Goal: Transaction & Acquisition: Purchase product/service

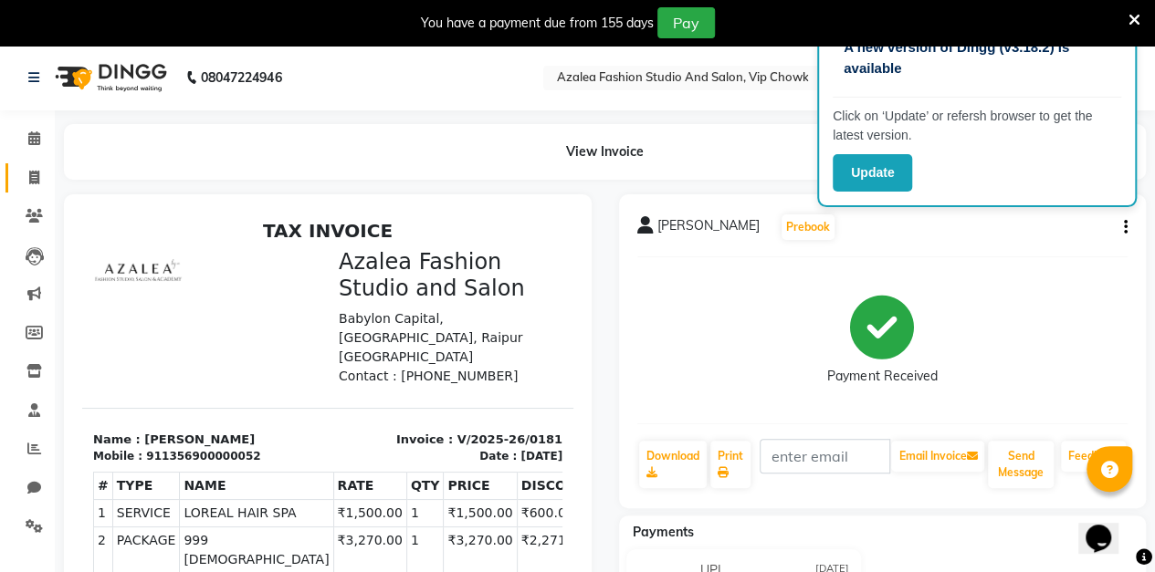
click at [34, 177] on icon at bounding box center [34, 178] width 10 height 14
select select "service"
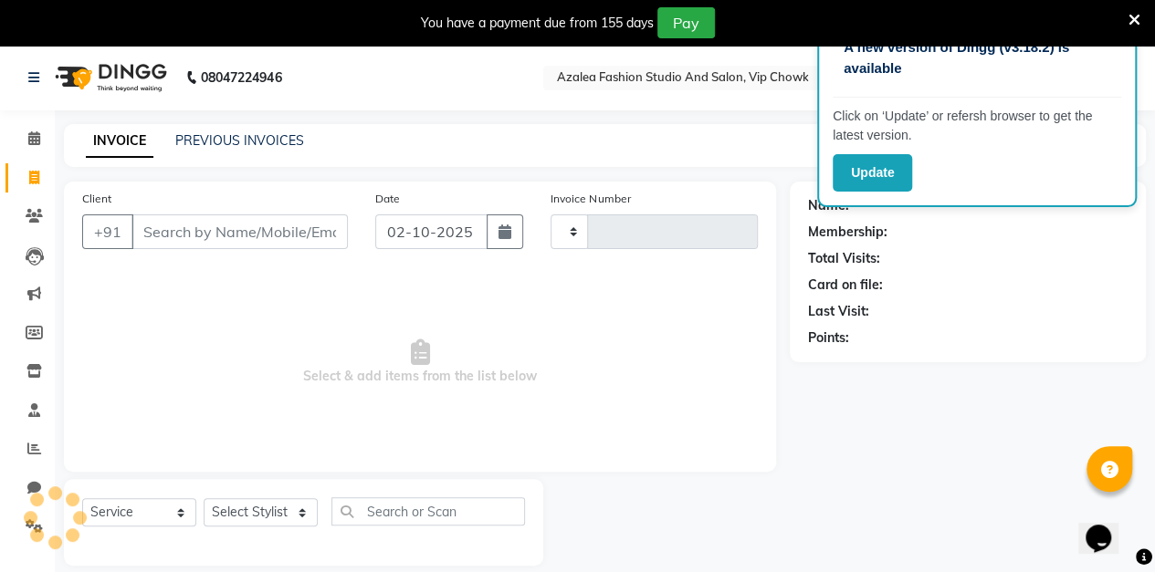
scroll to position [45, 0]
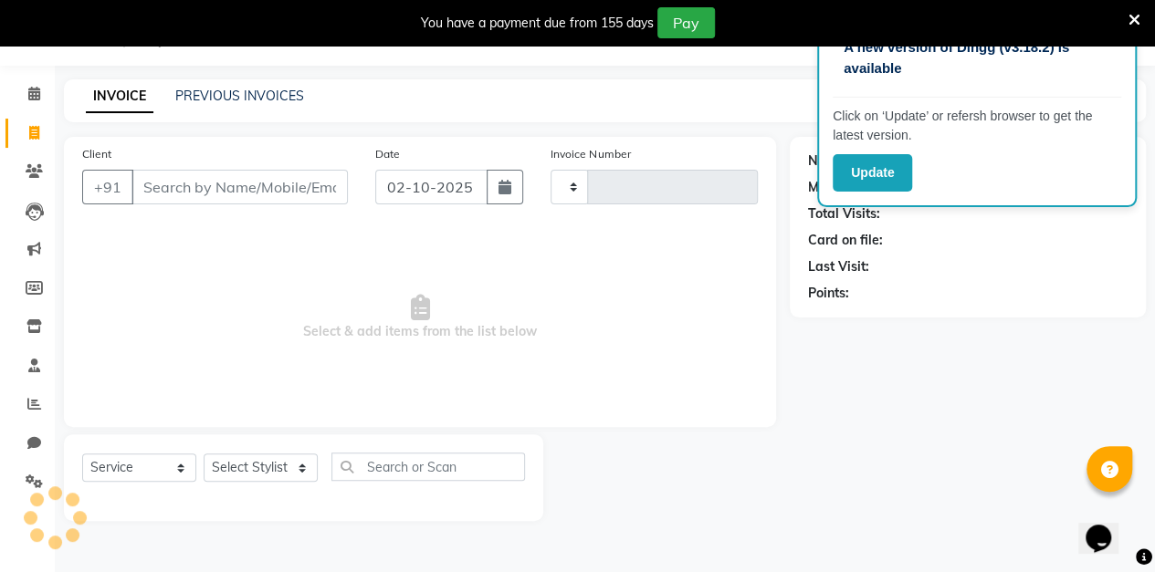
type input "0182"
select select "8063"
click at [38, 173] on icon at bounding box center [34, 171] width 17 height 14
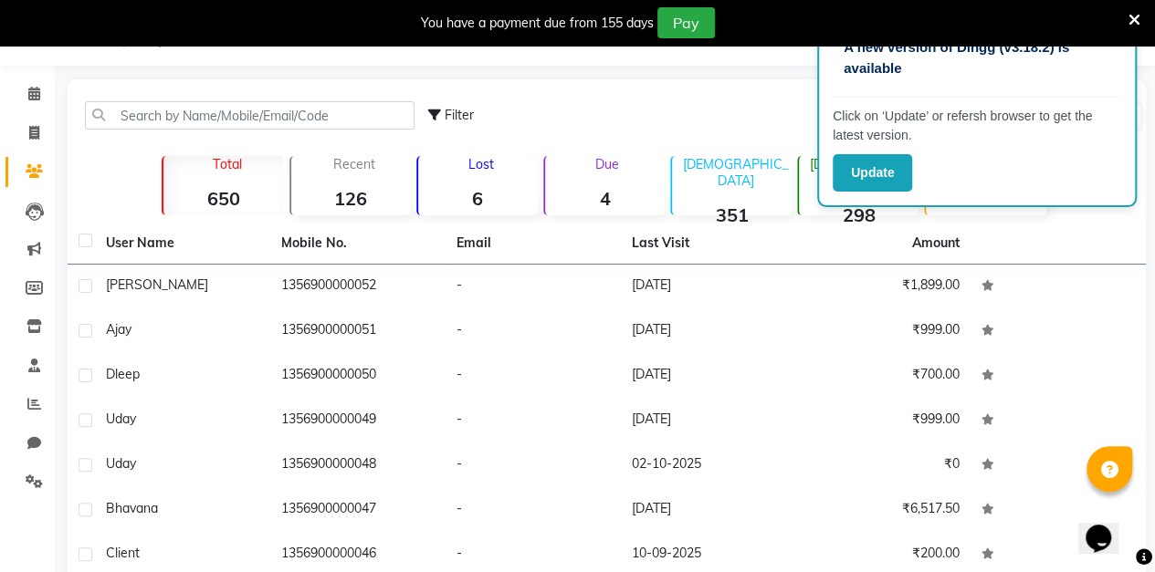
click at [263, 276] on td "[PERSON_NAME]" at bounding box center [182, 287] width 175 height 45
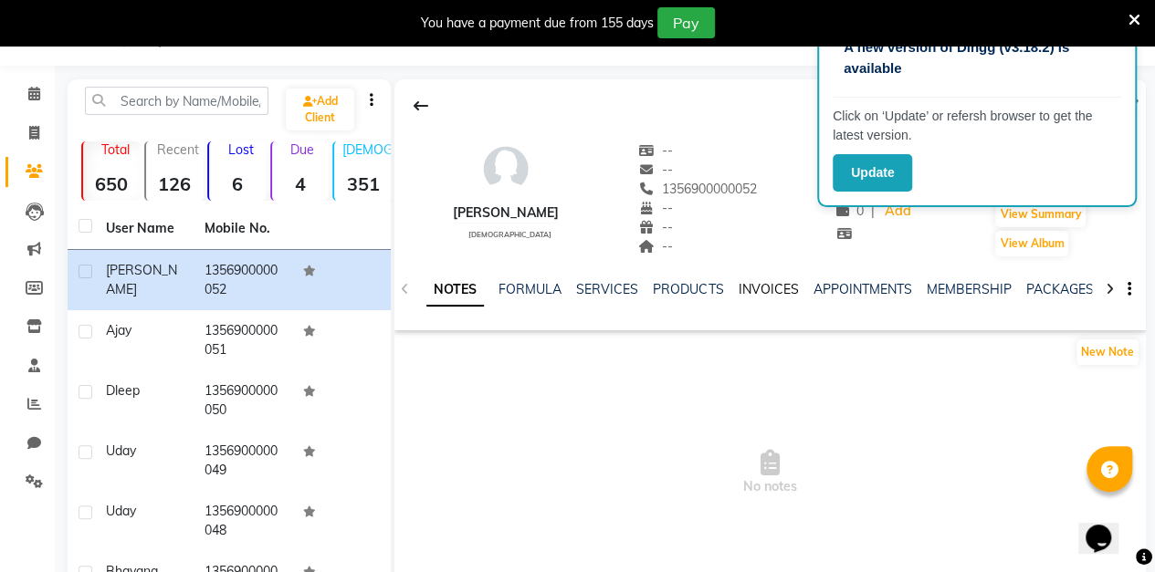
click at [777, 283] on link "INVOICES" at bounding box center [767, 289] width 60 height 16
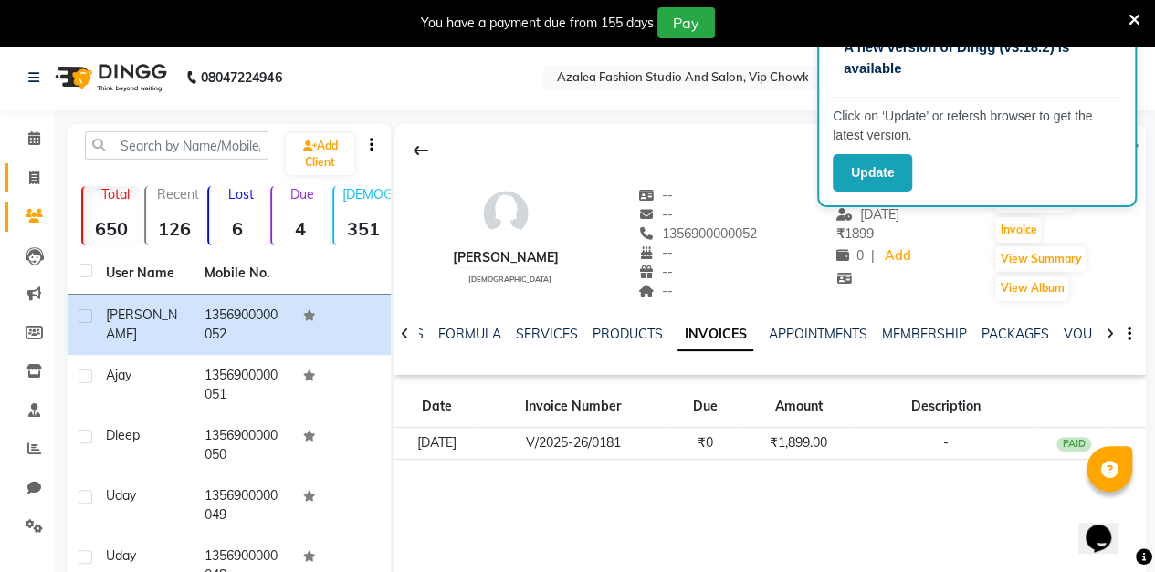
click at [33, 177] on icon at bounding box center [34, 178] width 10 height 14
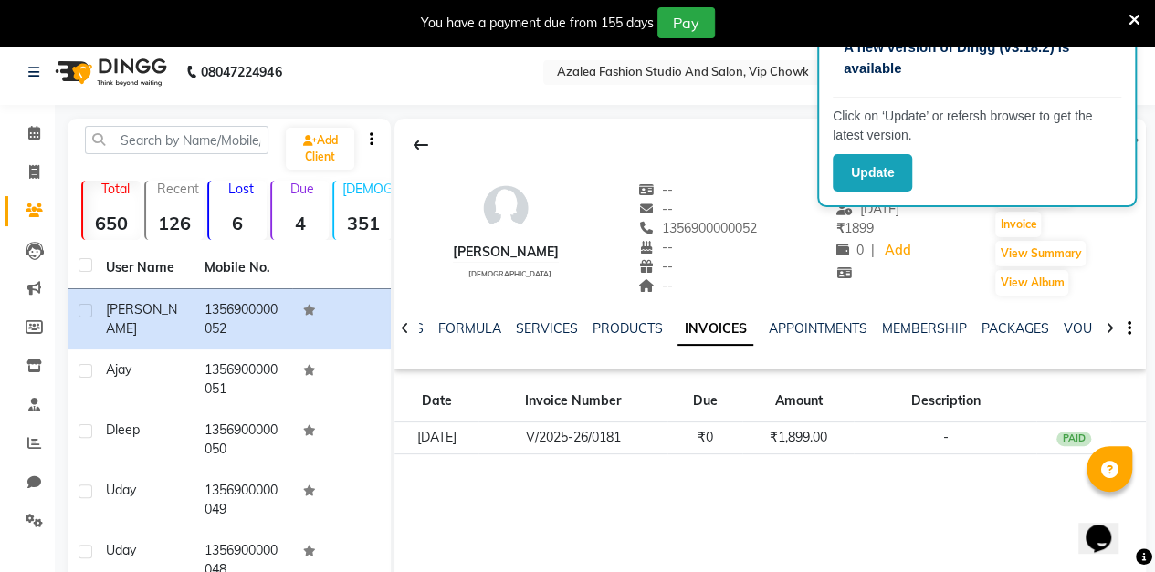
select select "service"
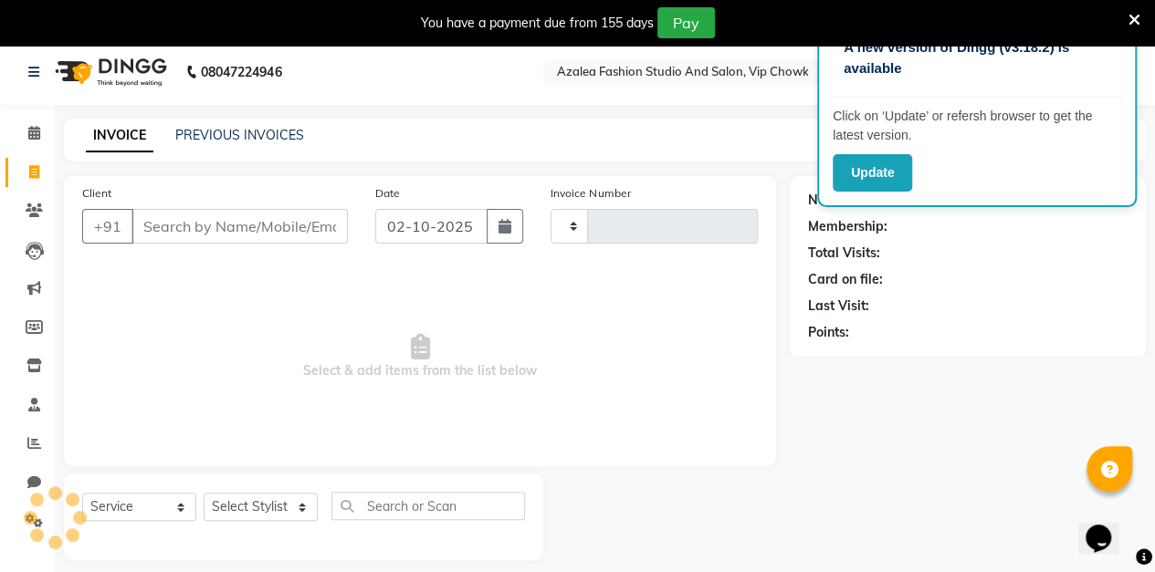
scroll to position [45, 0]
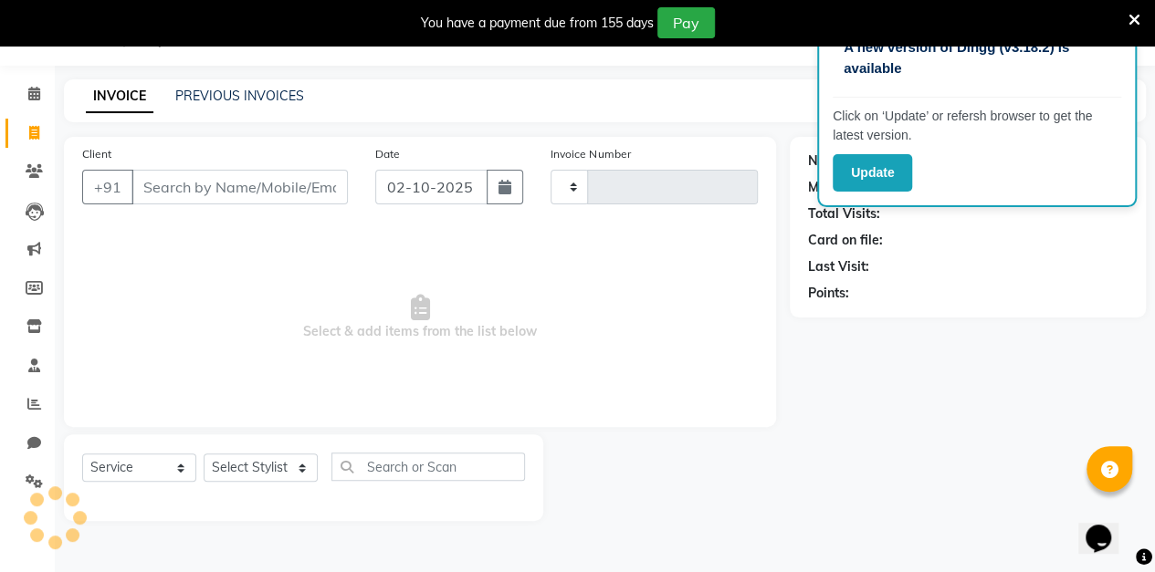
type input "0182"
select select "8063"
click at [18, 245] on span at bounding box center [34, 249] width 32 height 21
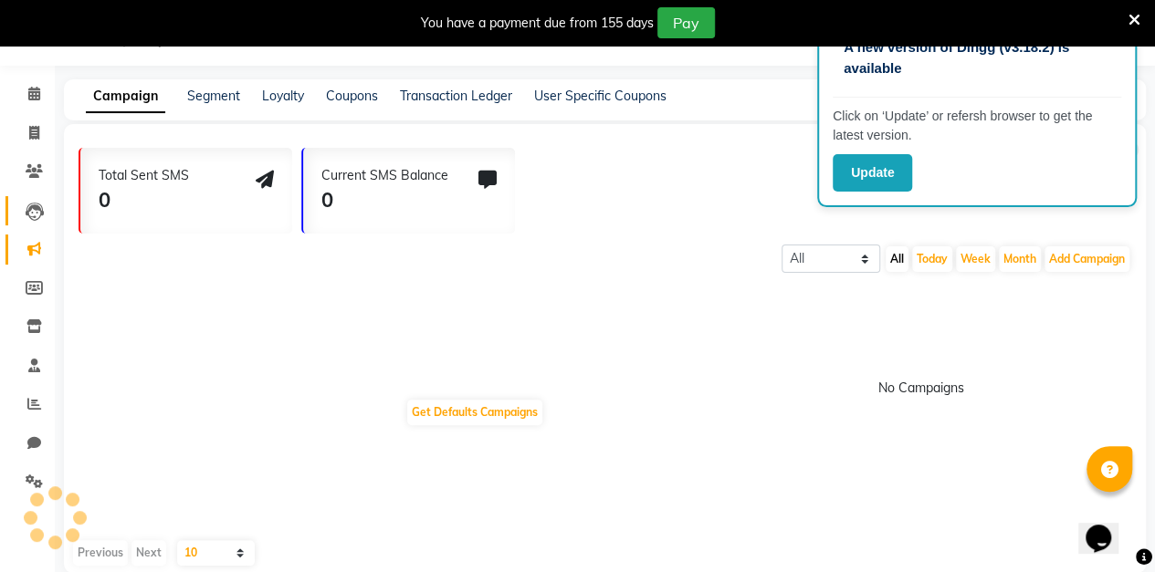
click at [22, 214] on span at bounding box center [34, 211] width 32 height 21
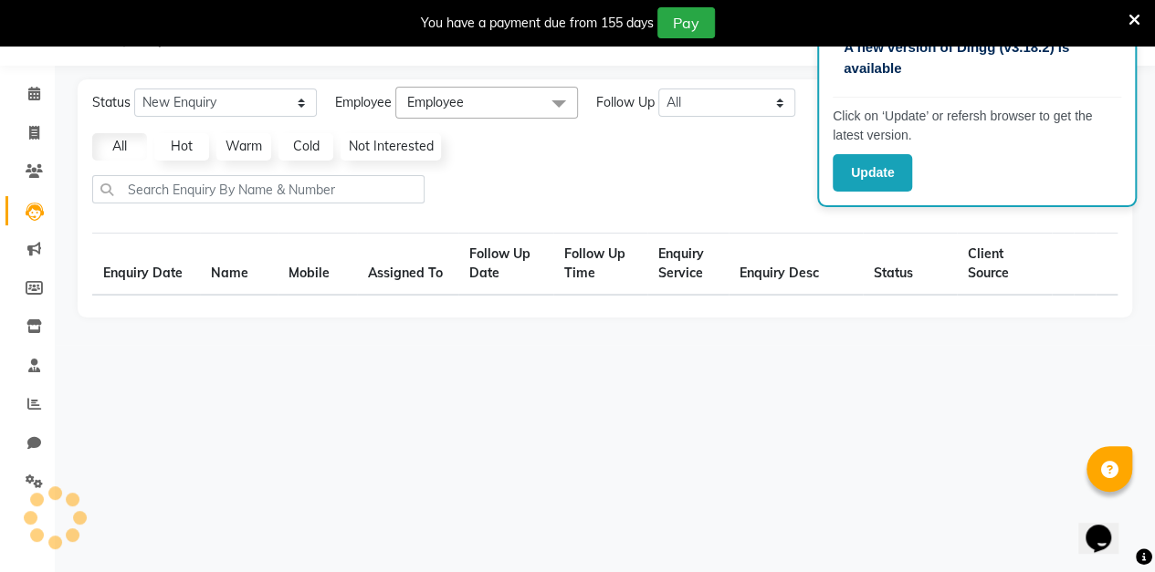
select select "10"
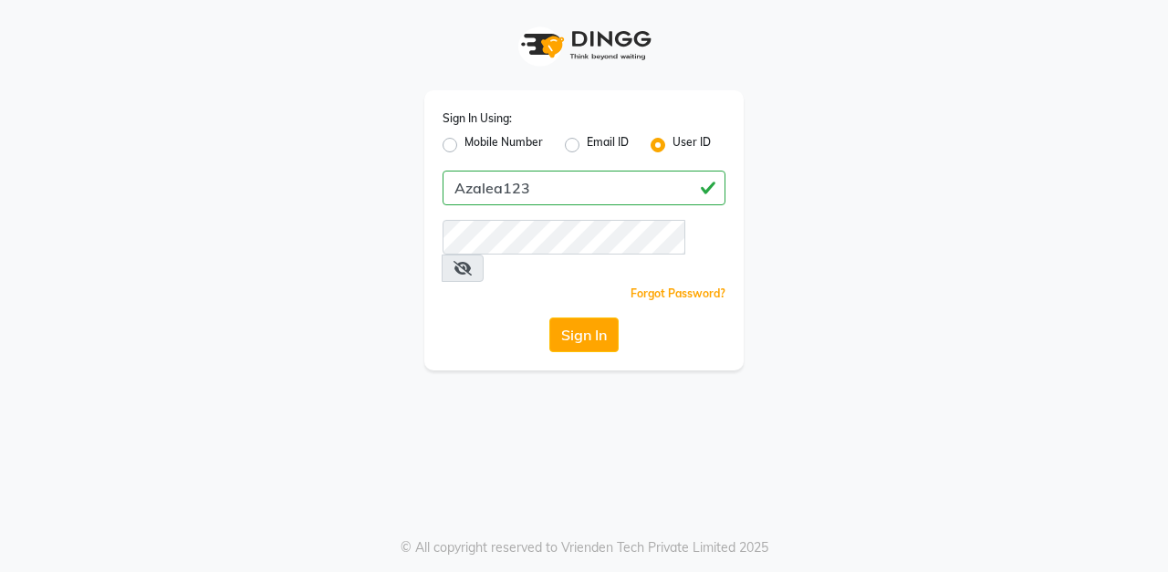
type input "Azalea123"
click at [583, 320] on button "Sign In" at bounding box center [583, 335] width 69 height 35
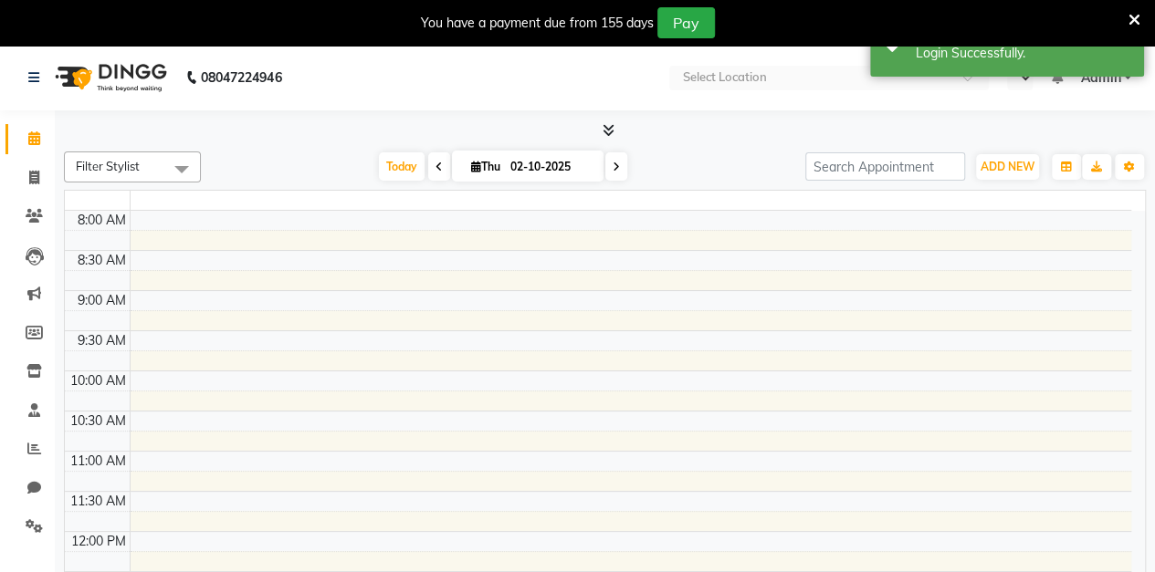
select select "en"
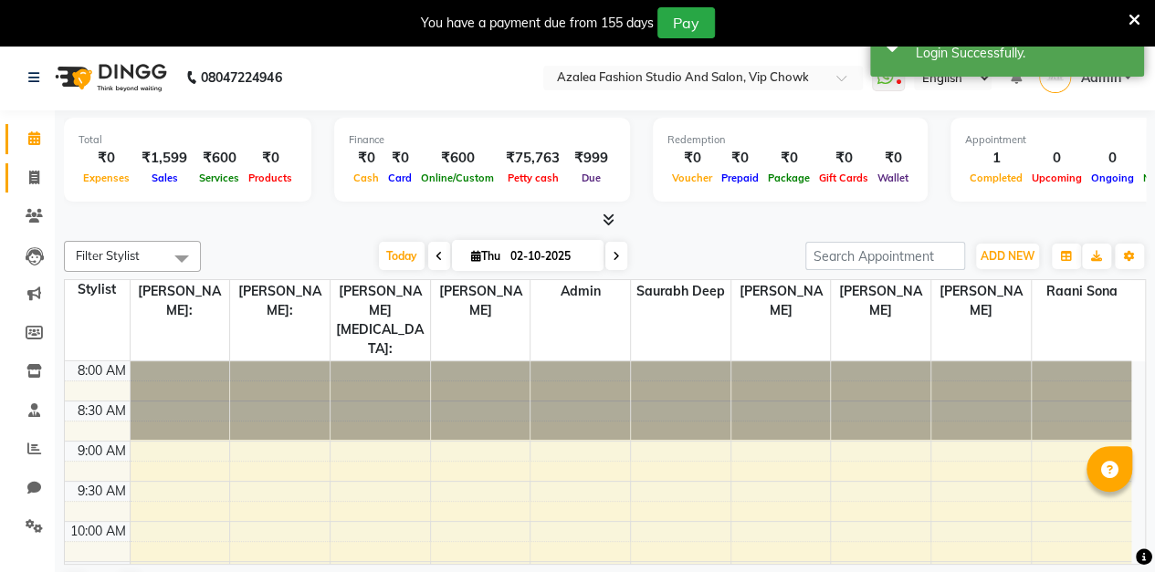
click at [30, 179] on icon at bounding box center [34, 178] width 10 height 14
select select "service"
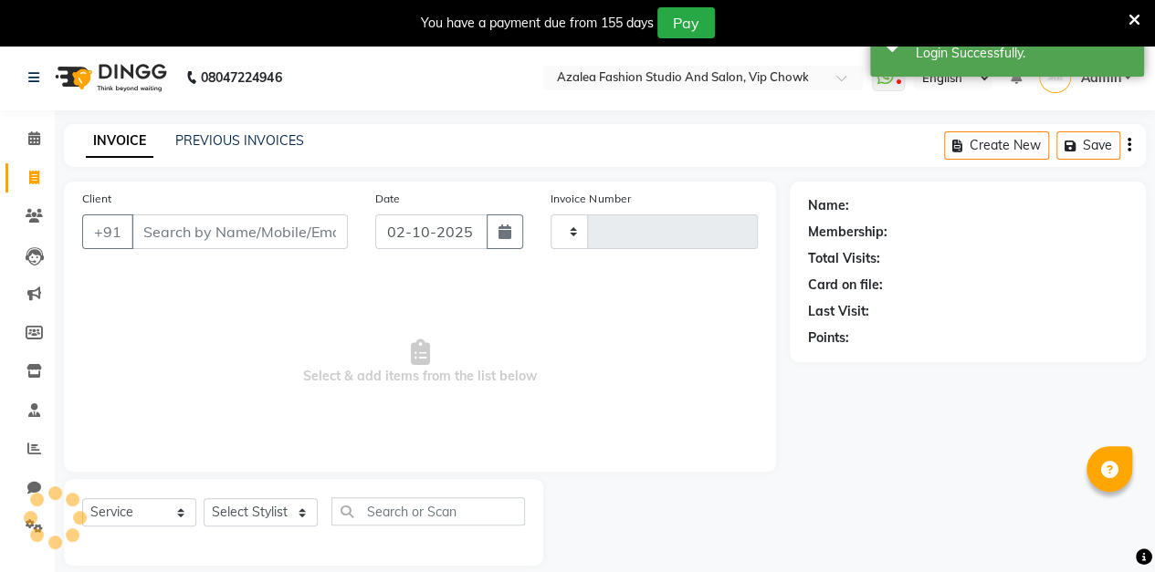
type input "0182"
select select "8063"
type input "Pra"
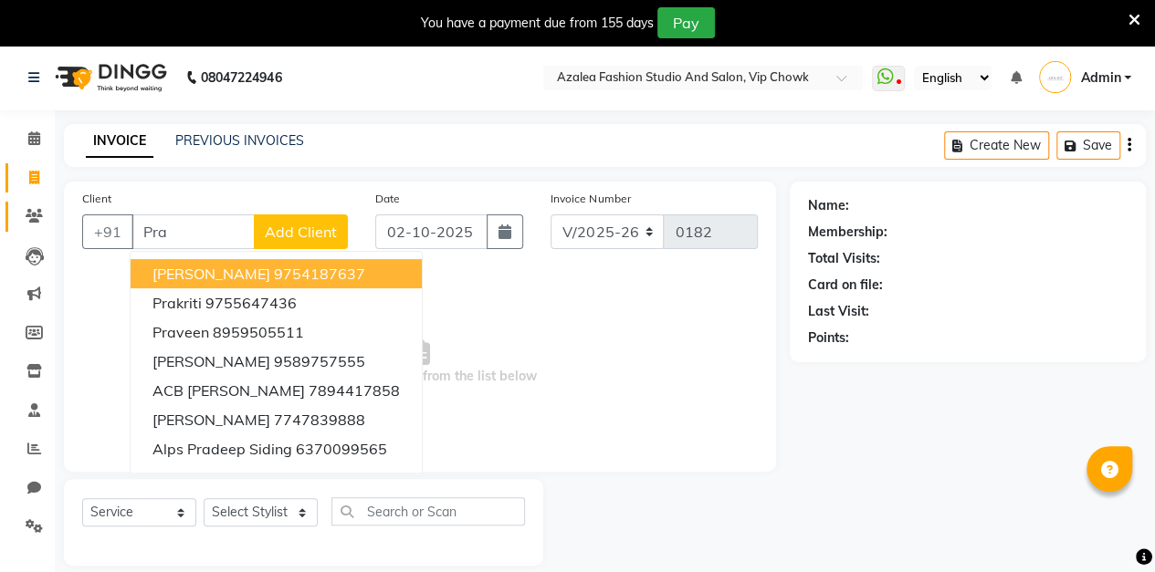
click at [38, 218] on icon at bounding box center [34, 216] width 17 height 14
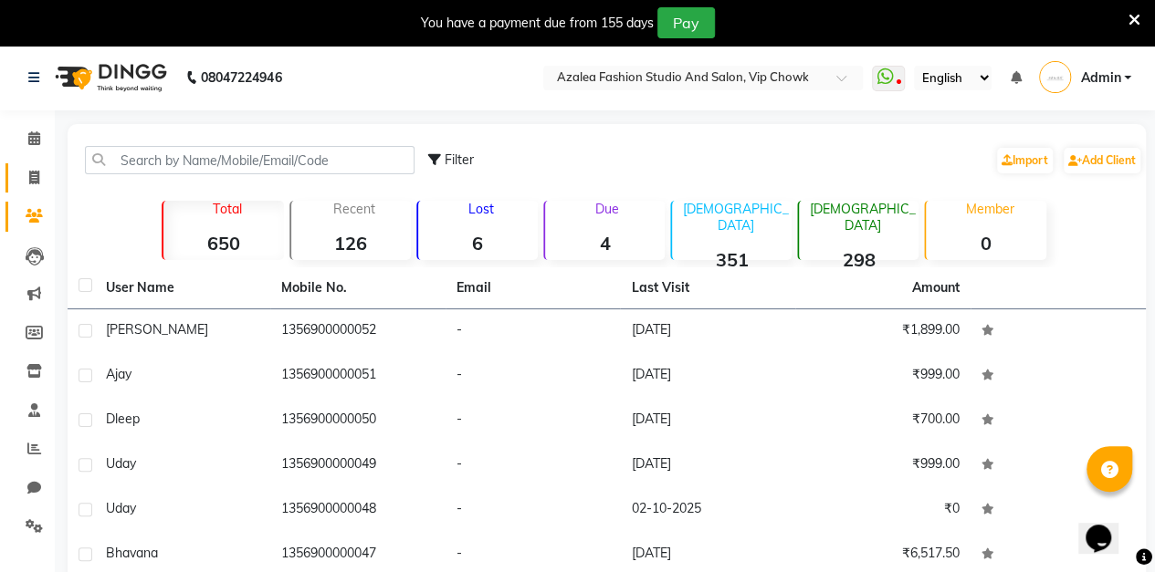
click at [34, 177] on icon at bounding box center [34, 178] width 10 height 14
select select "service"
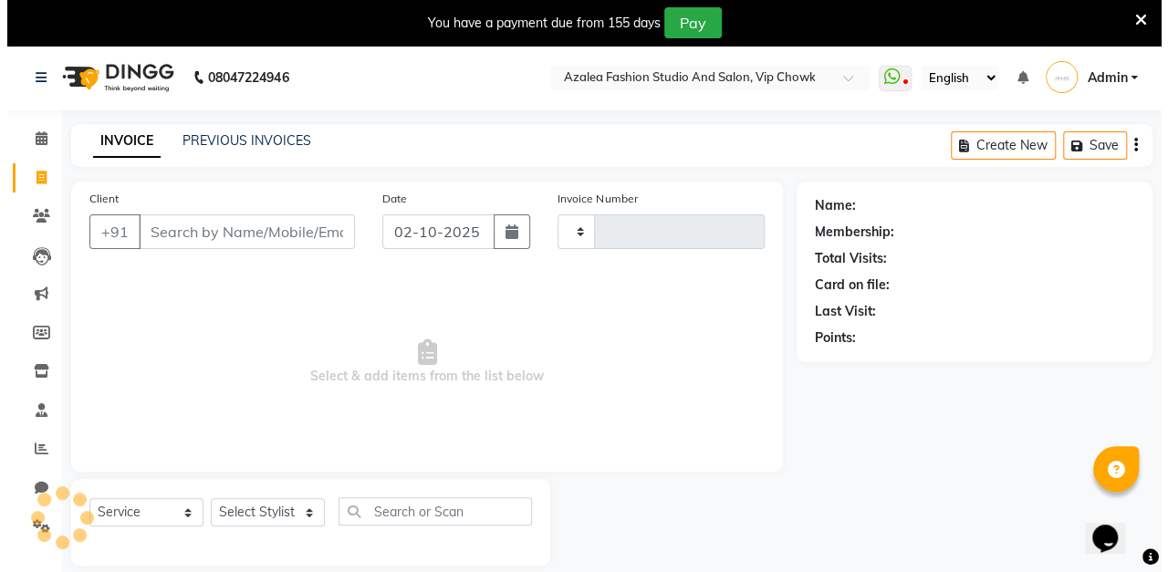
scroll to position [45, 0]
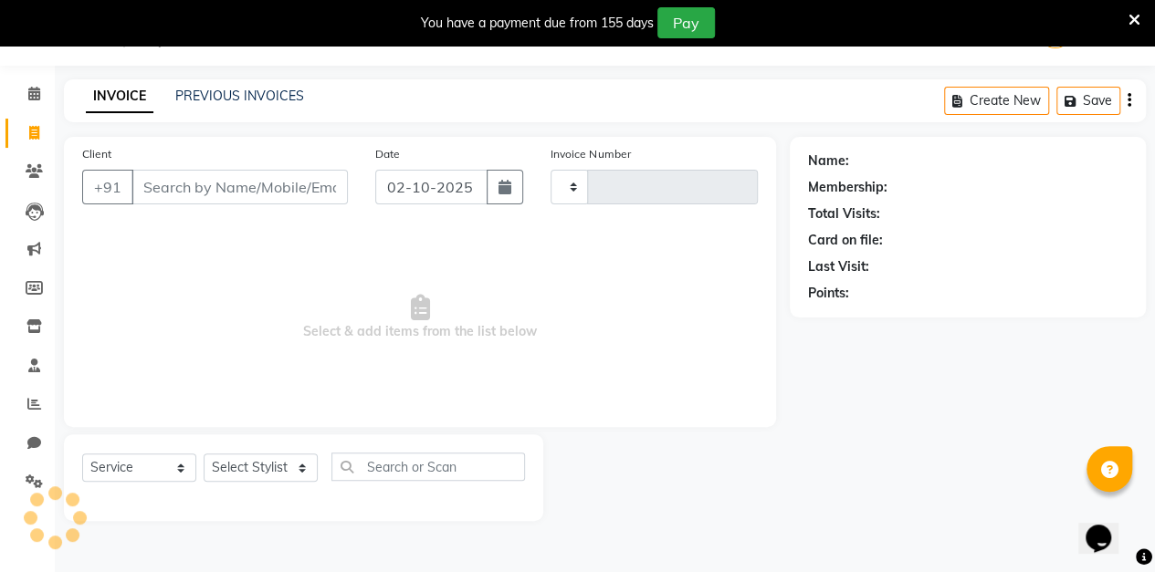
type input "0182"
select select "8063"
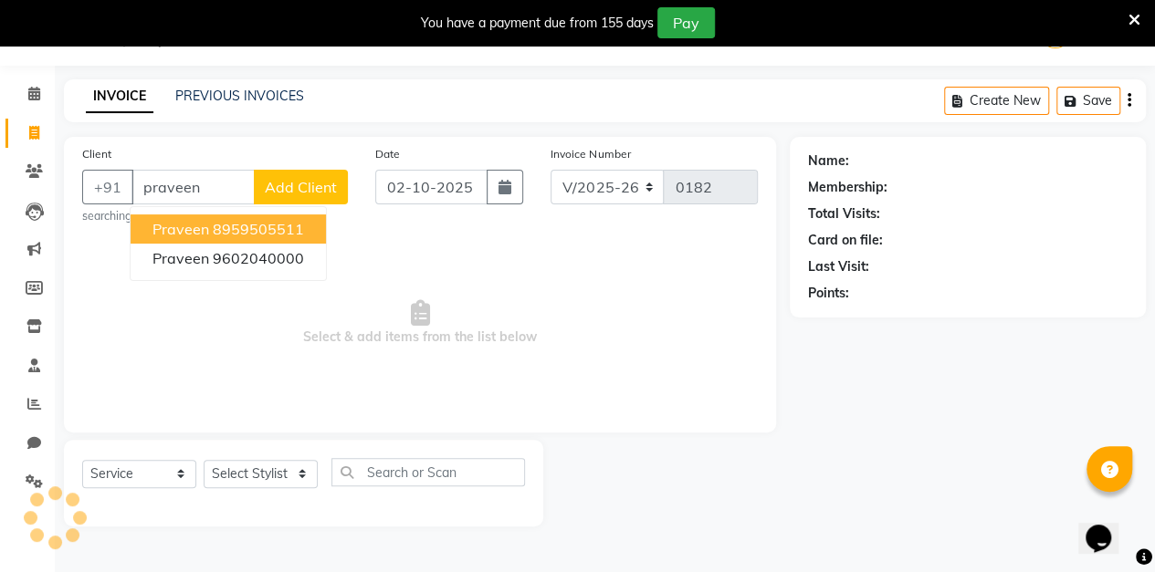
type input "praveen"
click at [296, 183] on span "Add Client" at bounding box center [301, 187] width 72 height 18
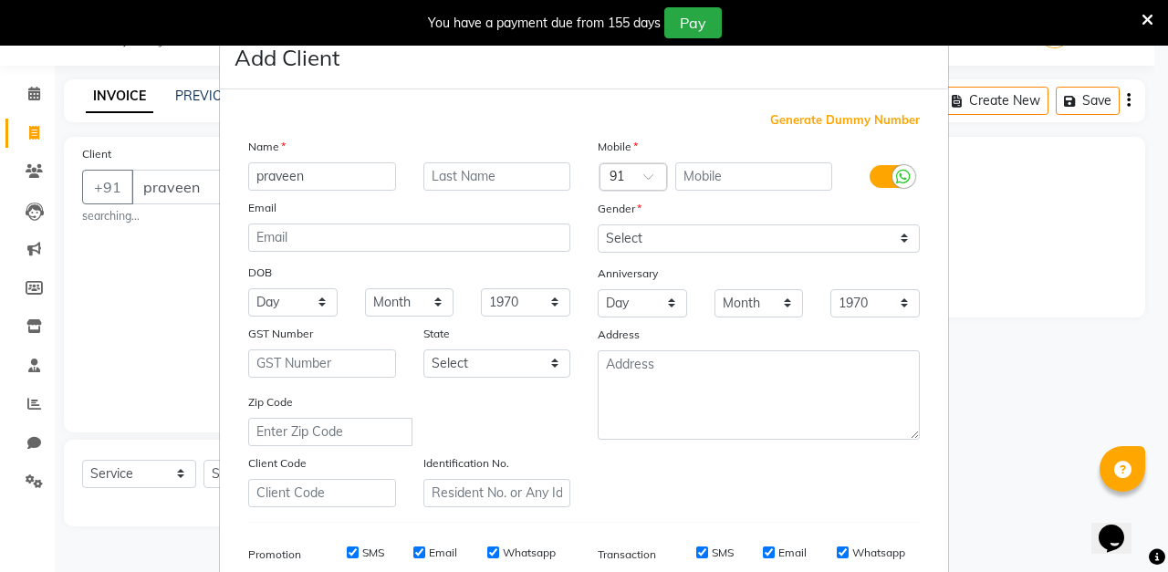
click at [839, 115] on span "Generate Dummy Number" at bounding box center [845, 120] width 150 height 18
type input "1356900000053"
checkbox input "false"
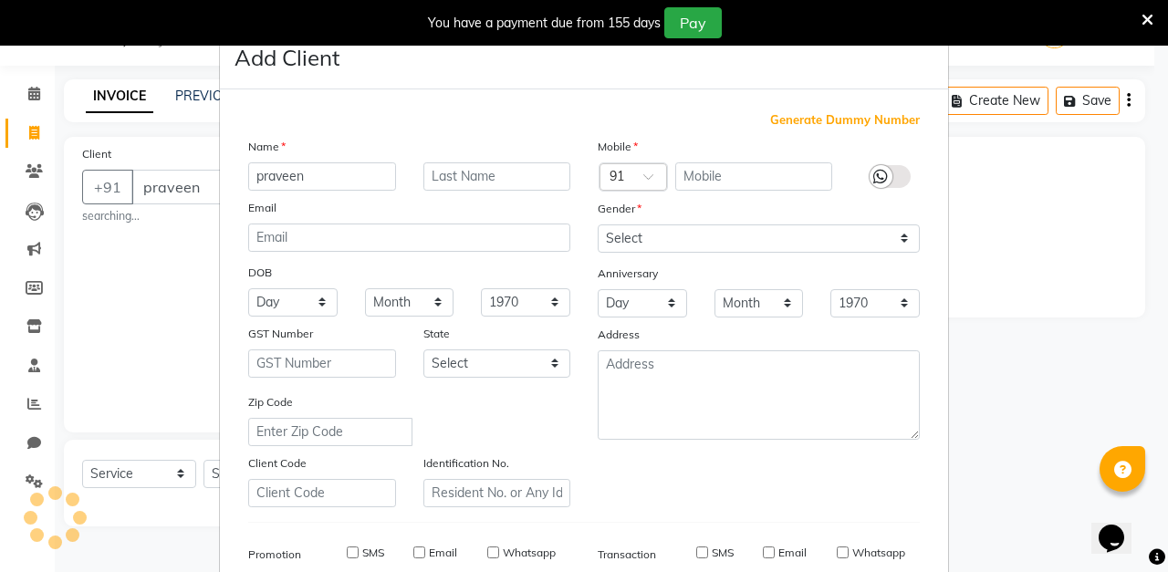
checkbox input "false"
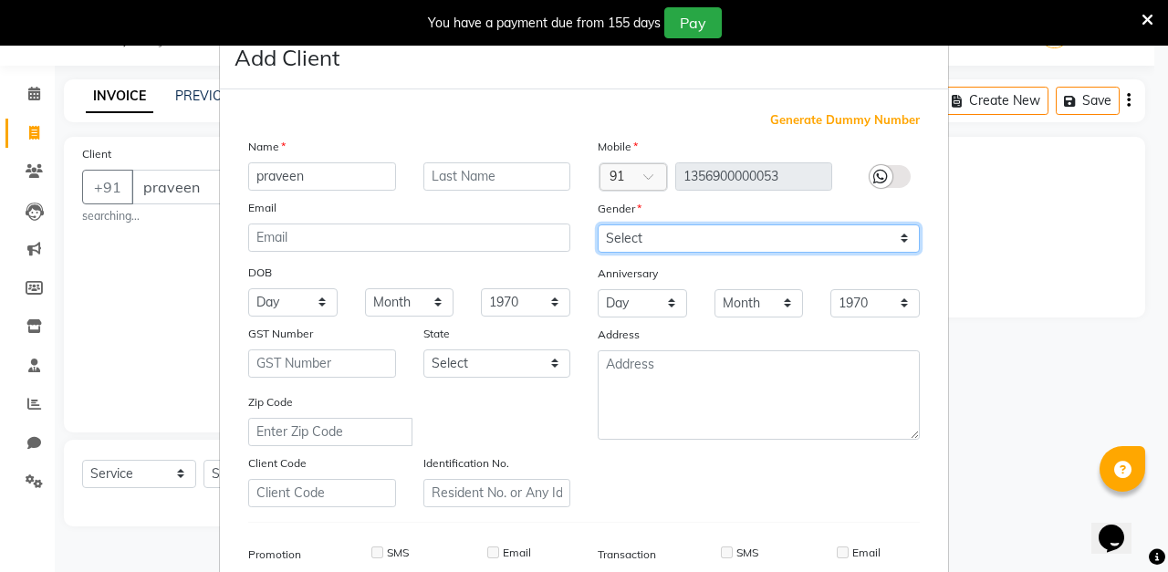
click at [768, 245] on select "Select [DEMOGRAPHIC_DATA] [DEMOGRAPHIC_DATA] Other Prefer Not To Say" at bounding box center [759, 239] width 322 height 28
select select "[DEMOGRAPHIC_DATA]"
click at [598, 225] on select "Select [DEMOGRAPHIC_DATA] [DEMOGRAPHIC_DATA] Other Prefer Not To Say" at bounding box center [759, 239] width 322 height 28
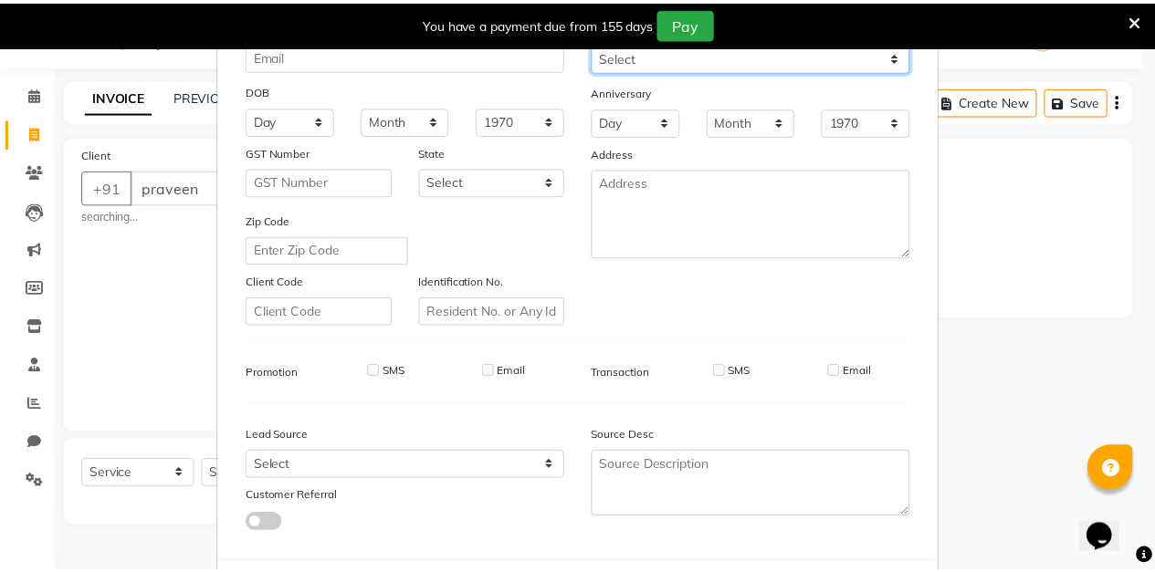
scroll to position [267, 0]
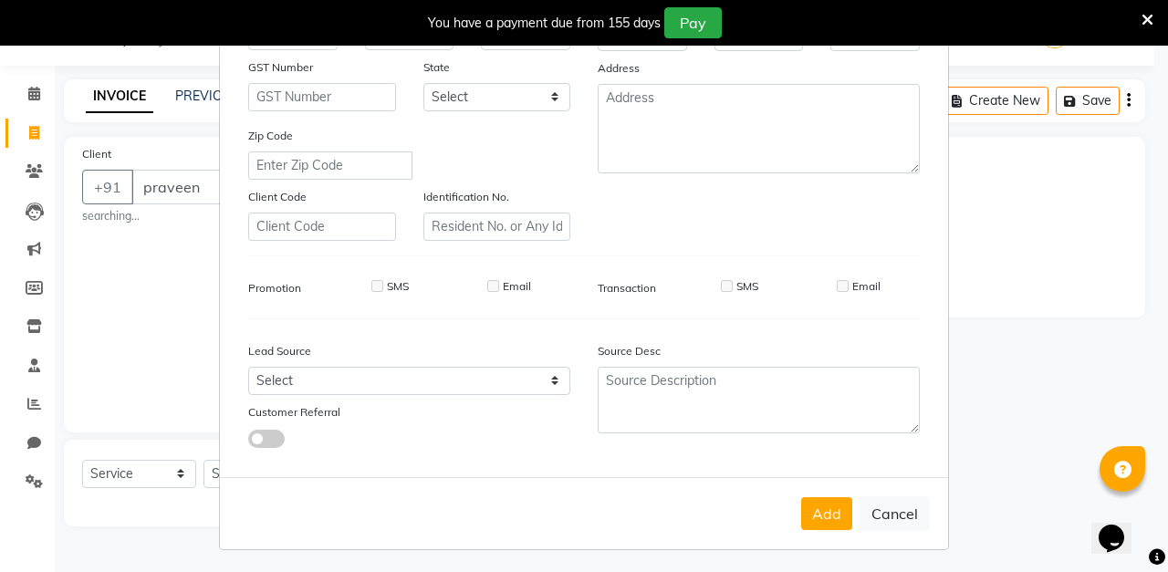
click at [819, 513] on button "Add" at bounding box center [826, 513] width 51 height 33
type input "1356900000053"
select select
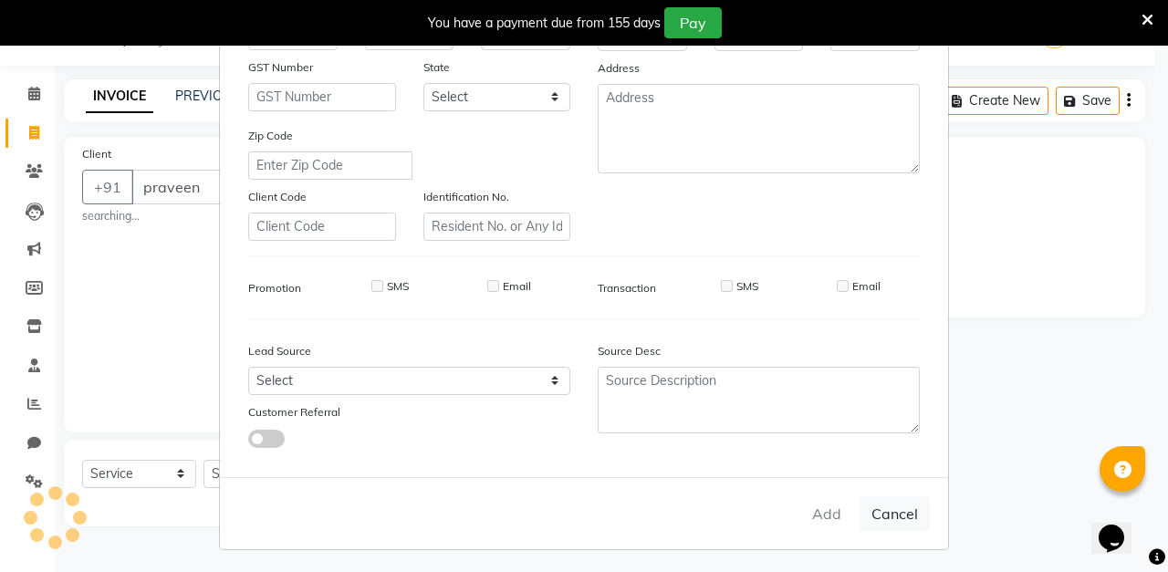
select select
checkbox input "false"
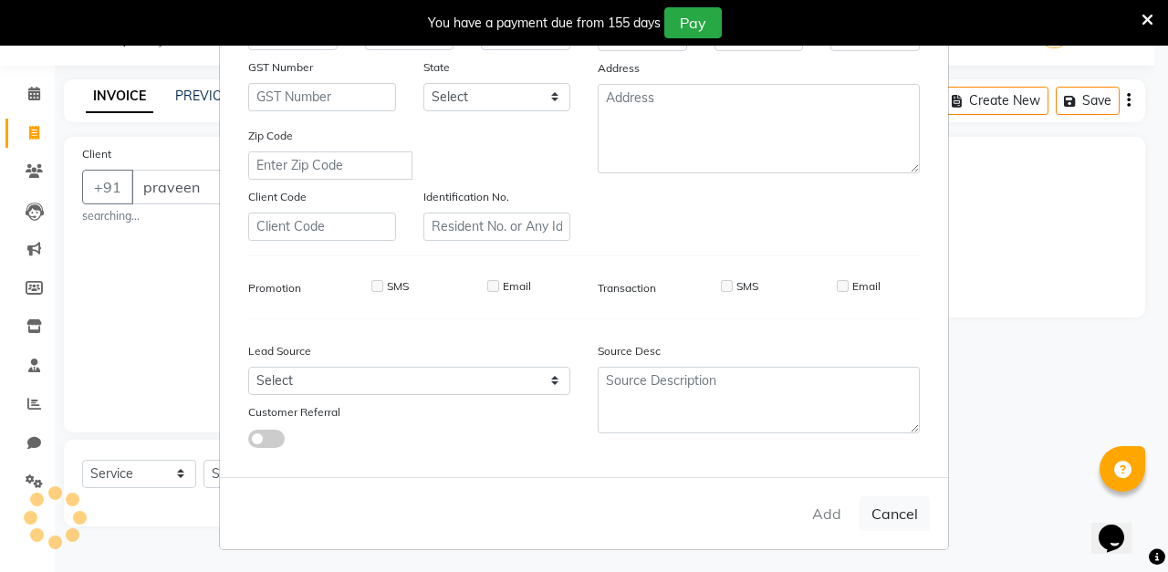
checkbox input "false"
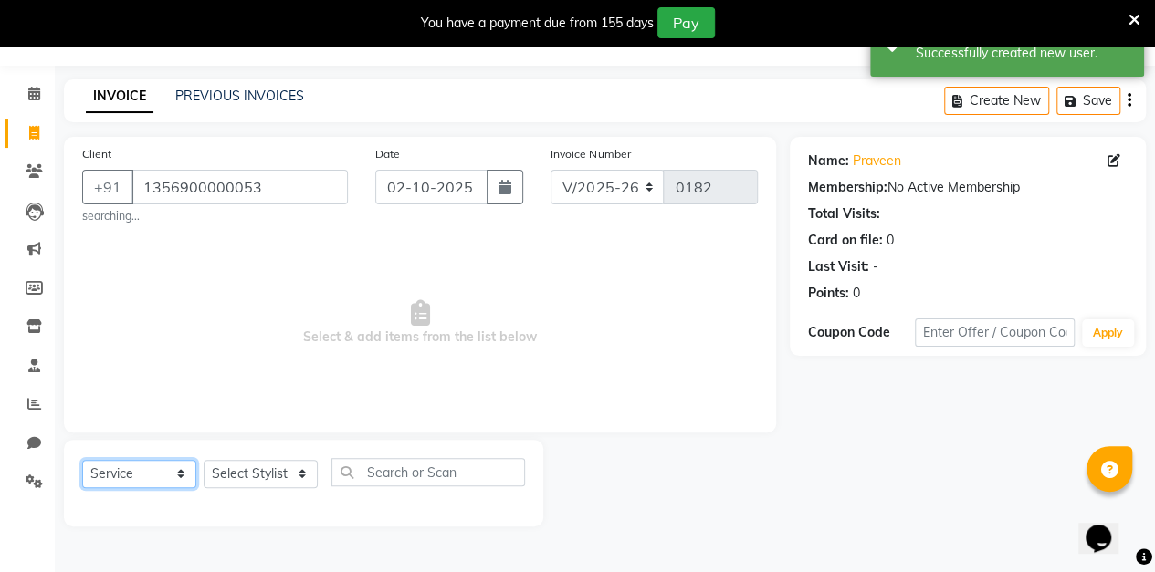
click at [173, 467] on select "Select Service Product Membership Package Voucher Prepaid Gift Card" at bounding box center [139, 474] width 114 height 28
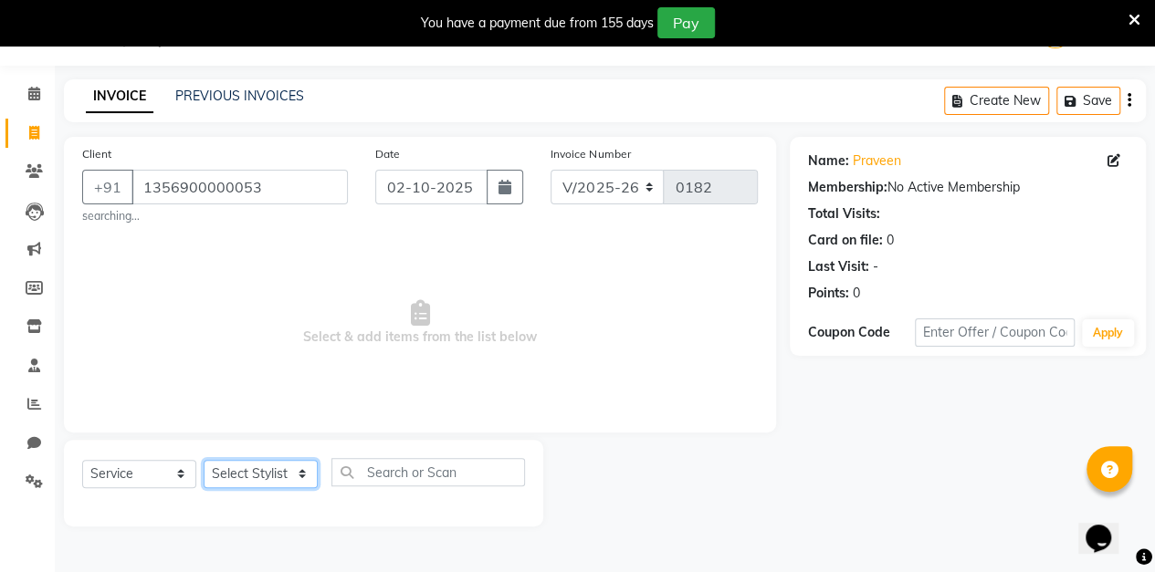
click at [293, 476] on select "Select Stylist aarti sen Admin [PERSON_NAME] anzal [PERSON_NAME][MEDICAL_DATA]:…" at bounding box center [261, 474] width 114 height 28
click at [289, 470] on select "Select Stylist aarti sen Admin [PERSON_NAME] anzal [PERSON_NAME][MEDICAL_DATA]:…" at bounding box center [261, 474] width 114 height 28
click at [292, 476] on select "Select Stylist aarti sen Admin [PERSON_NAME] anzal [PERSON_NAME][MEDICAL_DATA]:…" at bounding box center [261, 474] width 114 height 28
select select "88143"
click at [204, 460] on select "Select Stylist aarti sen Admin [PERSON_NAME] anzal [PERSON_NAME][MEDICAL_DATA]:…" at bounding box center [261, 474] width 114 height 28
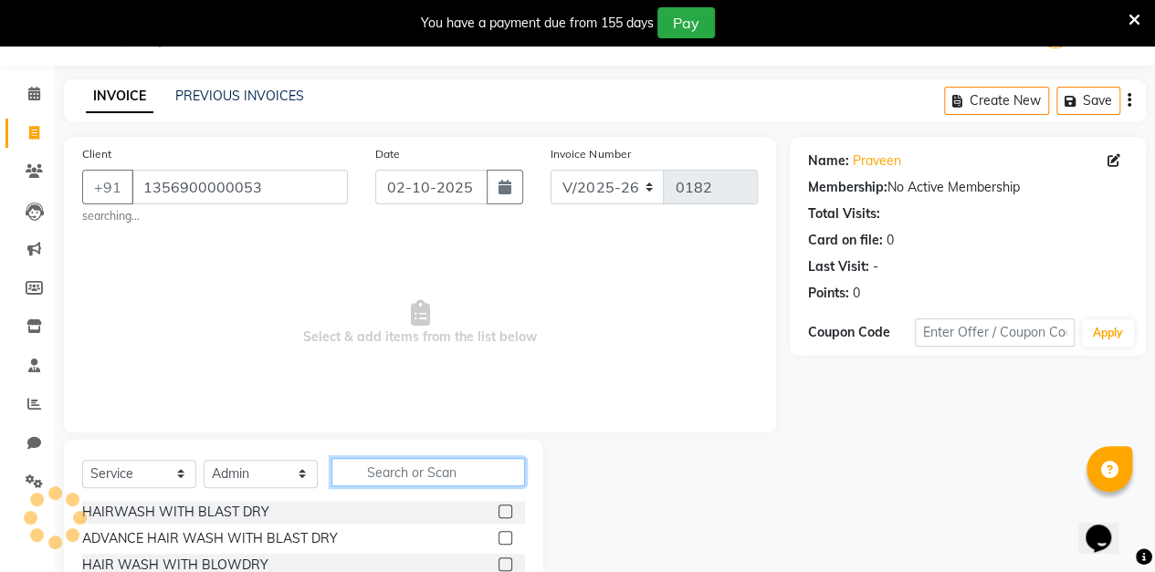
click at [423, 476] on input "text" at bounding box center [427, 472] width 193 height 28
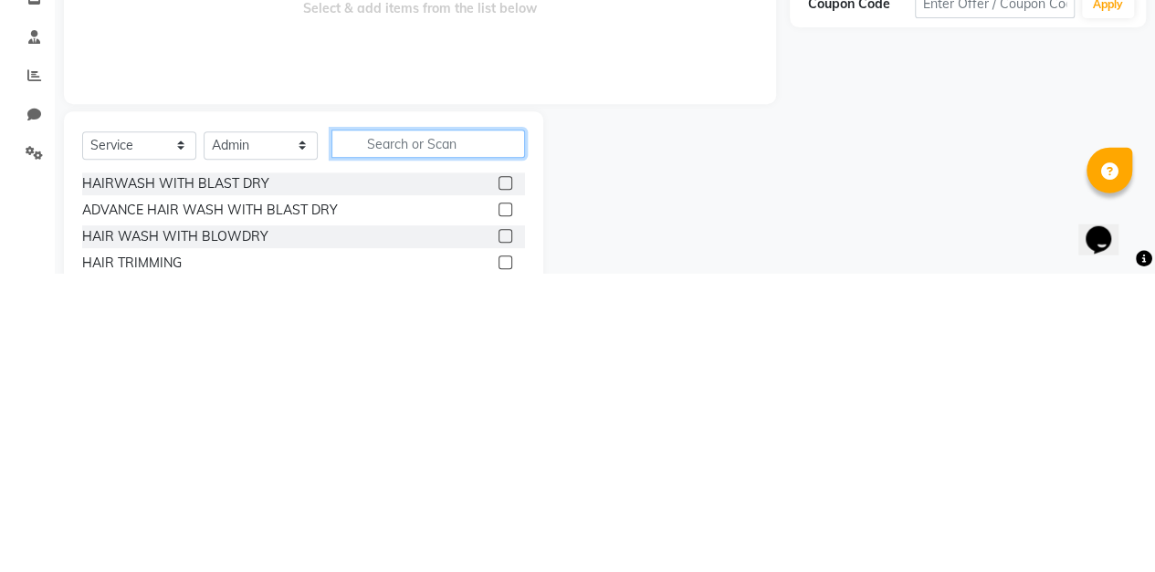
scroll to position [80, 0]
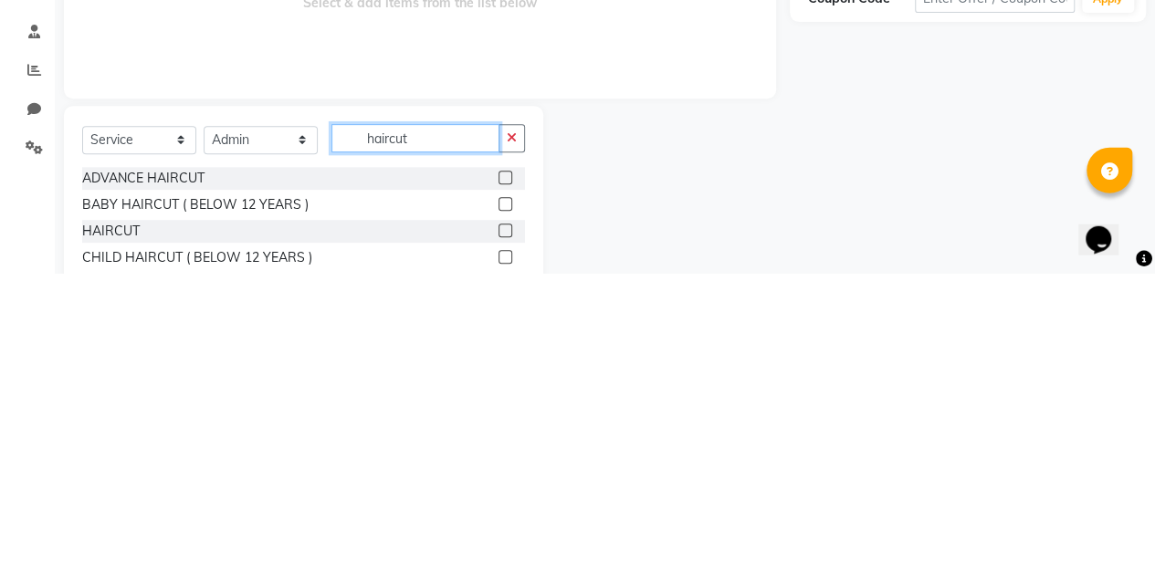
type input "haircut"
click at [509, 535] on div at bounding box center [504, 531] width 12 height 19
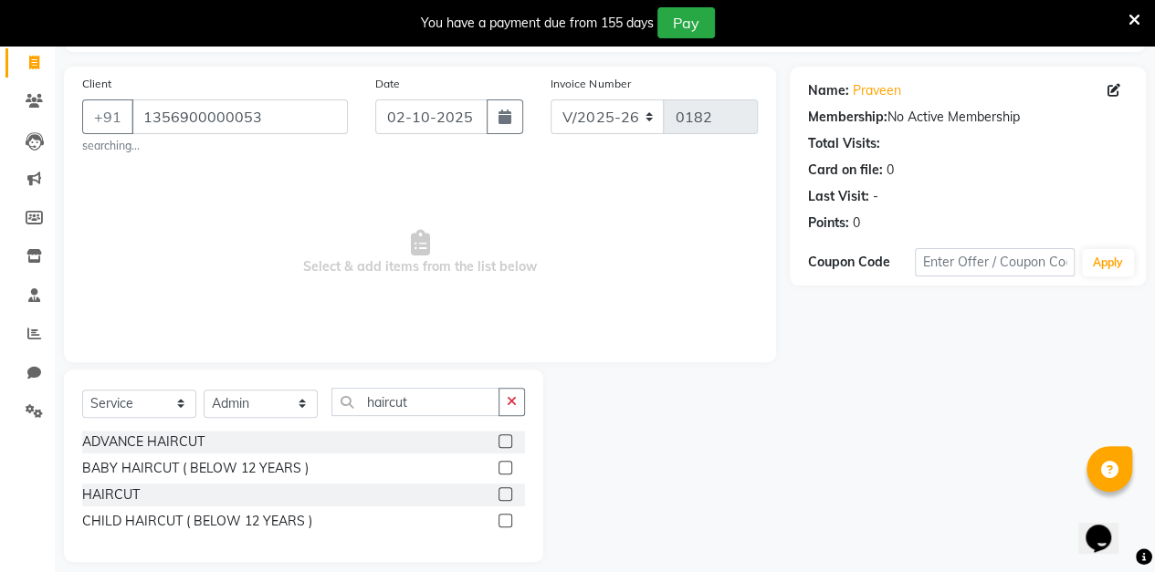
scroll to position [131, 0]
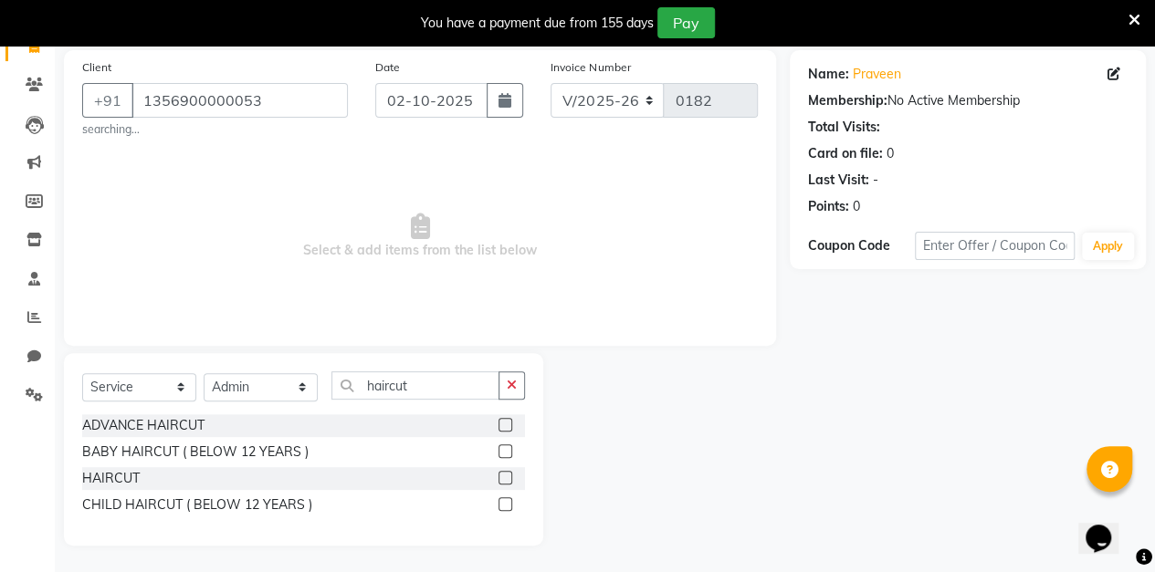
click at [505, 471] on label at bounding box center [505, 478] width 14 height 14
click at [505, 473] on input "checkbox" at bounding box center [504, 479] width 12 height 12
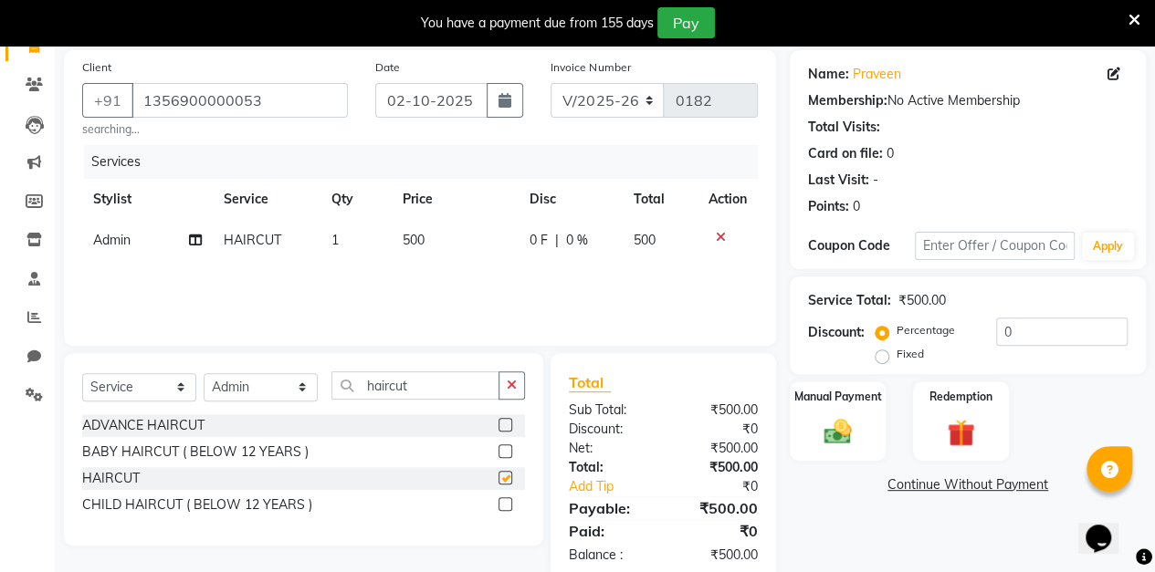
checkbox input "false"
click at [499, 104] on icon "button" at bounding box center [504, 100] width 13 height 15
select select "10"
select select "2025"
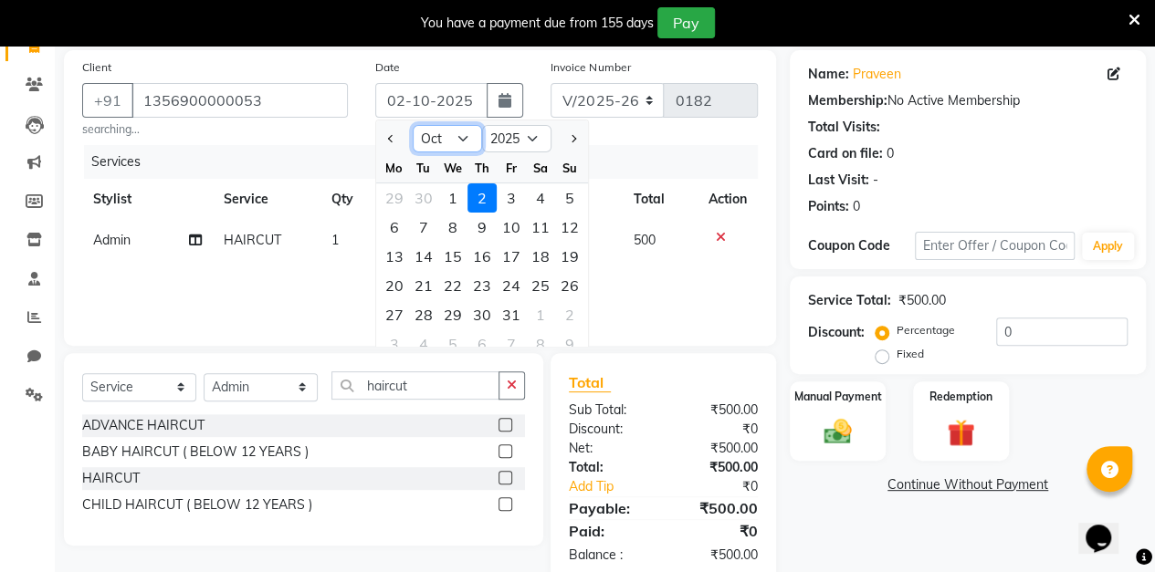
click at [449, 142] on select "Jan Feb Mar Apr May Jun [DATE] Aug Sep Oct Nov Dec" at bounding box center [447, 138] width 69 height 27
select select "9"
click at [413, 125] on select "Jan Feb Mar Apr May Jun [DATE] Aug Sep Oct Nov Dec" at bounding box center [447, 138] width 69 height 27
click at [517, 230] on div "12" at bounding box center [511, 227] width 29 height 29
type input "[DATE]"
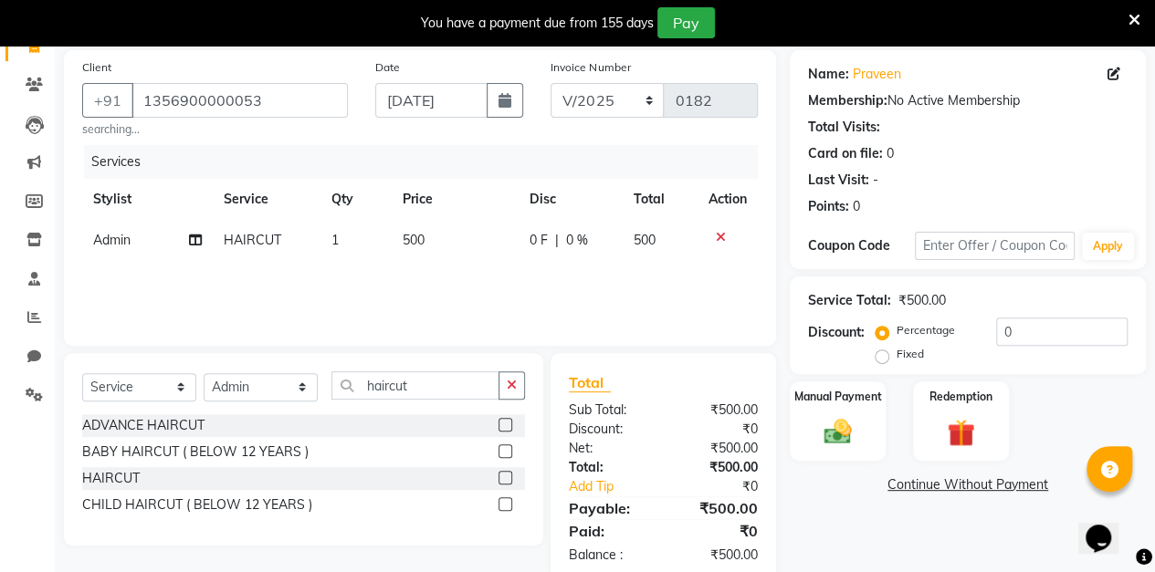
click at [833, 420] on img at bounding box center [837, 432] width 45 height 32
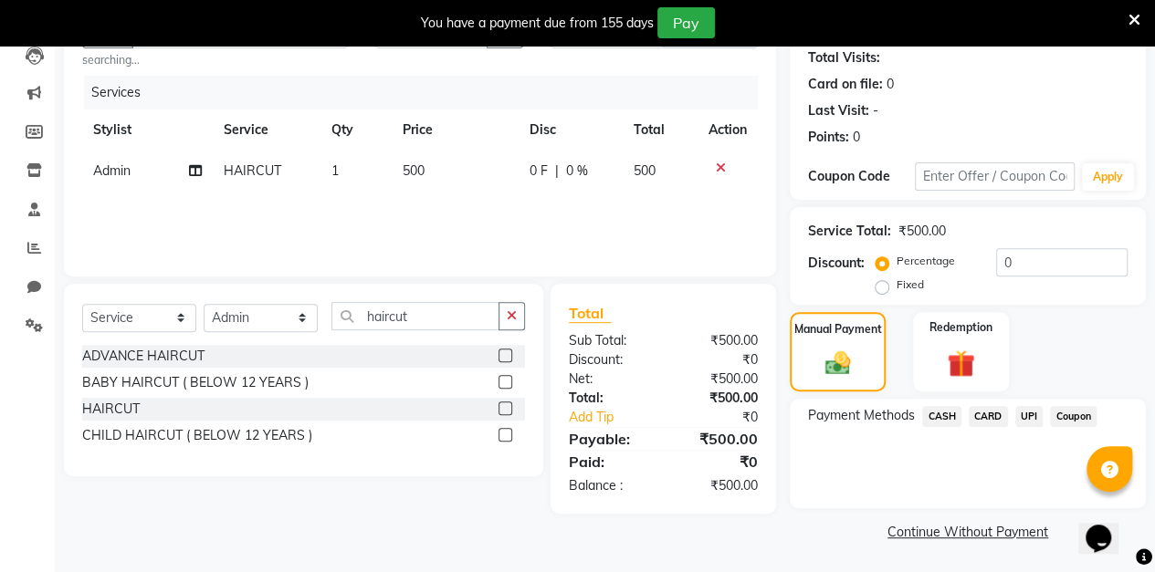
scroll to position [200, 0]
click at [787, 246] on div "Client [PHONE_NUMBER] searching... Date [DATE] Invoice Number V/2025 V/[PHONE_N…" at bounding box center [419, 264] width 739 height 565
click at [934, 416] on span "CASH" at bounding box center [941, 417] width 39 height 21
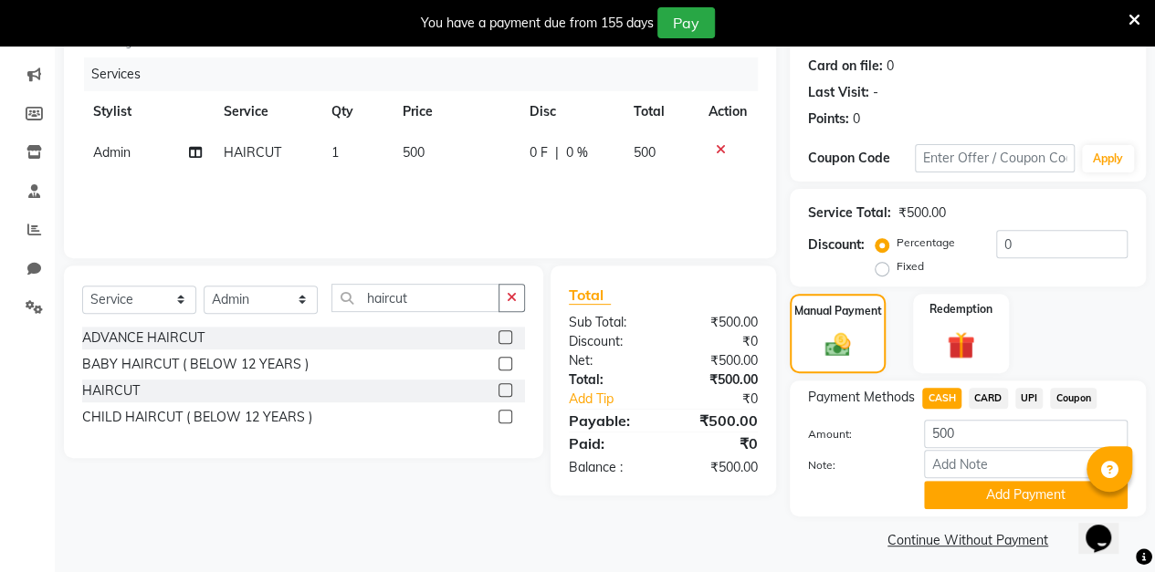
scroll to position [226, 0]
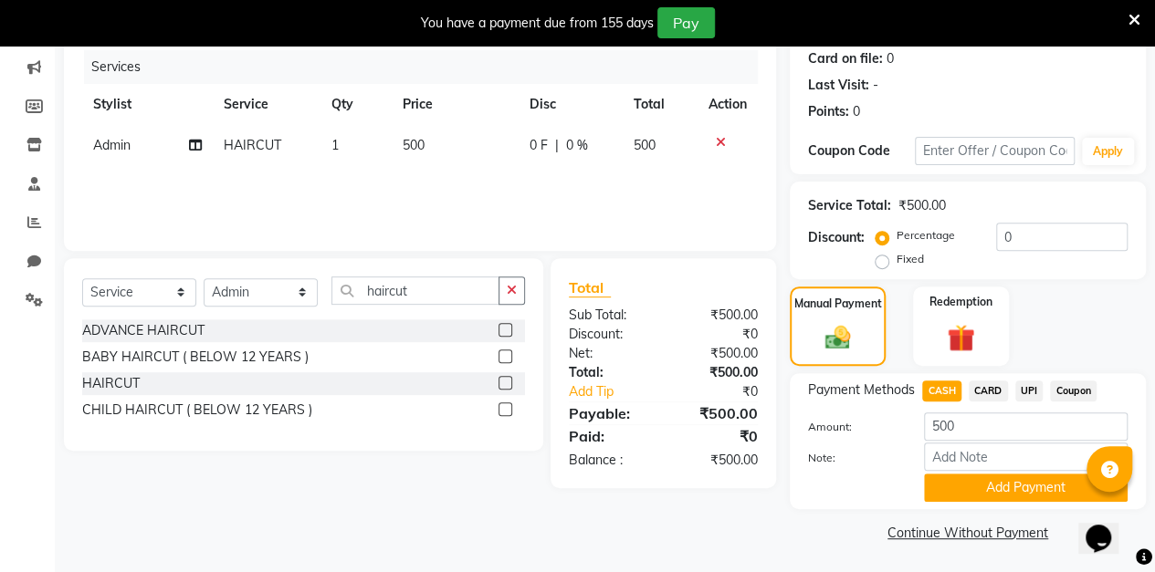
click at [976, 500] on button "Add Payment" at bounding box center [1026, 488] width 204 height 28
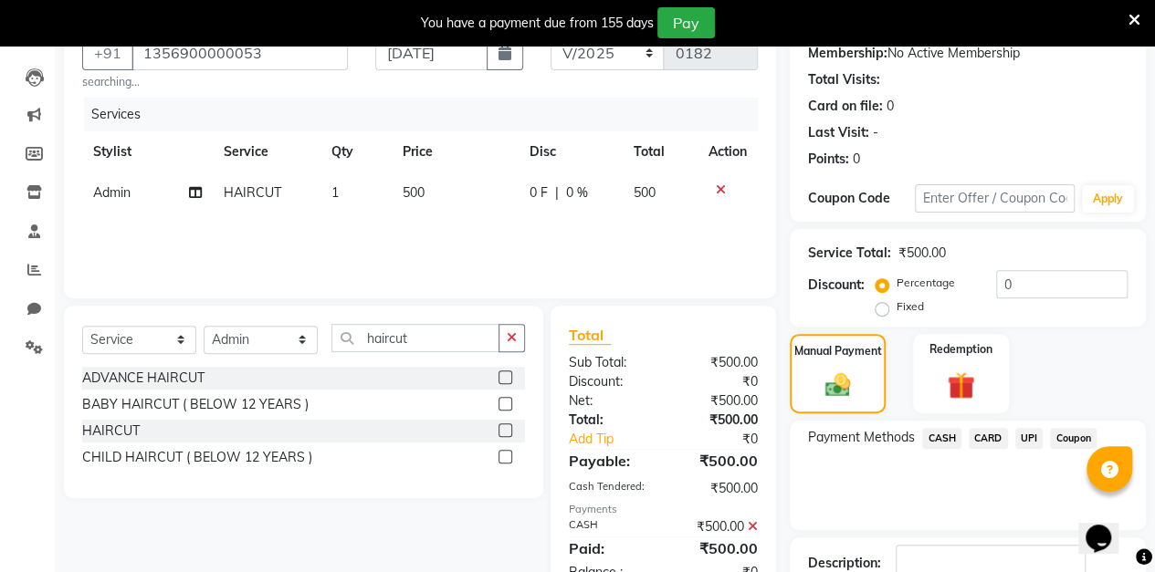
scroll to position [303, 0]
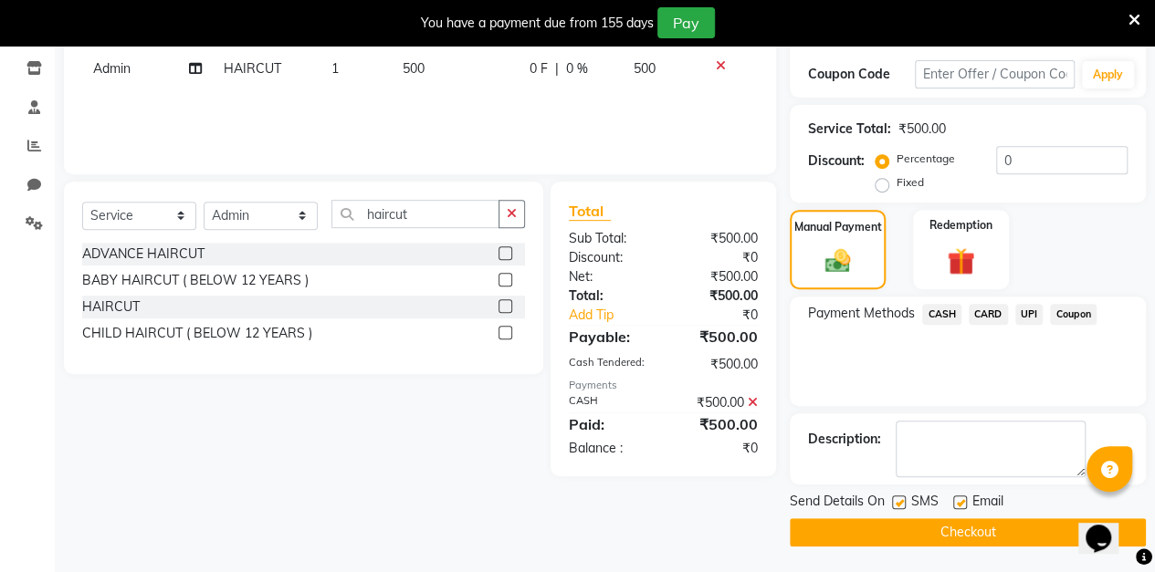
click at [913, 540] on button "Checkout" at bounding box center [967, 532] width 356 height 28
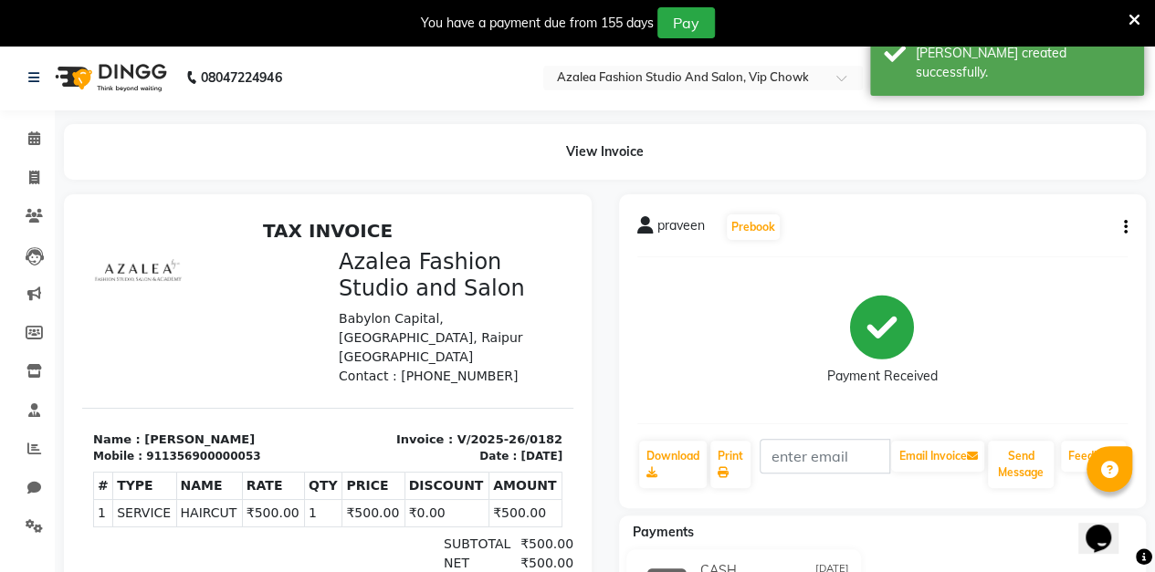
click at [32, 183] on icon at bounding box center [34, 178] width 10 height 14
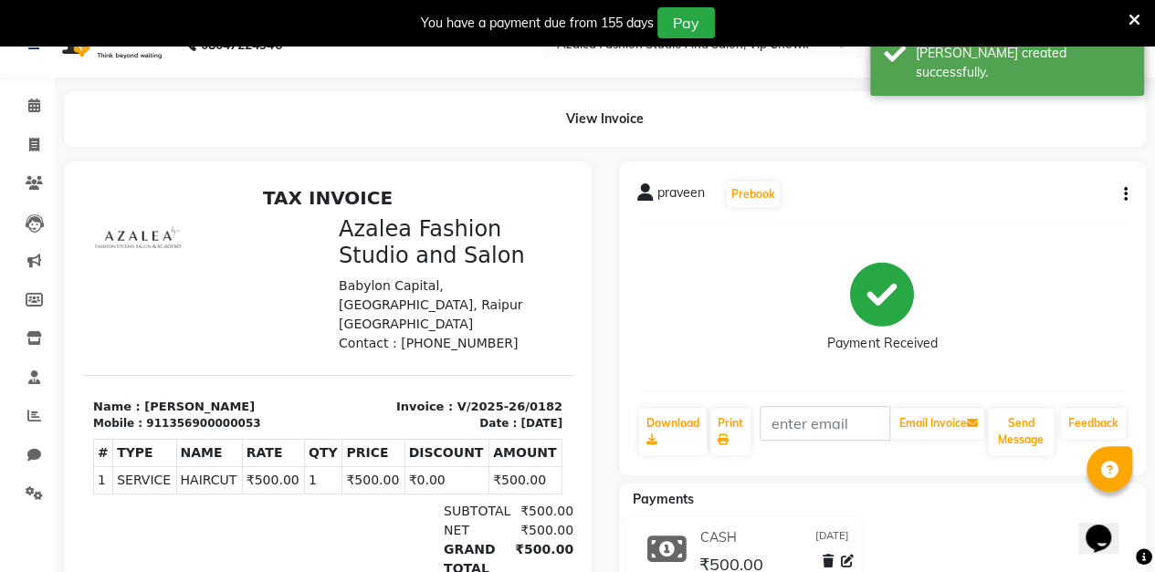
select select "service"
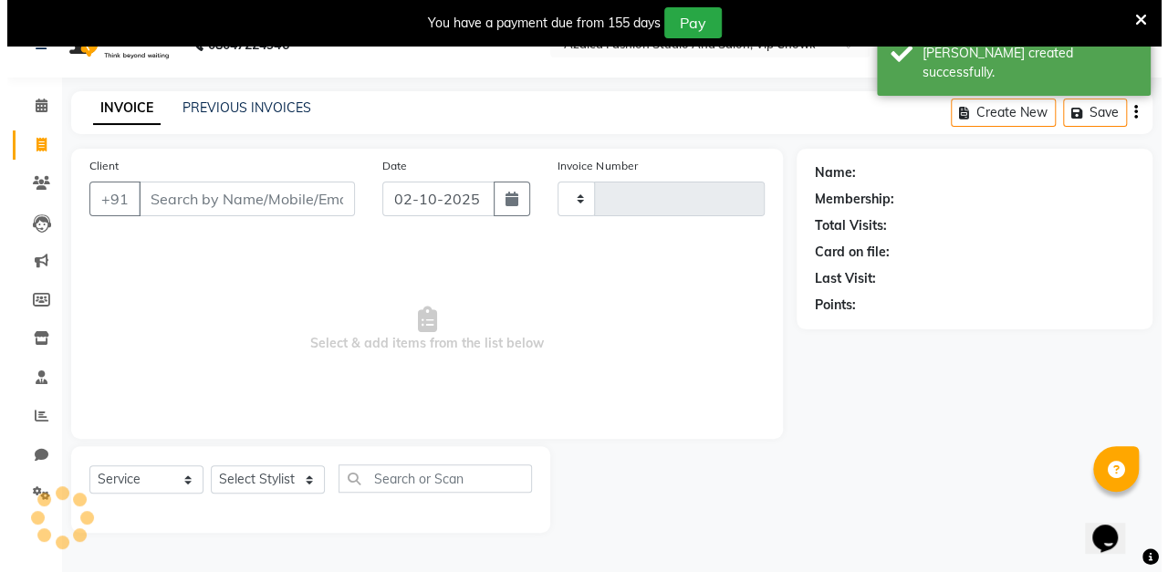
scroll to position [45, 0]
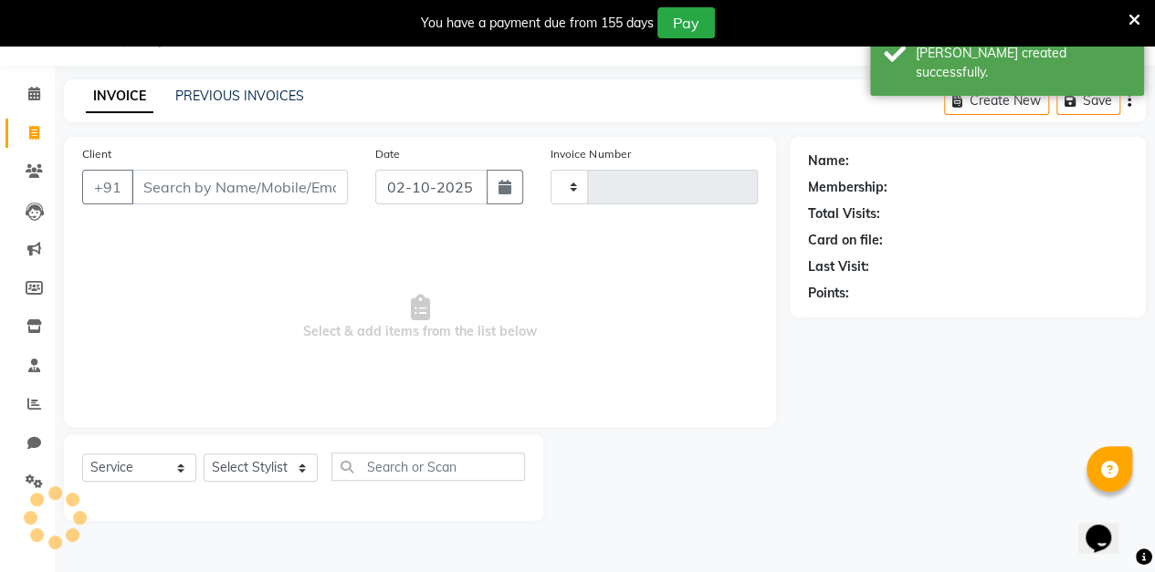
type input "0183"
select select "8063"
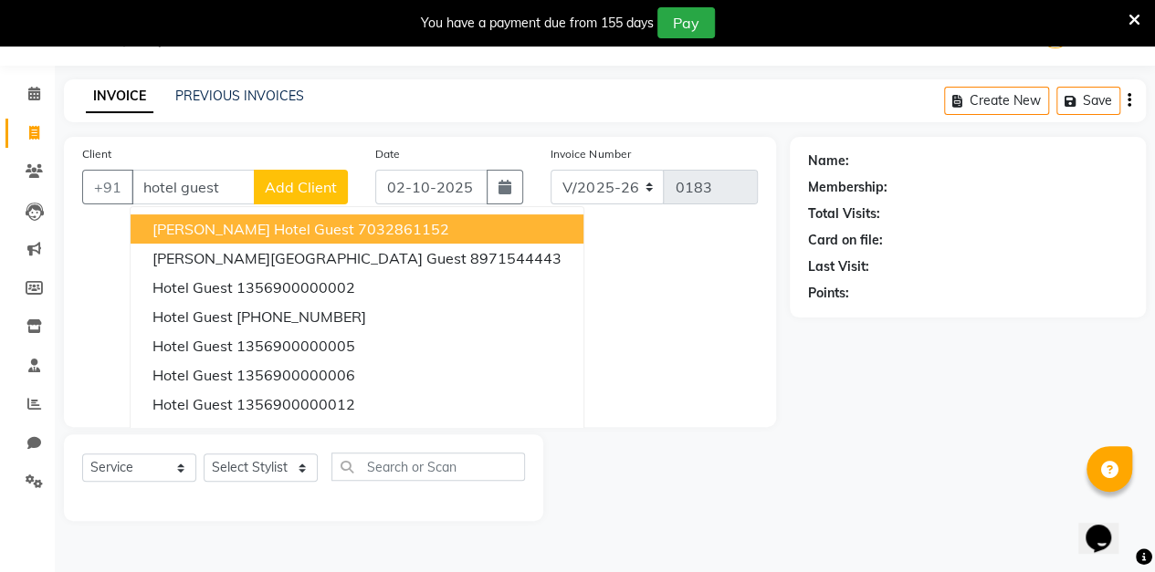
type input "hotel guest"
click at [332, 192] on span "Add Client" at bounding box center [301, 187] width 72 height 18
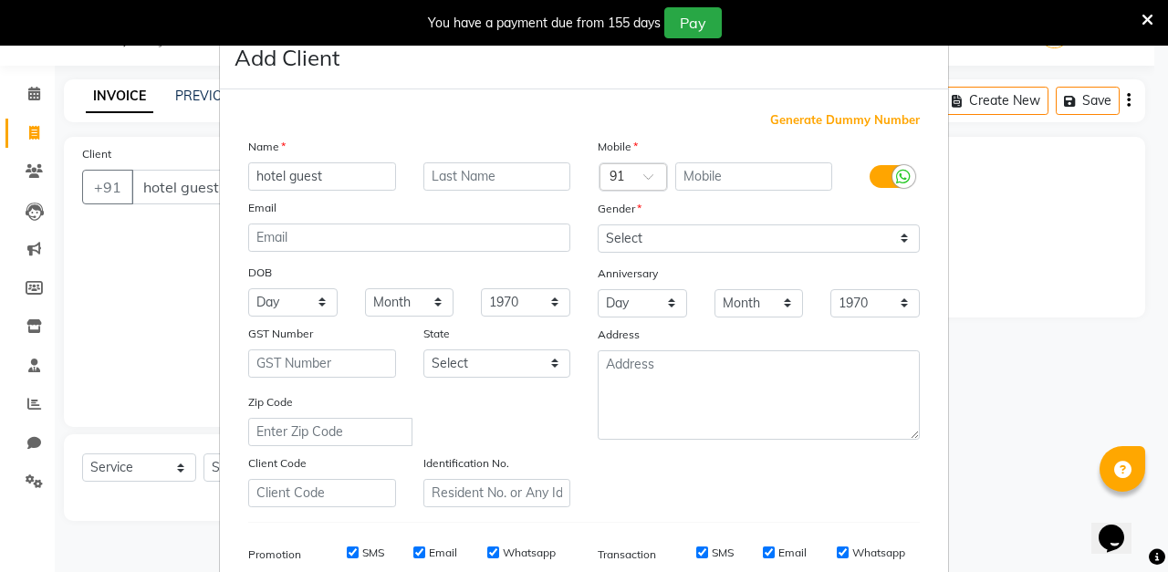
click at [860, 122] on span "Generate Dummy Number" at bounding box center [845, 120] width 150 height 18
type input "1356900000054"
checkbox input "false"
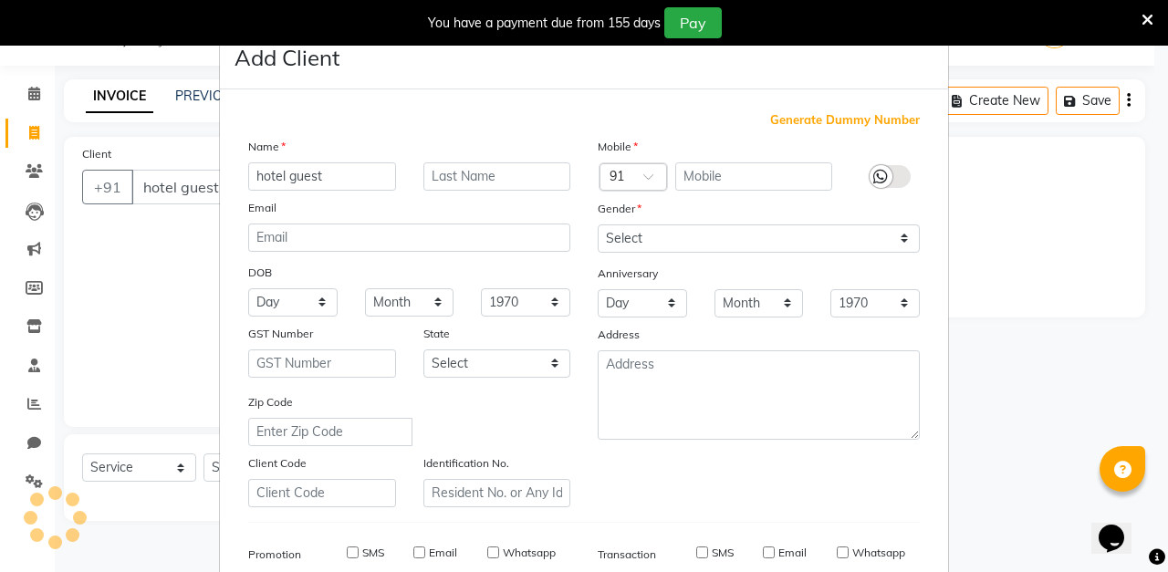
checkbox input "false"
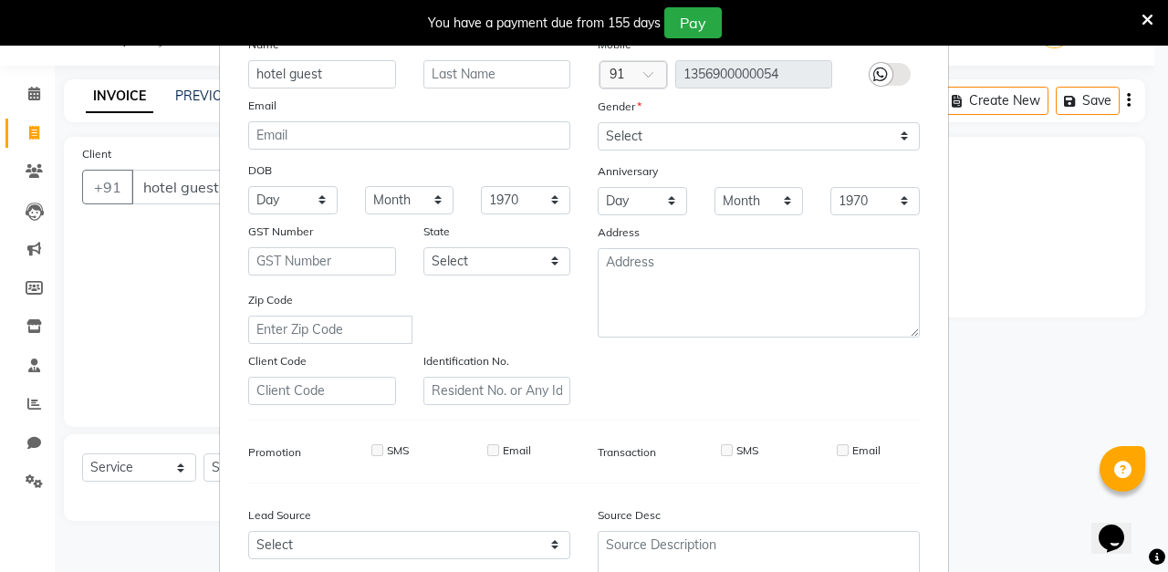
scroll to position [106, 0]
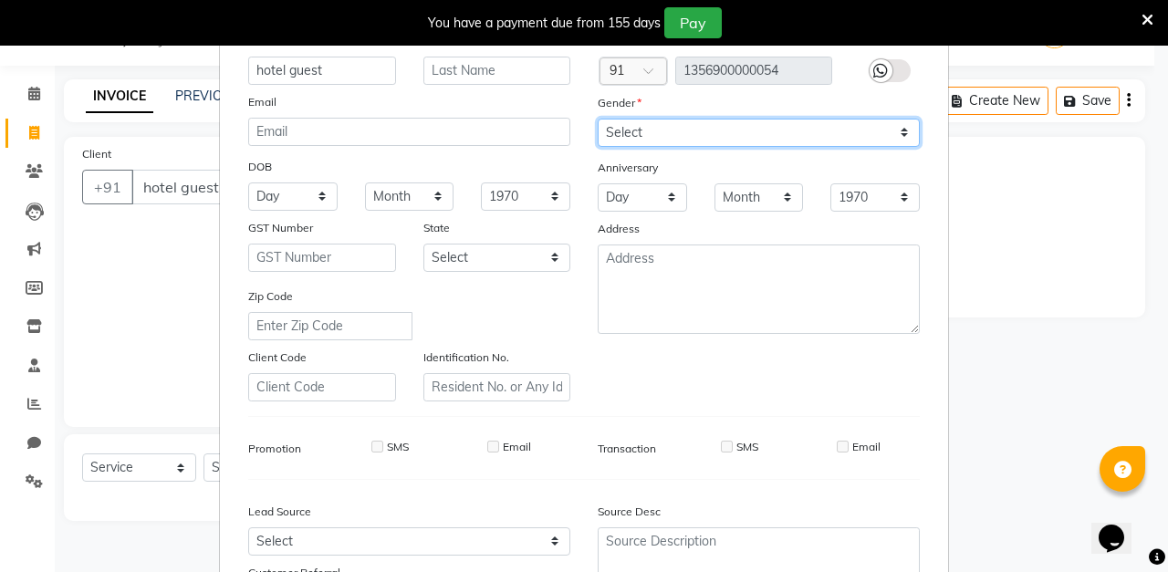
click at [728, 134] on select "Select [DEMOGRAPHIC_DATA] [DEMOGRAPHIC_DATA] Other Prefer Not To Say" at bounding box center [759, 133] width 322 height 28
select select "[DEMOGRAPHIC_DATA]"
click at [598, 119] on select "Select [DEMOGRAPHIC_DATA] [DEMOGRAPHIC_DATA] Other Prefer Not To Say" at bounding box center [759, 133] width 322 height 28
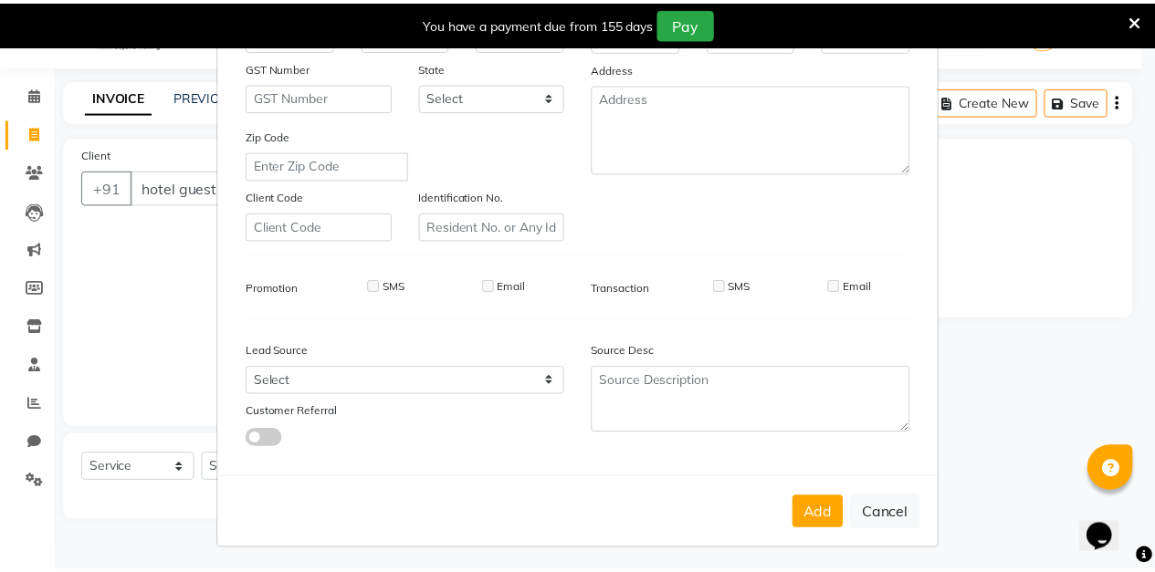
scroll to position [261, 0]
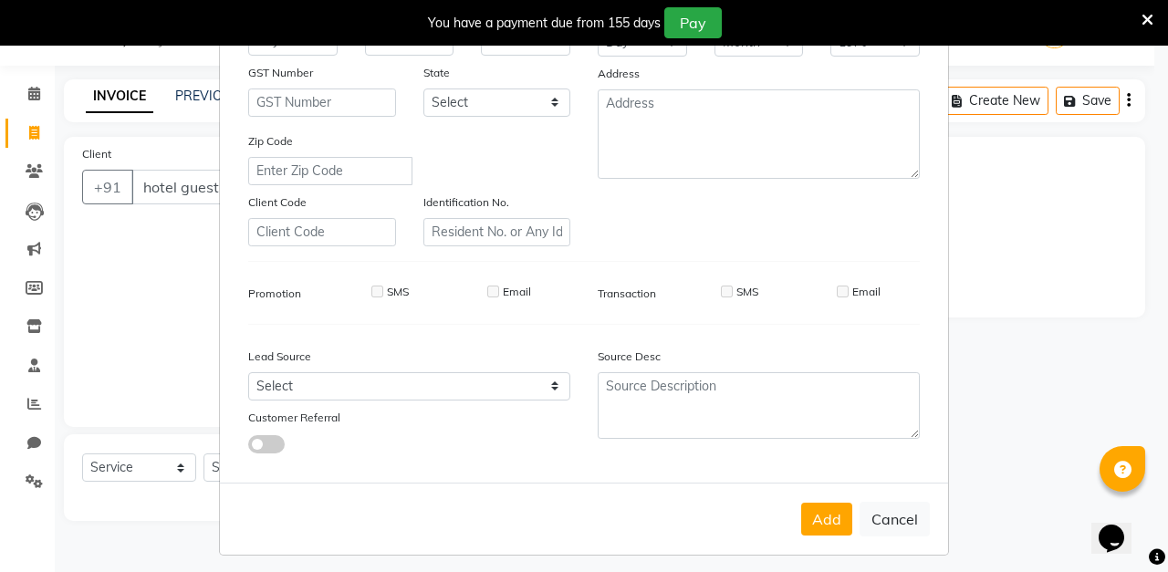
click at [814, 519] on button "Add" at bounding box center [826, 519] width 51 height 33
type input "1356900000054"
select select
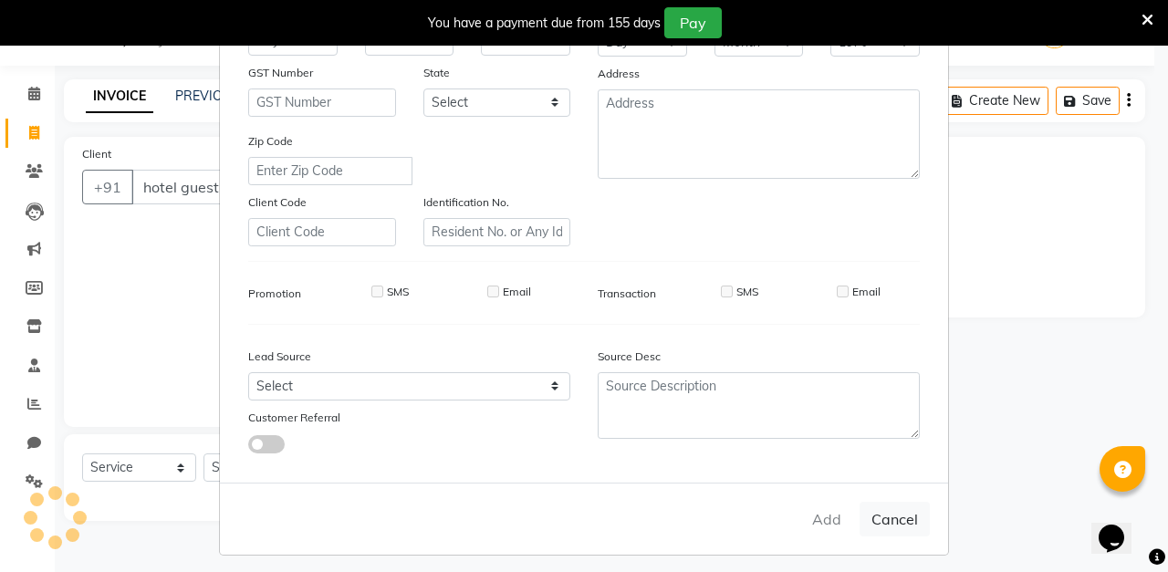
select select
checkbox input "false"
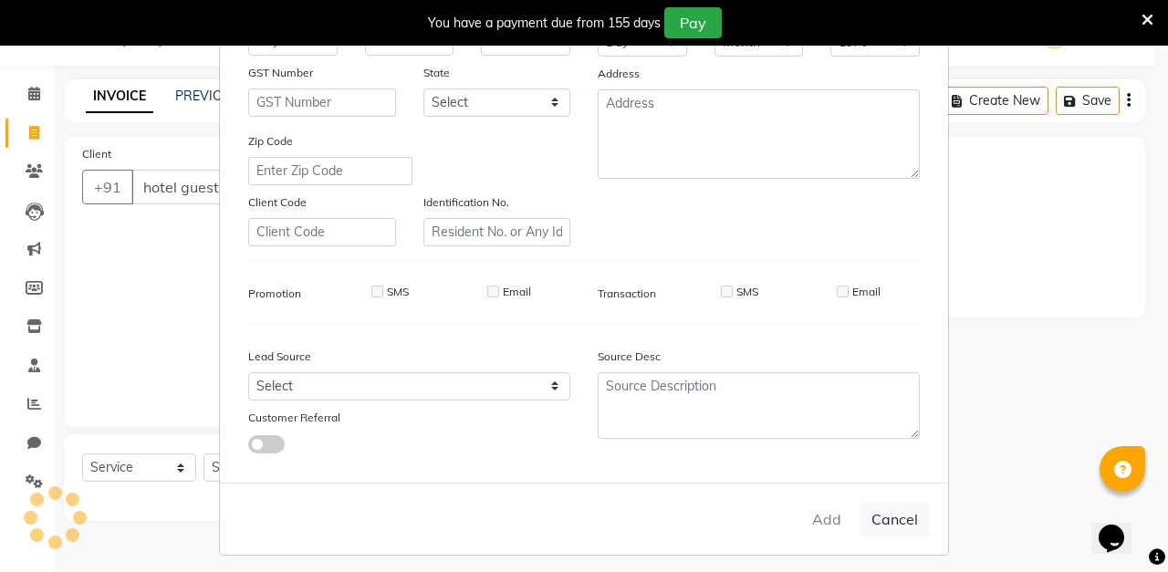
checkbox input "false"
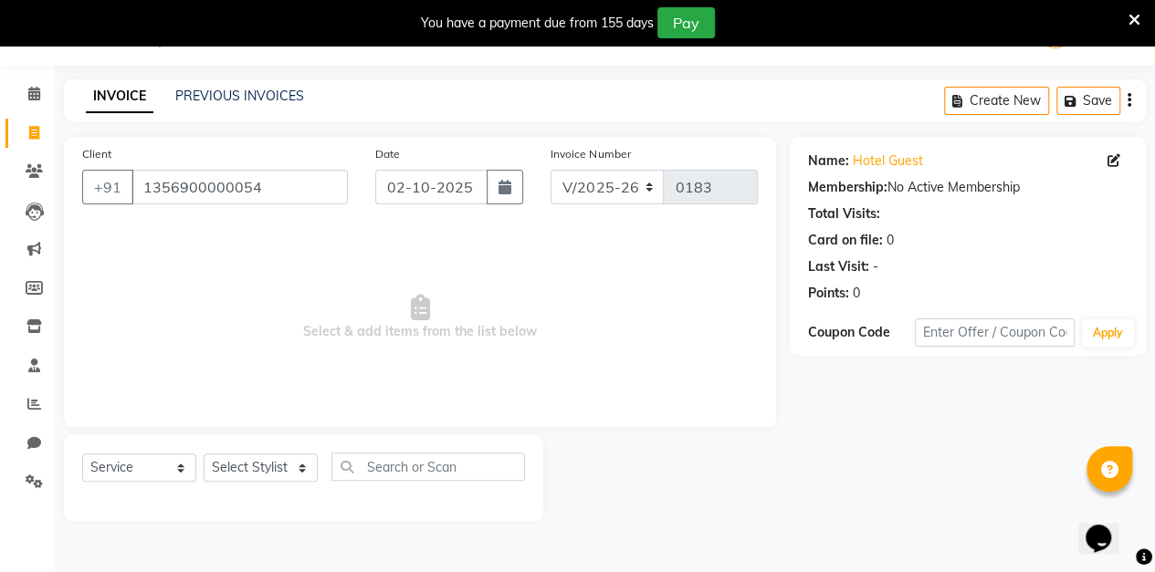
click at [507, 193] on icon "button" at bounding box center [504, 187] width 13 height 15
select select "10"
select select "2025"
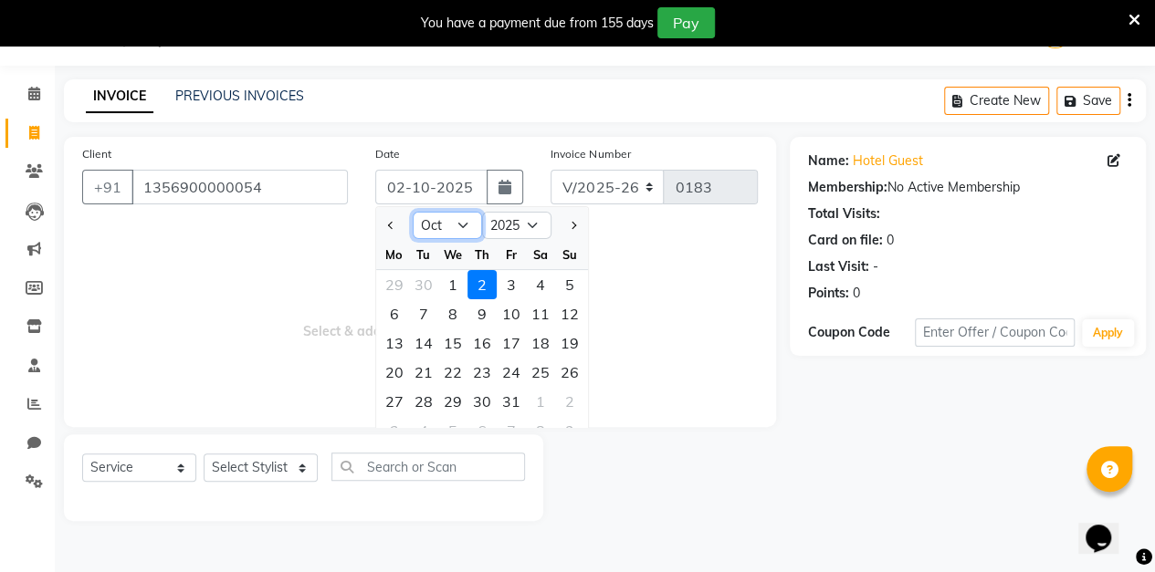
click at [465, 228] on select "Jan Feb Mar Apr May Jun [DATE] Aug Sep Oct Nov Dec" at bounding box center [447, 225] width 69 height 27
select select "9"
click at [413, 212] on select "Jan Feb Mar Apr May Jun [DATE] Aug Sep Oct Nov Dec" at bounding box center [447, 225] width 69 height 27
click at [512, 312] on div "12" at bounding box center [511, 313] width 29 height 29
type input "[DATE]"
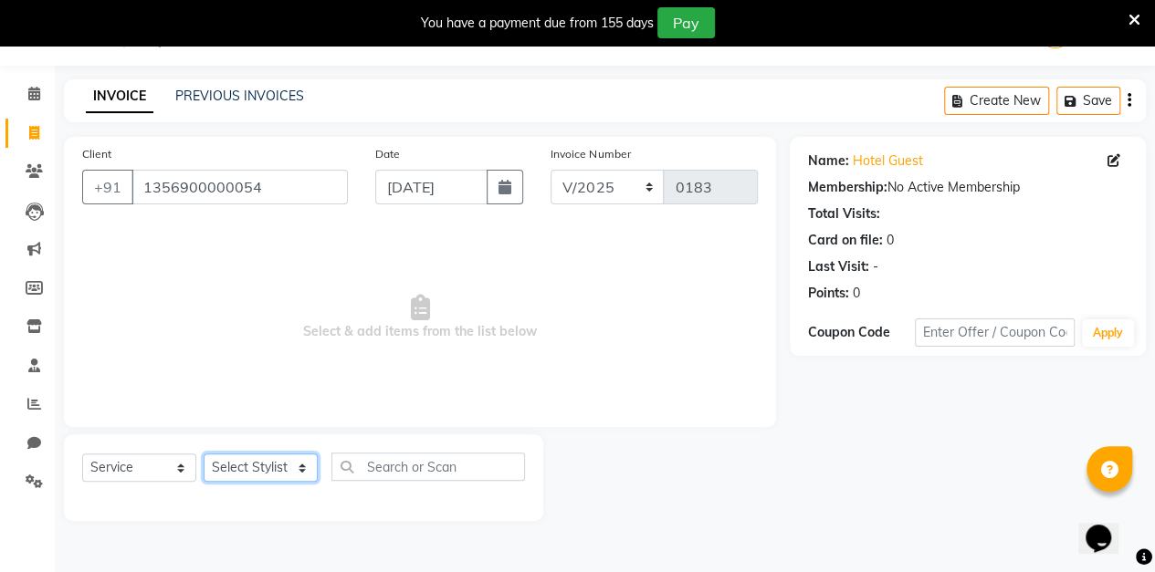
click at [296, 469] on select "Select Stylist aarti sen Admin [PERSON_NAME] anzal [PERSON_NAME][MEDICAL_DATA]:…" at bounding box center [261, 468] width 114 height 28
select select "88143"
click at [204, 454] on select "Select Stylist aarti sen Admin [PERSON_NAME] anzal [PERSON_NAME][MEDICAL_DATA]:…" at bounding box center [261, 468] width 114 height 28
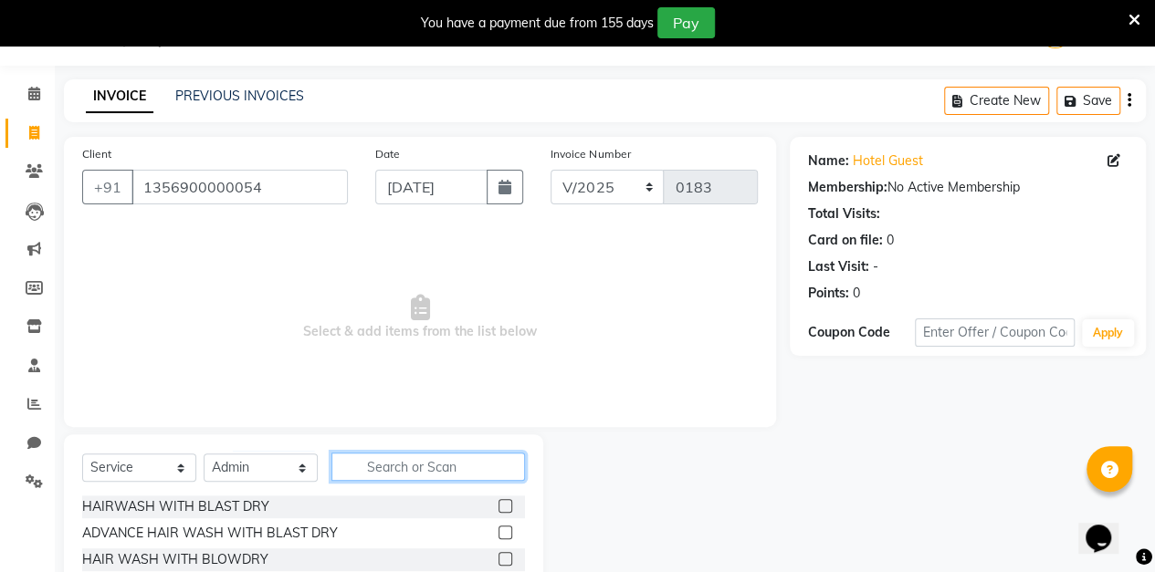
click at [433, 465] on input "text" at bounding box center [427, 467] width 193 height 28
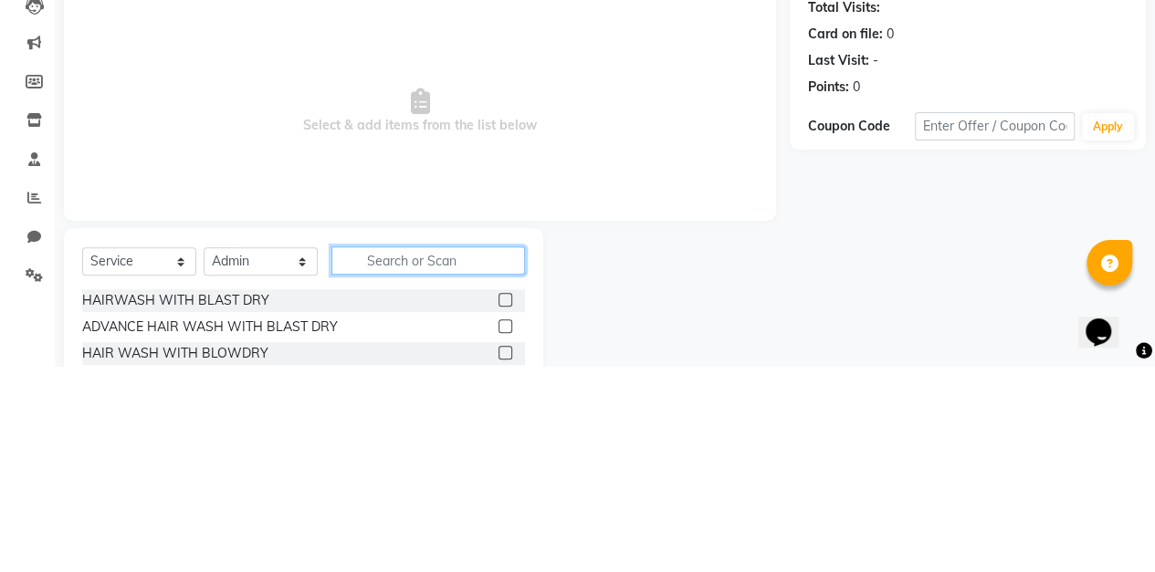
scroll to position [75, 0]
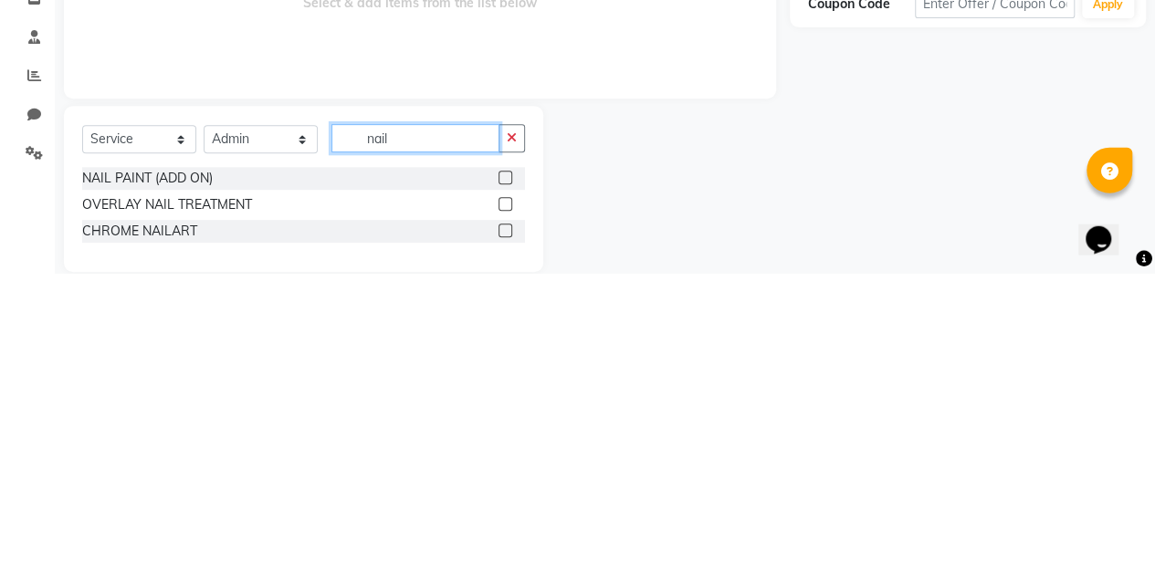
type input "nail"
click at [506, 475] on label at bounding box center [505, 476] width 14 height 14
click at [506, 475] on input "checkbox" at bounding box center [504, 477] width 12 height 12
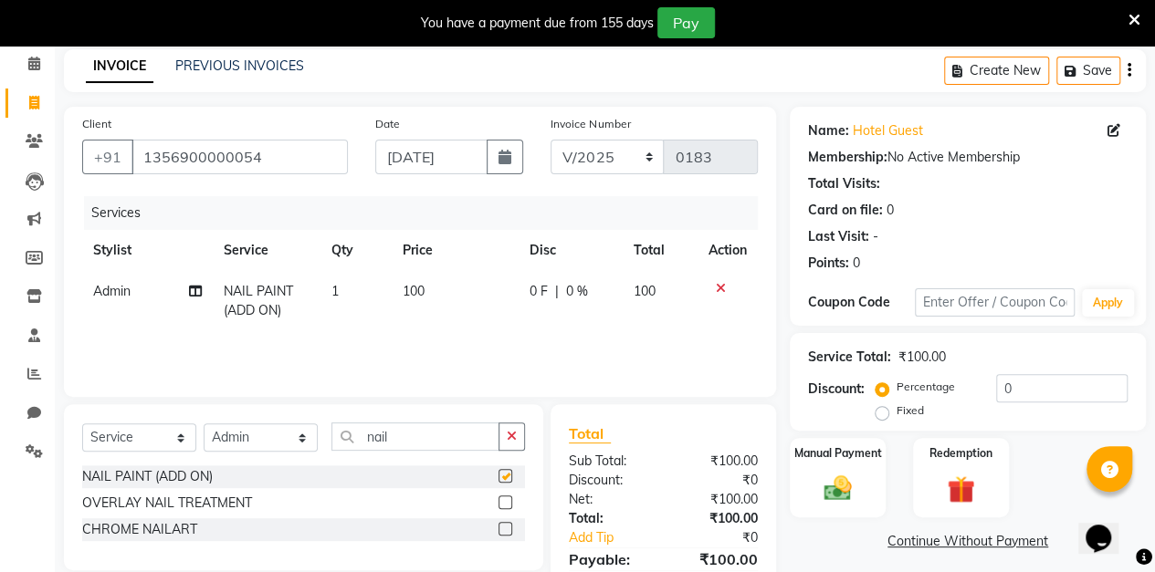
checkbox input "false"
click at [718, 287] on icon at bounding box center [721, 288] width 10 height 13
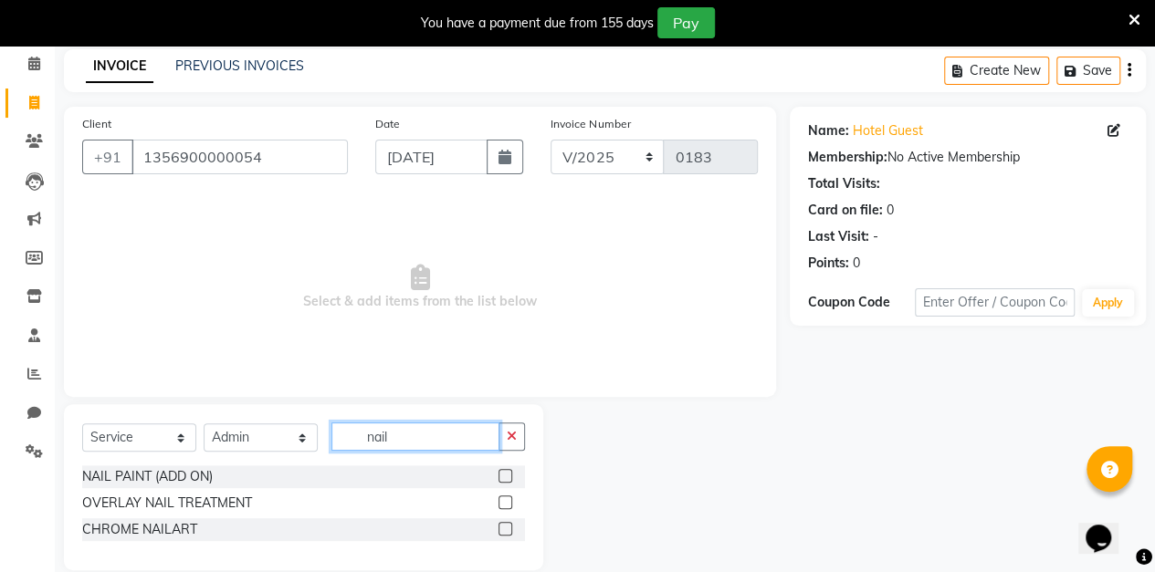
click at [423, 434] on input "nail" at bounding box center [415, 437] width 168 height 28
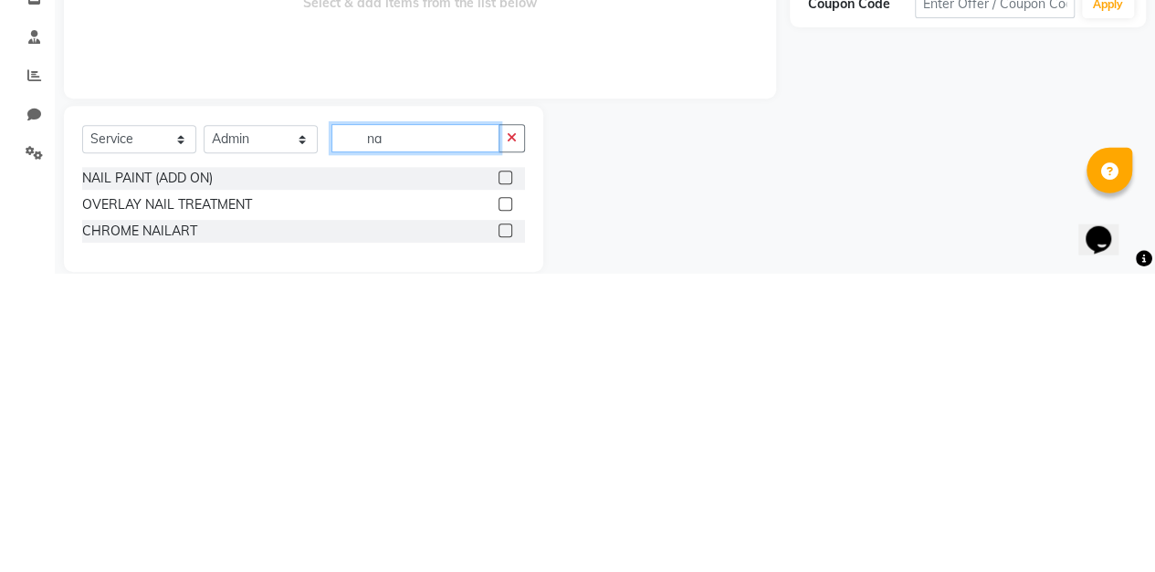
type input "n"
type input "H"
type input "N"
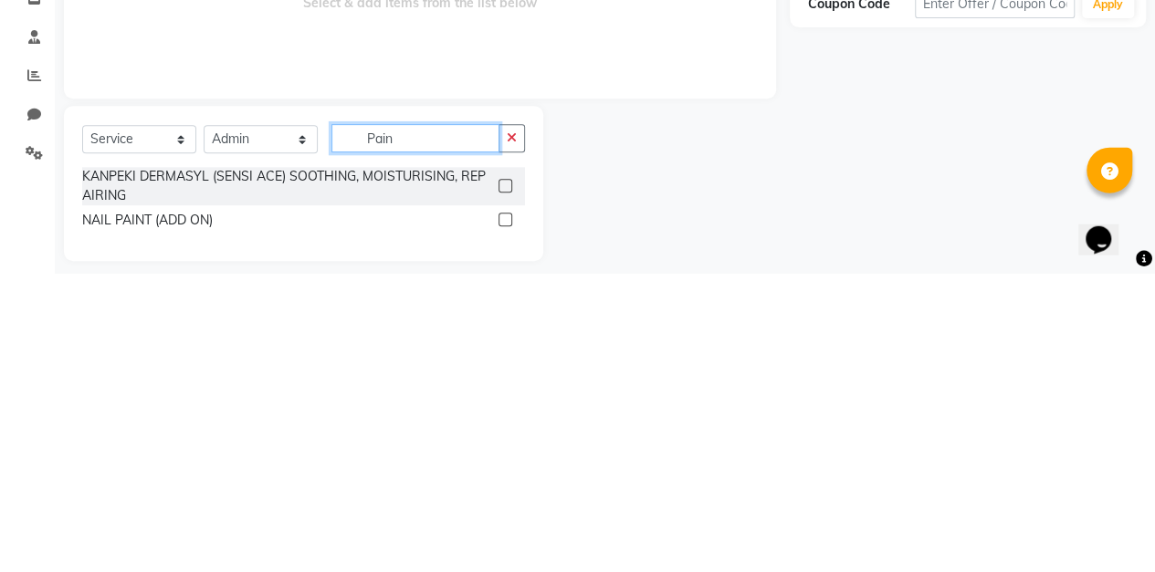
scroll to position [47, 0]
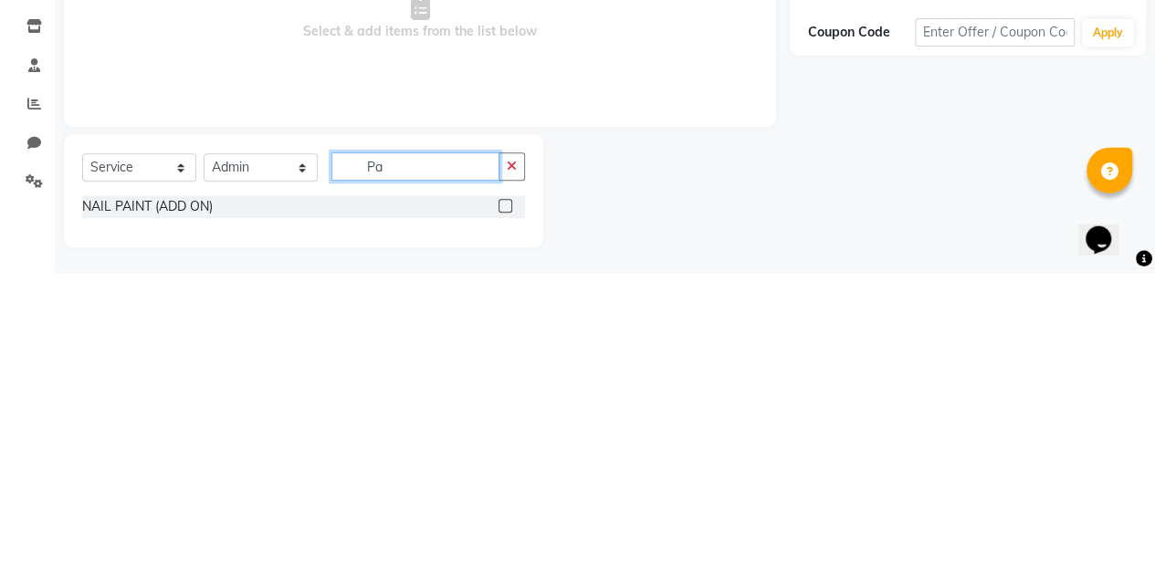
type input "P"
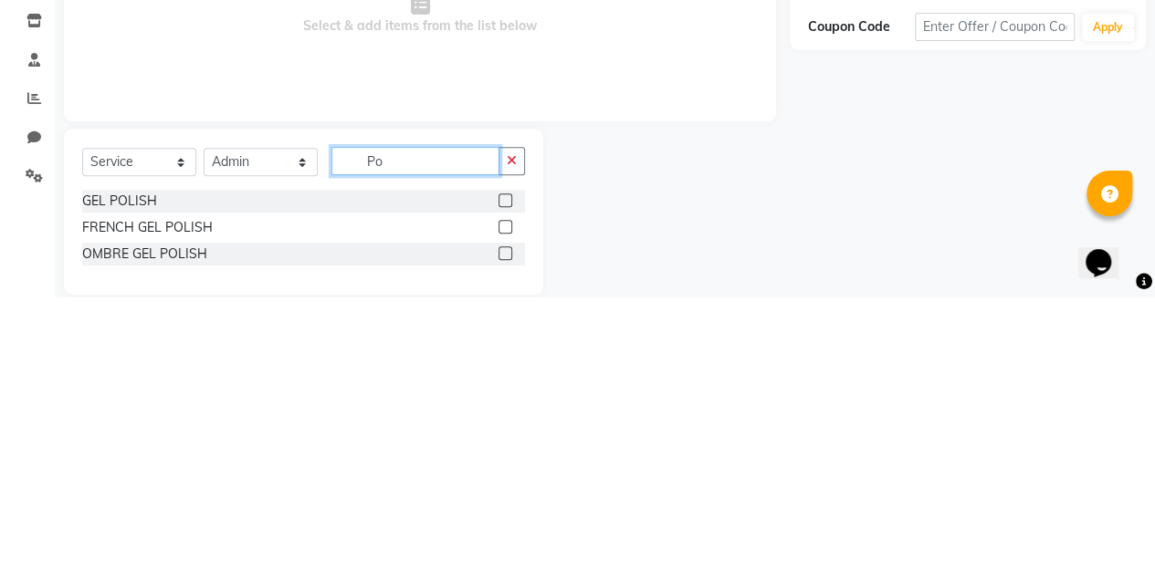
type input "Po"
click at [506, 475] on label at bounding box center [505, 476] width 14 height 14
click at [506, 475] on input "checkbox" at bounding box center [504, 477] width 12 height 12
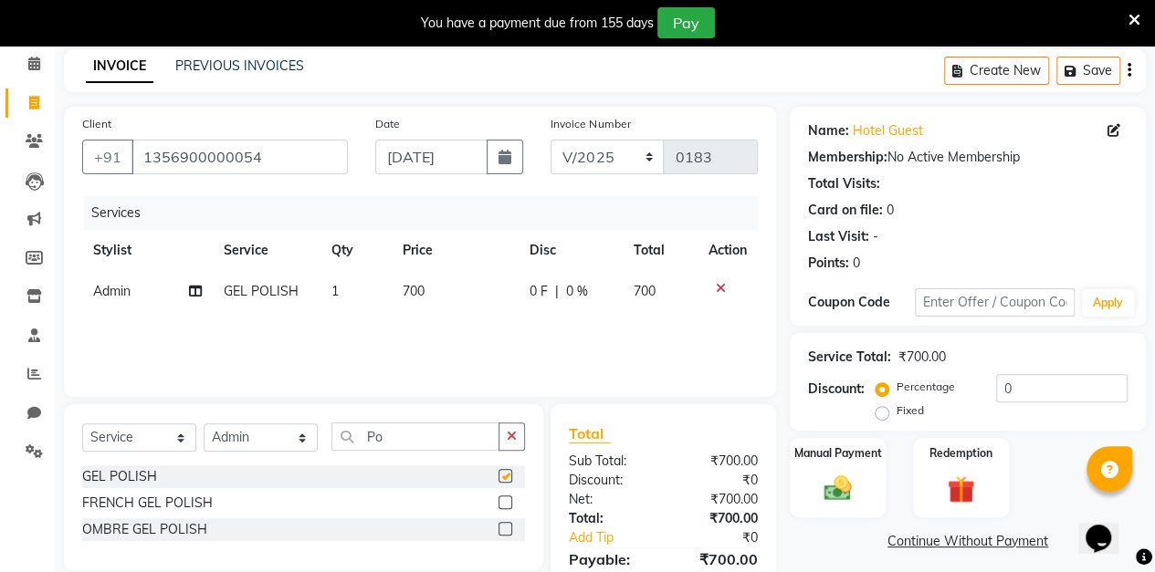
checkbox input "false"
click at [580, 287] on span "0 %" at bounding box center [577, 291] width 22 height 19
select select "88143"
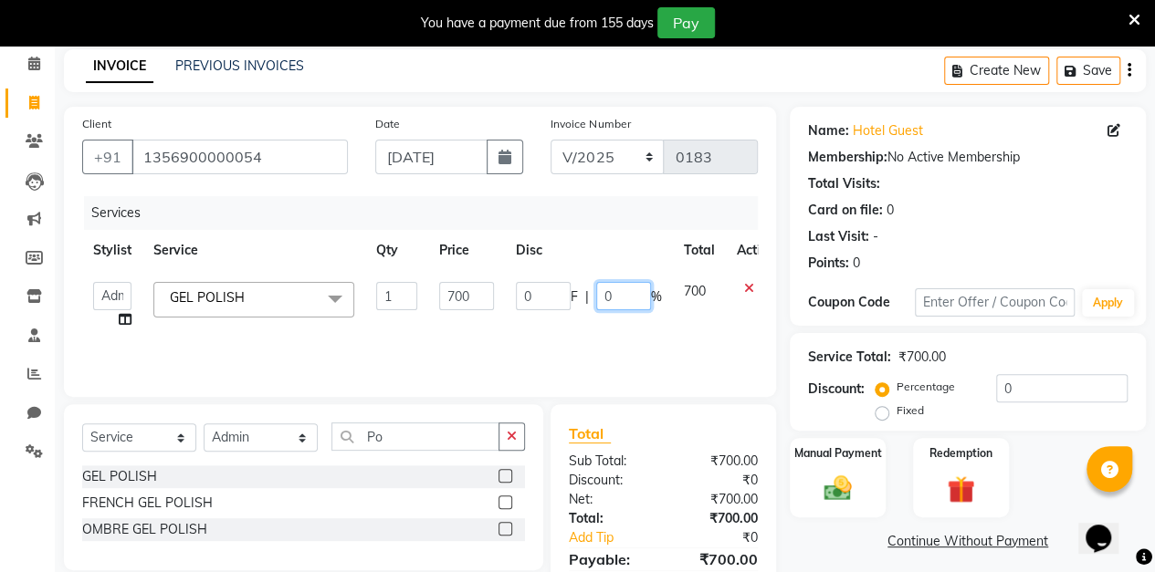
click at [614, 298] on input "0" at bounding box center [623, 296] width 55 height 28
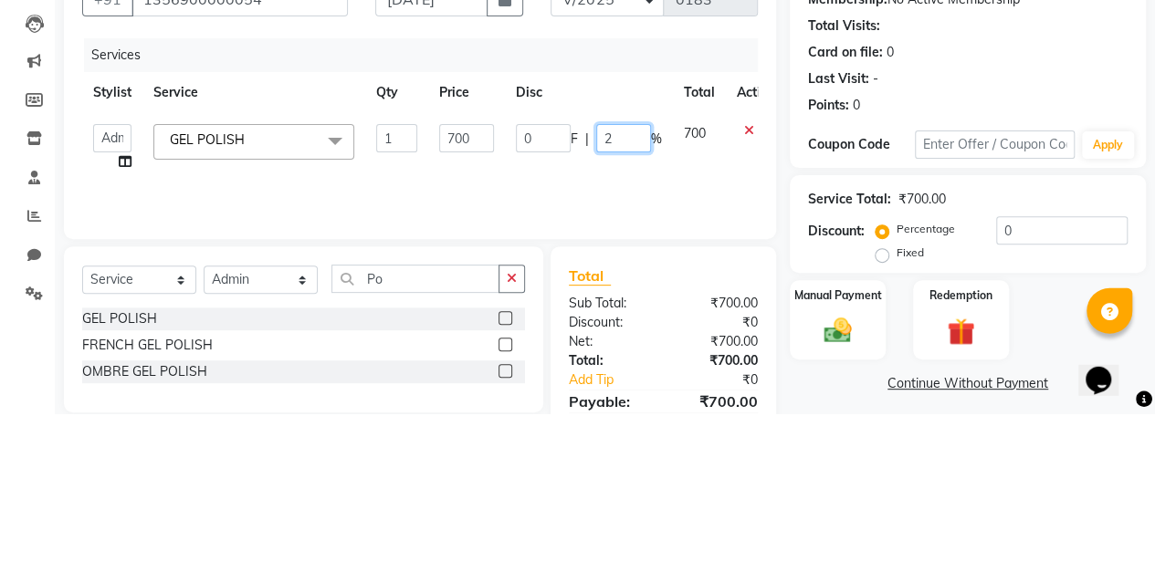
type input "20"
click at [786, 330] on div "Client [PHONE_NUMBER] Date [DATE] Invoice Number V/2025 V/[PHONE_NUMBER] Servic…" at bounding box center [419, 371] width 739 height 528
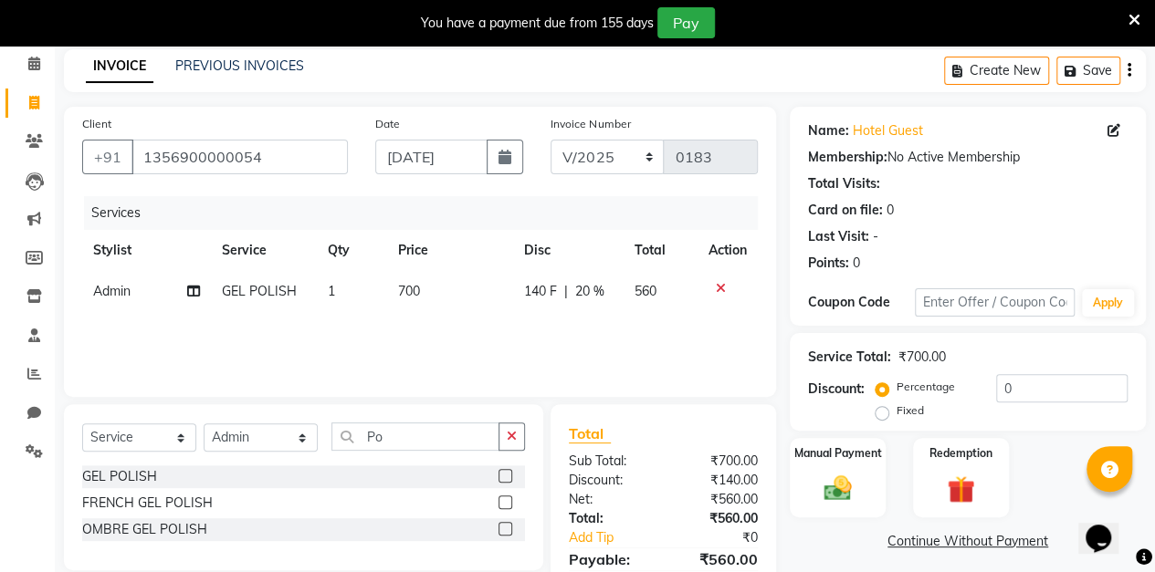
click at [592, 288] on span "20 %" at bounding box center [588, 291] width 29 height 19
select select "88143"
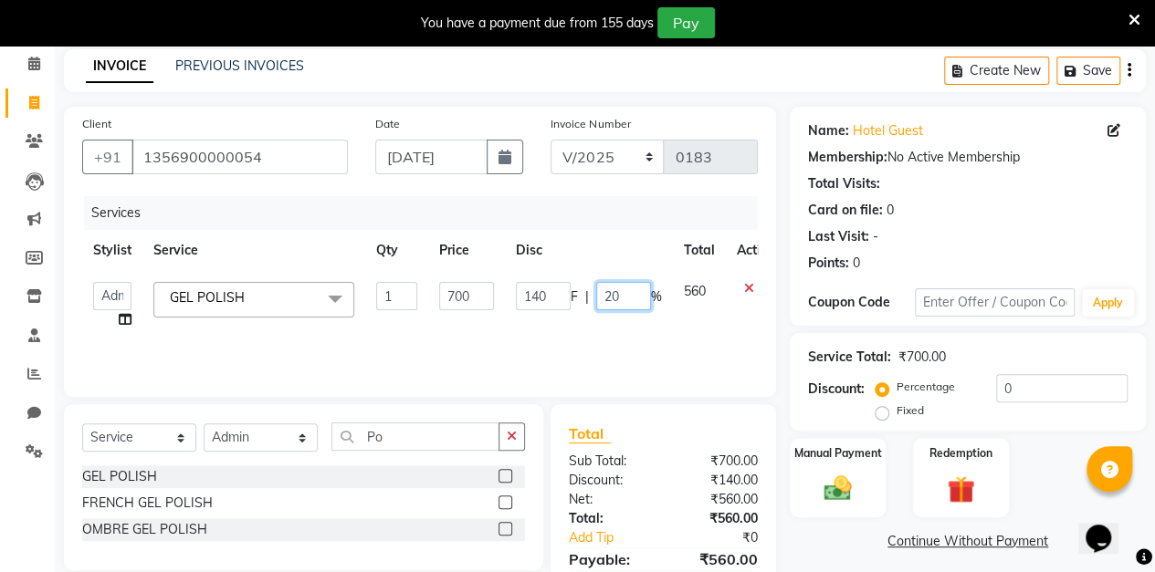
click at [634, 302] on input "20" at bounding box center [623, 296] width 55 height 28
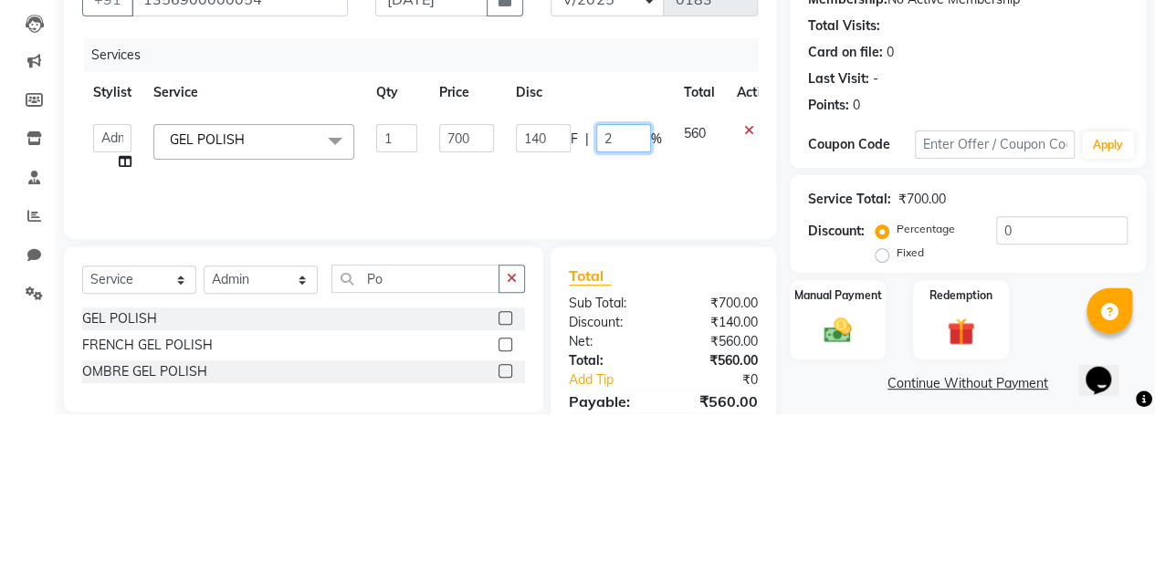
type input "22"
click at [791, 329] on div "Name: Hotel Guest Membership: No Active Membership Total Visits: Card on file: …" at bounding box center [974, 371] width 370 height 528
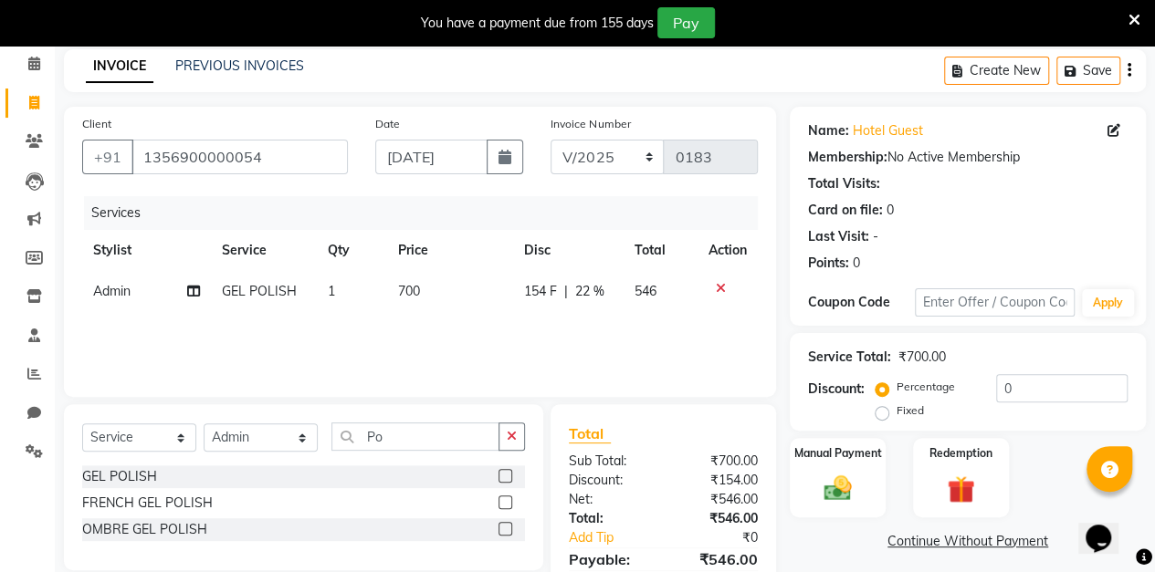
click at [589, 293] on span "22 %" at bounding box center [588, 291] width 29 height 19
select select "88143"
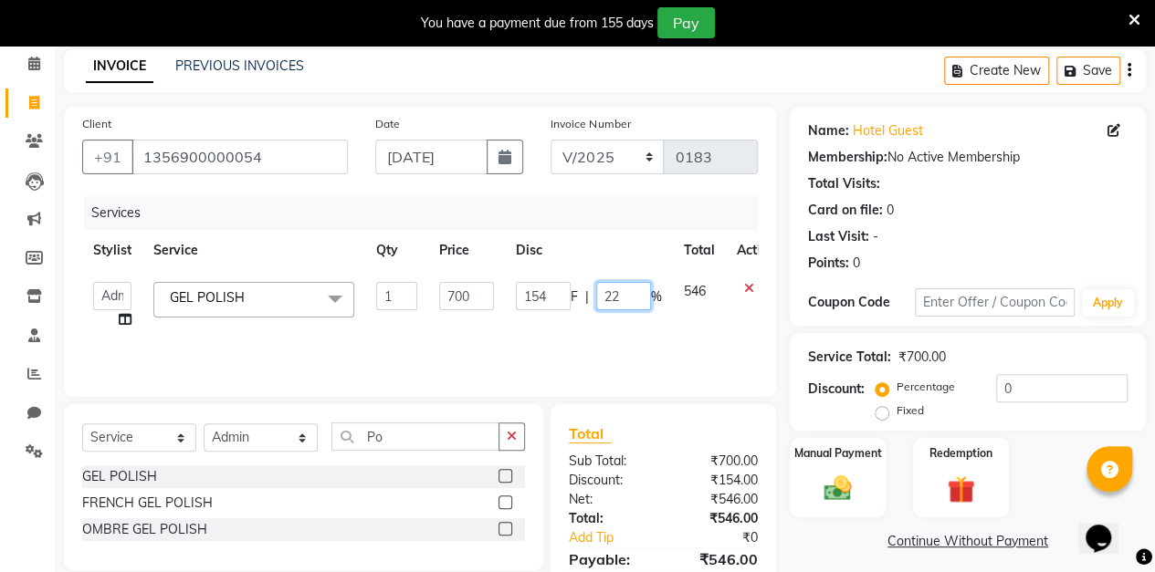
click at [633, 300] on input "22" at bounding box center [623, 296] width 55 height 28
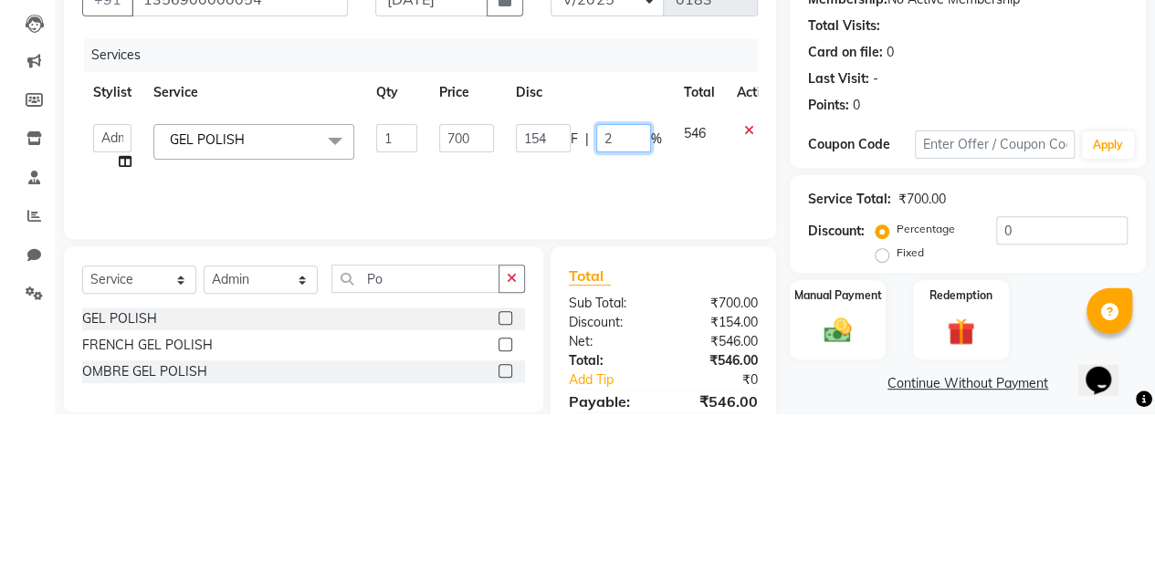
type input "24"
click at [786, 360] on div "Client [PHONE_NUMBER] Date [DATE] Invoice Number V/2025 V/[PHONE_NUMBER] Servic…" at bounding box center [419, 371] width 739 height 528
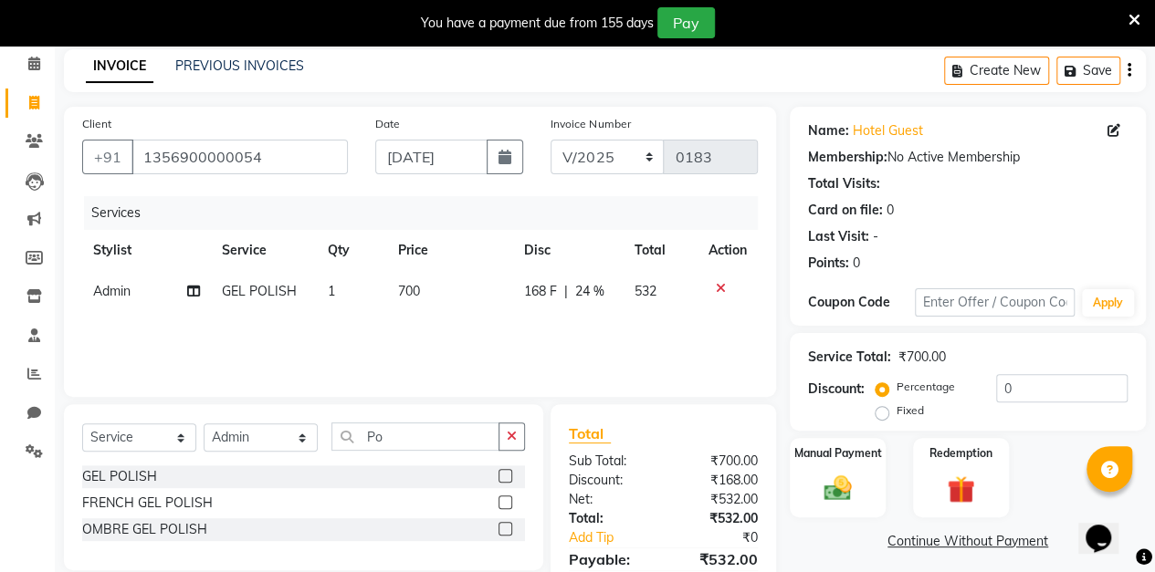
click at [590, 288] on span "24 %" at bounding box center [588, 291] width 29 height 19
select select "88143"
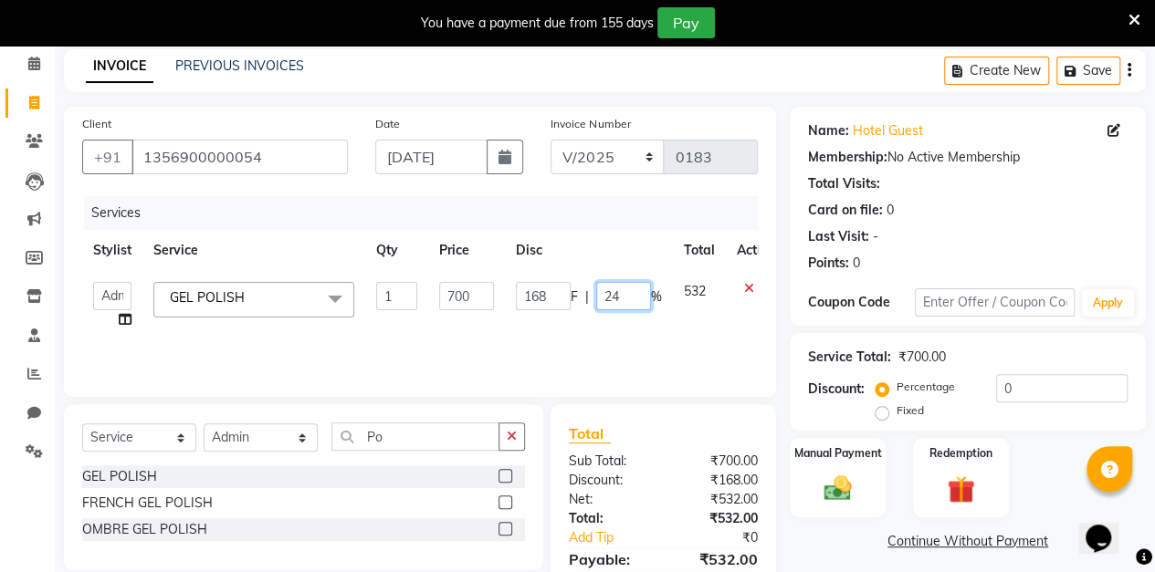
click at [629, 295] on input "24" at bounding box center [623, 296] width 55 height 28
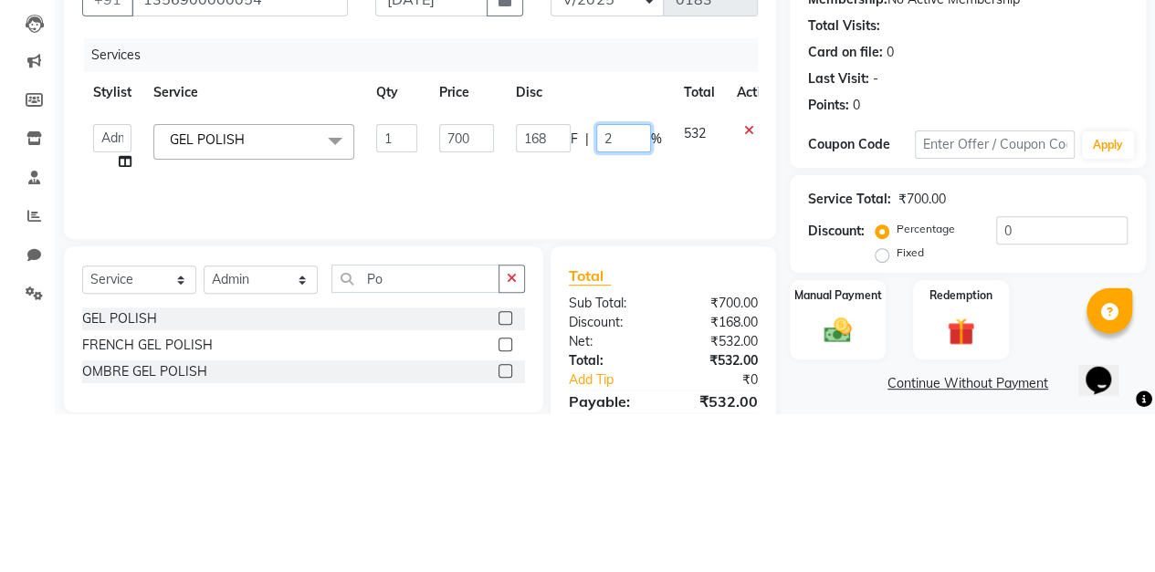
type input "23"
click at [776, 352] on div "Client [PHONE_NUMBER] Date [DATE] Invoice Number V/2025 V/[PHONE_NUMBER] Servic…" at bounding box center [419, 371] width 739 height 528
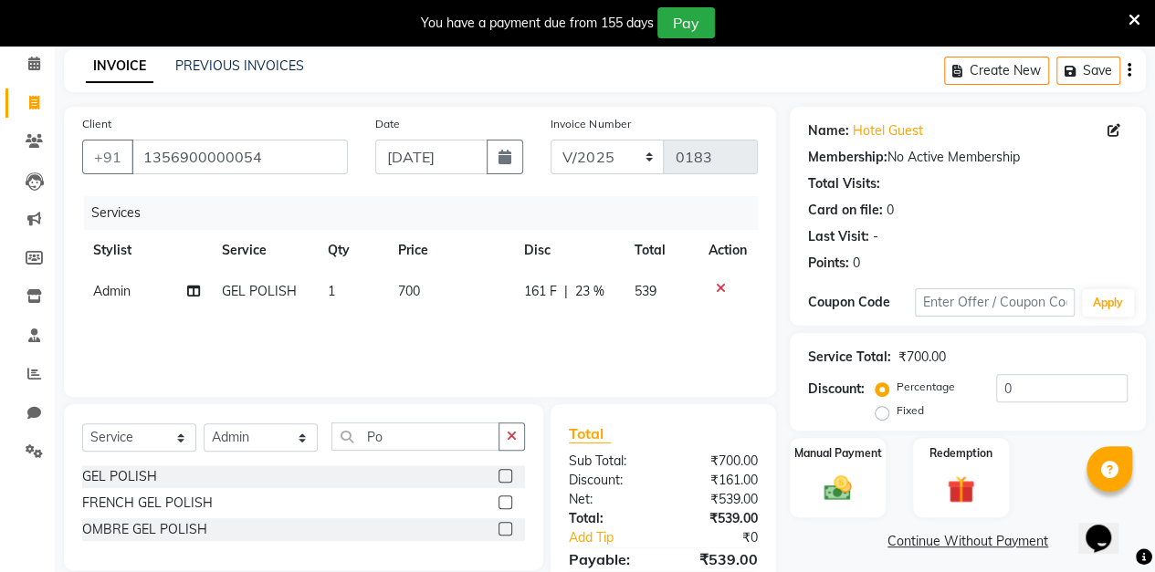
click at [589, 286] on span "23 %" at bounding box center [588, 291] width 29 height 19
select select "88143"
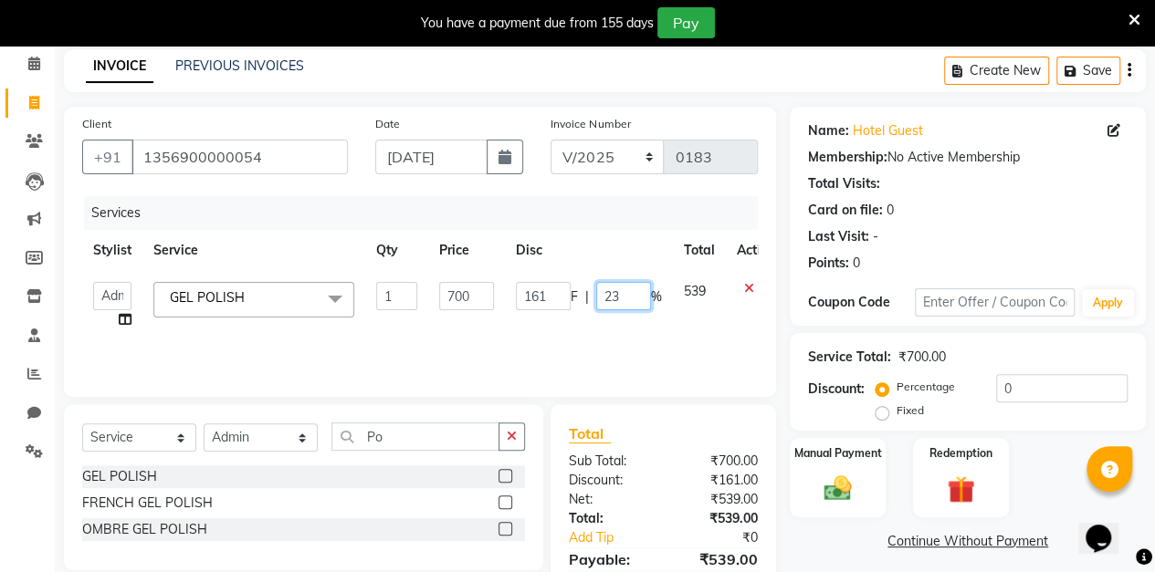
click at [629, 302] on input "23" at bounding box center [623, 296] width 55 height 28
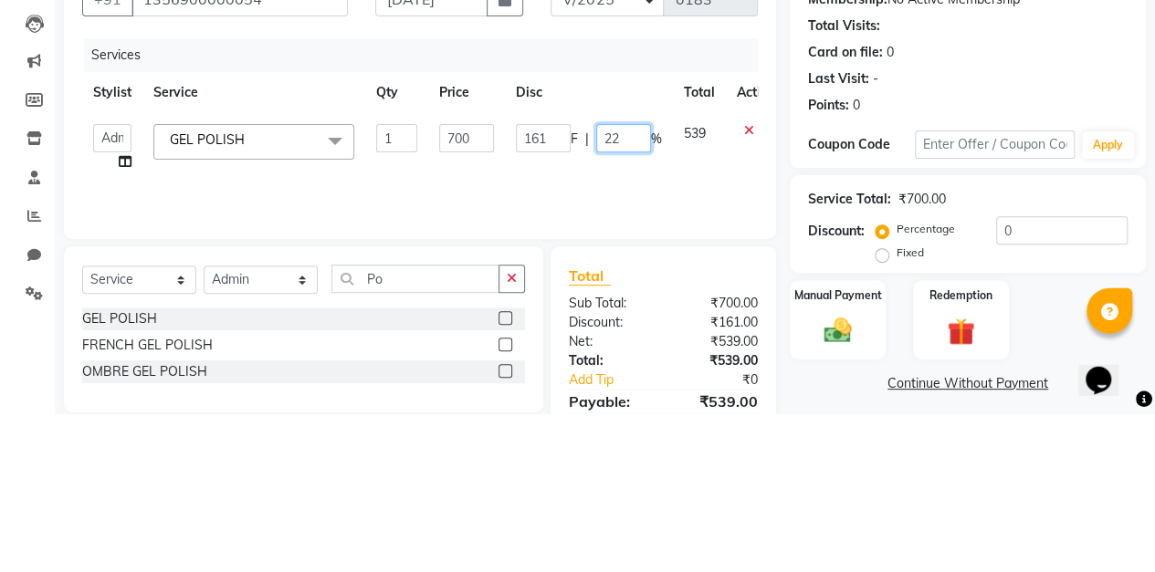
type input "22.5"
click at [784, 388] on div "Client [PHONE_NUMBER] Date [DATE] Invoice Number V/2025 V/[PHONE_NUMBER] Servic…" at bounding box center [419, 371] width 739 height 528
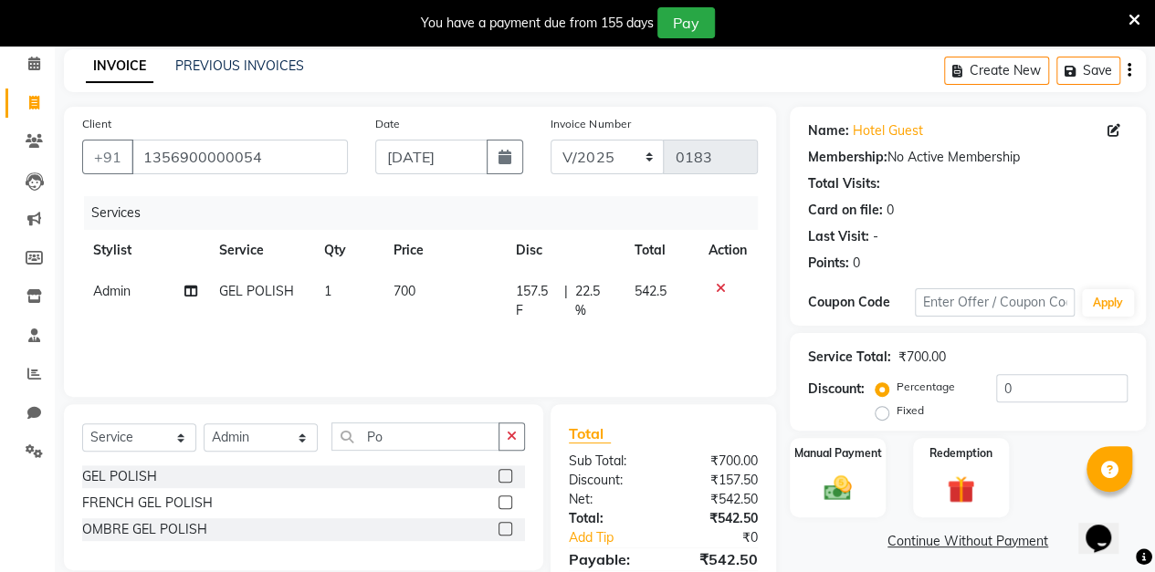
scroll to position [162, 0]
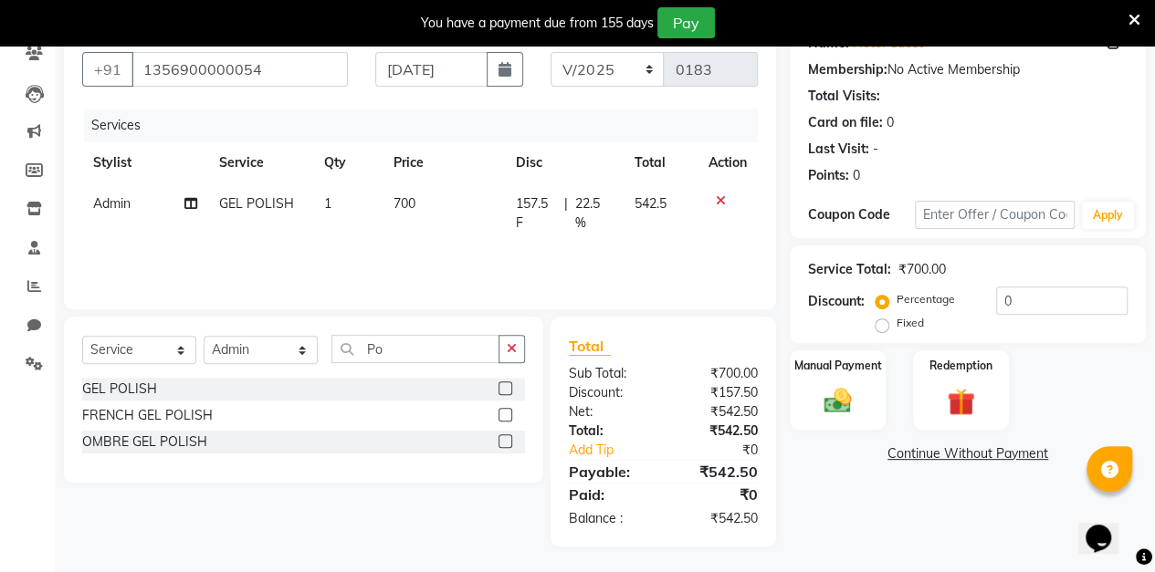
click at [839, 409] on img at bounding box center [837, 401] width 45 height 32
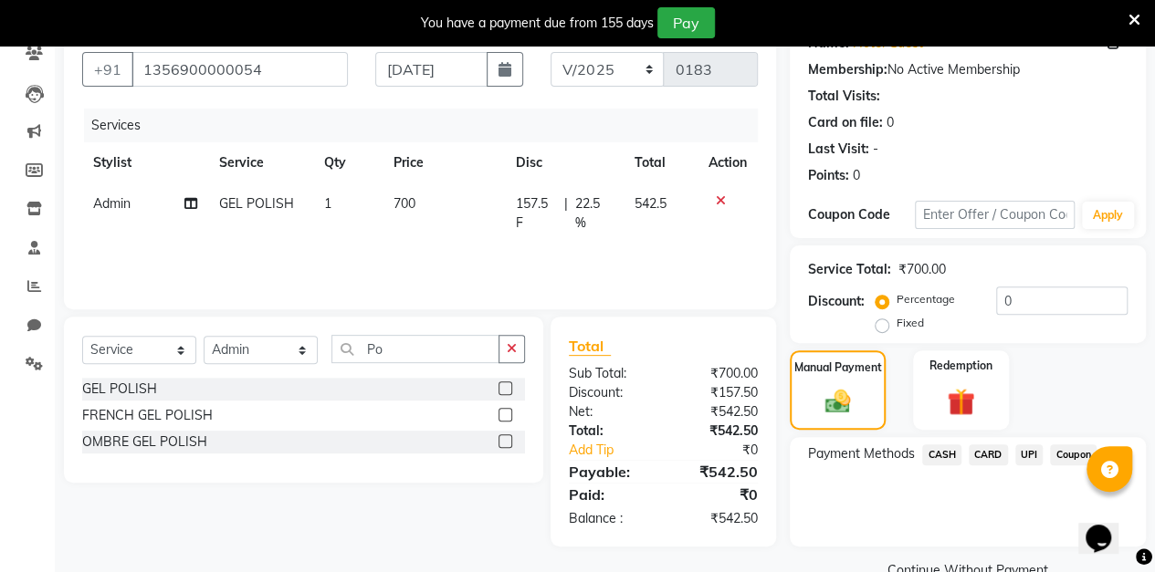
scroll to position [201, 0]
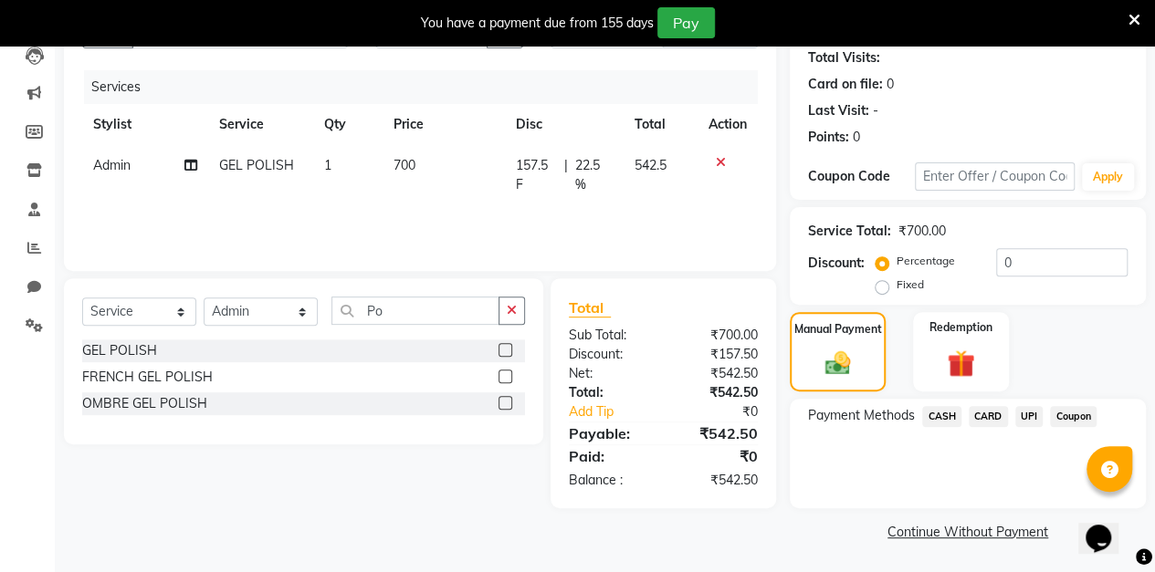
click at [941, 415] on span "CASH" at bounding box center [941, 416] width 39 height 21
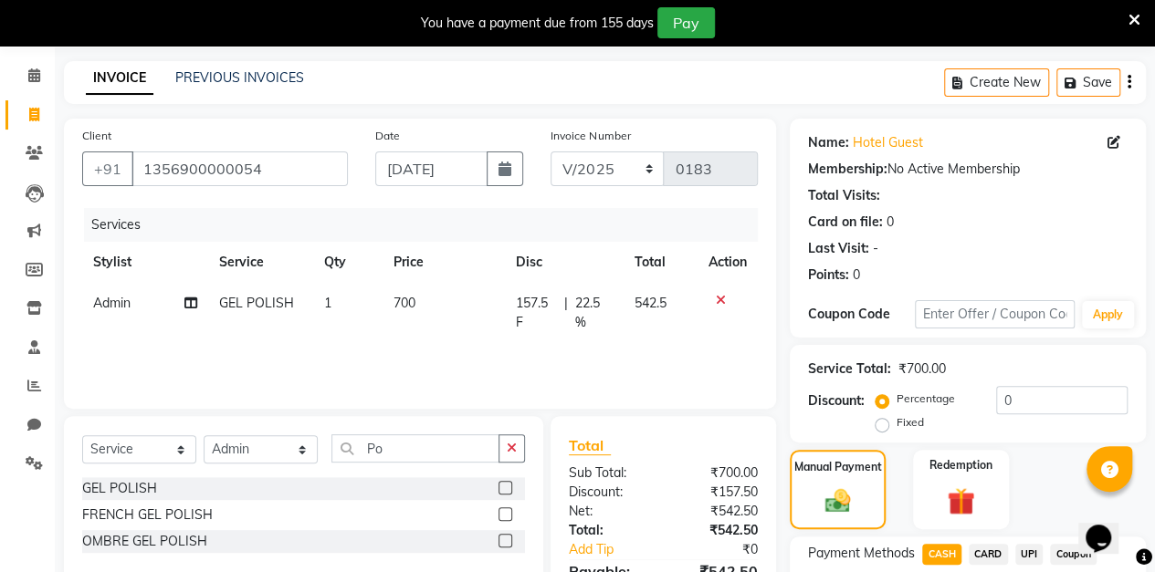
scroll to position [226, 0]
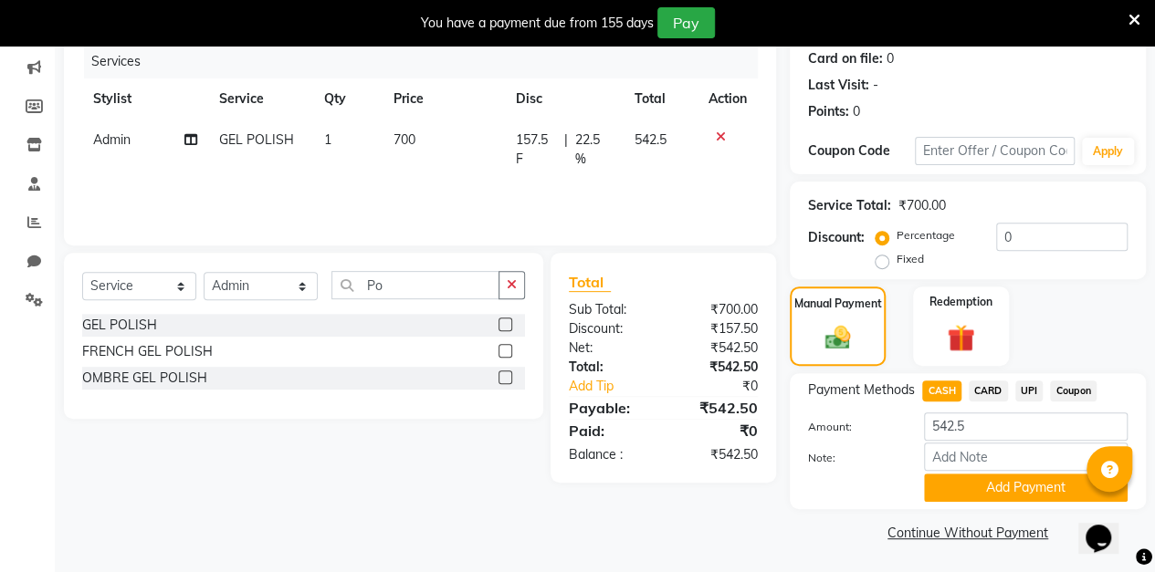
click at [984, 493] on button "Add Payment" at bounding box center [1026, 488] width 204 height 28
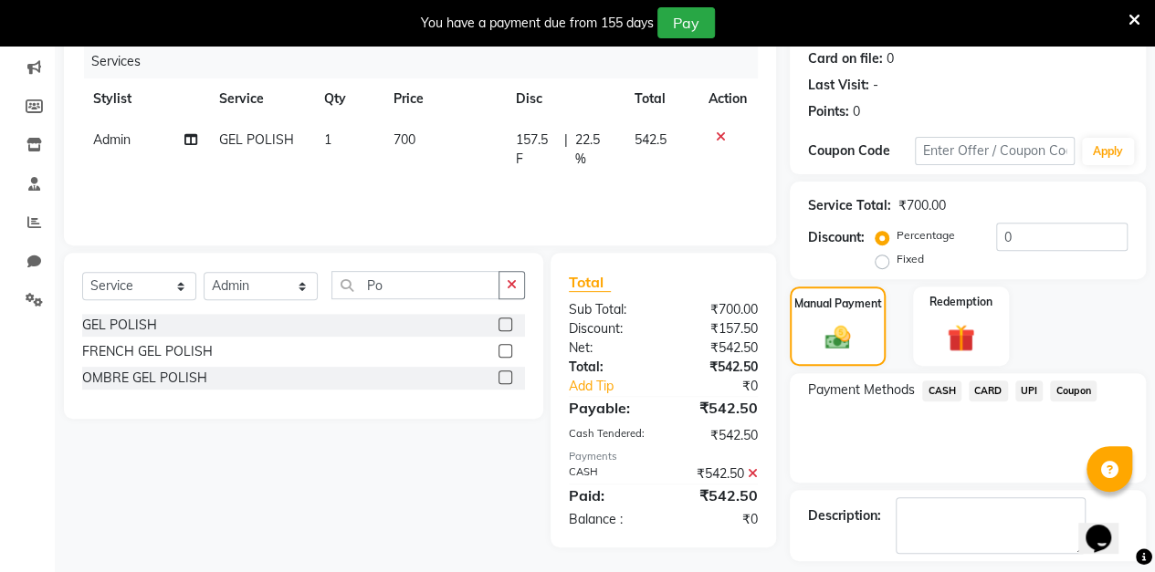
scroll to position [303, 0]
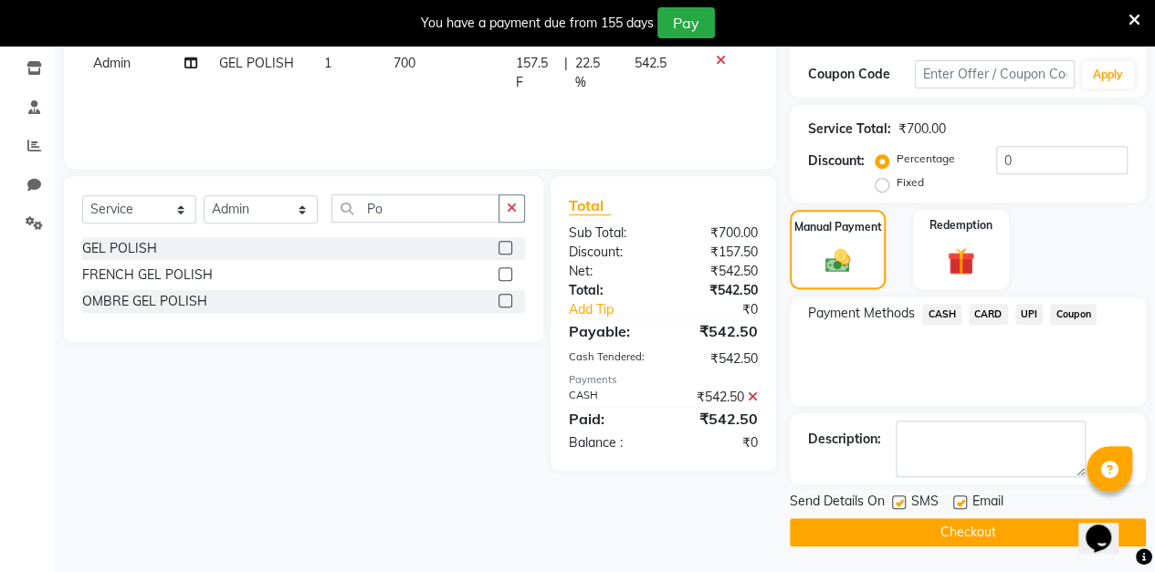
click at [926, 542] on button "Checkout" at bounding box center [967, 532] width 356 height 28
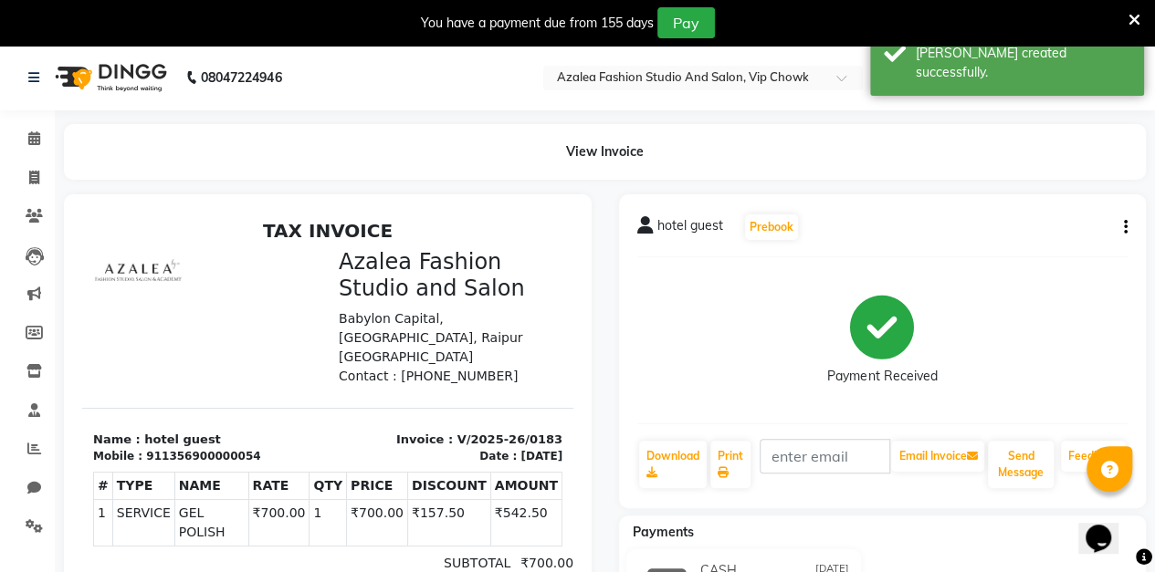
click at [35, 173] on icon at bounding box center [34, 178] width 10 height 14
select select "service"
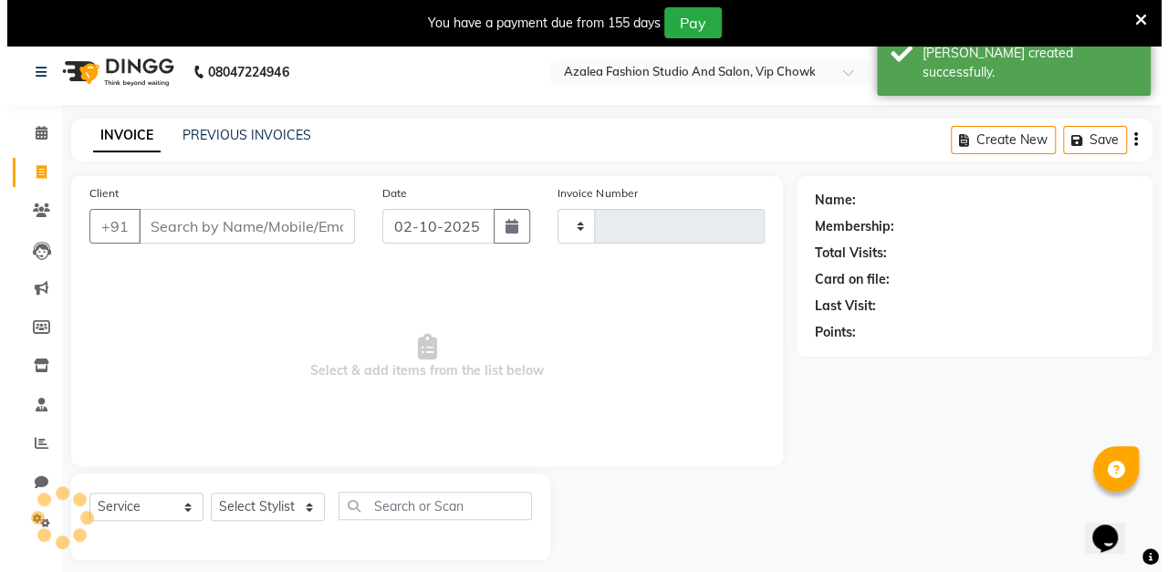
scroll to position [45, 0]
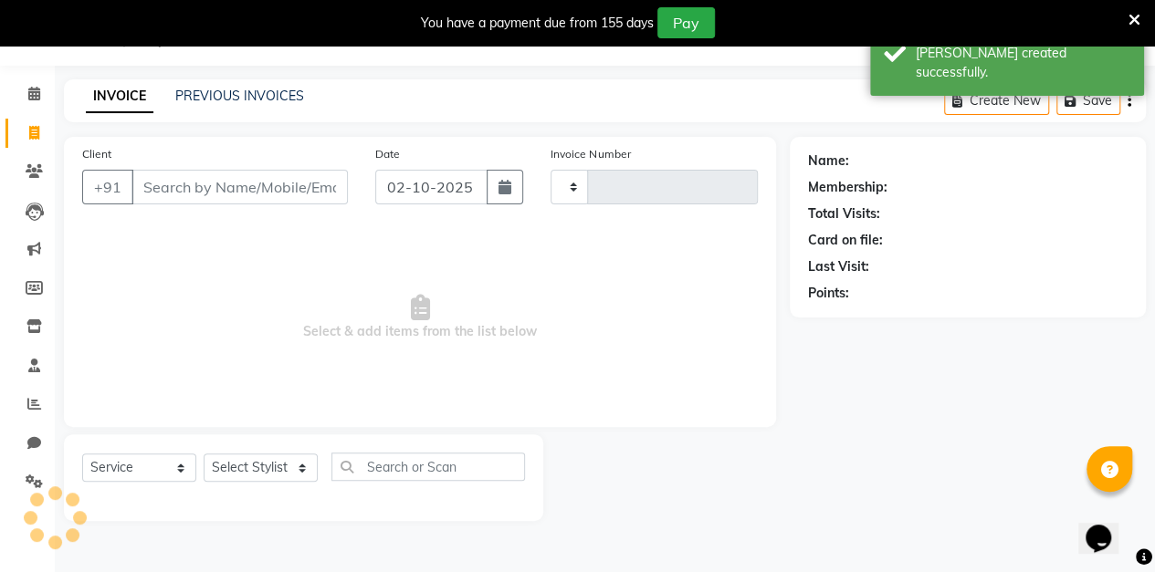
type input "0184"
select select "8063"
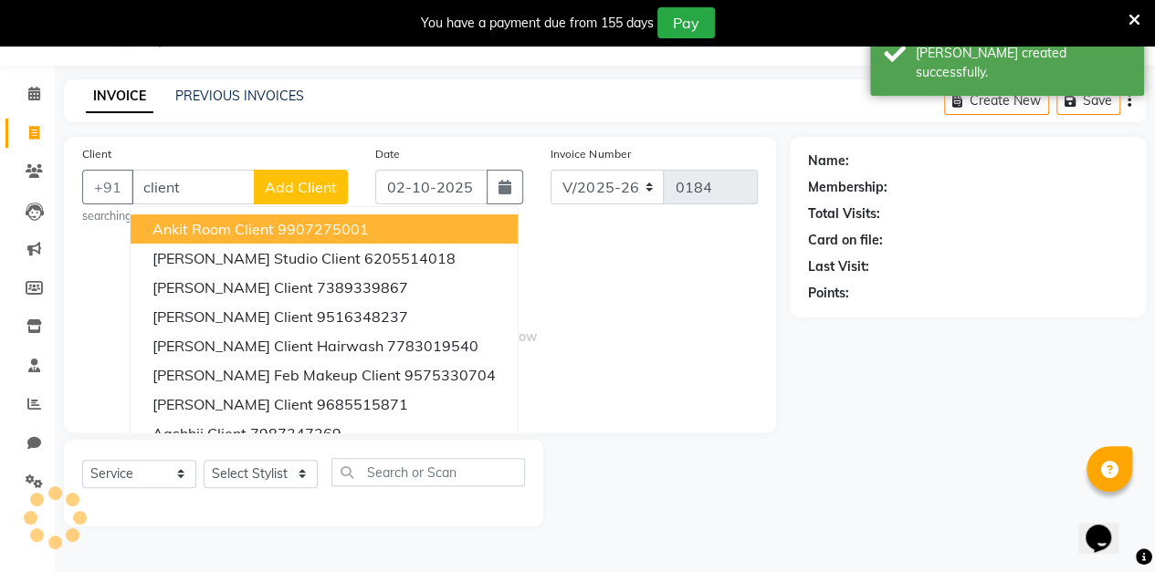
type input "client"
click at [319, 182] on span "Add Client" at bounding box center [301, 187] width 72 height 18
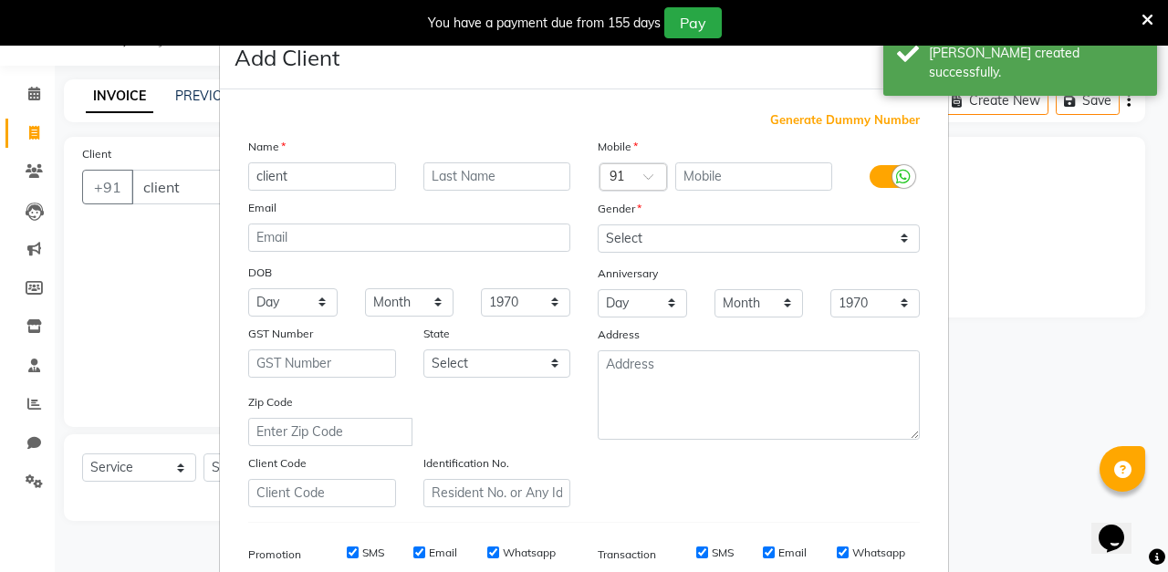
click at [869, 113] on span "Generate Dummy Number" at bounding box center [845, 120] width 150 height 18
type input "1356900000055"
checkbox input "false"
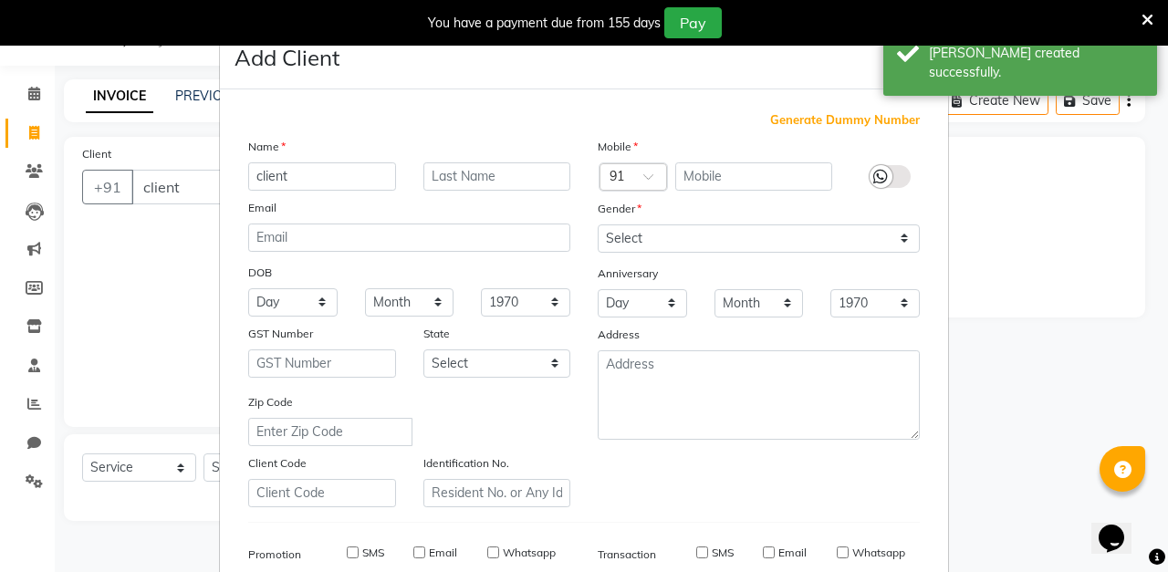
checkbox input "false"
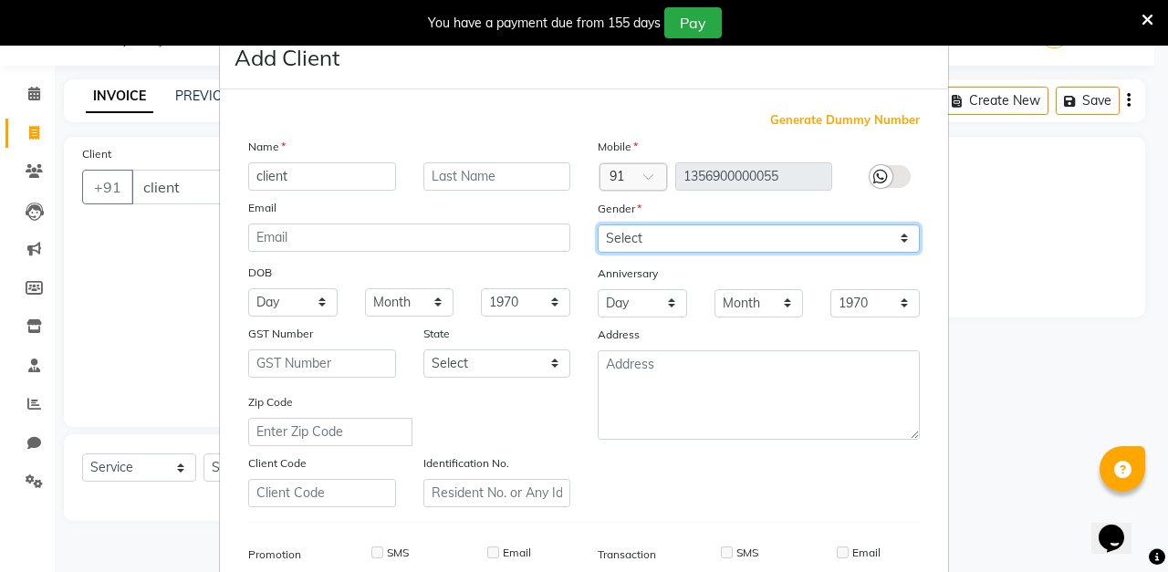
click at [699, 244] on select "Select [DEMOGRAPHIC_DATA] [DEMOGRAPHIC_DATA] Other Prefer Not To Say" at bounding box center [759, 239] width 322 height 28
select select "[DEMOGRAPHIC_DATA]"
click at [598, 225] on select "Select [DEMOGRAPHIC_DATA] [DEMOGRAPHIC_DATA] Other Prefer Not To Say" at bounding box center [759, 239] width 322 height 28
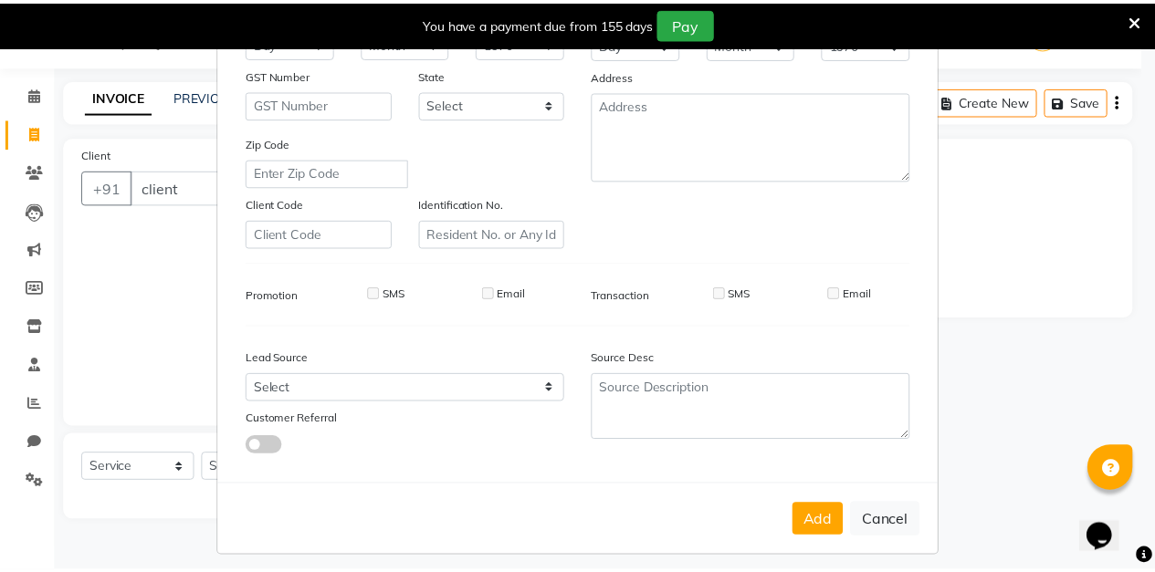
scroll to position [267, 0]
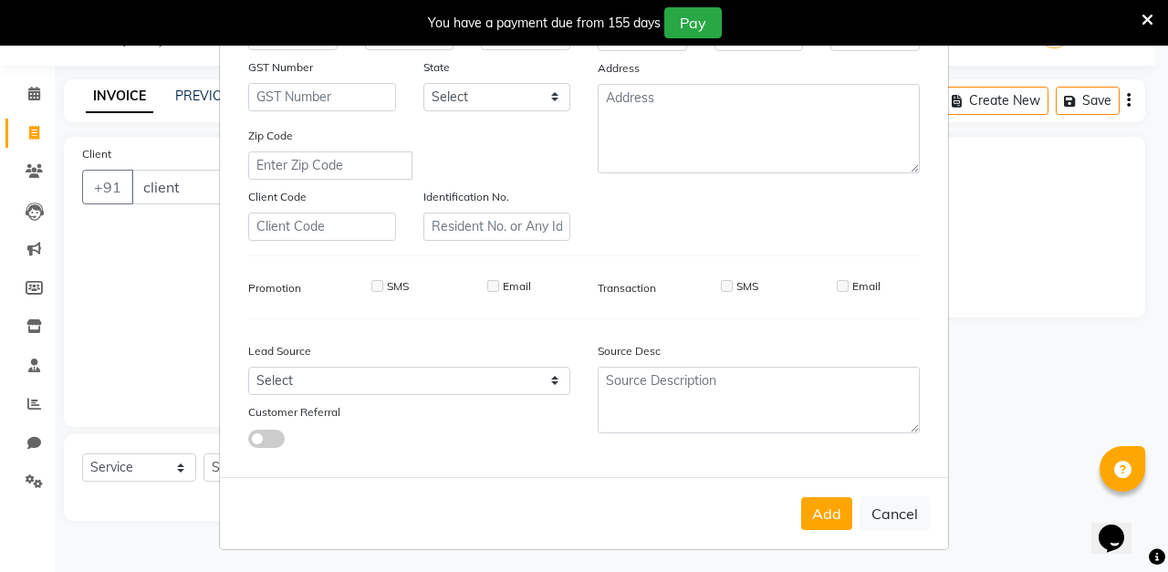
click at [817, 520] on button "Add" at bounding box center [826, 513] width 51 height 33
type input "1356900000055"
select select
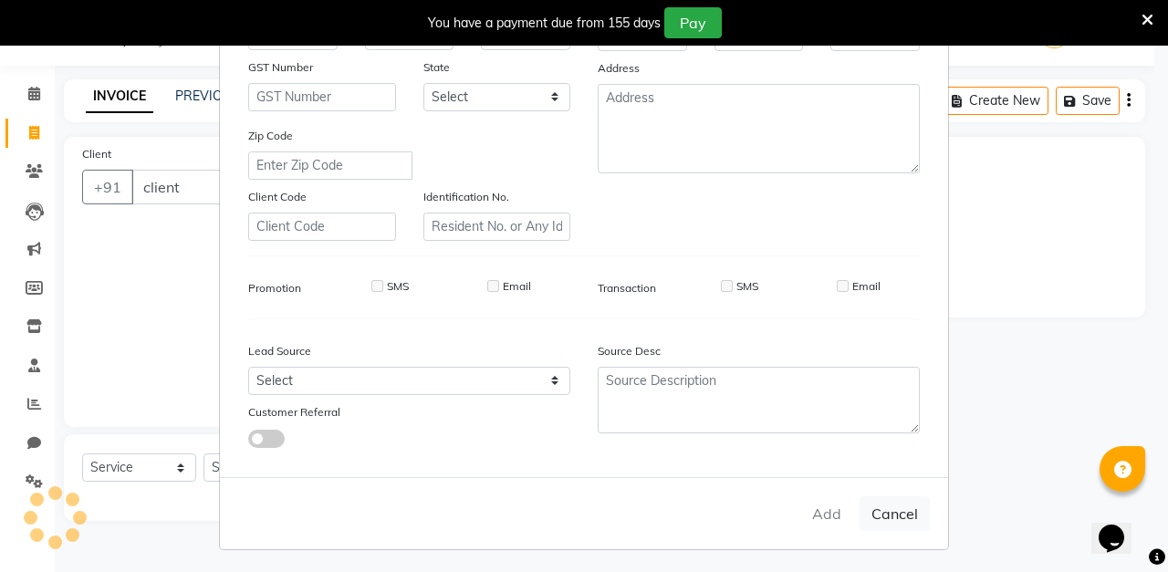
select select
checkbox input "false"
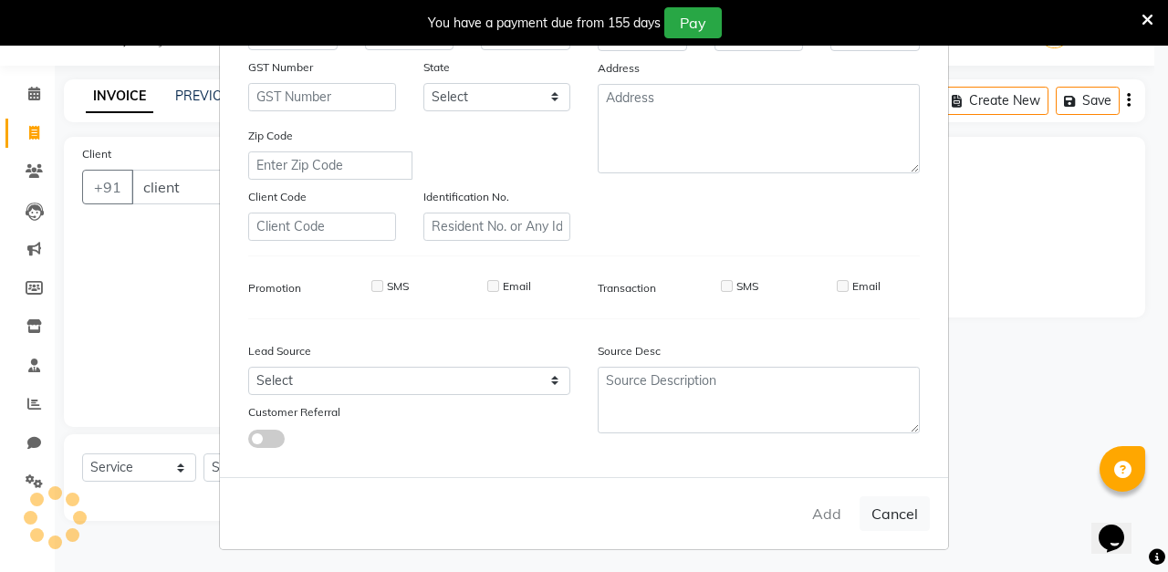
checkbox input "false"
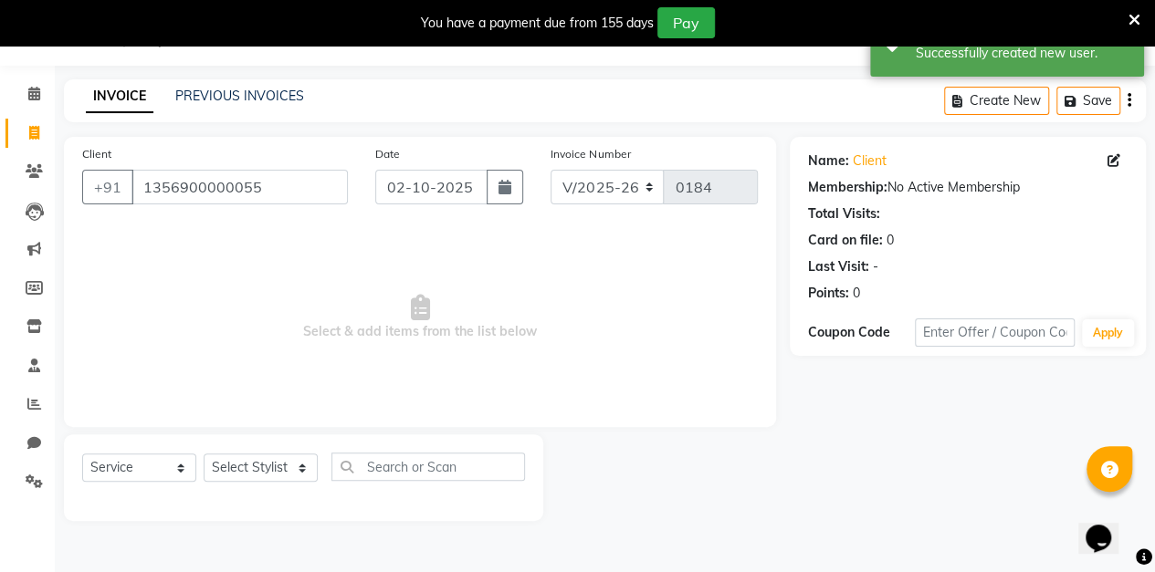
click at [506, 186] on icon "button" at bounding box center [504, 187] width 13 height 15
select select "10"
select select "2025"
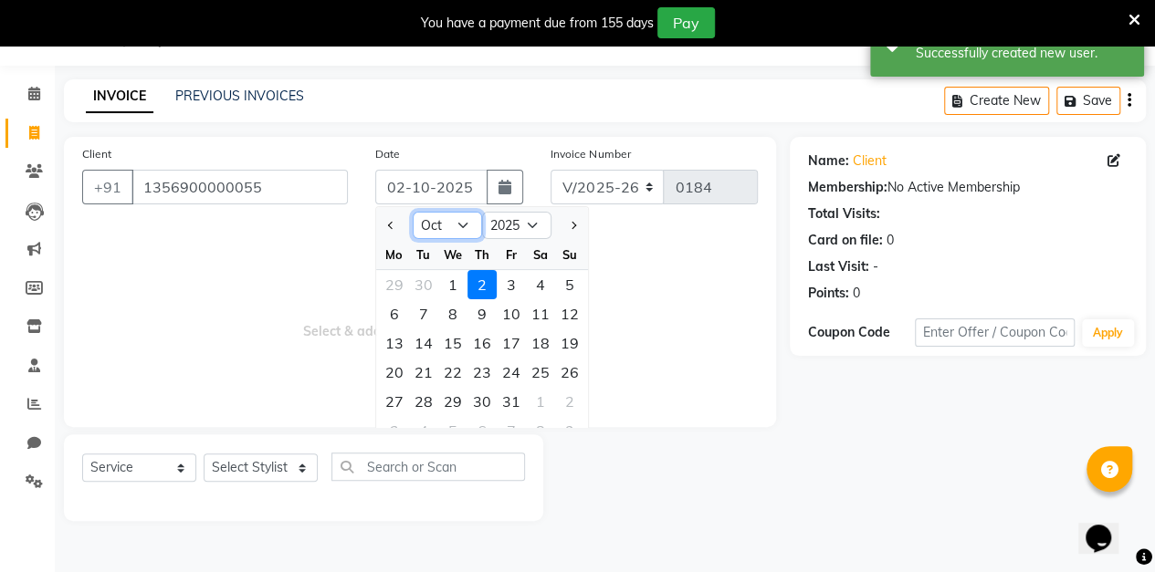
click at [469, 226] on select "Jan Feb Mar Apr May Jun [DATE] Aug Sep Oct Nov Dec" at bounding box center [447, 225] width 69 height 27
select select "9"
click at [413, 212] on select "Jan Feb Mar Apr May Jun [DATE] Aug Sep Oct Nov Dec" at bounding box center [447, 225] width 69 height 27
click at [507, 310] on div "12" at bounding box center [511, 313] width 29 height 29
type input "[DATE]"
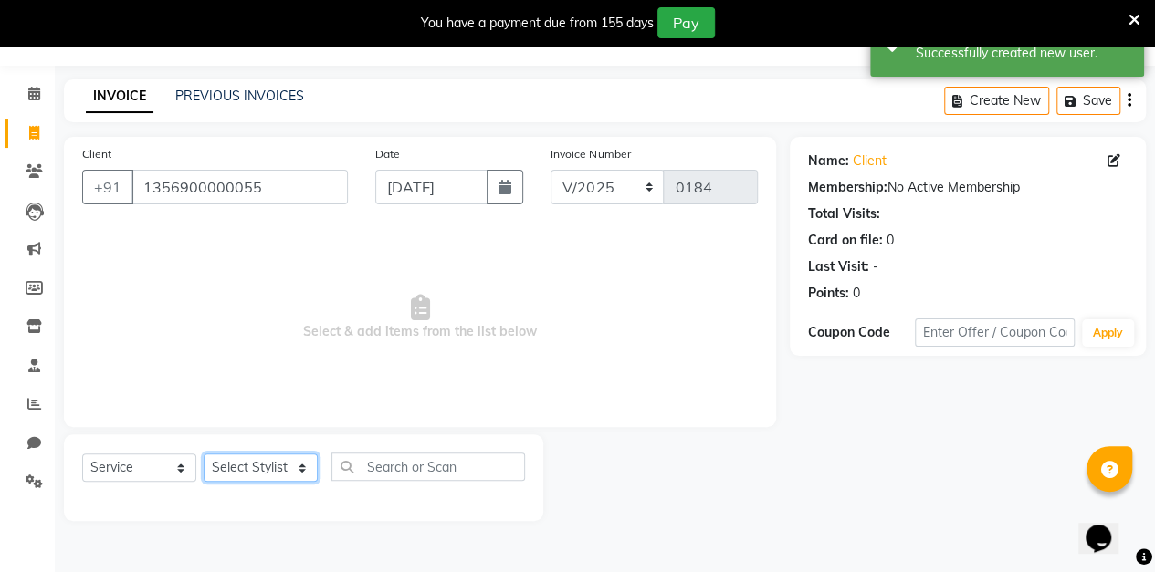
click at [296, 470] on select "Select Stylist aarti sen Admin [PERSON_NAME] anzal [PERSON_NAME][MEDICAL_DATA]:…" at bounding box center [261, 468] width 114 height 28
select select "88143"
click at [204, 454] on select "Select Stylist aarti sen Admin [PERSON_NAME] anzal [PERSON_NAME][MEDICAL_DATA]:…" at bounding box center [261, 468] width 114 height 28
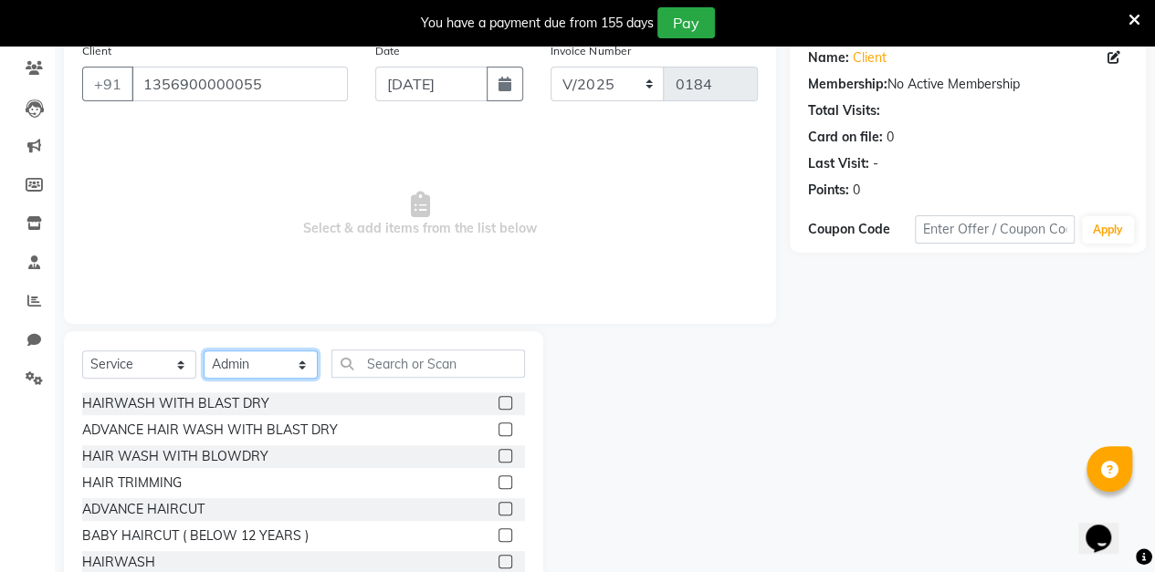
scroll to position [151, 0]
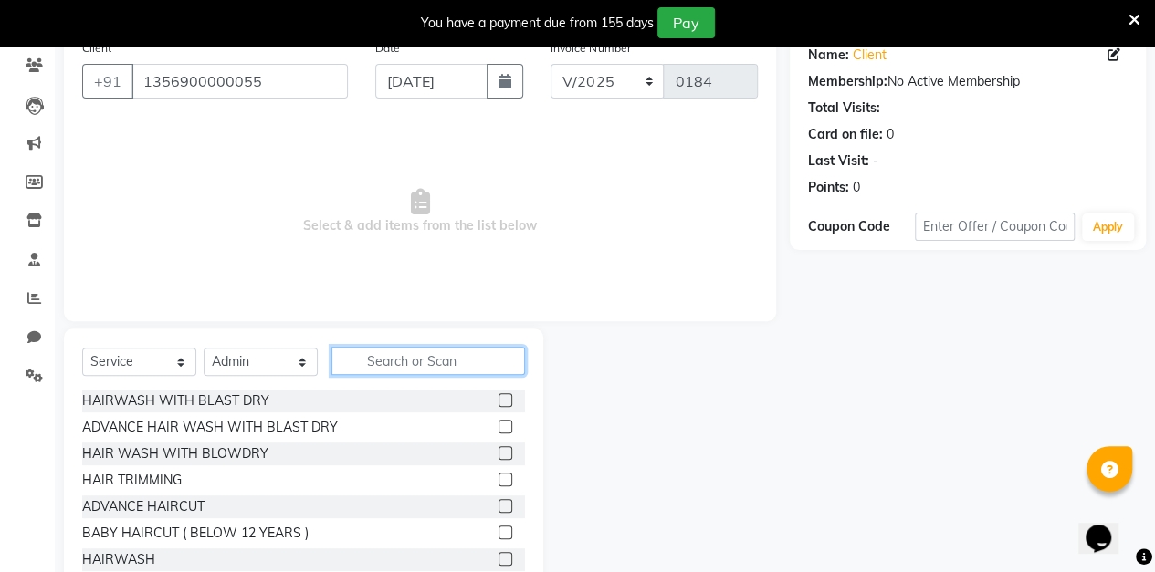
click at [423, 367] on input "text" at bounding box center [427, 361] width 193 height 28
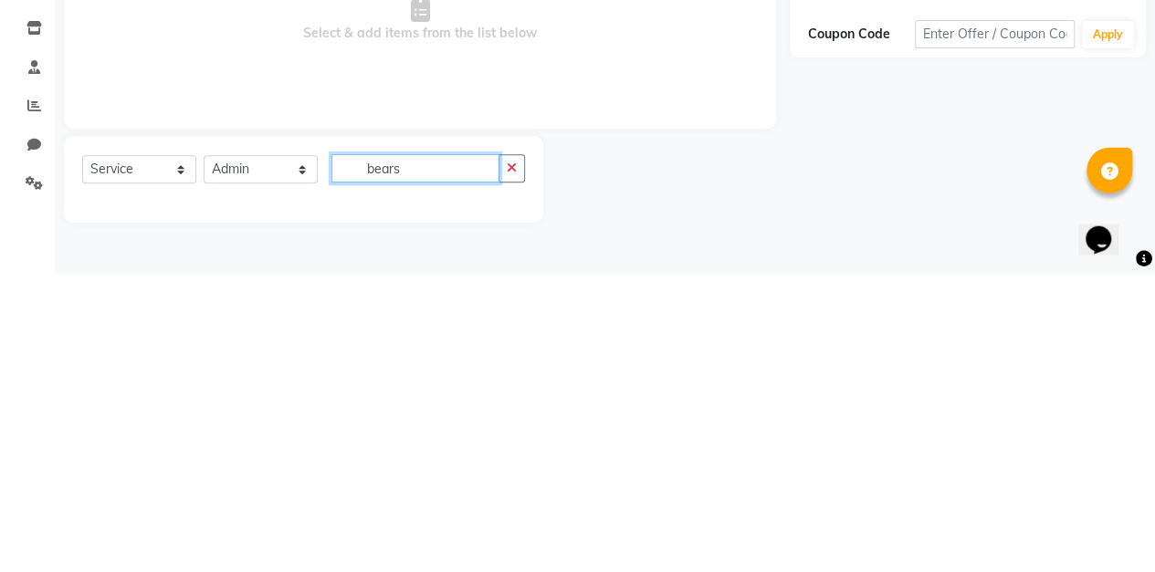
scroll to position [45, 0]
type input "bear"
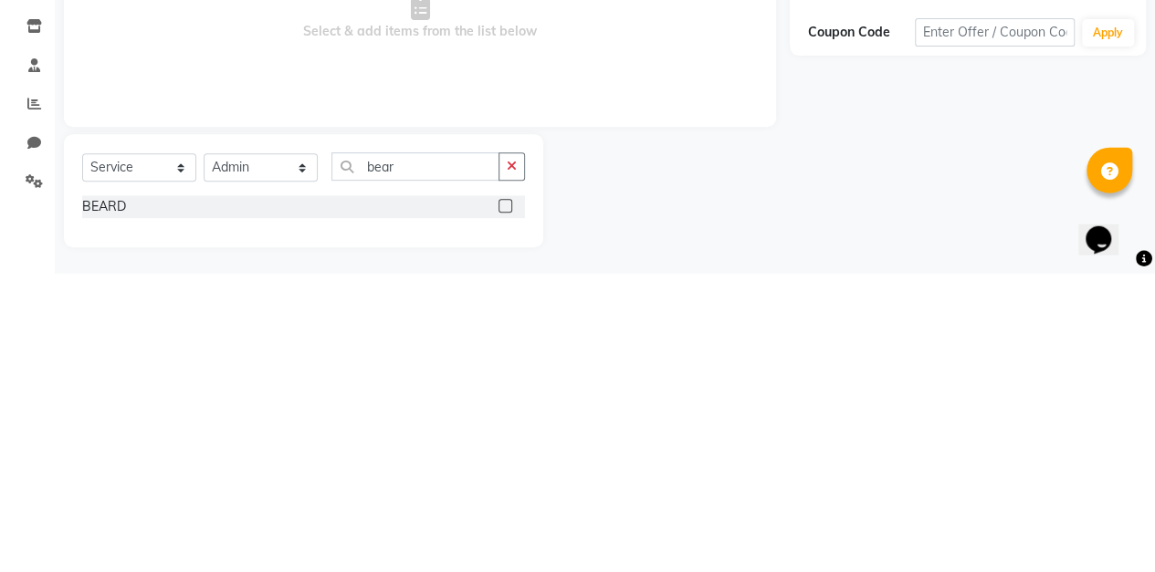
click at [506, 503] on label at bounding box center [505, 504] width 14 height 14
click at [506, 503] on input "checkbox" at bounding box center [504, 505] width 12 height 12
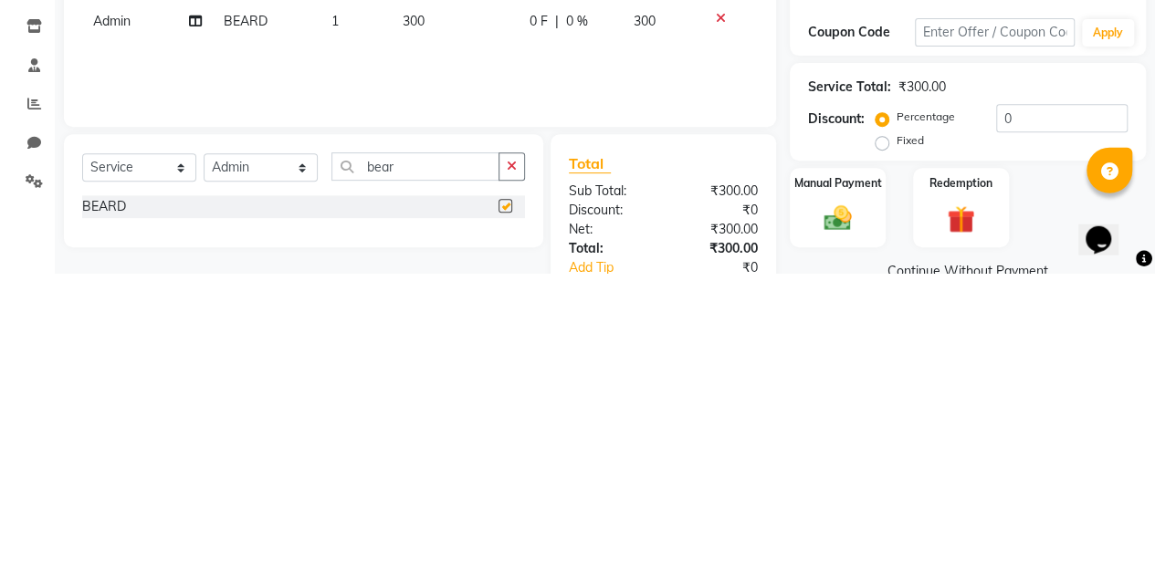
scroll to position [47, 0]
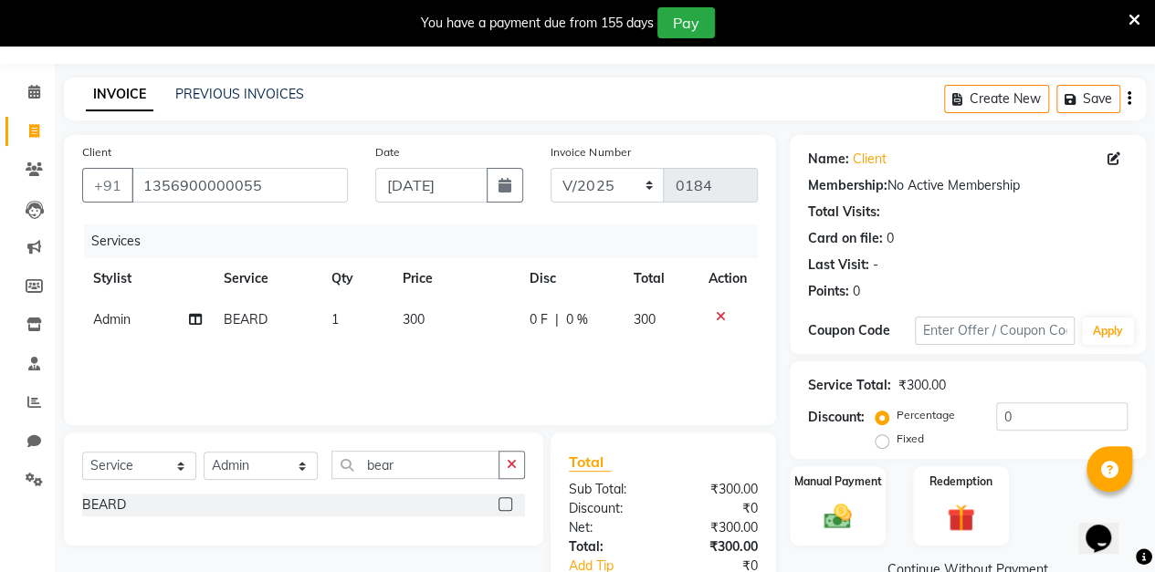
checkbox input "false"
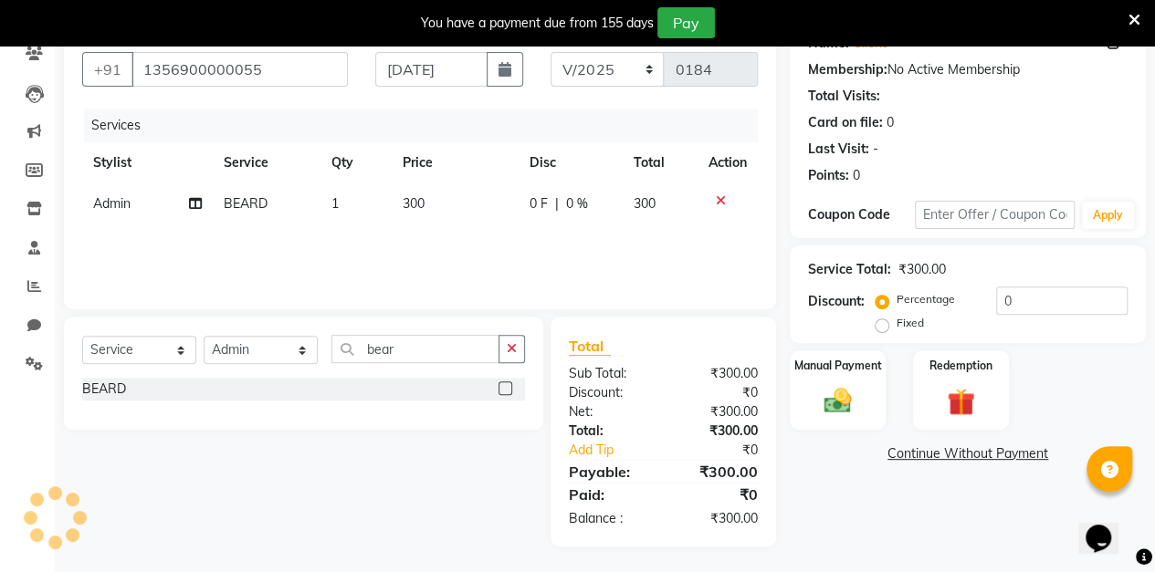
click at [829, 386] on img at bounding box center [837, 401] width 45 height 32
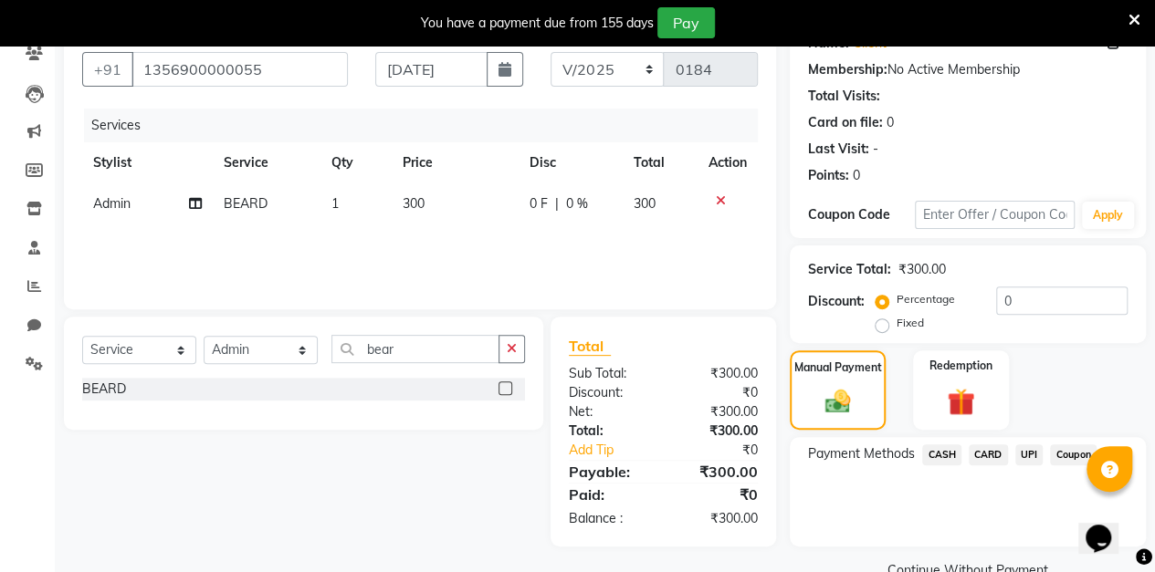
scroll to position [201, 0]
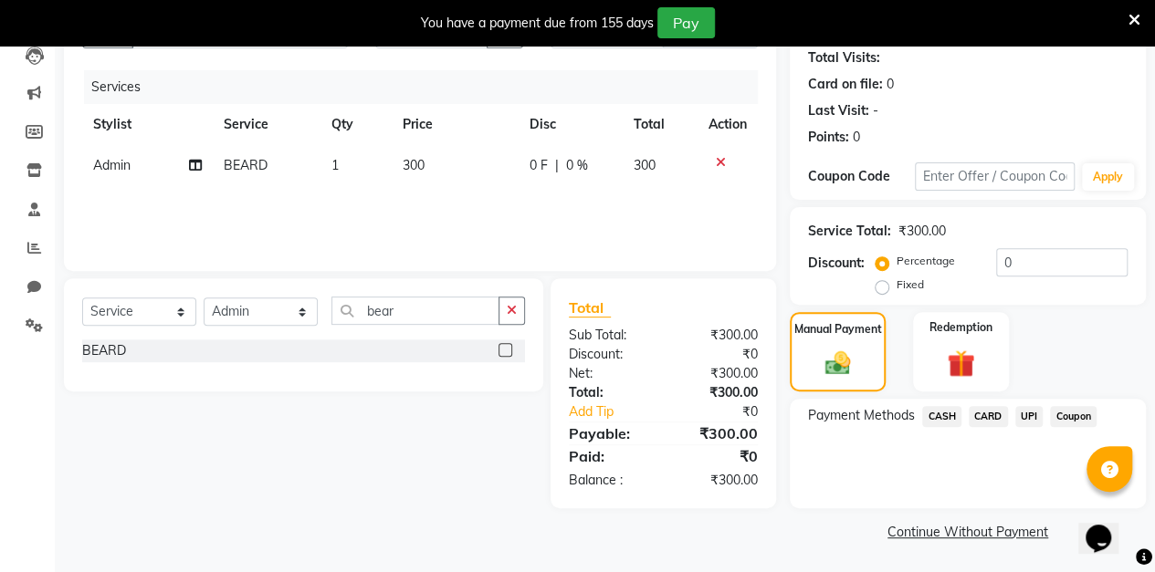
click at [946, 420] on span "CASH" at bounding box center [941, 416] width 39 height 21
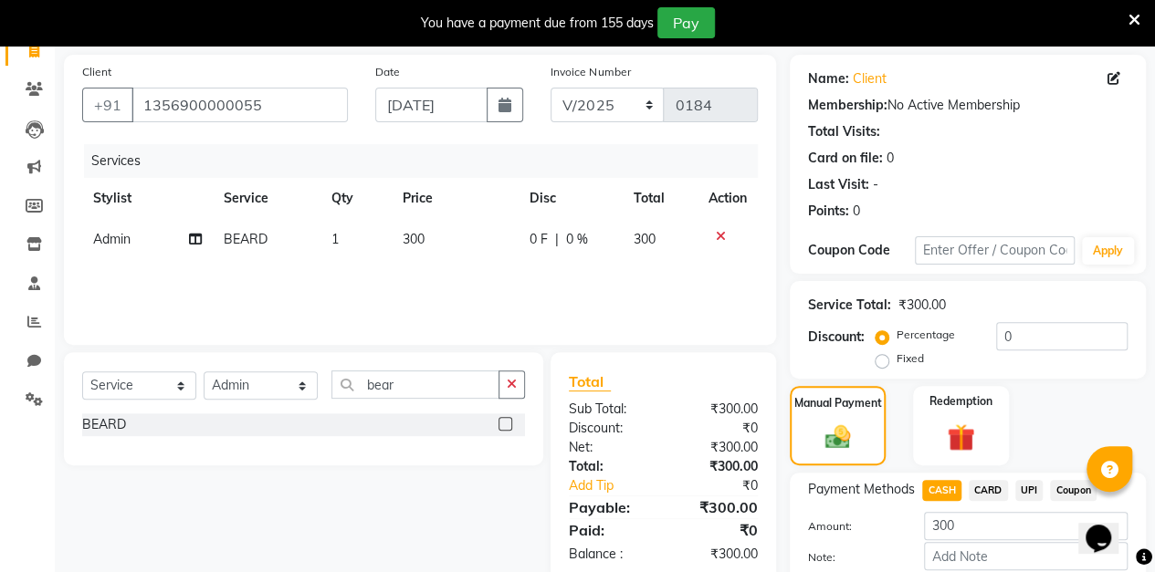
scroll to position [226, 0]
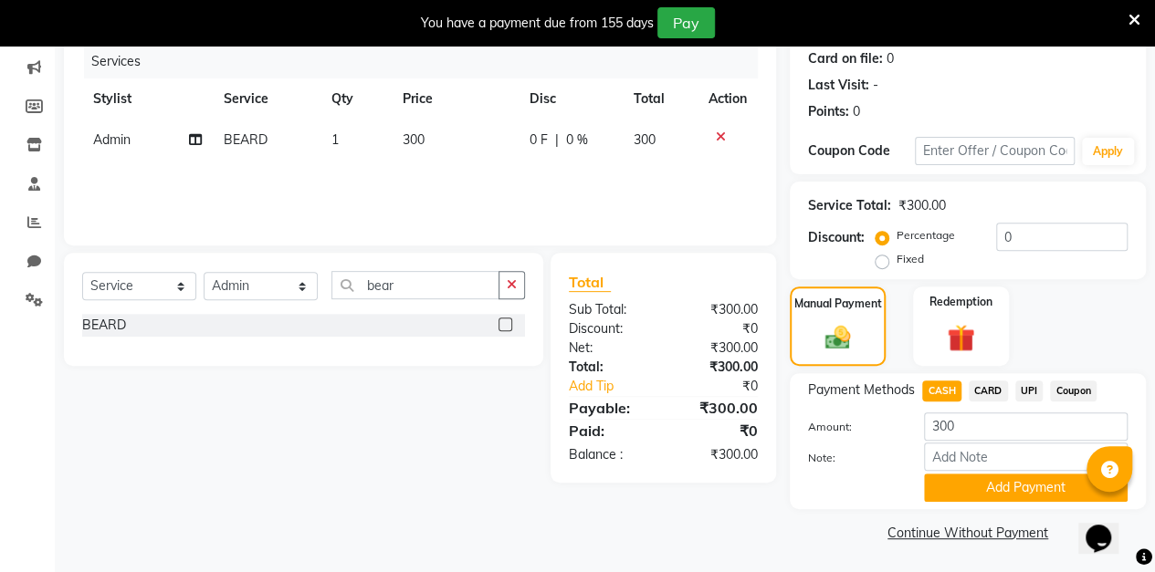
click at [978, 491] on button "Add Payment" at bounding box center [1026, 488] width 204 height 28
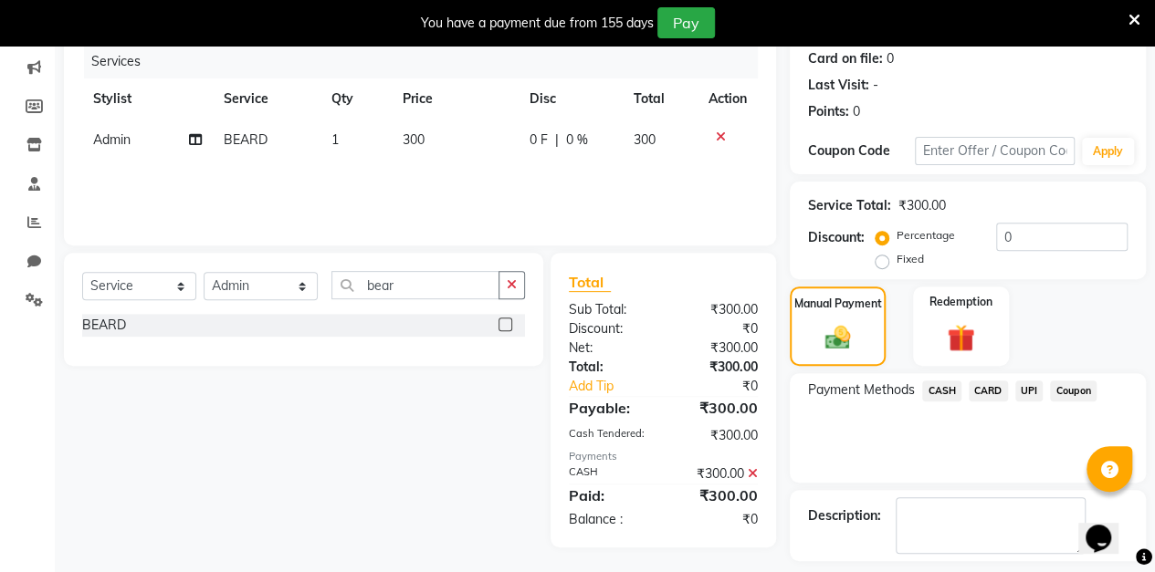
scroll to position [303, 0]
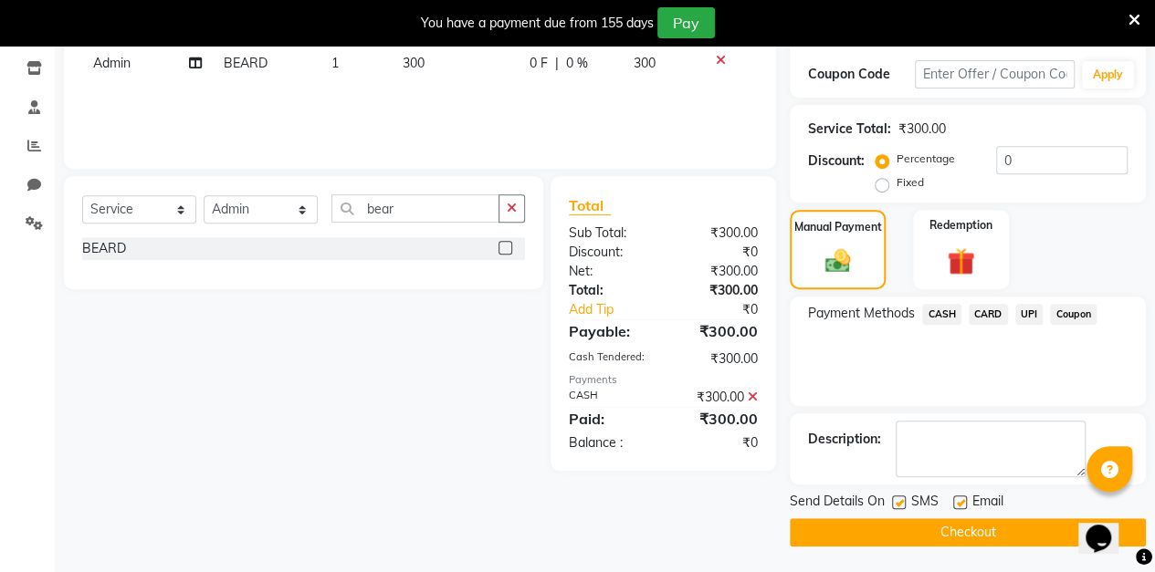
click at [895, 542] on button "Checkout" at bounding box center [967, 532] width 356 height 28
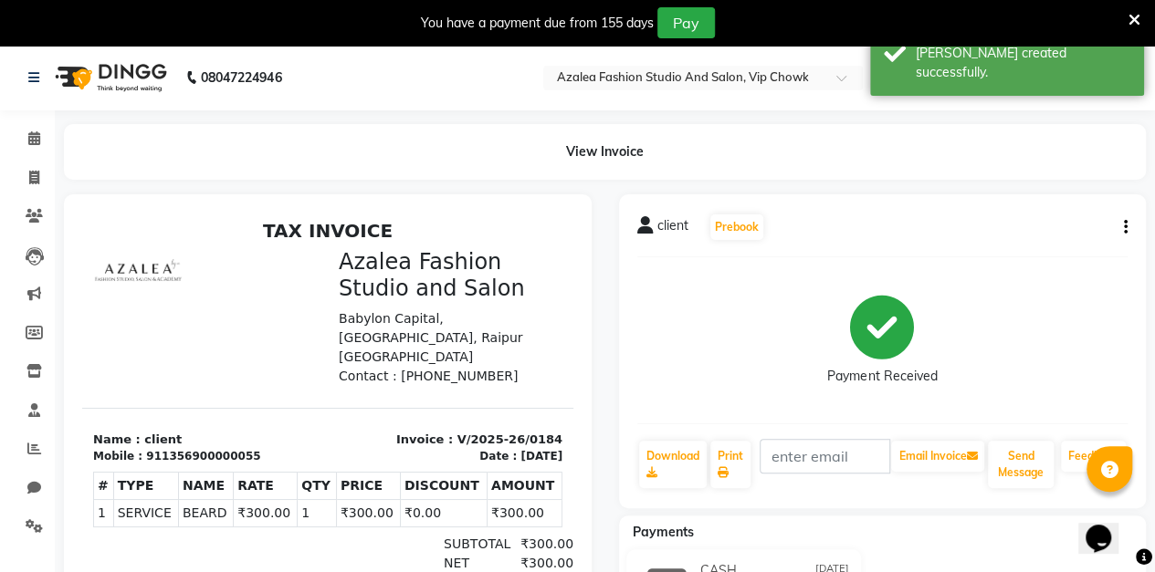
click at [34, 177] on icon at bounding box center [34, 178] width 10 height 14
select select "service"
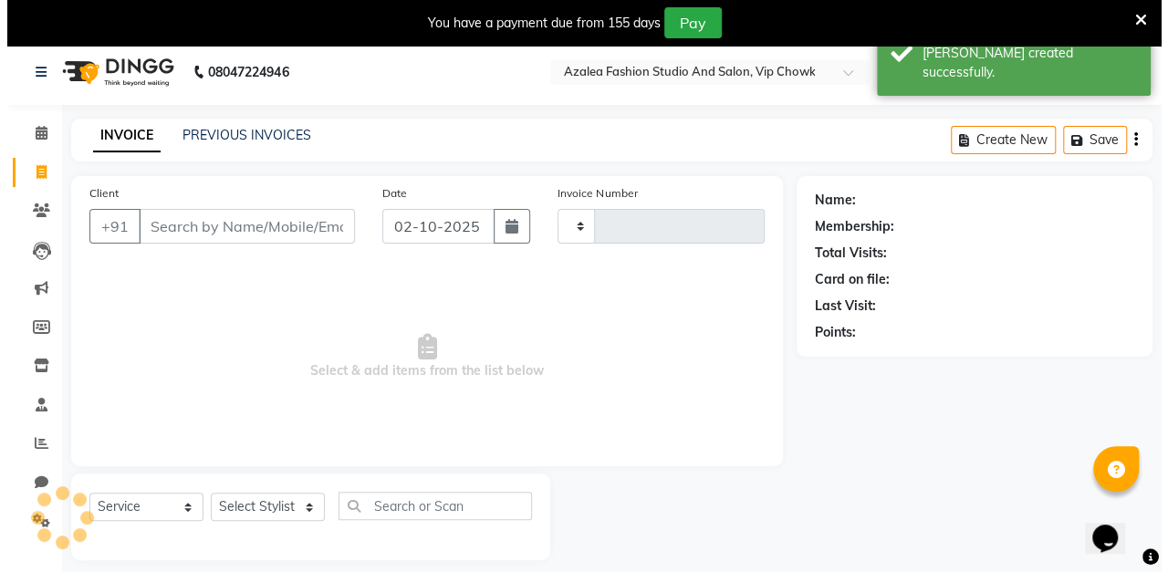
scroll to position [45, 0]
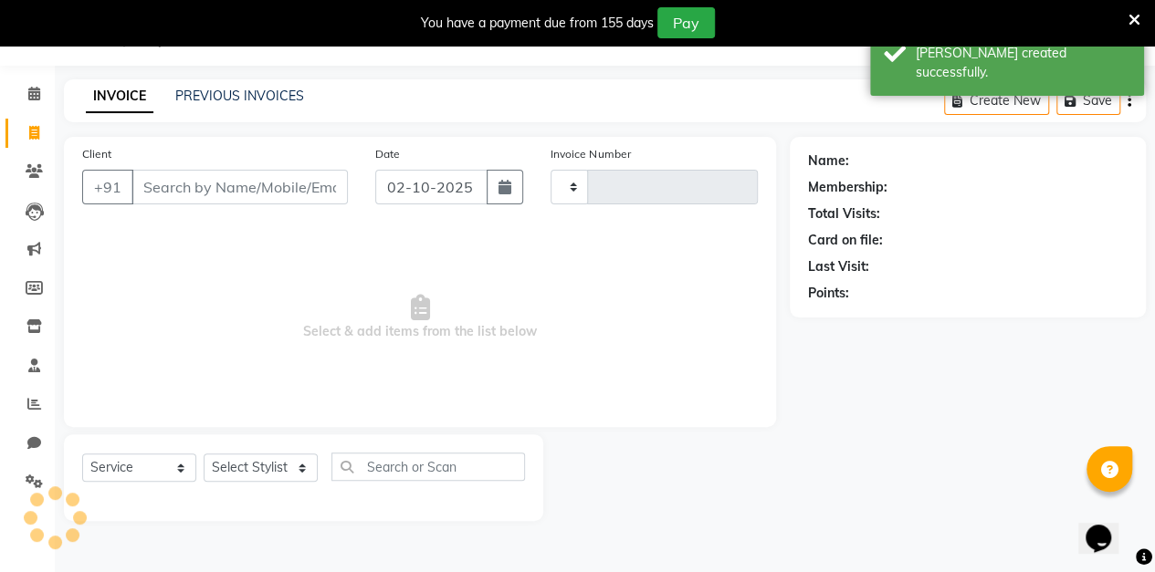
type input "0185"
select select "8063"
click at [34, 172] on icon at bounding box center [34, 171] width 17 height 14
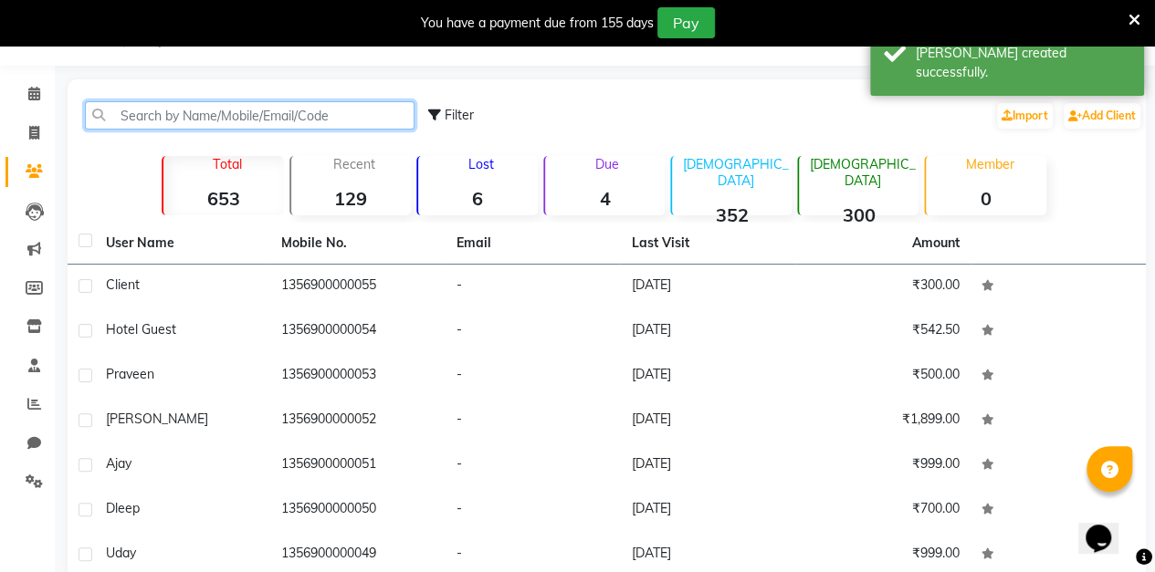
click at [313, 111] on input "text" at bounding box center [249, 115] width 329 height 28
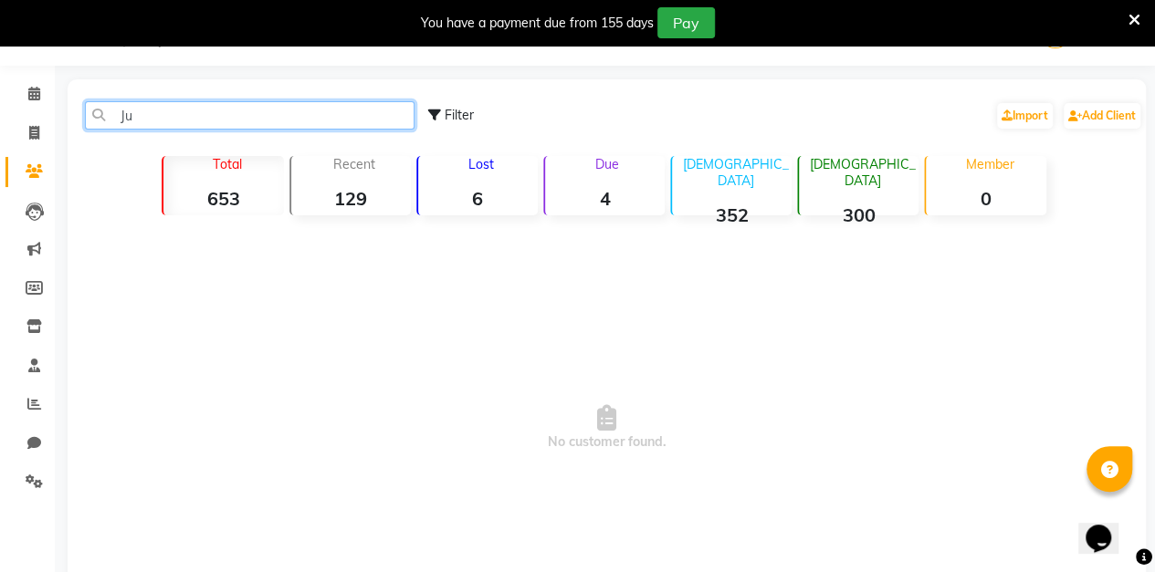
type input "J"
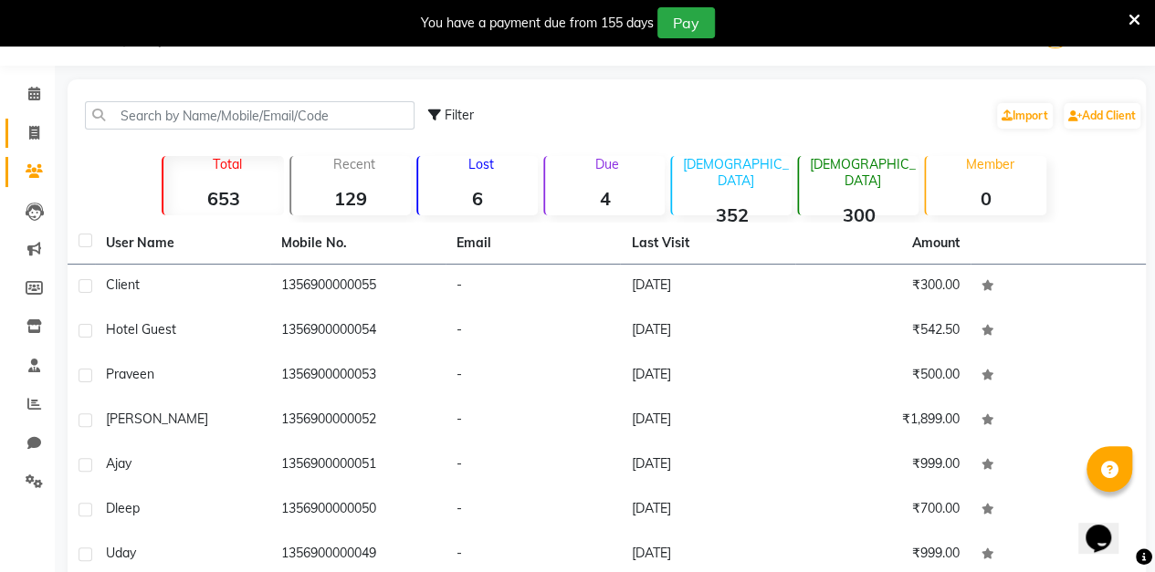
click at [35, 132] on icon at bounding box center [34, 133] width 10 height 14
select select "service"
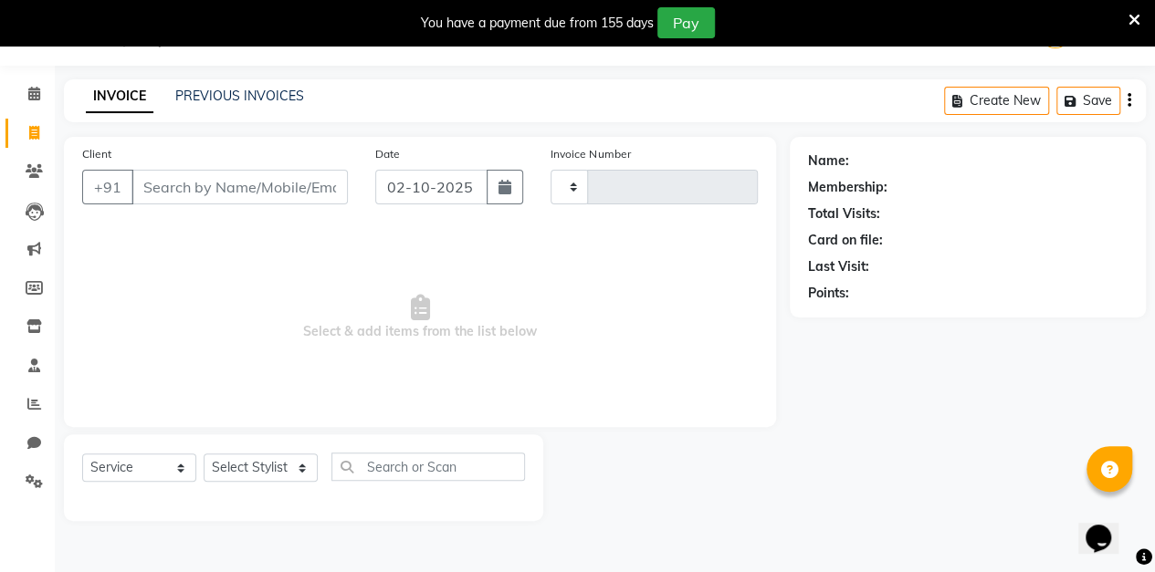
type input "0185"
select select "8063"
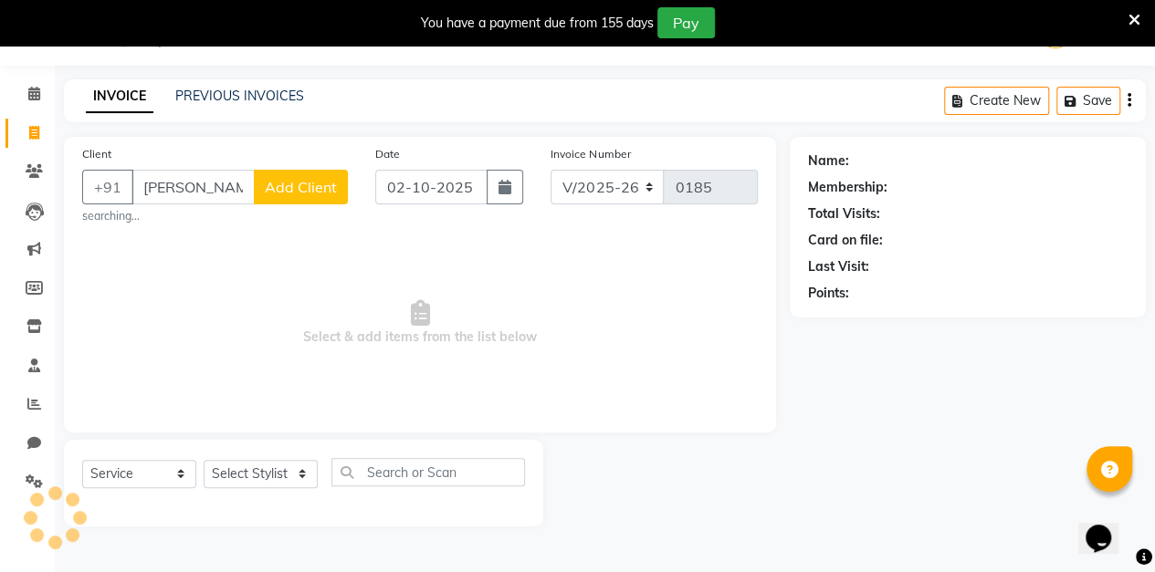
type input "[PERSON_NAME]"
click at [316, 188] on span "Add Client" at bounding box center [301, 187] width 72 height 18
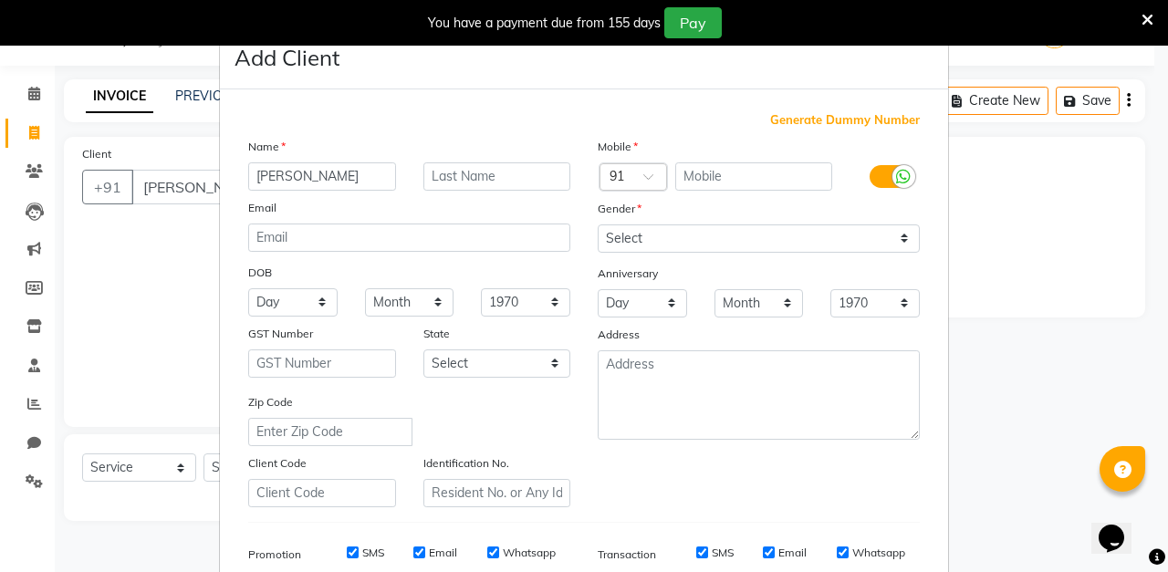
click at [862, 118] on span "Generate Dummy Number" at bounding box center [845, 120] width 150 height 18
type input "1356900000056"
checkbox input "false"
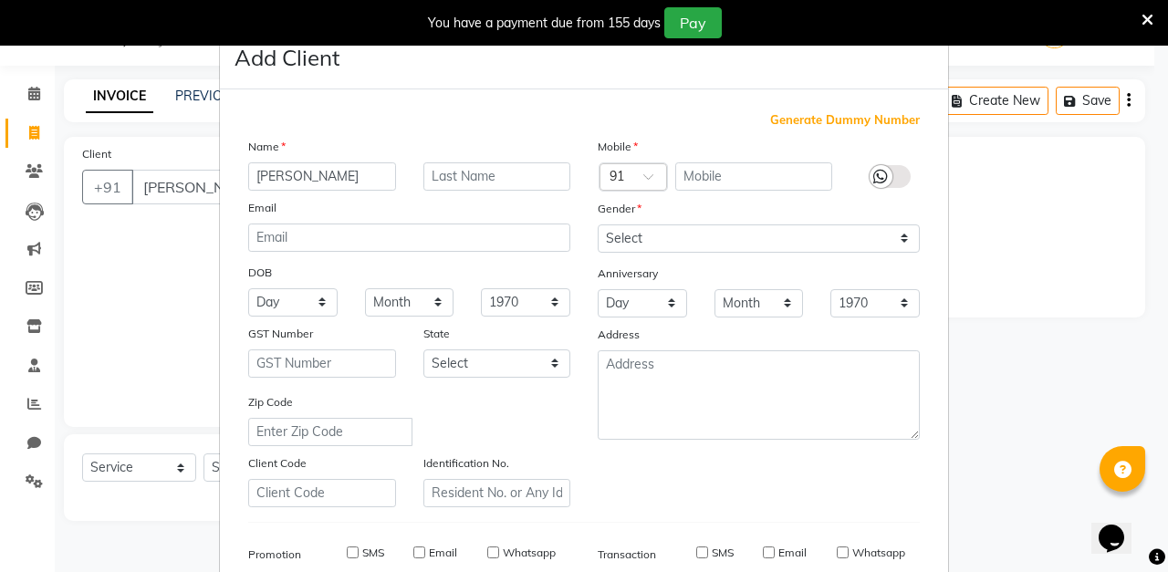
checkbox input "false"
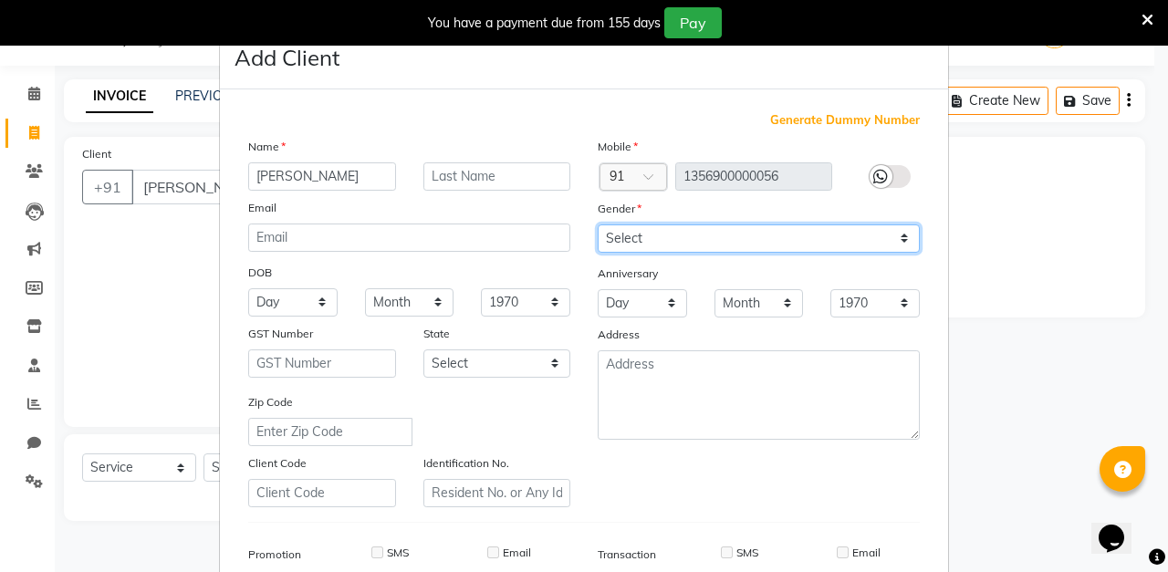
click at [736, 246] on select "Select [DEMOGRAPHIC_DATA] [DEMOGRAPHIC_DATA] Other Prefer Not To Say" at bounding box center [759, 239] width 322 height 28
select select "[DEMOGRAPHIC_DATA]"
click at [598, 225] on select "Select [DEMOGRAPHIC_DATA] [DEMOGRAPHIC_DATA] Other Prefer Not To Say" at bounding box center [759, 239] width 322 height 28
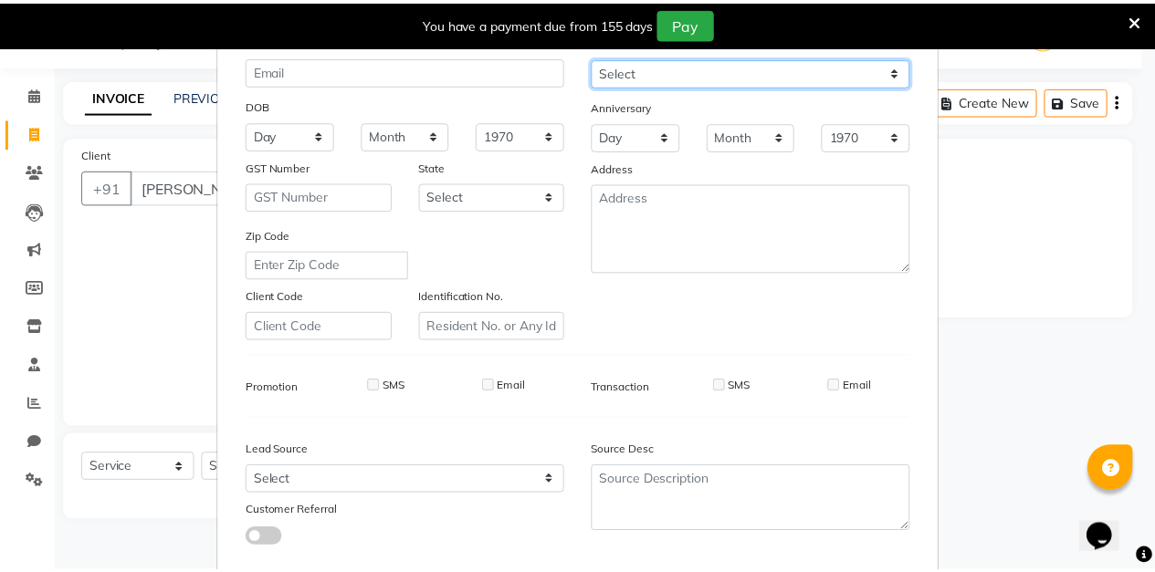
scroll to position [267, 0]
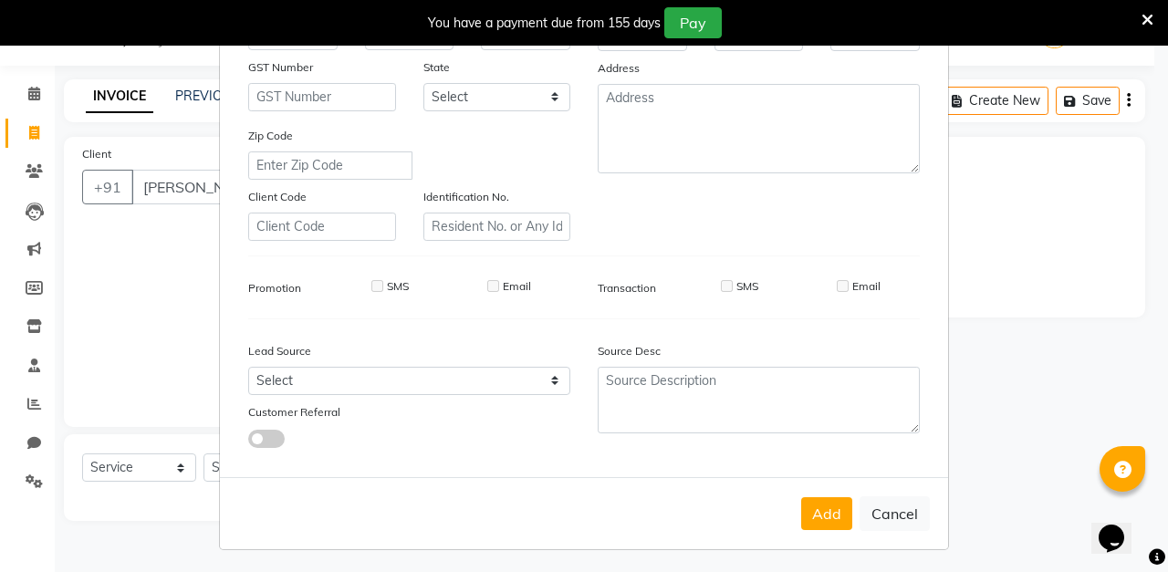
click at [822, 527] on button "Add" at bounding box center [826, 513] width 51 height 33
type input "1356900000056"
select select
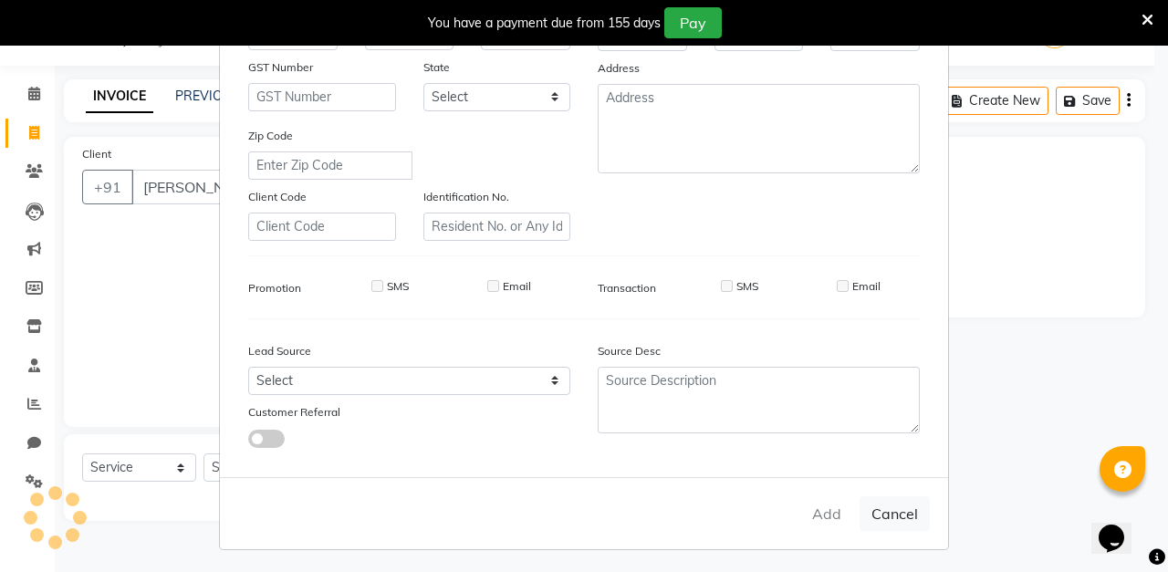
select select
checkbox input "false"
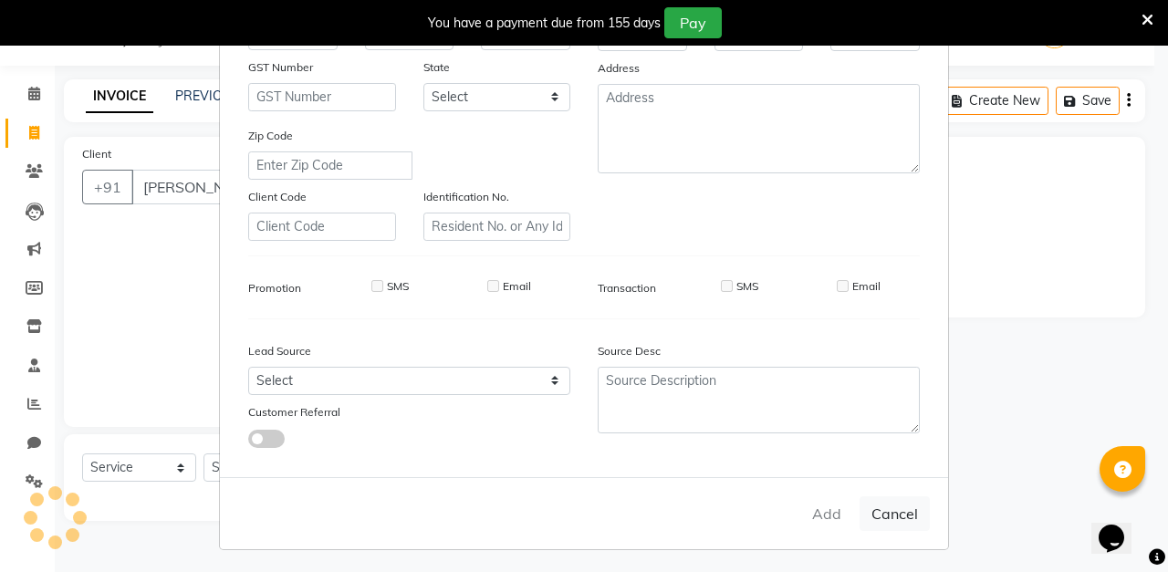
checkbox input "false"
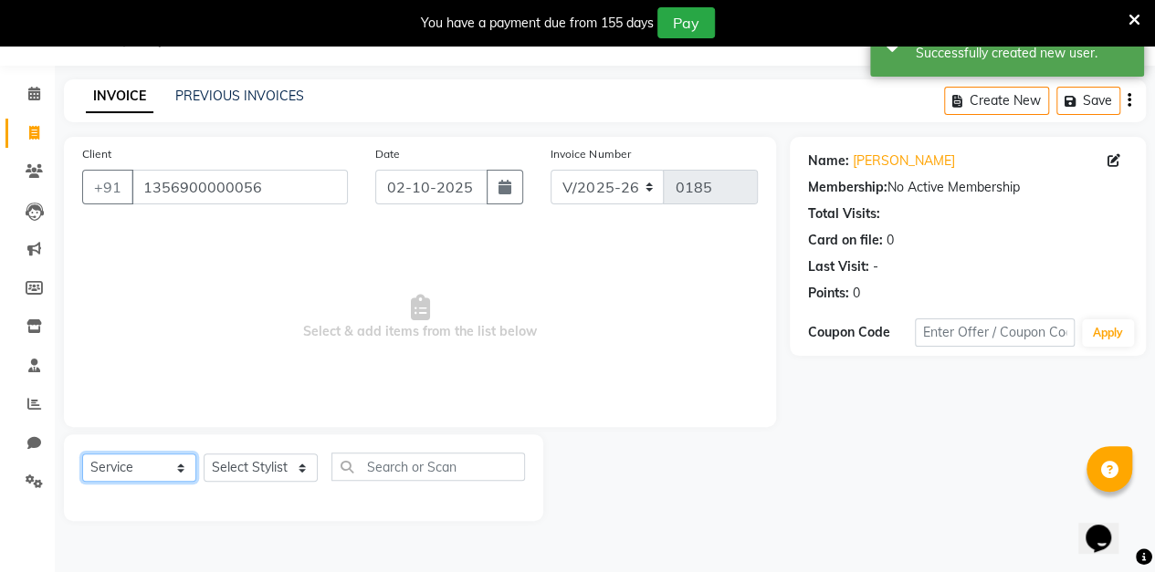
click at [180, 454] on select "Select Service Product Membership Package Voucher Prepaid Gift Card" at bounding box center [139, 468] width 114 height 28
select select "package"
click at [82, 454] on select "Select Service Product Membership Package Voucher Prepaid Gift Card" at bounding box center [139, 468] width 114 height 28
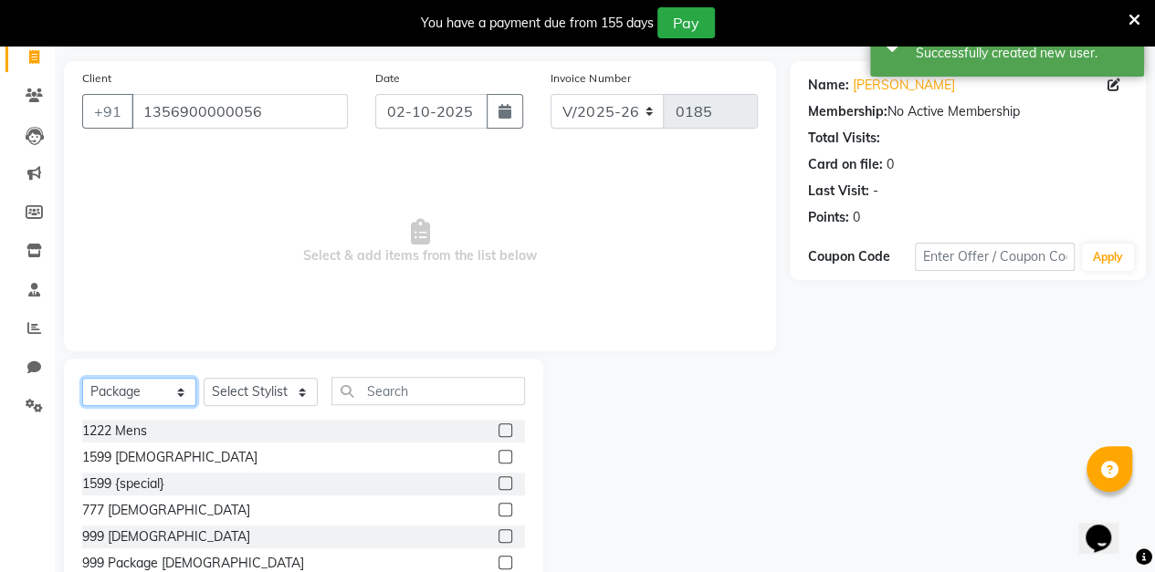
scroll to position [203, 0]
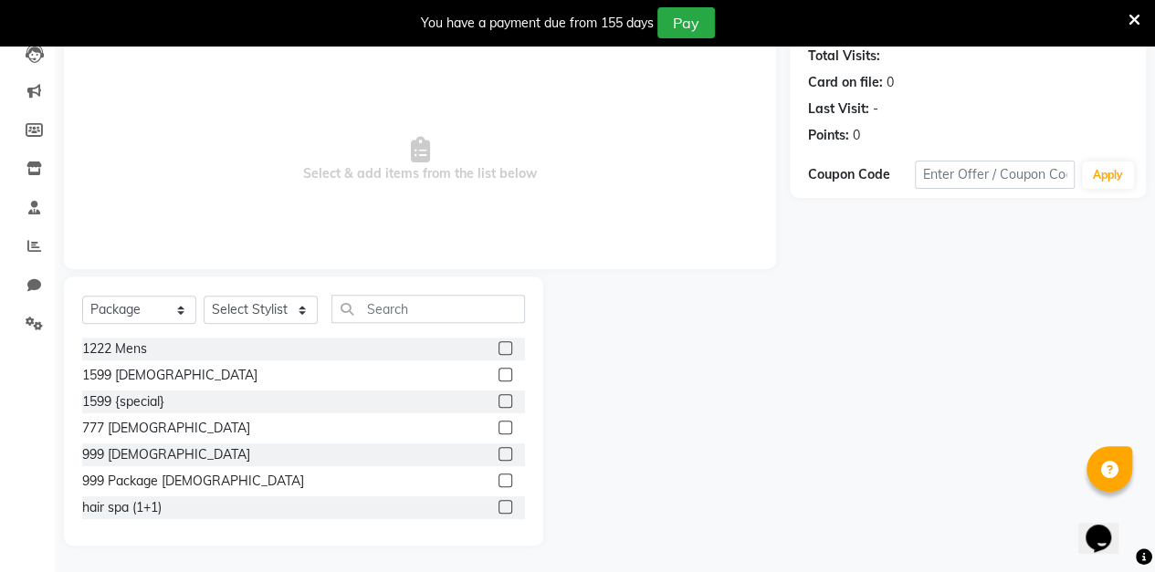
click at [498, 476] on label at bounding box center [505, 481] width 14 height 14
click at [498, 476] on input "checkbox" at bounding box center [504, 482] width 12 height 12
click at [289, 319] on select "Select Stylist aarti sen Admin [PERSON_NAME] anzal [PERSON_NAME][MEDICAL_DATA]:…" at bounding box center [261, 310] width 114 height 28
click at [688, 354] on div at bounding box center [666, 411] width 246 height 269
click at [498, 478] on label at bounding box center [505, 481] width 14 height 14
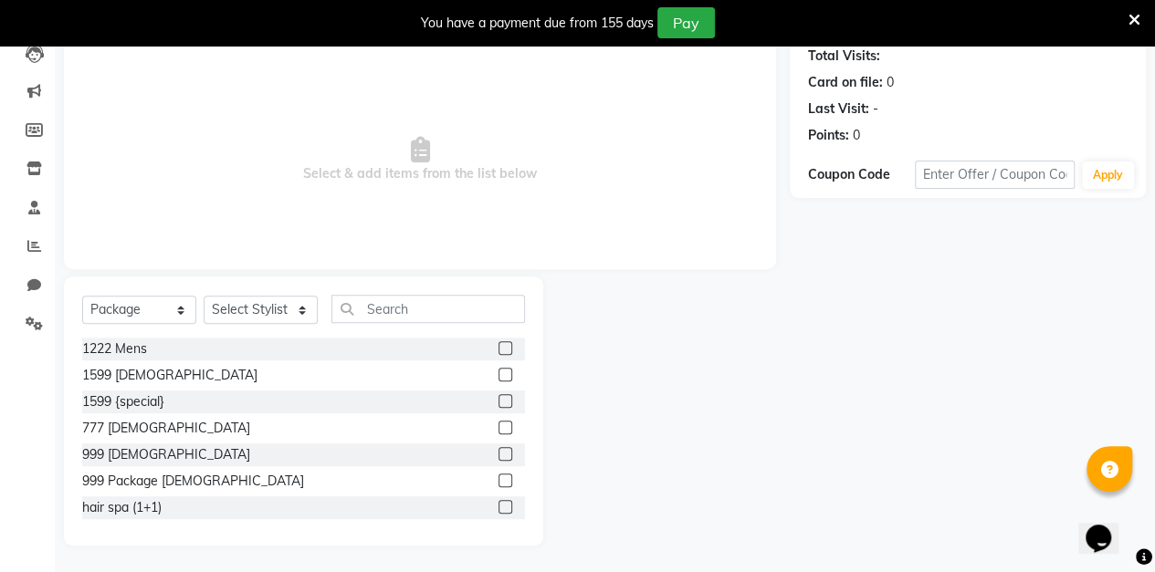
click at [498, 478] on input "checkbox" at bounding box center [504, 482] width 12 height 12
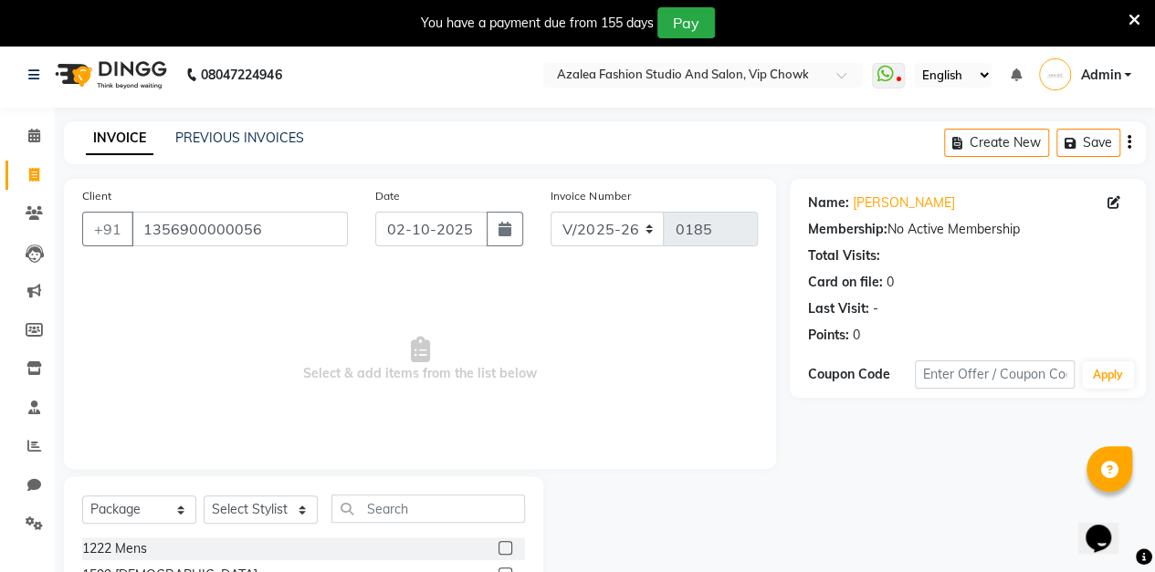
checkbox input "false"
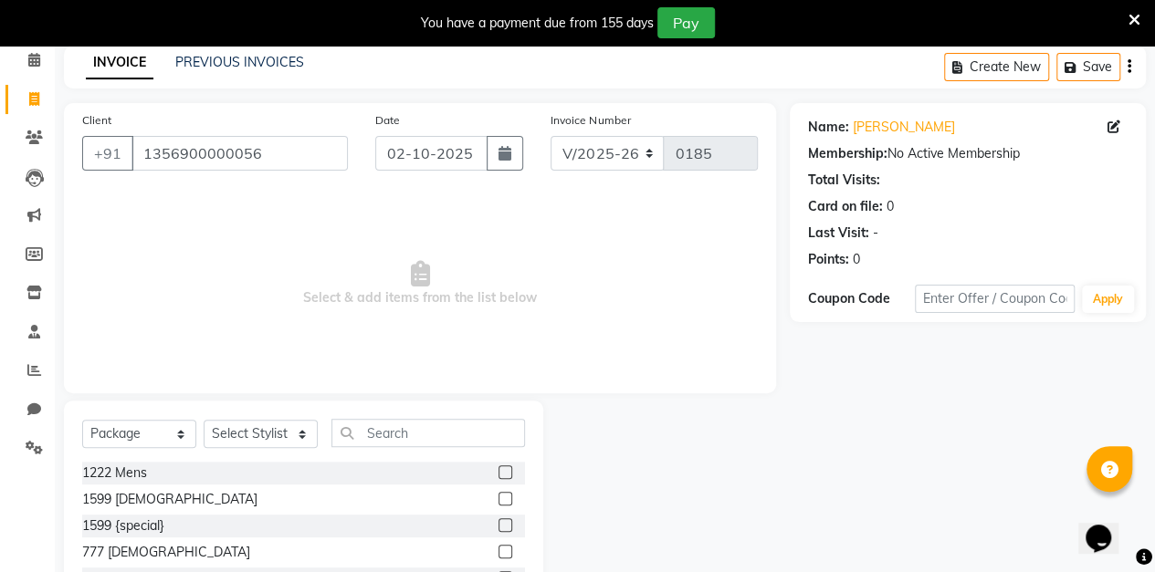
scroll to position [203, 0]
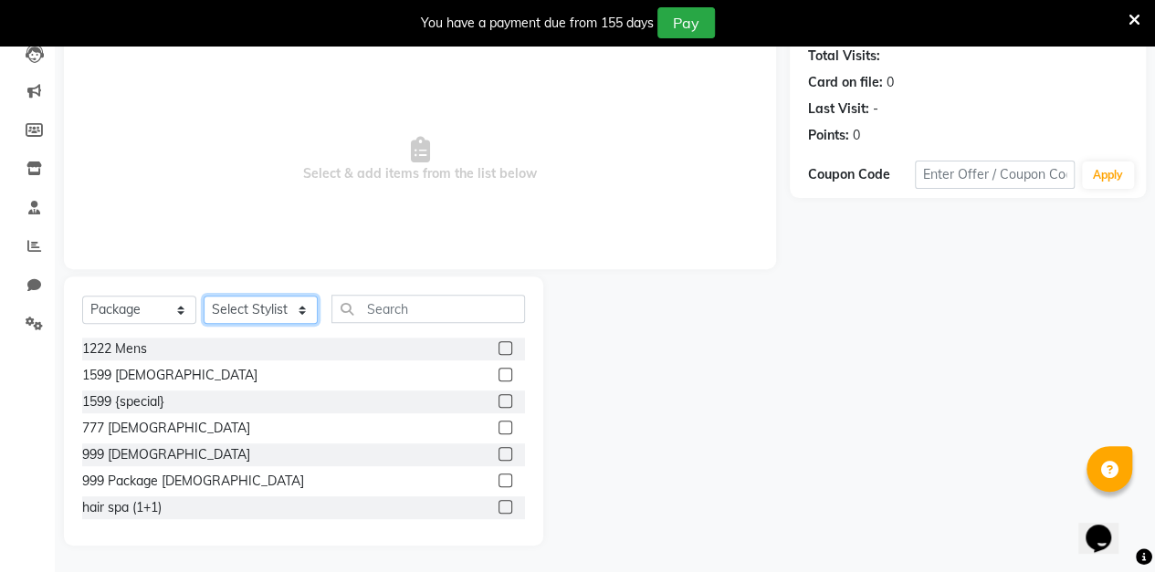
click at [287, 323] on select "Select Stylist aarti sen Admin [PERSON_NAME] anzal [PERSON_NAME][MEDICAL_DATA]:…" at bounding box center [261, 310] width 114 height 28
select select "88143"
click at [695, 313] on div at bounding box center [666, 411] width 246 height 269
click at [498, 479] on label at bounding box center [505, 481] width 14 height 14
click at [498, 479] on input "checkbox" at bounding box center [504, 482] width 12 height 12
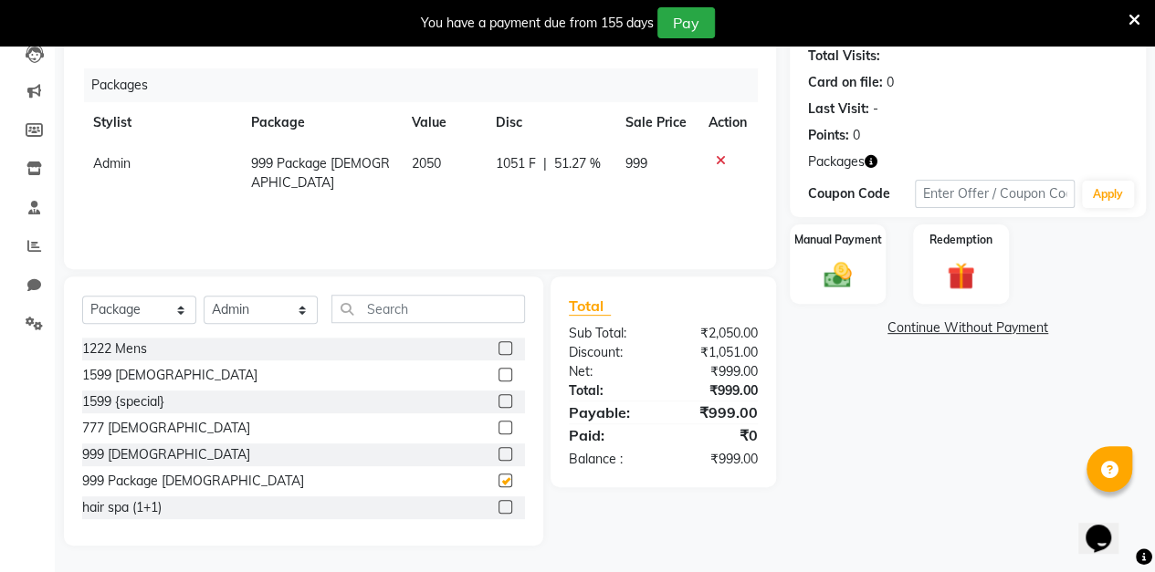
checkbox input "false"
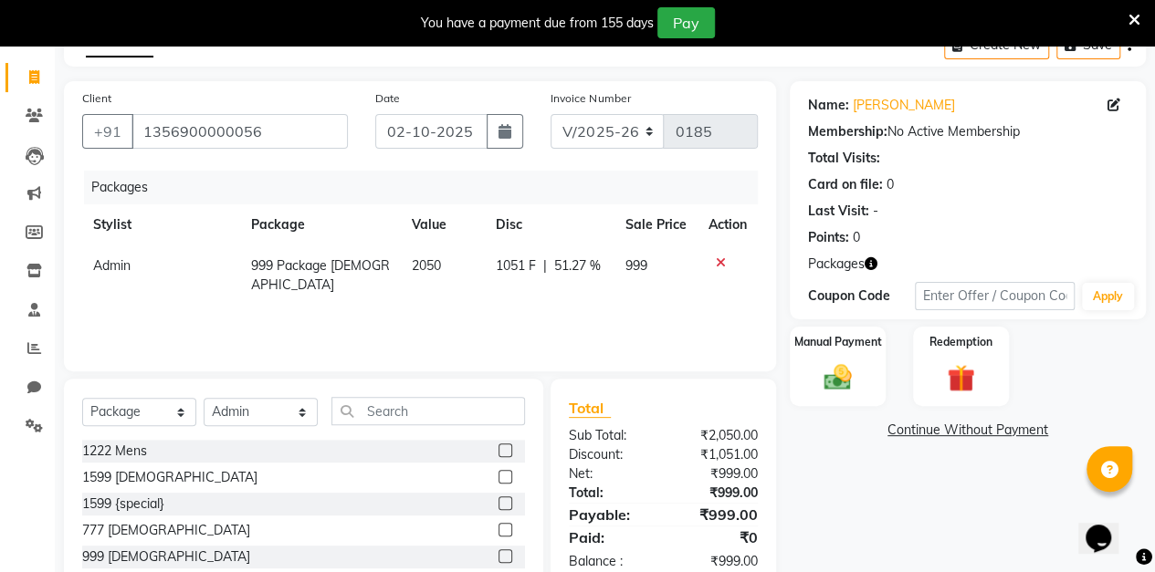
scroll to position [0, 0]
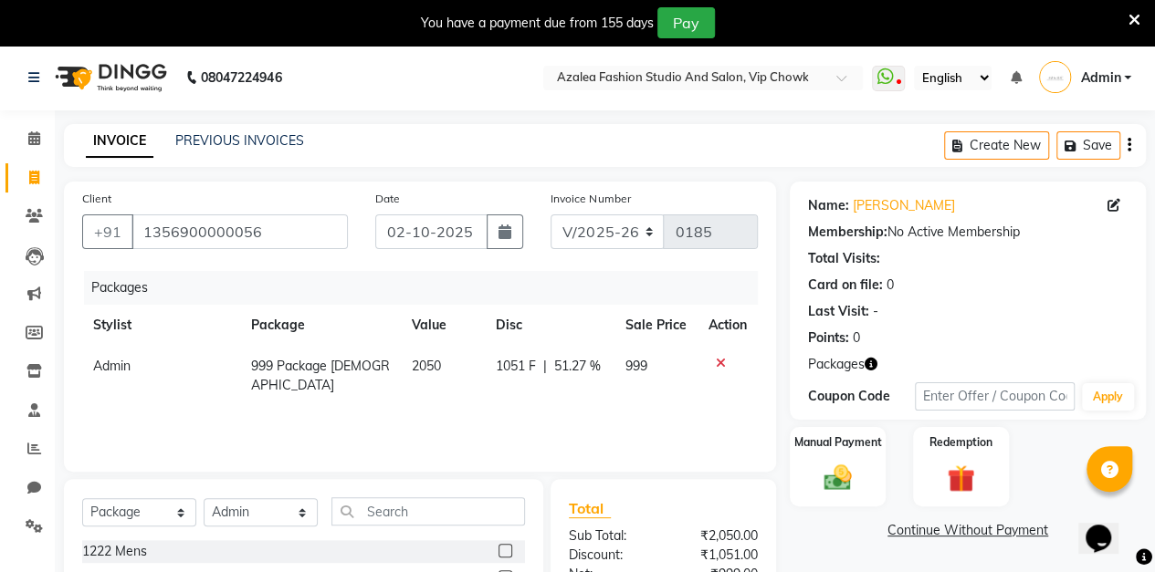
click at [506, 231] on icon "button" at bounding box center [504, 232] width 13 height 15
select select "10"
select select "2025"
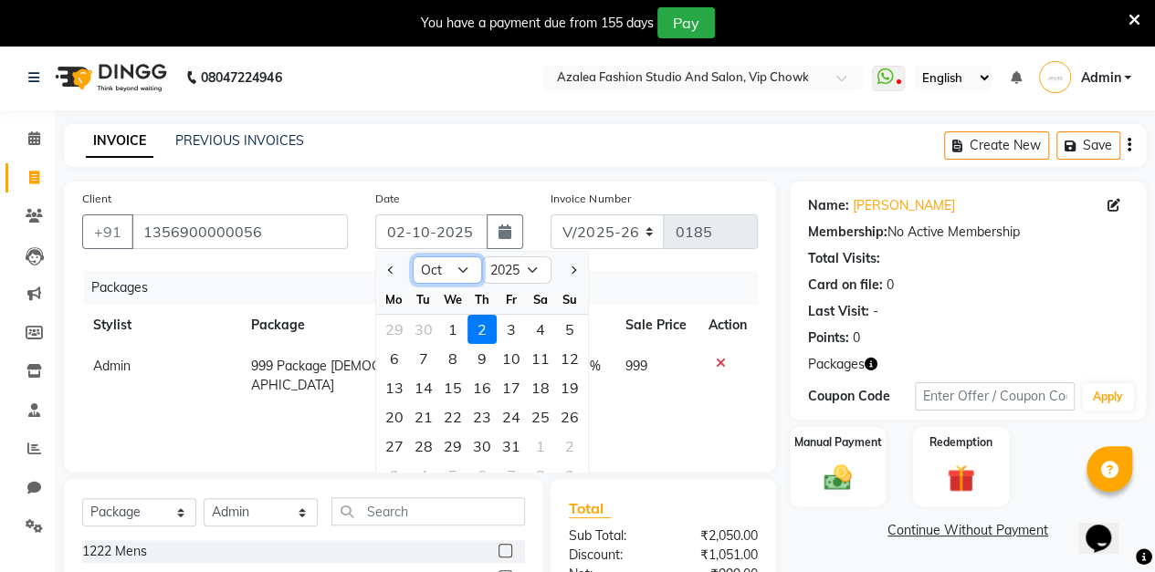
click at [461, 266] on select "Jan Feb Mar Apr May Jun [DATE] Aug Sep Oct Nov Dec" at bounding box center [447, 269] width 69 height 27
select select "9"
click at [413, 256] on select "Jan Feb Mar Apr May Jun [DATE] Aug Sep Oct Nov Dec" at bounding box center [447, 269] width 69 height 27
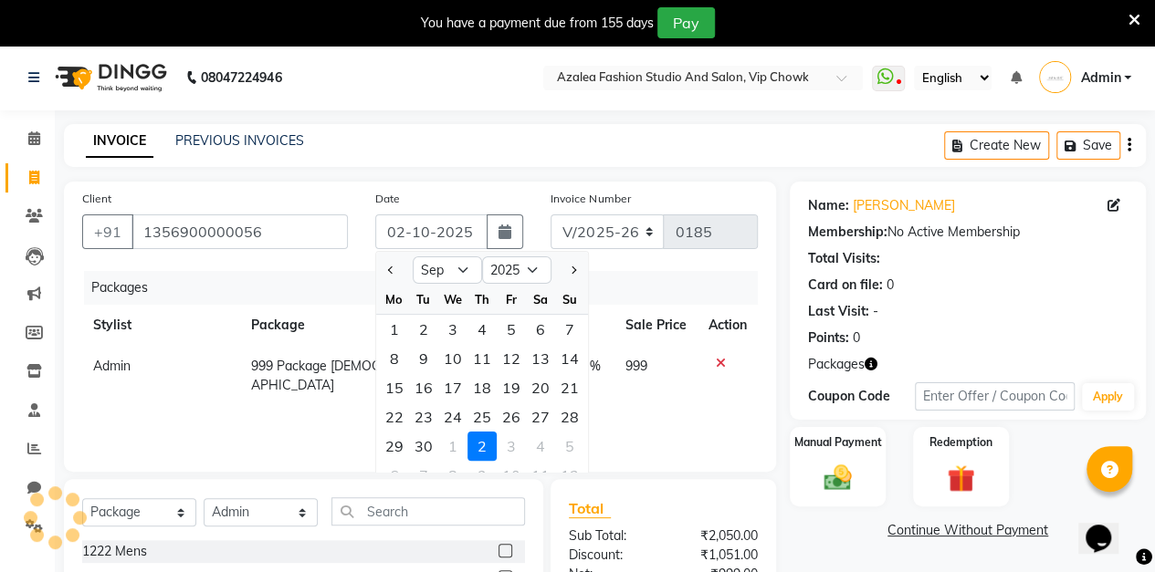
click at [513, 361] on div "12" at bounding box center [511, 358] width 29 height 29
type input "[DATE]"
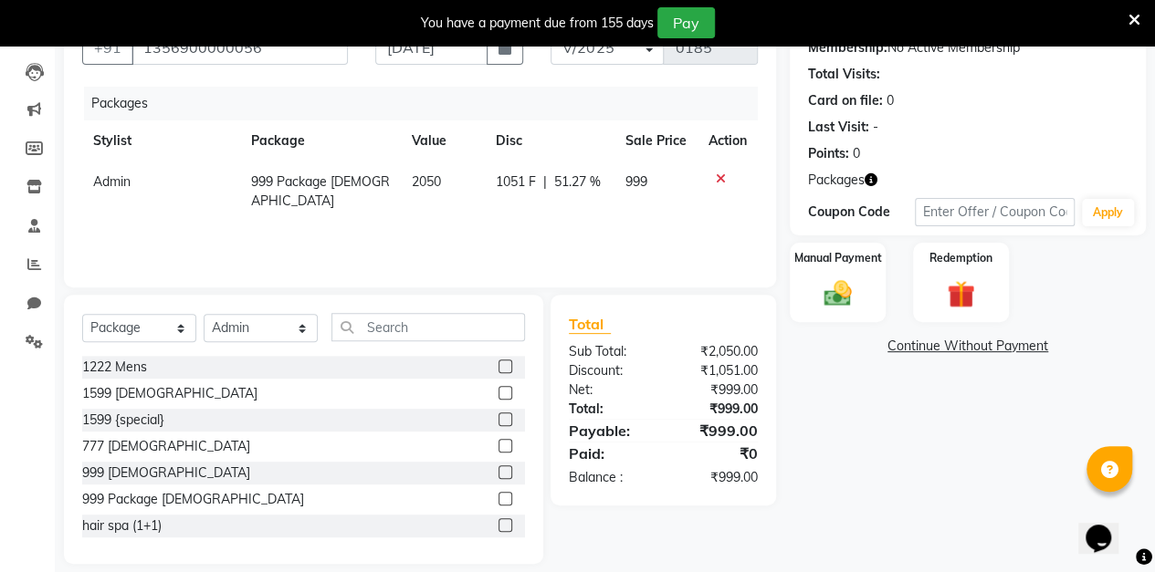
scroll to position [203, 0]
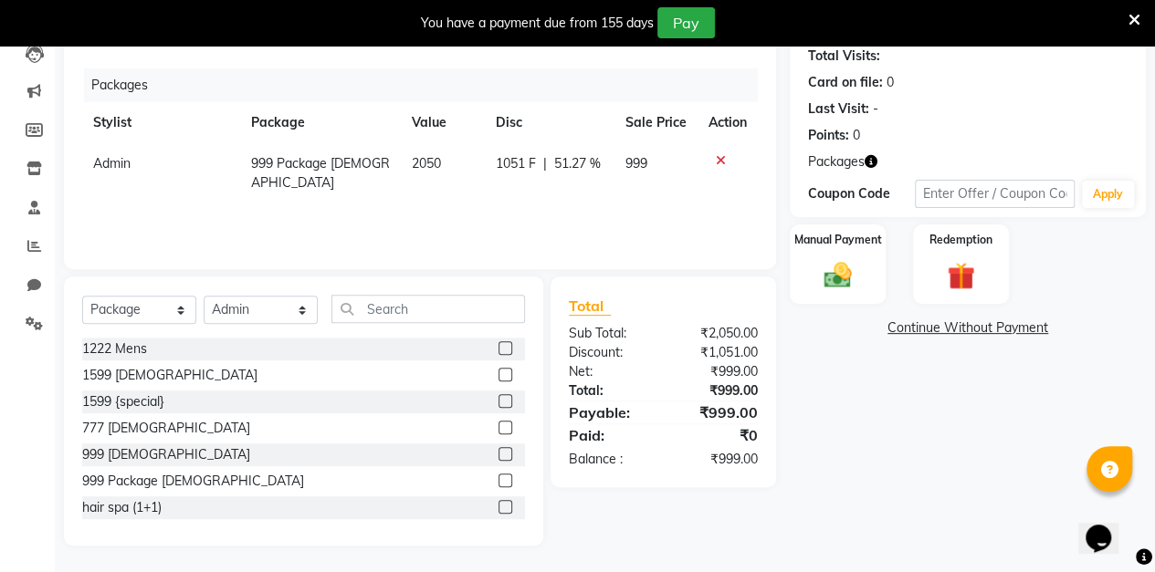
click at [841, 274] on img at bounding box center [837, 275] width 45 height 32
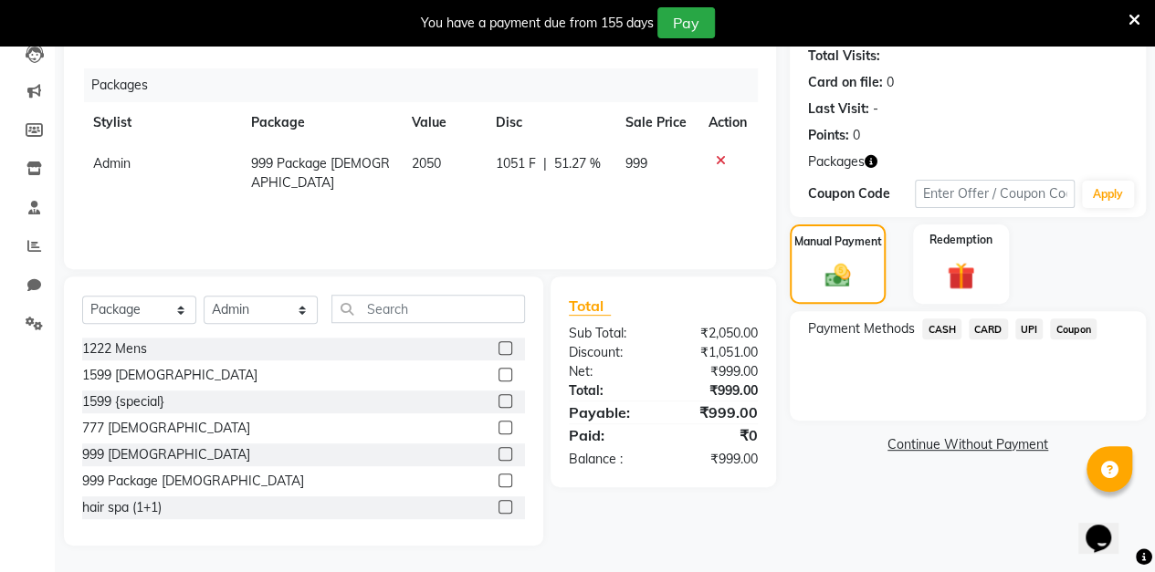
click at [934, 337] on span "CASH" at bounding box center [941, 329] width 39 height 21
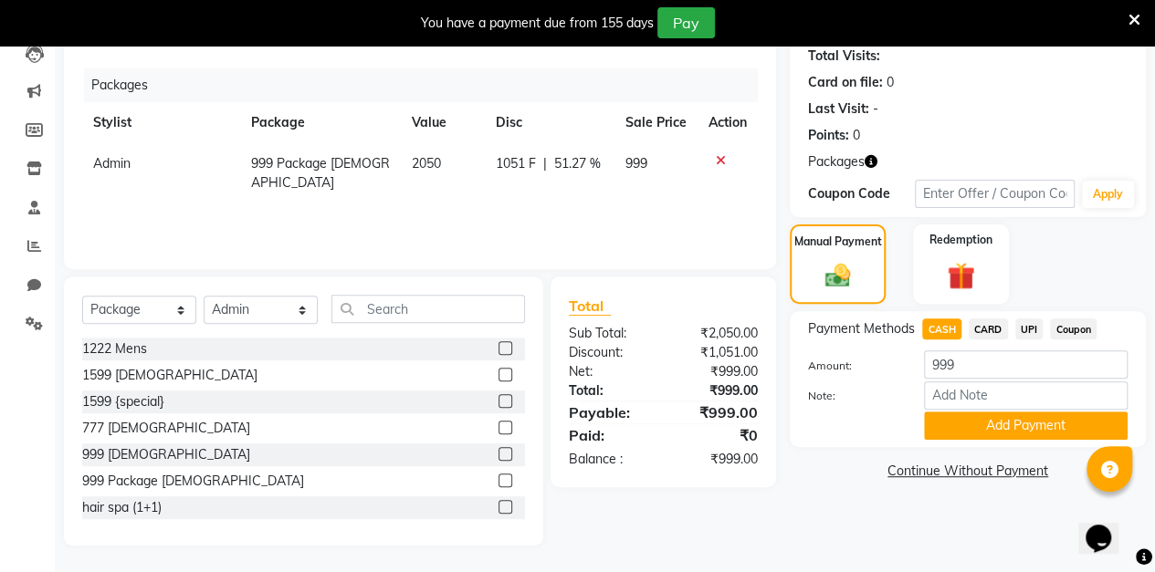
click at [975, 427] on button "Add Payment" at bounding box center [1026, 426] width 204 height 28
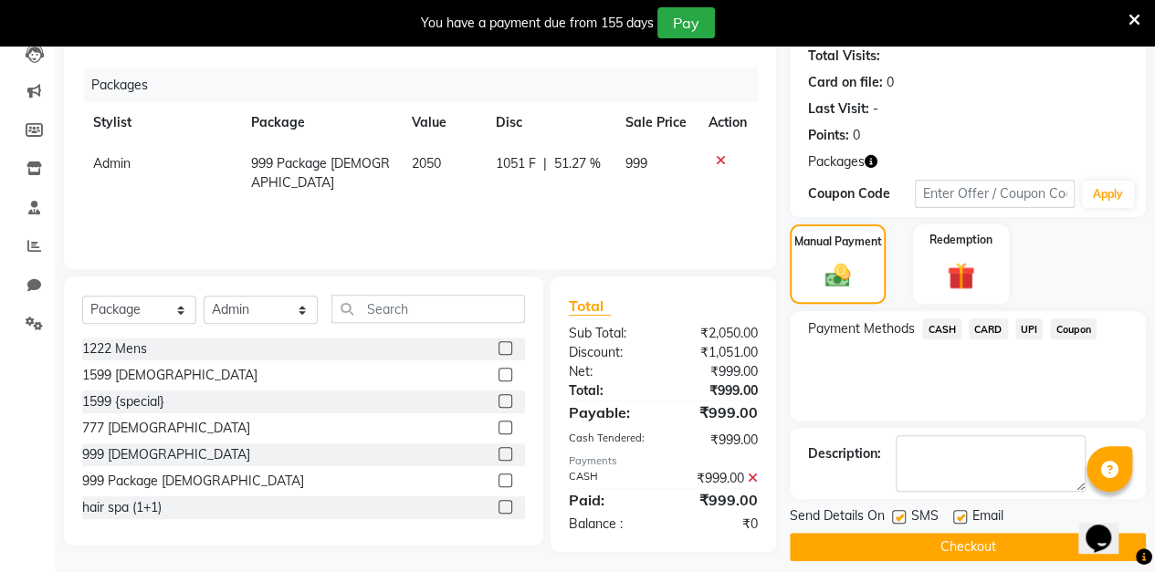
scroll to position [217, 0]
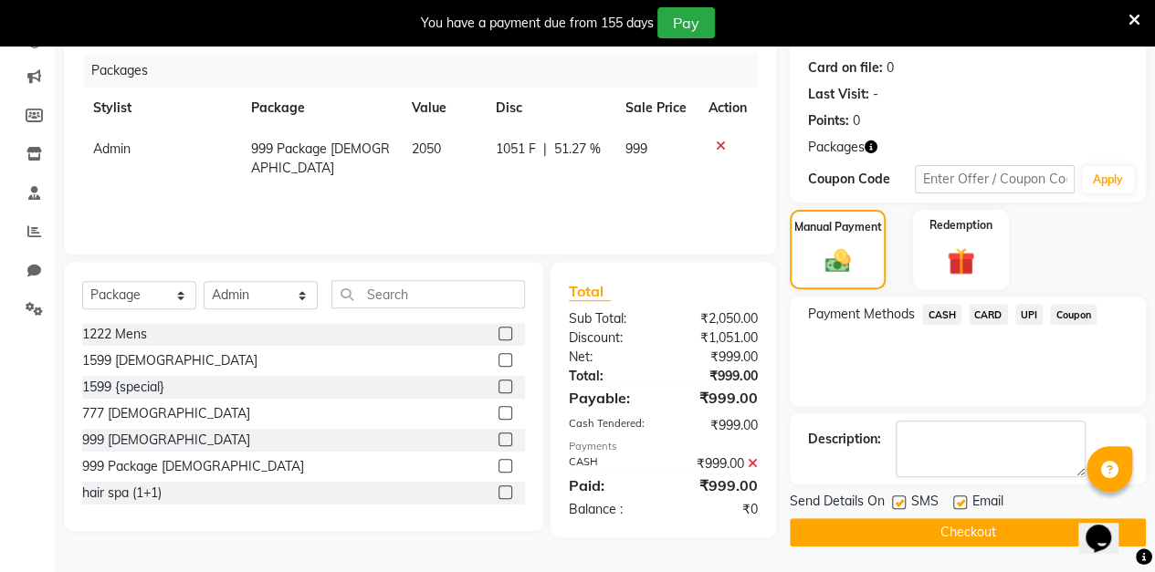
click at [880, 541] on button "Checkout" at bounding box center [967, 532] width 356 height 28
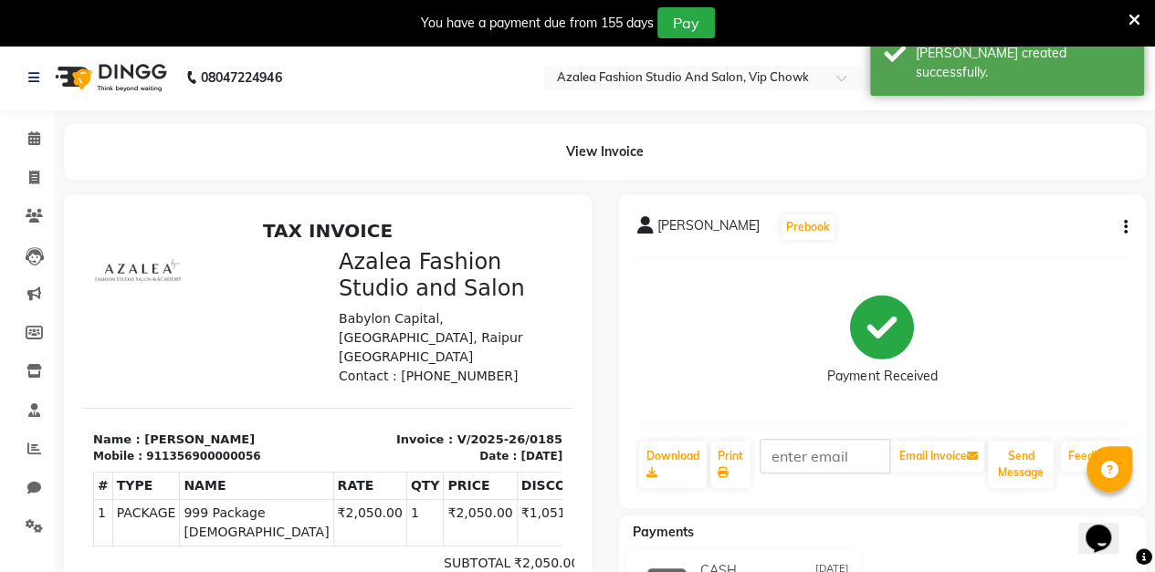
click at [29, 172] on icon at bounding box center [34, 178] width 10 height 14
select select "service"
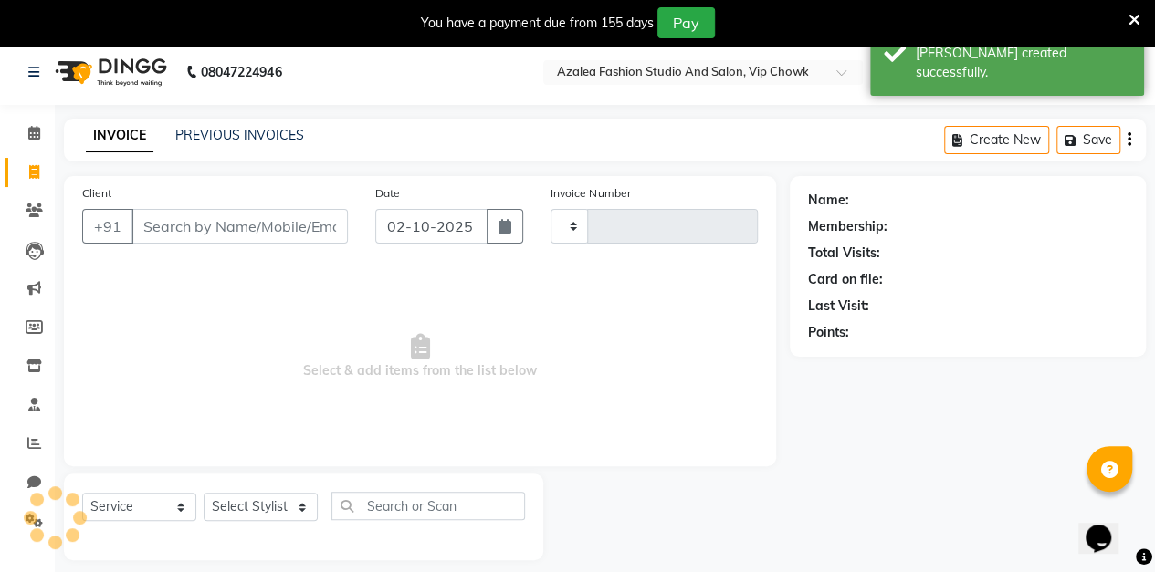
scroll to position [45, 0]
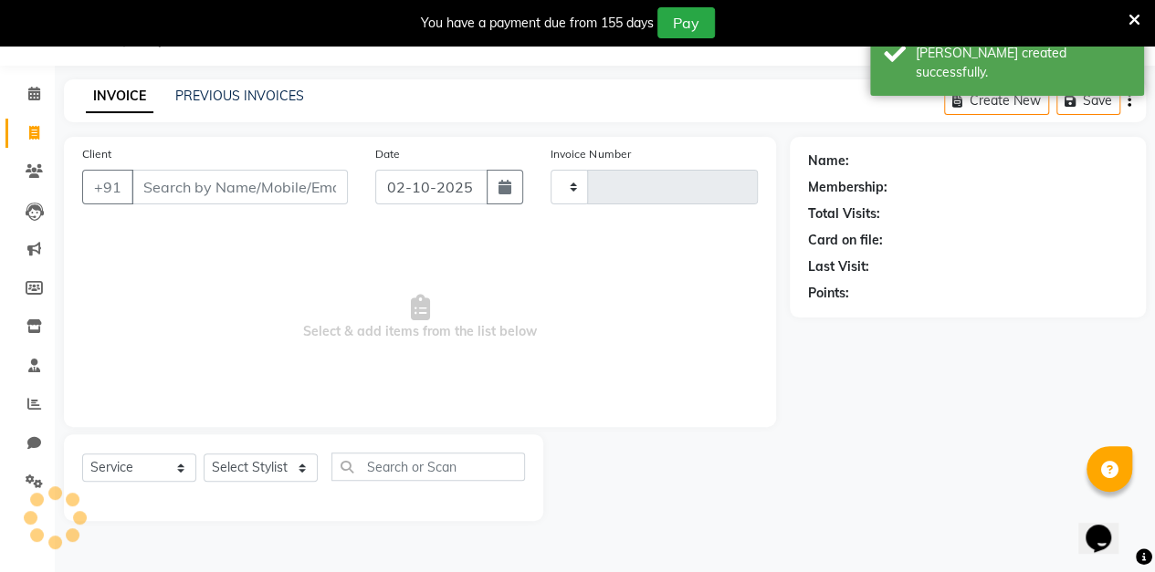
type input "0186"
select select "8063"
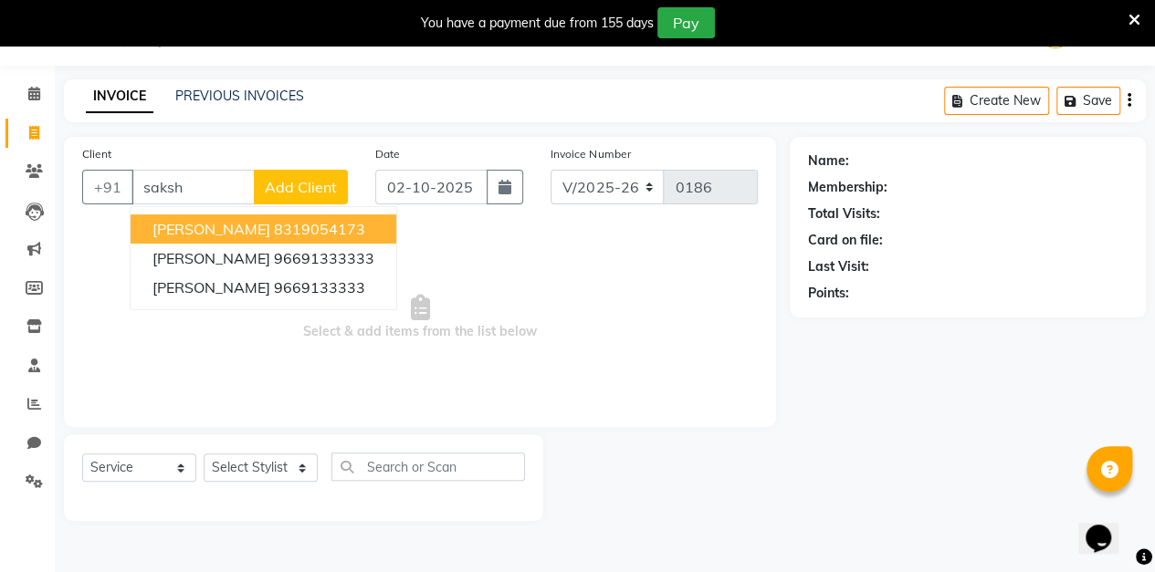
type input "[PERSON_NAME]"
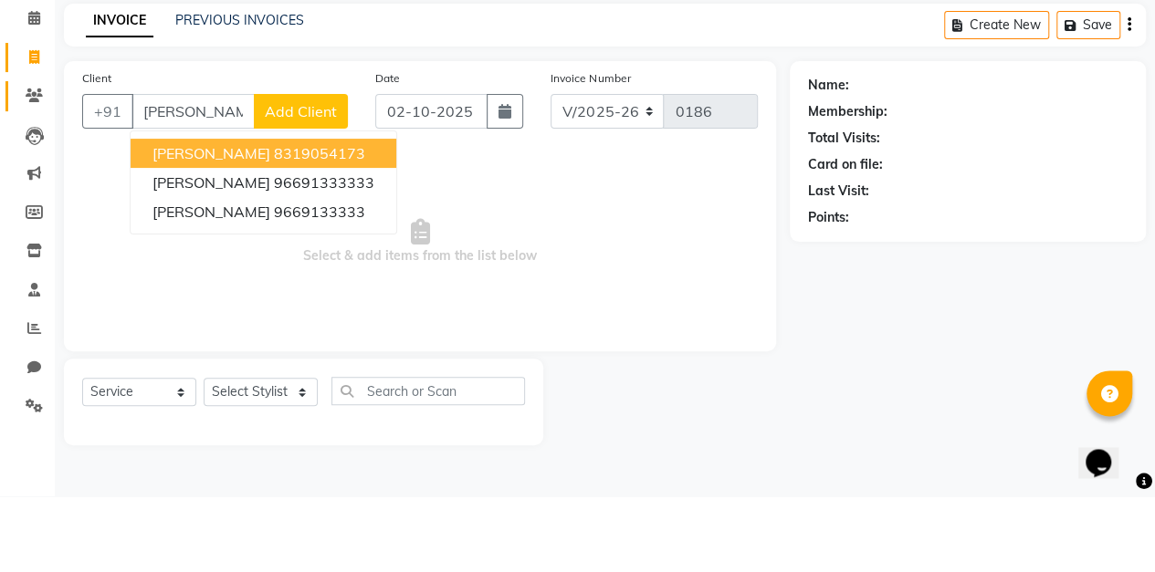
click at [47, 173] on span at bounding box center [34, 172] width 32 height 21
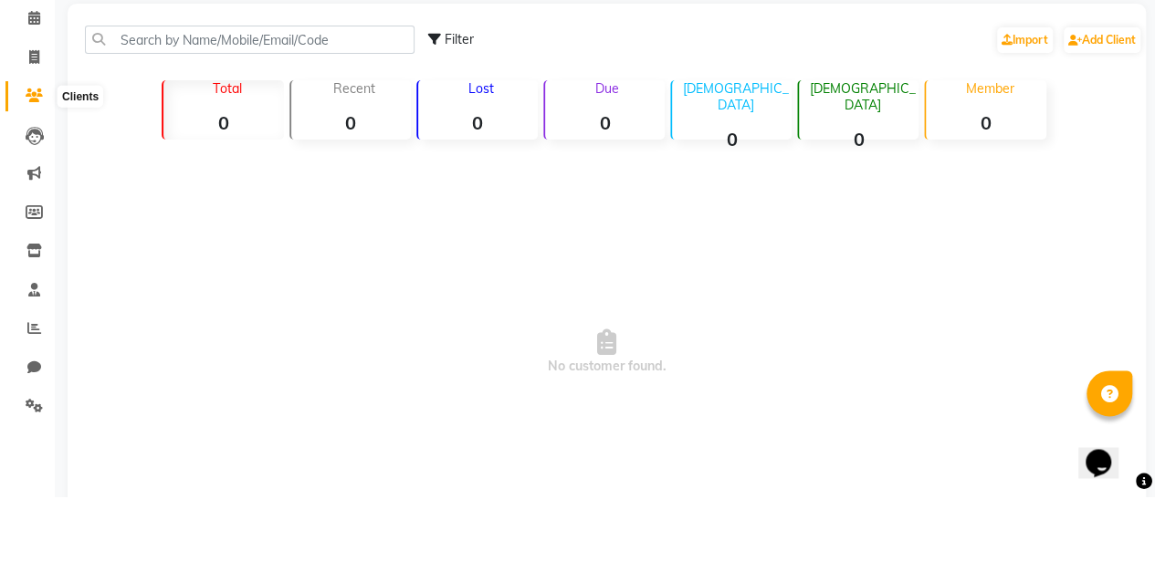
scroll to position [45, 0]
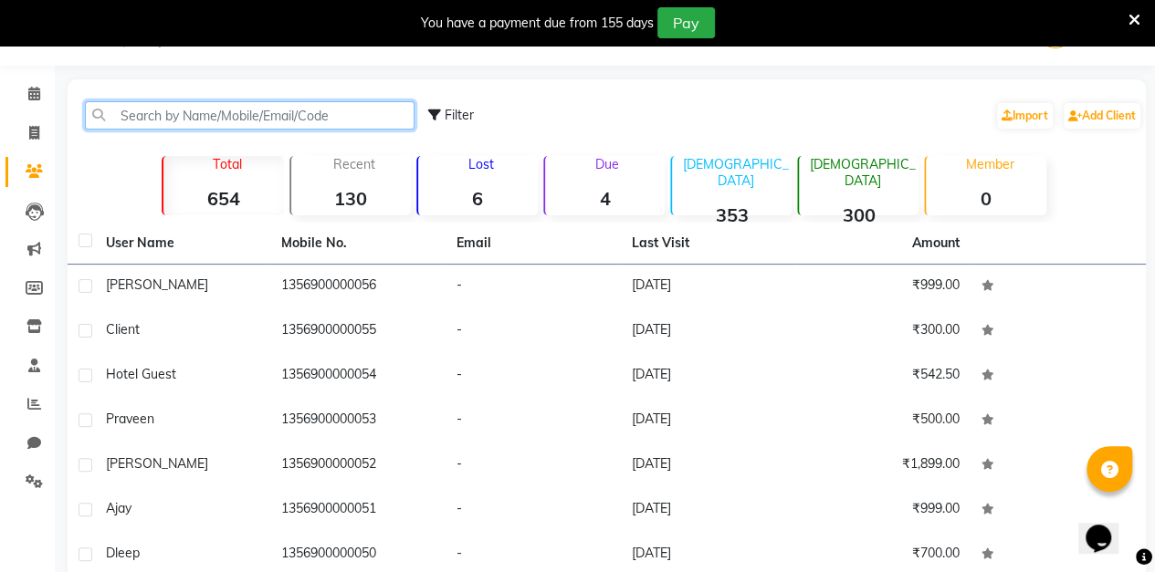
click at [289, 110] on input "text" at bounding box center [249, 115] width 329 height 28
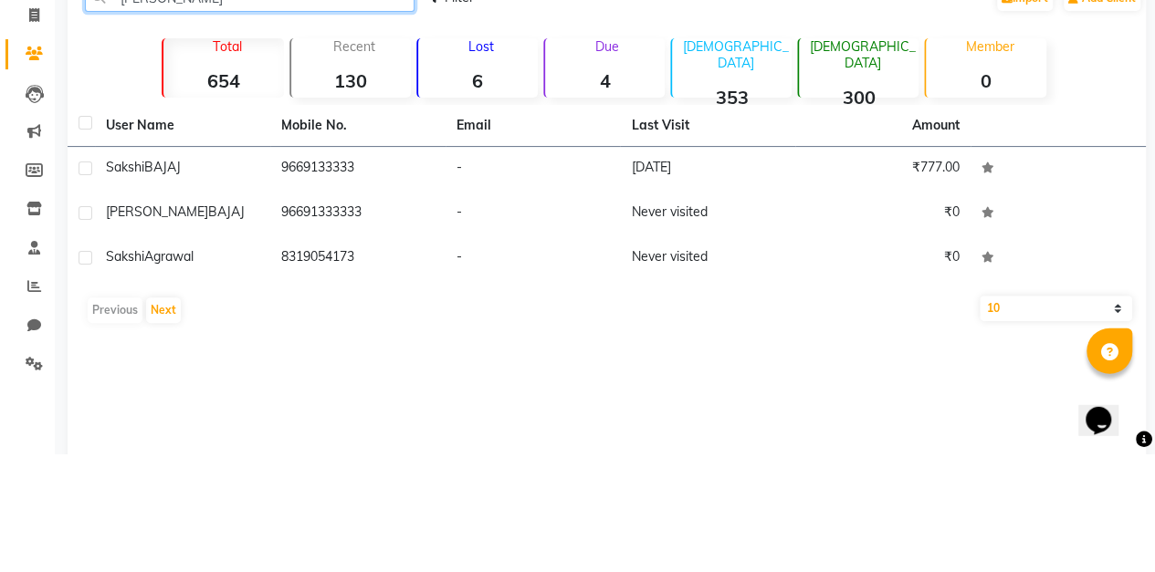
type input "[PERSON_NAME]"
click at [674, 278] on td "[DATE]" at bounding box center [707, 287] width 175 height 45
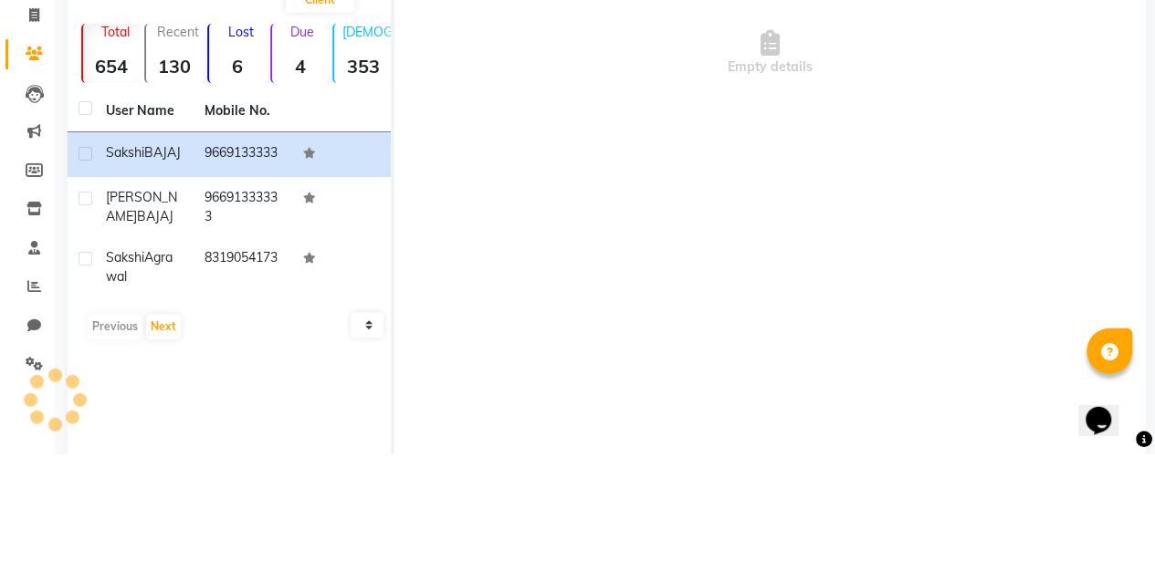
scroll to position [45, 0]
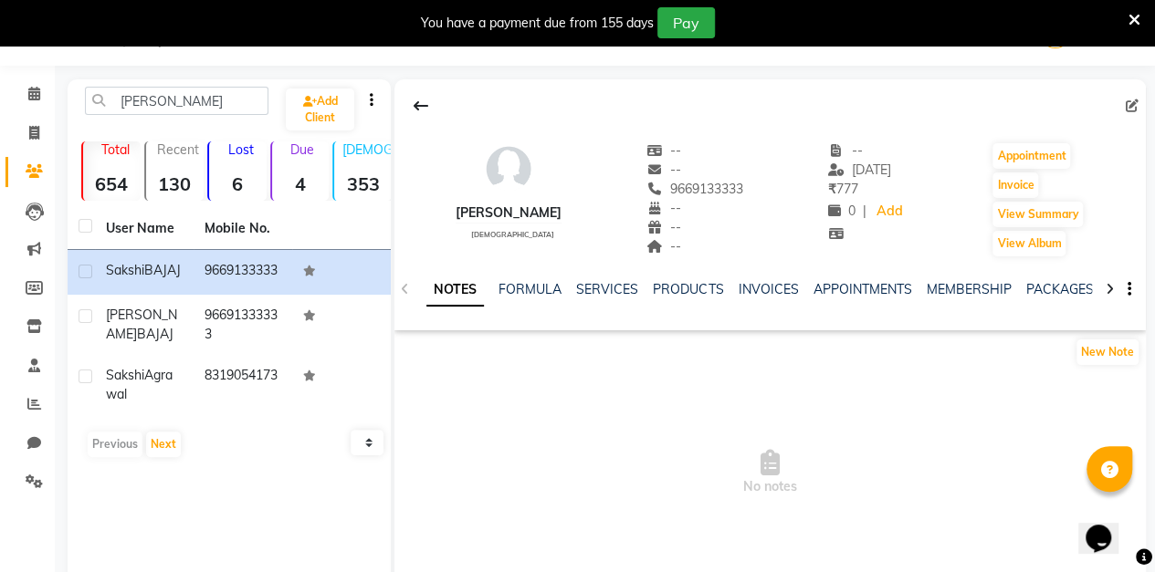
click at [767, 295] on link "INVOICES" at bounding box center [767, 289] width 60 height 16
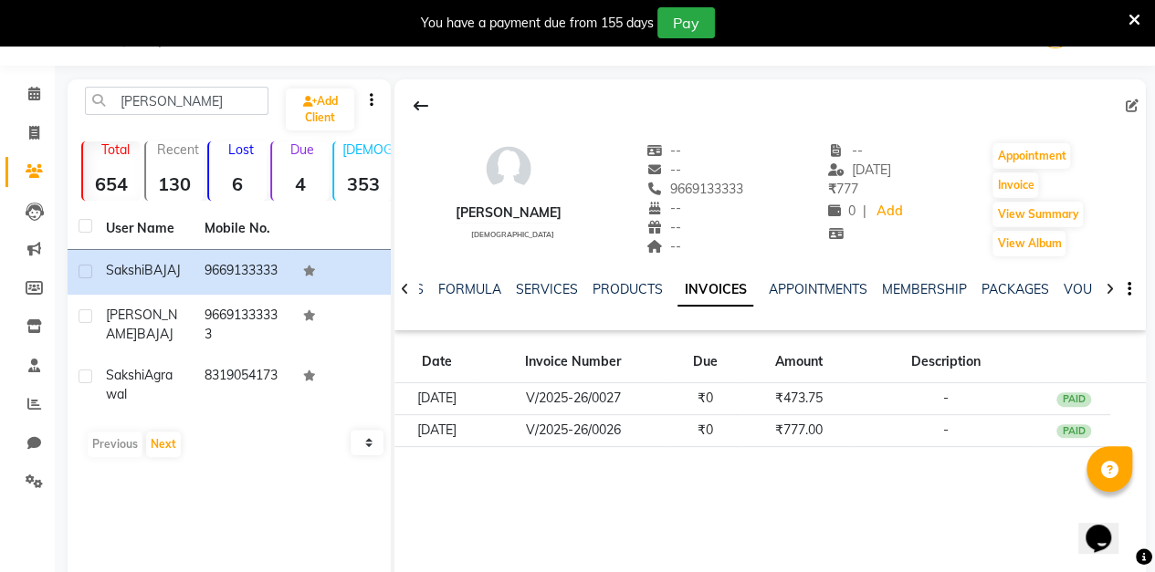
click at [263, 352] on td "96691333333" at bounding box center [242, 325] width 99 height 60
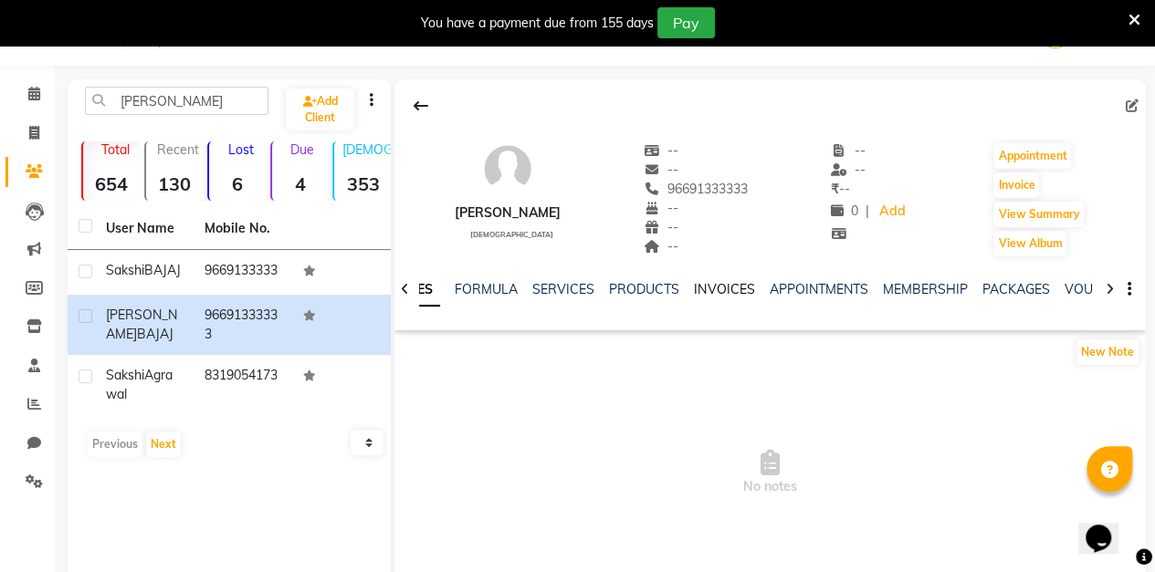
click at [728, 290] on link "INVOICES" at bounding box center [724, 289] width 60 height 16
click at [256, 395] on td "8319054173" at bounding box center [242, 385] width 99 height 60
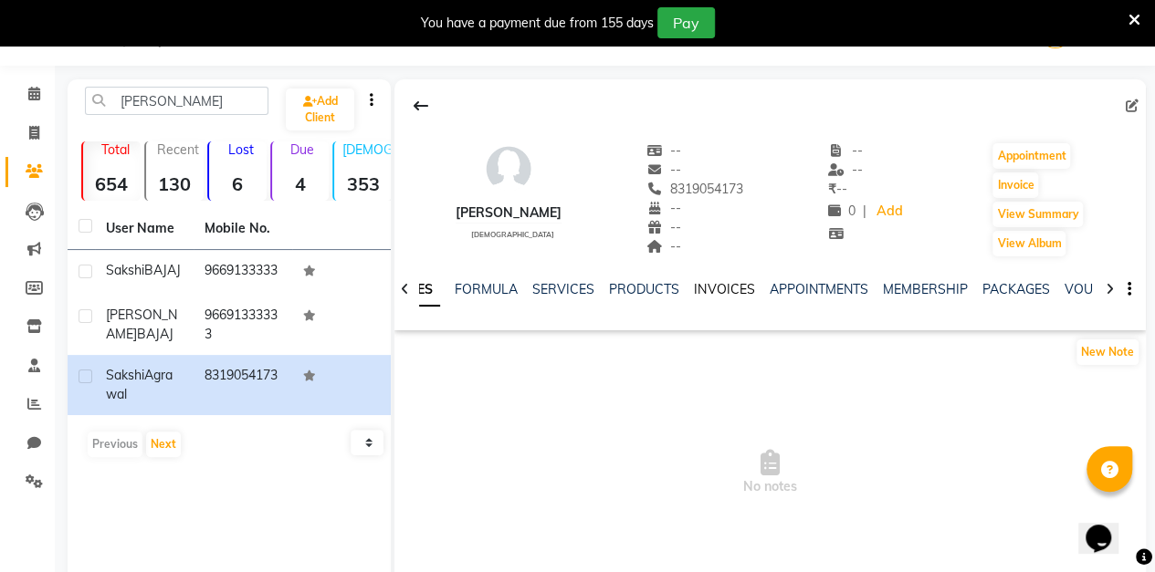
click at [734, 290] on link "INVOICES" at bounding box center [724, 289] width 60 height 16
click at [287, 343] on td "96691333333" at bounding box center [242, 325] width 99 height 60
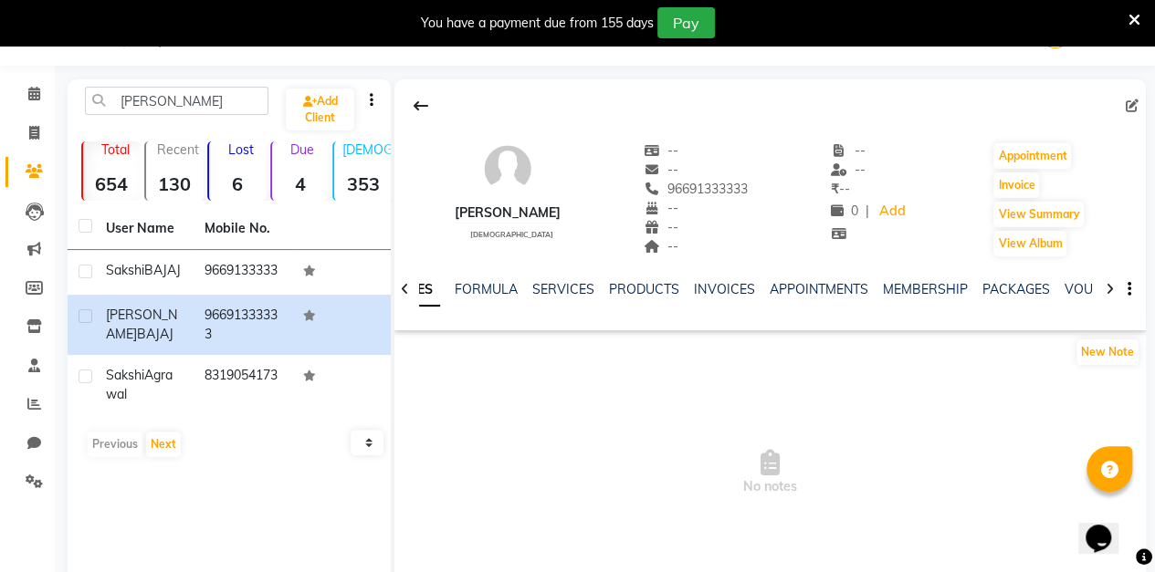
click at [724, 285] on link "INVOICES" at bounding box center [724, 289] width 60 height 16
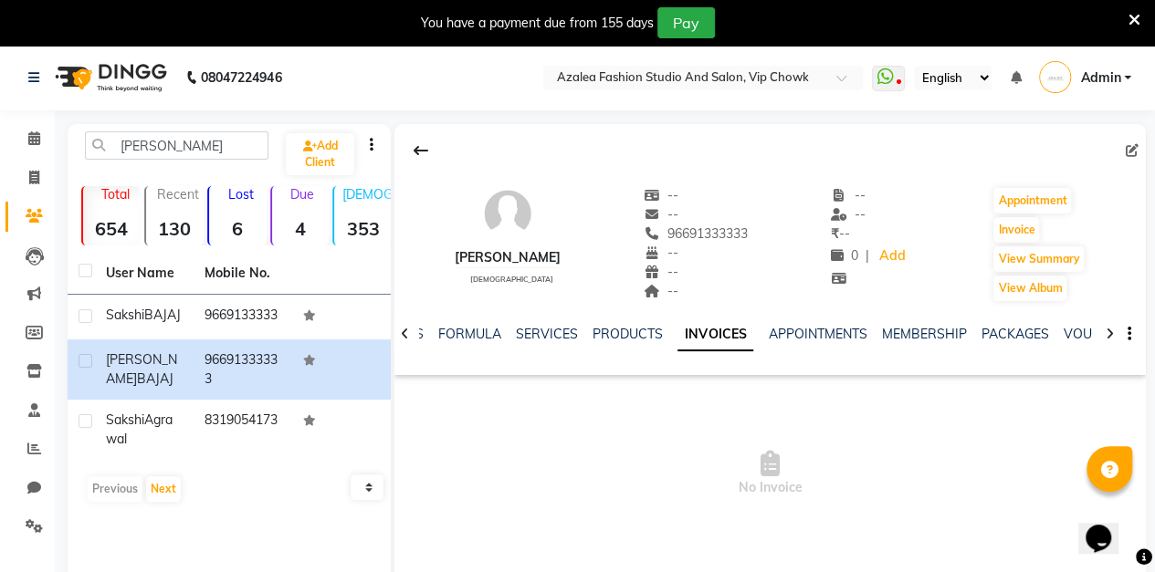
click at [336, 327] on td at bounding box center [341, 317] width 99 height 45
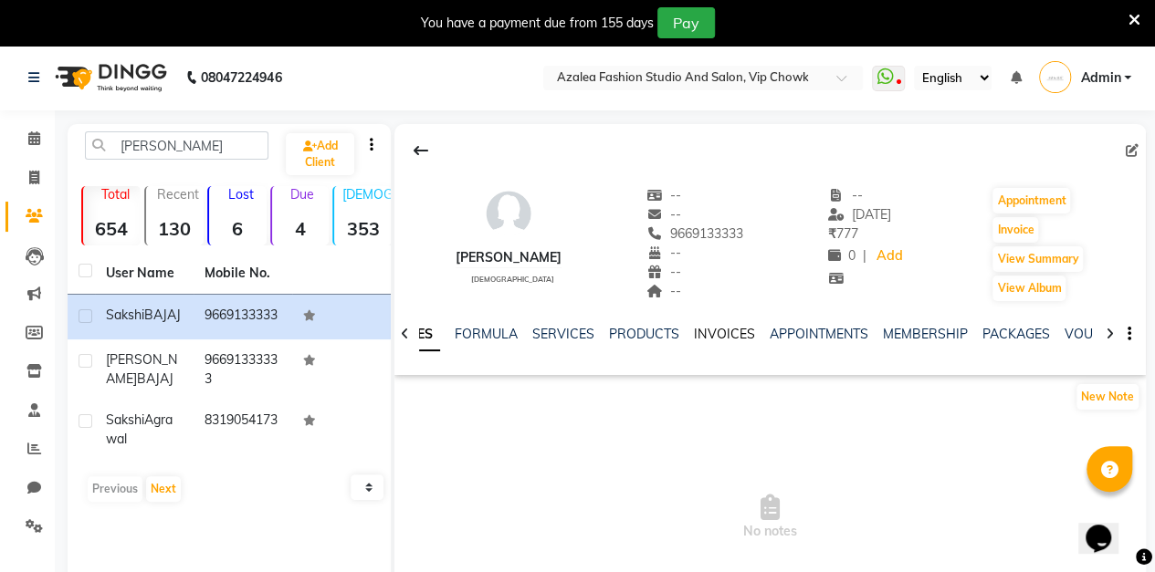
click at [741, 333] on link "INVOICES" at bounding box center [724, 334] width 60 height 16
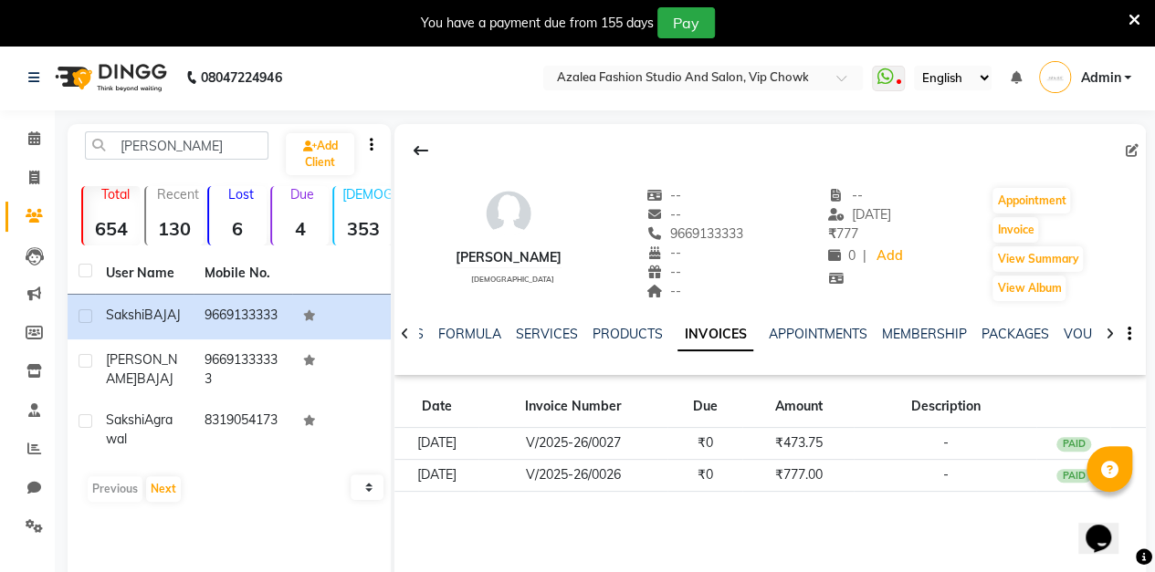
click at [834, 442] on td "₹473.75" at bounding box center [797, 444] width 111 height 32
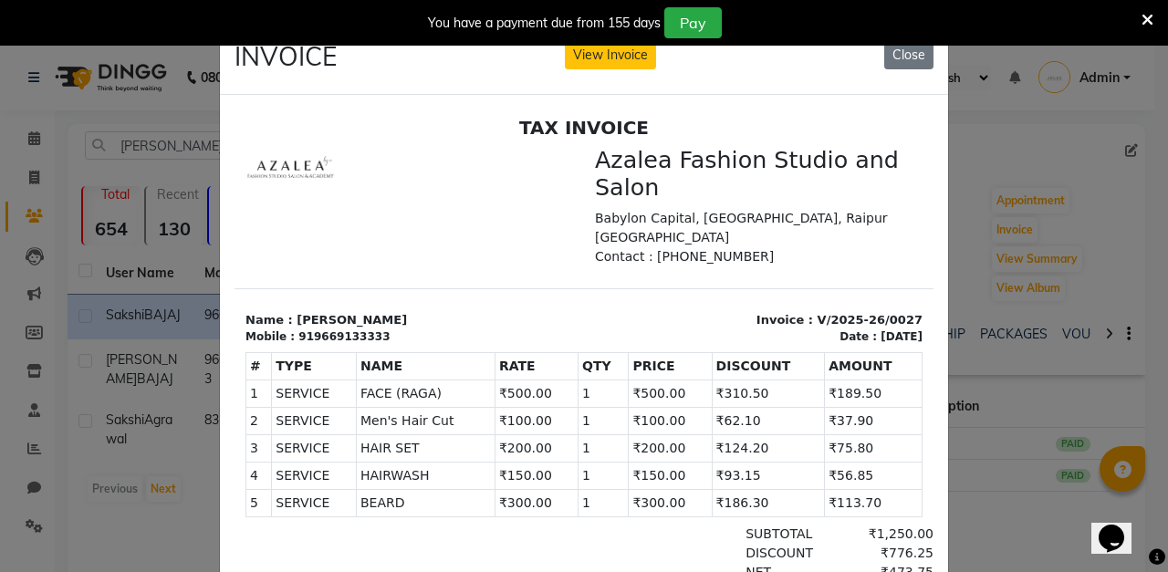
click at [920, 55] on button "Close" at bounding box center [908, 55] width 49 height 28
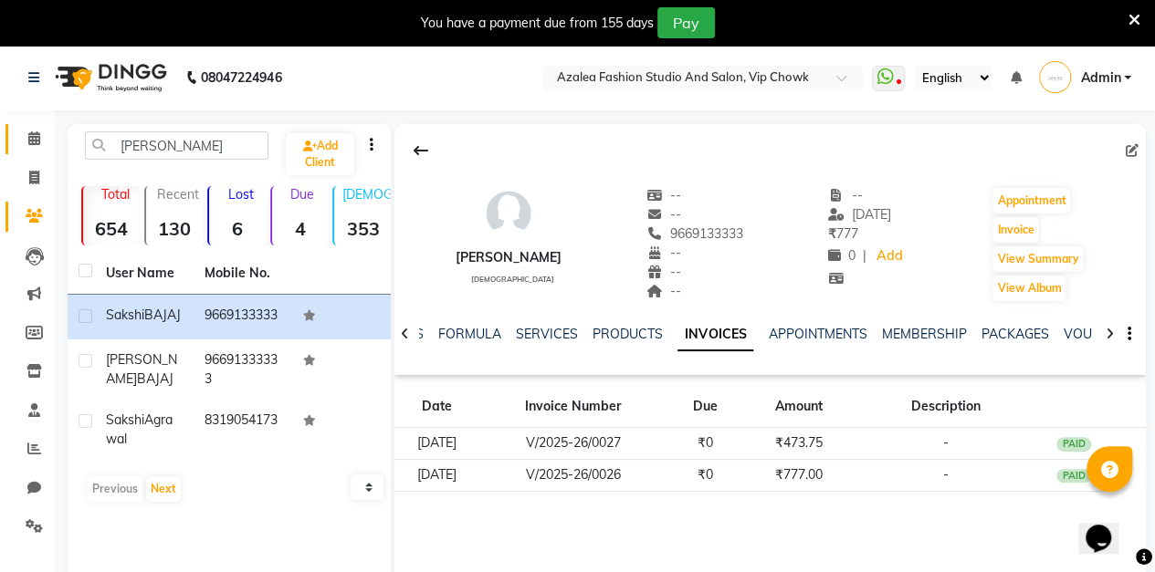
click at [39, 145] on icon at bounding box center [34, 138] width 12 height 14
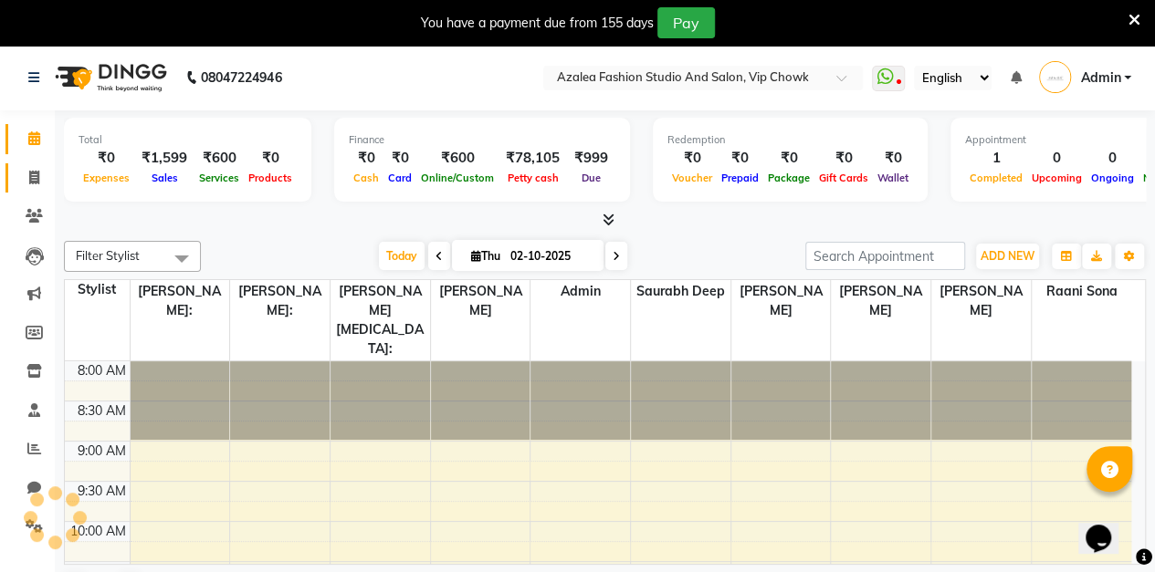
click at [34, 178] on icon at bounding box center [34, 178] width 10 height 14
select select "service"
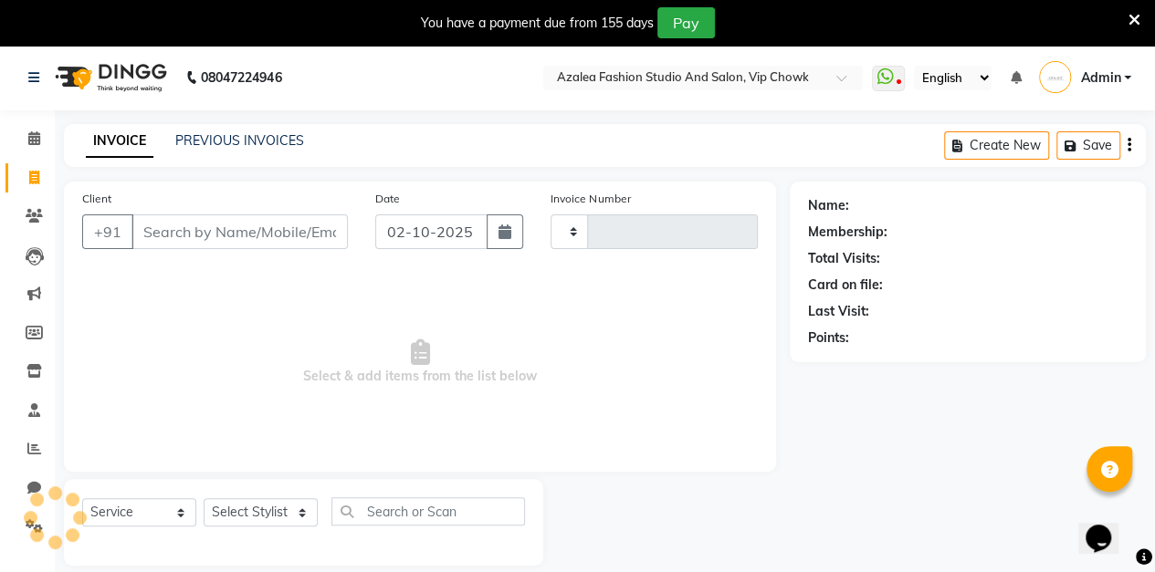
type input "0186"
select select "8063"
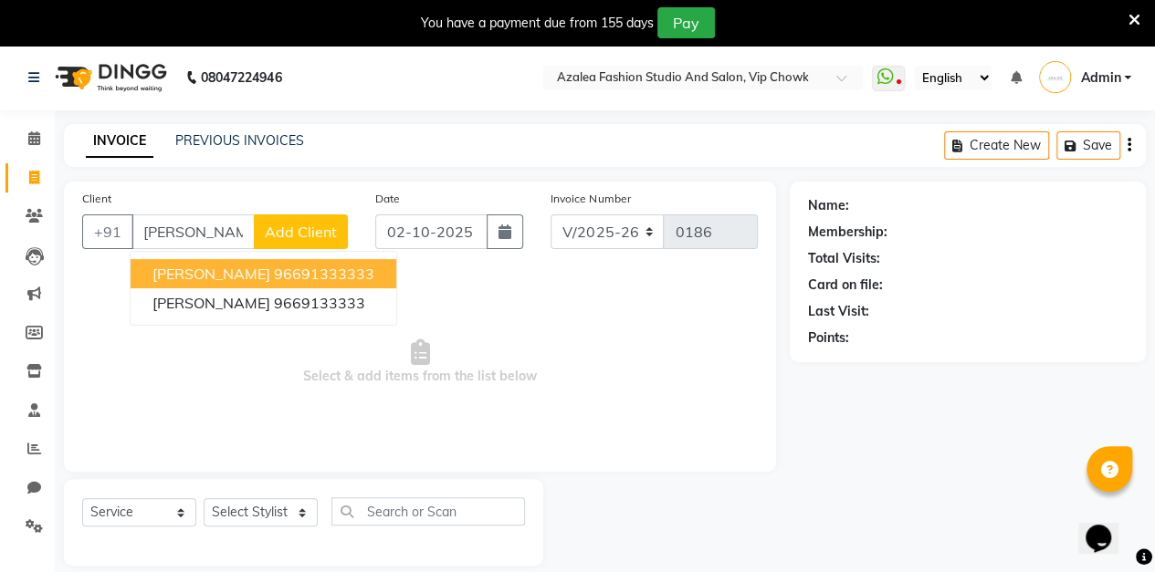
type input "[PERSON_NAME] b"
click at [305, 247] on button "Add Client" at bounding box center [301, 231] width 94 height 35
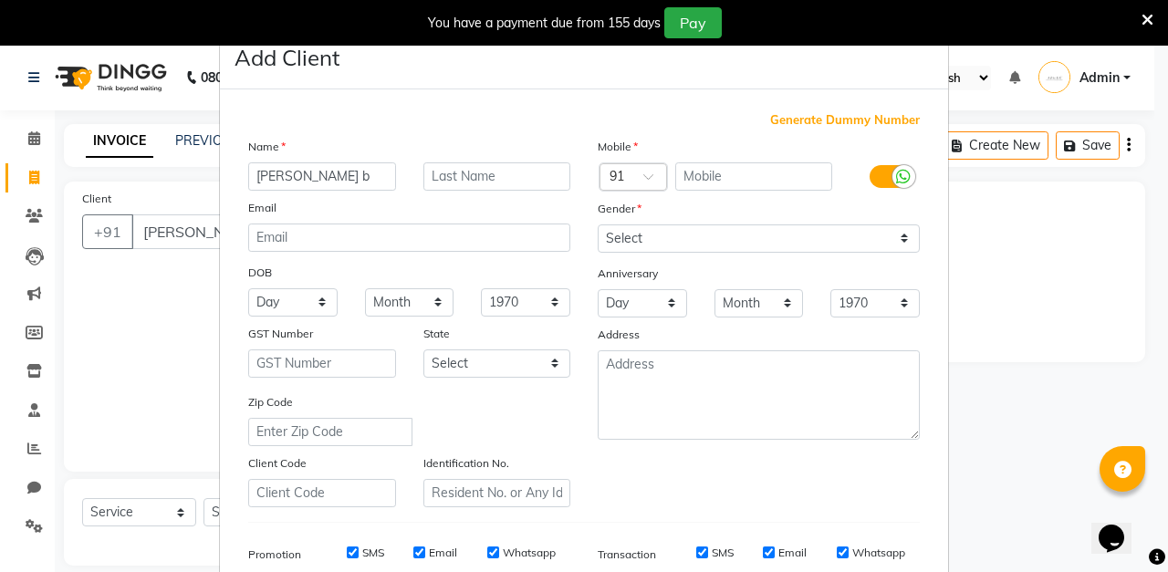
click at [819, 124] on span "Generate Dummy Number" at bounding box center [845, 120] width 150 height 18
type input "1356900000057"
checkbox input "false"
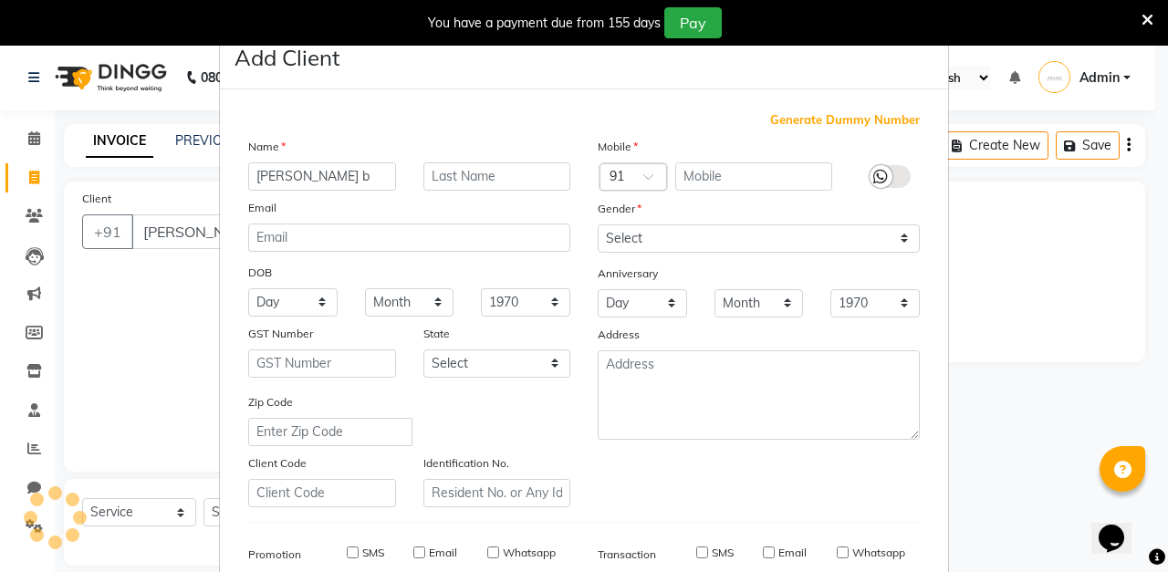
checkbox input "false"
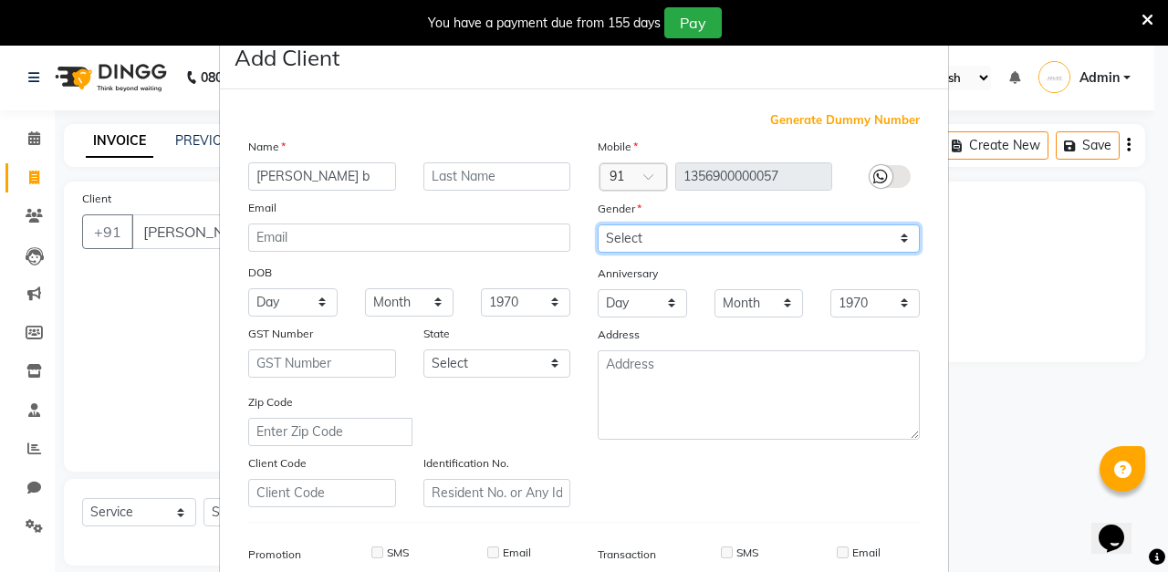
click at [677, 242] on select "Select [DEMOGRAPHIC_DATA] [DEMOGRAPHIC_DATA] Other Prefer Not To Say" at bounding box center [759, 239] width 322 height 28
click at [598, 225] on select "Select [DEMOGRAPHIC_DATA] [DEMOGRAPHIC_DATA] Other Prefer Not To Say" at bounding box center [759, 239] width 322 height 28
click at [648, 239] on select "Select [DEMOGRAPHIC_DATA] [DEMOGRAPHIC_DATA] Other Prefer Not To Say" at bounding box center [759, 239] width 322 height 28
select select "[DEMOGRAPHIC_DATA]"
click at [598, 225] on select "Select [DEMOGRAPHIC_DATA] [DEMOGRAPHIC_DATA] Other Prefer Not To Say" at bounding box center [759, 239] width 322 height 28
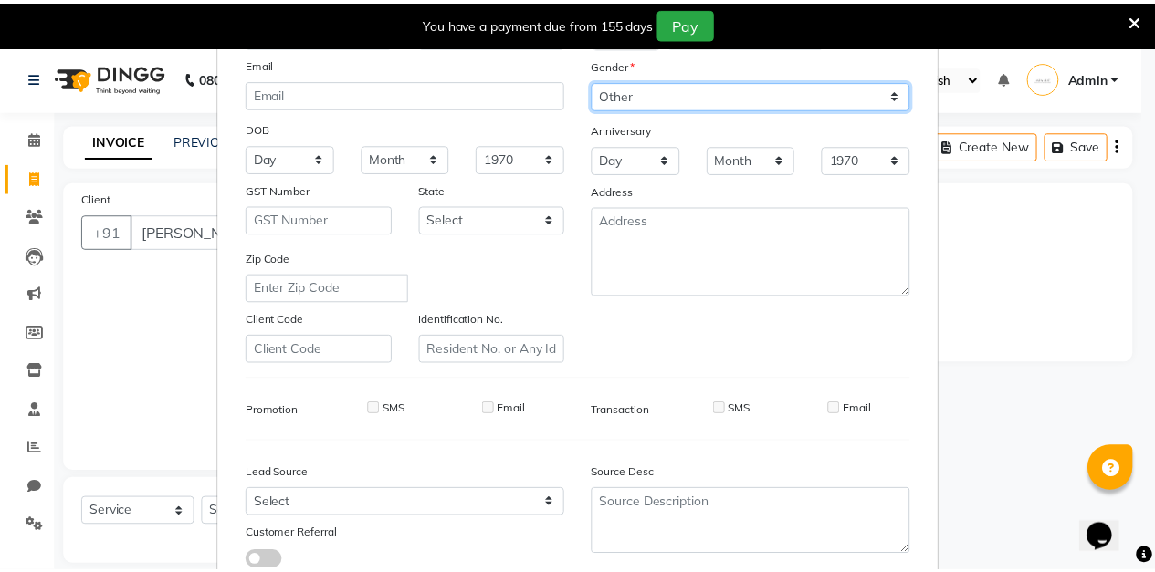
scroll to position [267, 0]
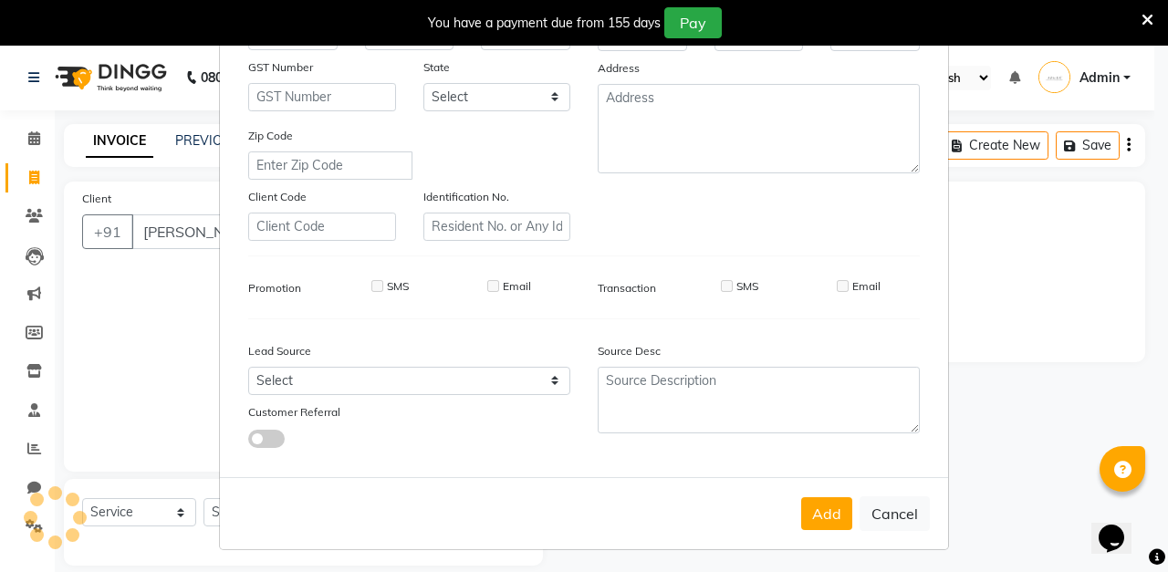
click at [807, 513] on button "Add" at bounding box center [826, 513] width 51 height 33
type input "1356900000057"
select select
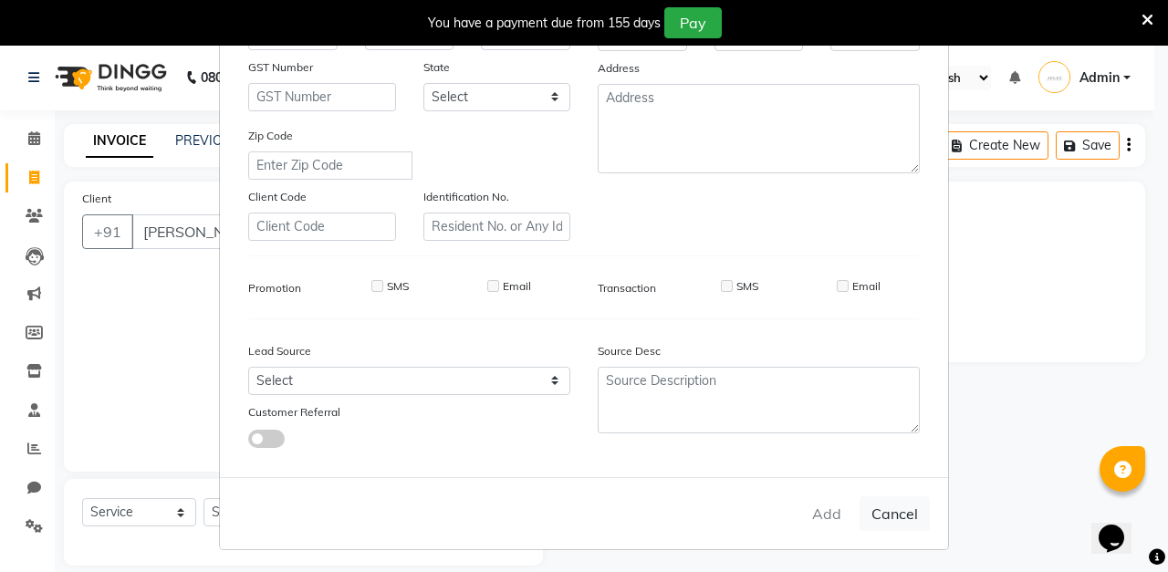
select select
checkbox input "false"
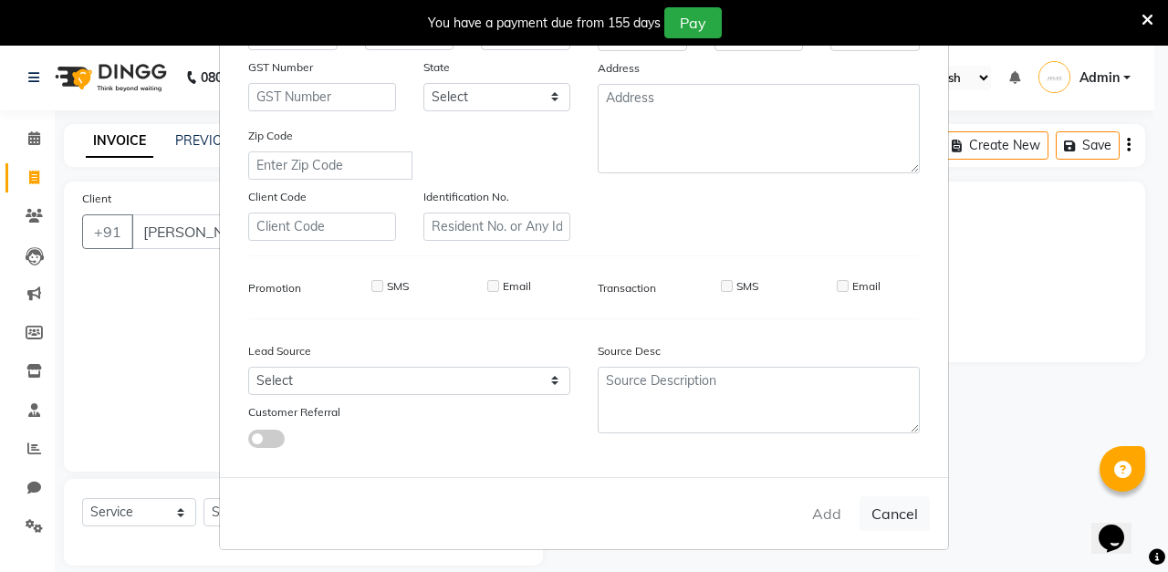
checkbox input "false"
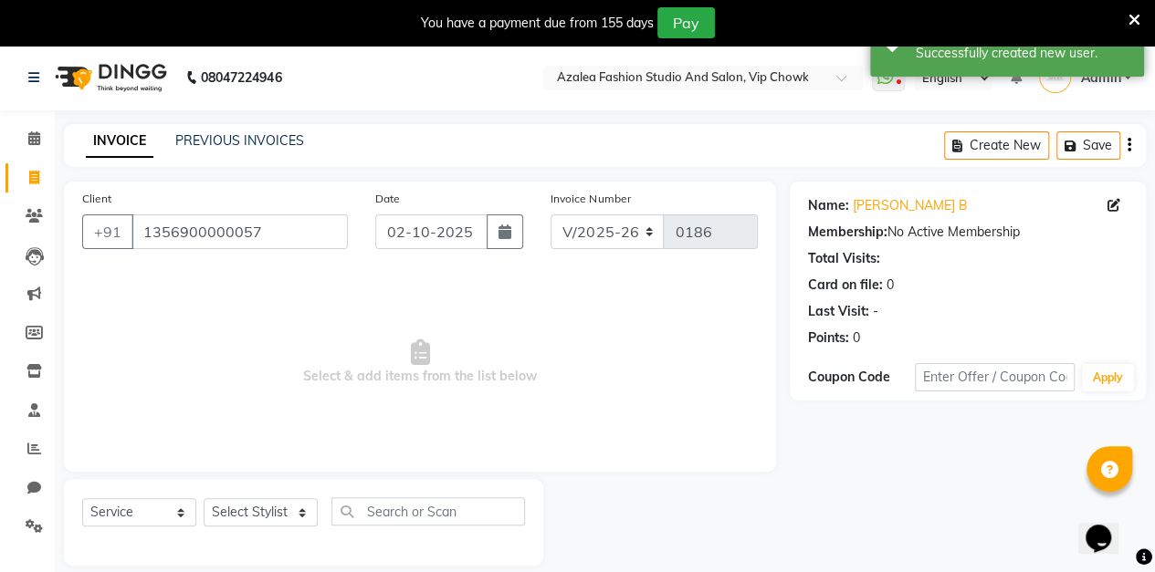
click at [521, 235] on button "button" at bounding box center [504, 231] width 37 height 35
select select "10"
select select "2025"
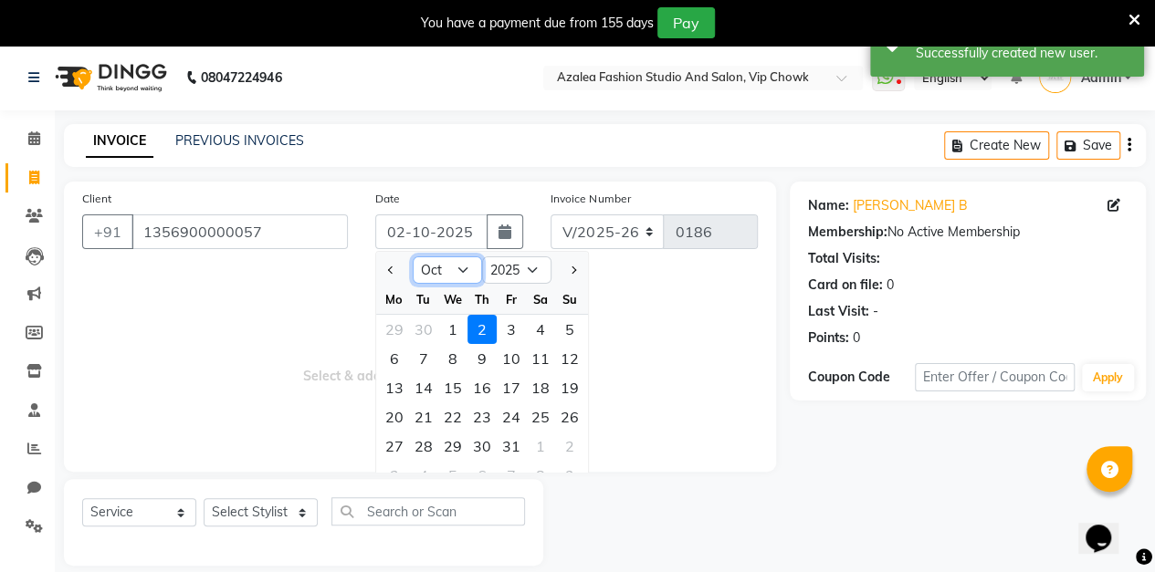
click at [465, 267] on select "Jan Feb Mar Apr May Jun [DATE] Aug Sep Oct Nov Dec" at bounding box center [447, 269] width 69 height 27
select select "9"
click at [413, 256] on select "Jan Feb Mar Apr May Jun [DATE] Aug Sep Oct Nov Dec" at bounding box center [447, 269] width 69 height 27
click at [517, 357] on div "12" at bounding box center [511, 358] width 29 height 29
type input "[DATE]"
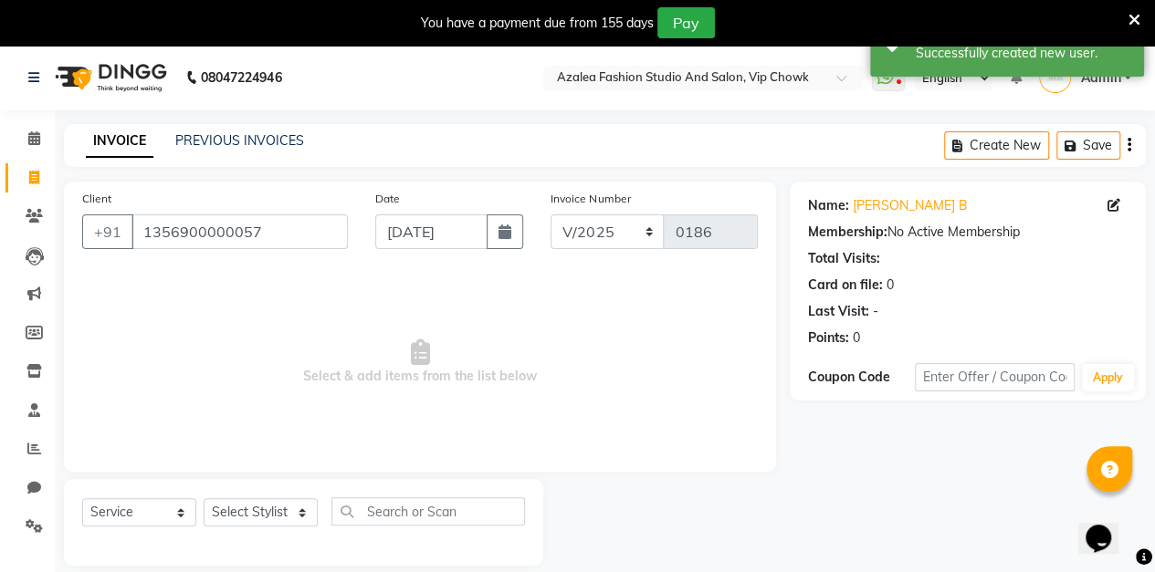
scroll to position [45, 0]
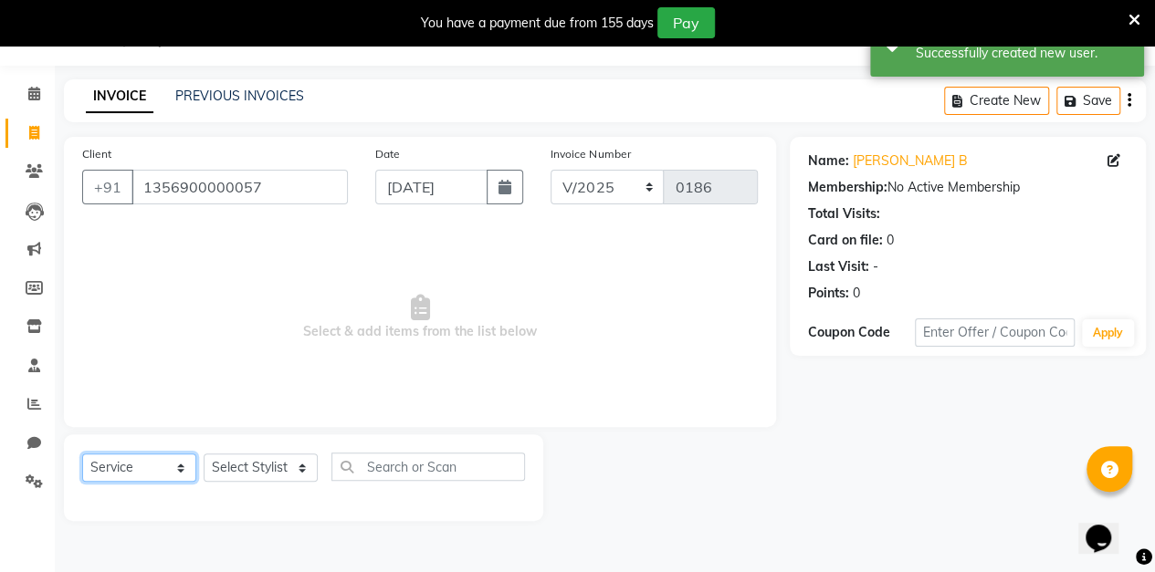
click at [181, 458] on select "Select Service Product Membership Package Voucher Prepaid Gift Card" at bounding box center [139, 468] width 114 height 28
click at [293, 465] on select "Select Stylist aarti sen Admin [PERSON_NAME] anzal [PERSON_NAME][MEDICAL_DATA]:…" at bounding box center [261, 468] width 114 height 28
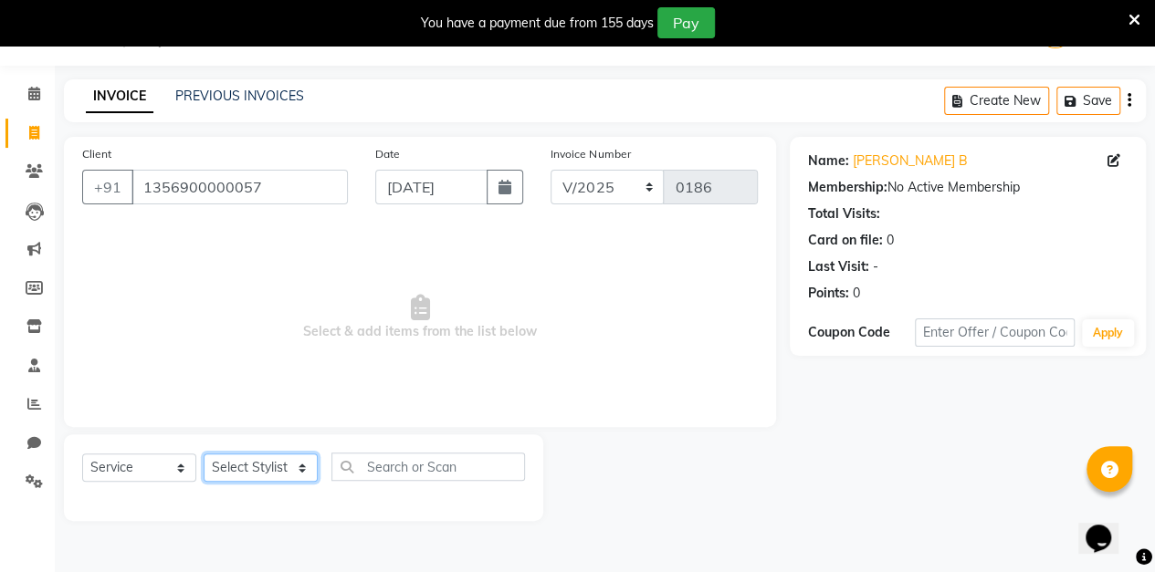
select select "88143"
click at [204, 454] on select "Select Stylist aarti sen Admin [PERSON_NAME] anzal [PERSON_NAME][MEDICAL_DATA]:…" at bounding box center [261, 468] width 114 height 28
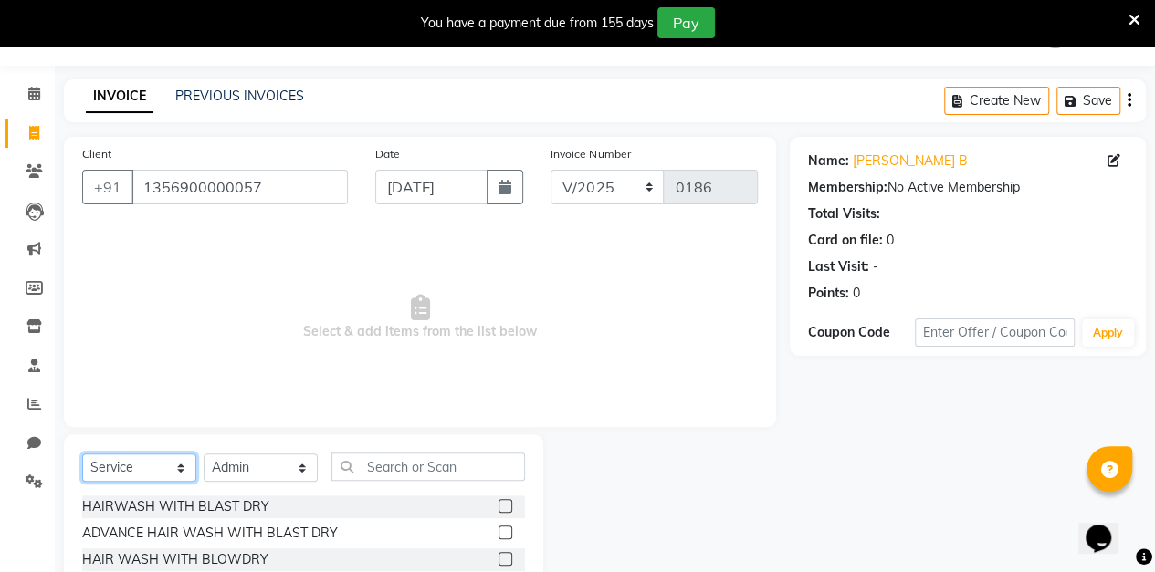
click at [183, 462] on select "Select Service Product Membership Package Voucher Prepaid Gift Card" at bounding box center [139, 468] width 114 height 28
select select "package"
click at [82, 454] on select "Select Service Product Membership Package Voucher Prepaid Gift Card" at bounding box center [139, 468] width 114 height 28
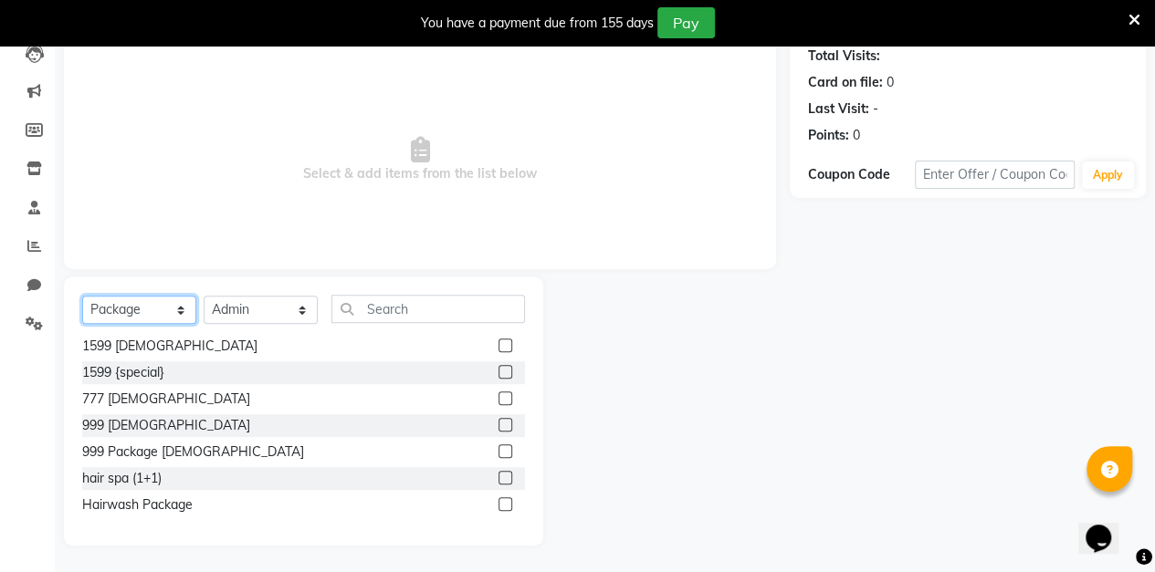
scroll to position [202, 0]
click at [498, 424] on label at bounding box center [505, 426] width 14 height 14
click at [498, 424] on input "checkbox" at bounding box center [504, 427] width 12 height 12
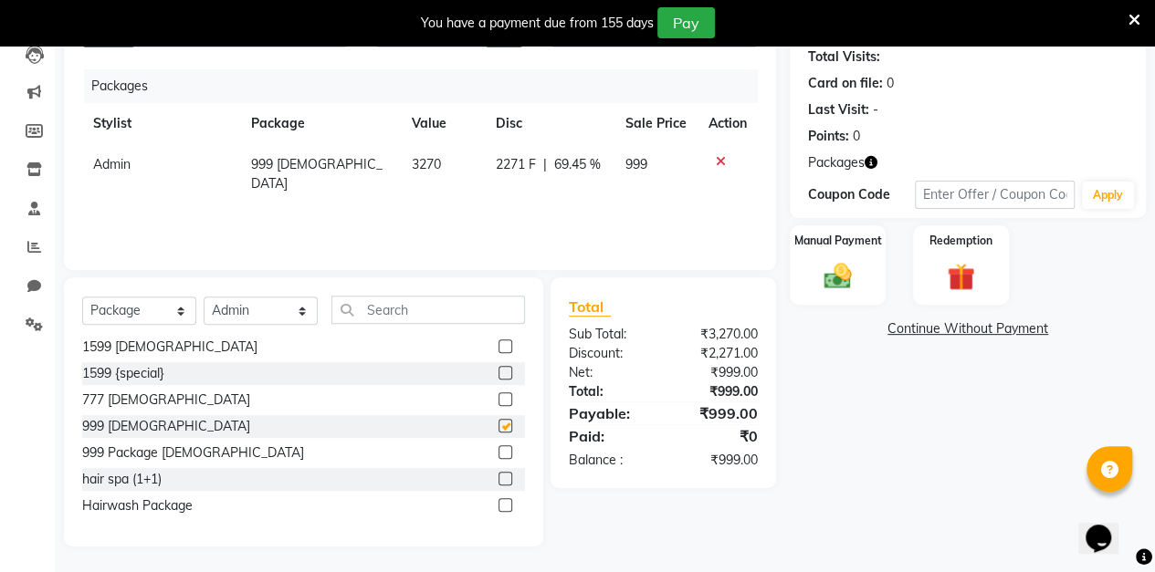
checkbox input "false"
click at [845, 276] on img at bounding box center [837, 276] width 45 height 32
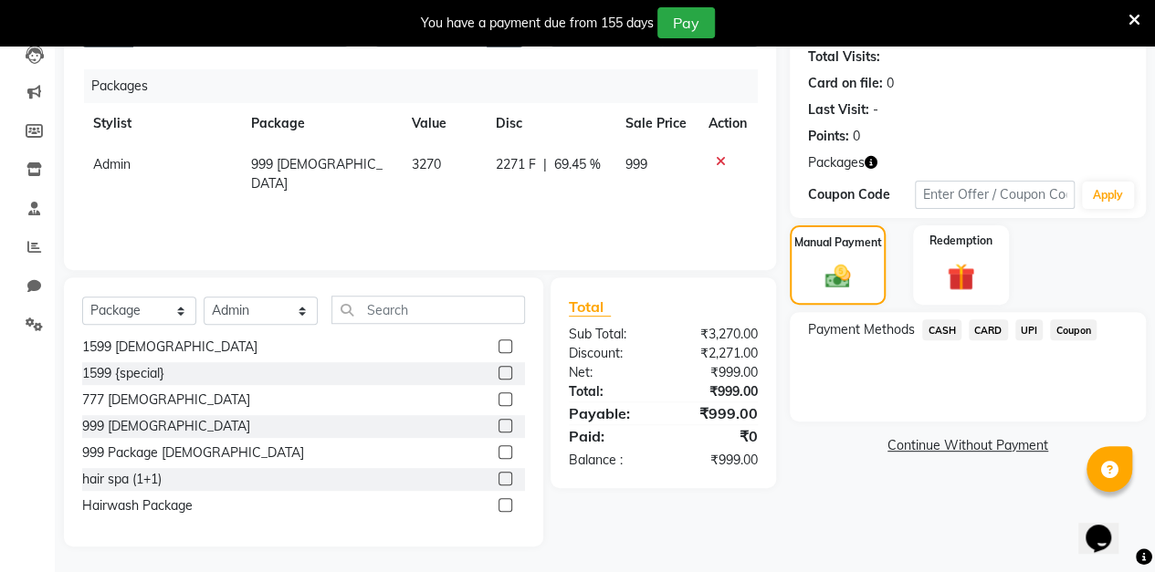
click at [946, 331] on span "CASH" at bounding box center [941, 329] width 39 height 21
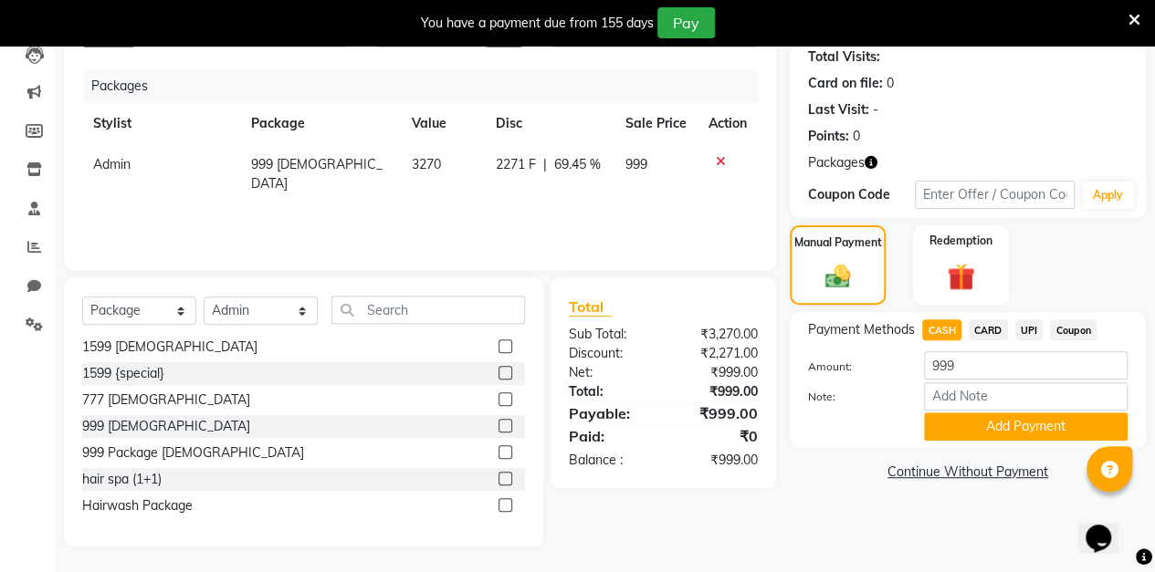
click at [985, 434] on button "Add Payment" at bounding box center [1026, 427] width 204 height 28
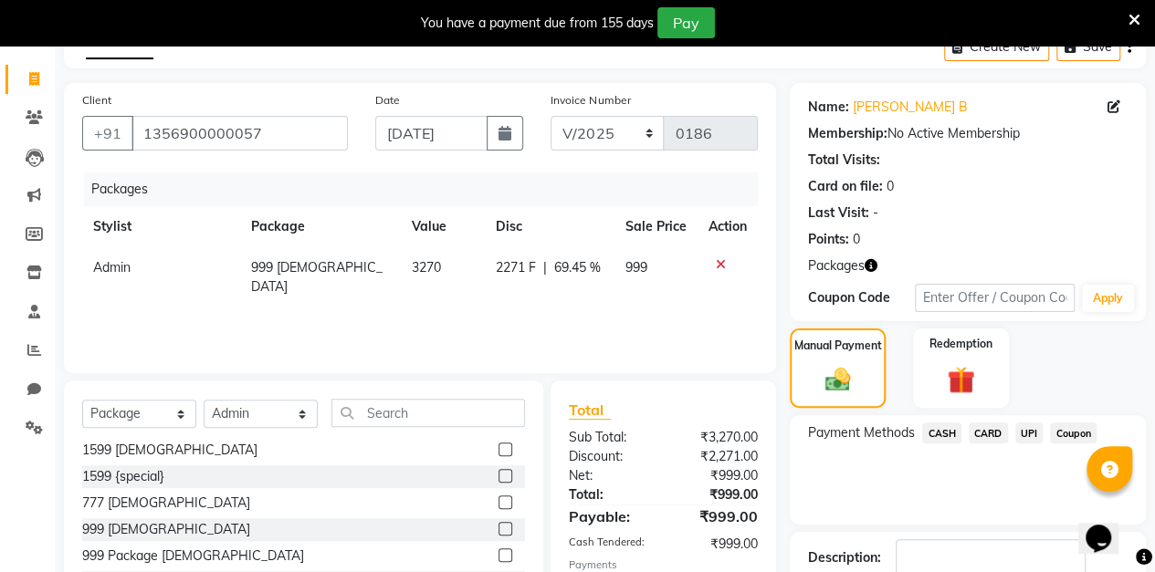
scroll to position [217, 0]
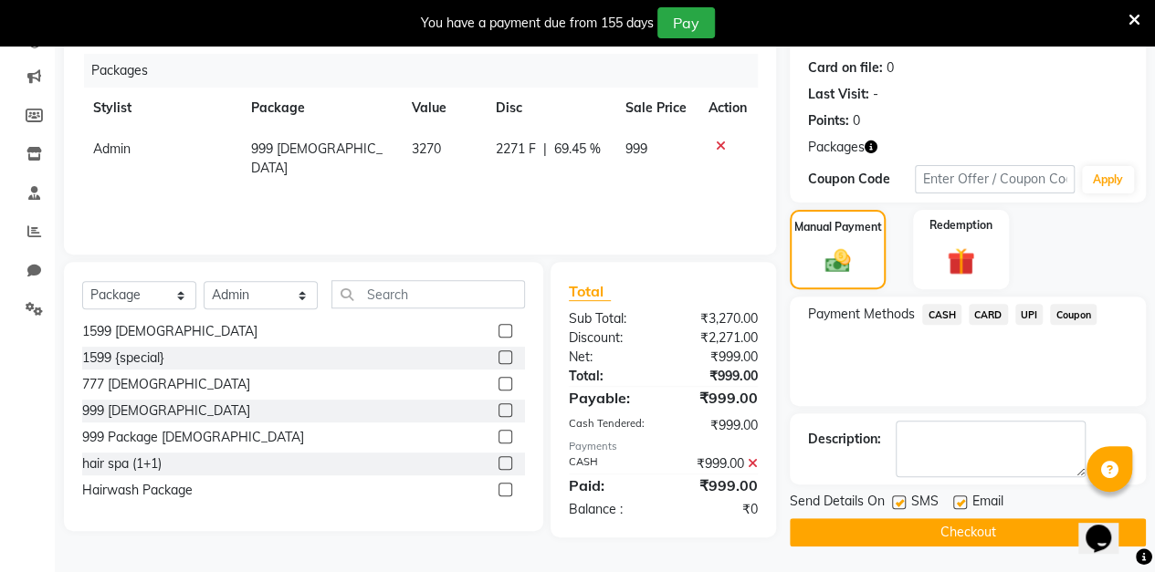
click at [902, 540] on button "Checkout" at bounding box center [967, 532] width 356 height 28
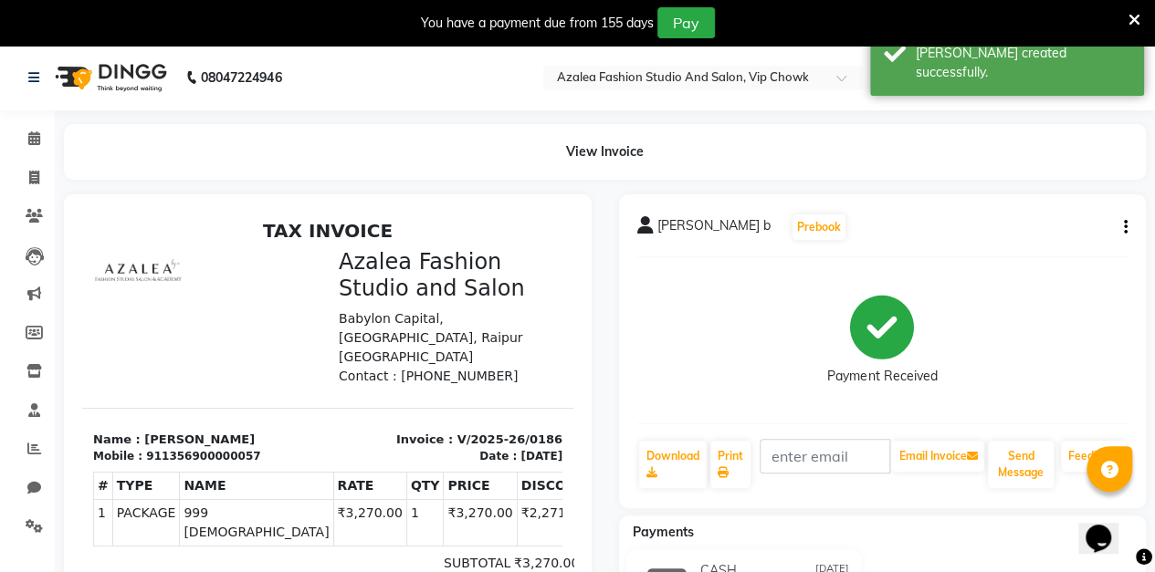
click at [34, 177] on icon at bounding box center [34, 178] width 10 height 14
select select "service"
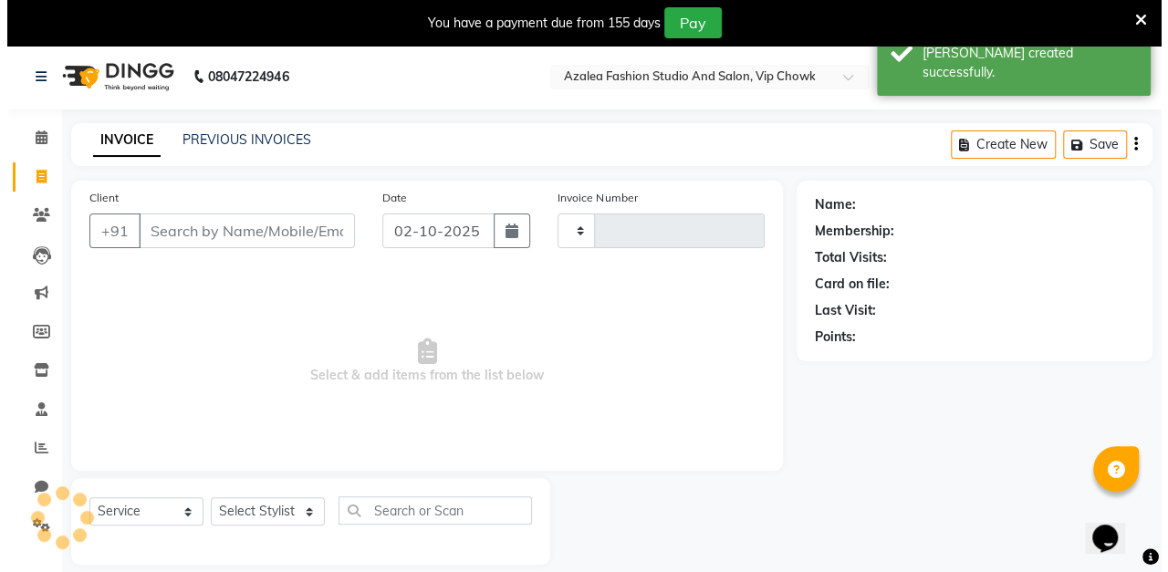
scroll to position [45, 0]
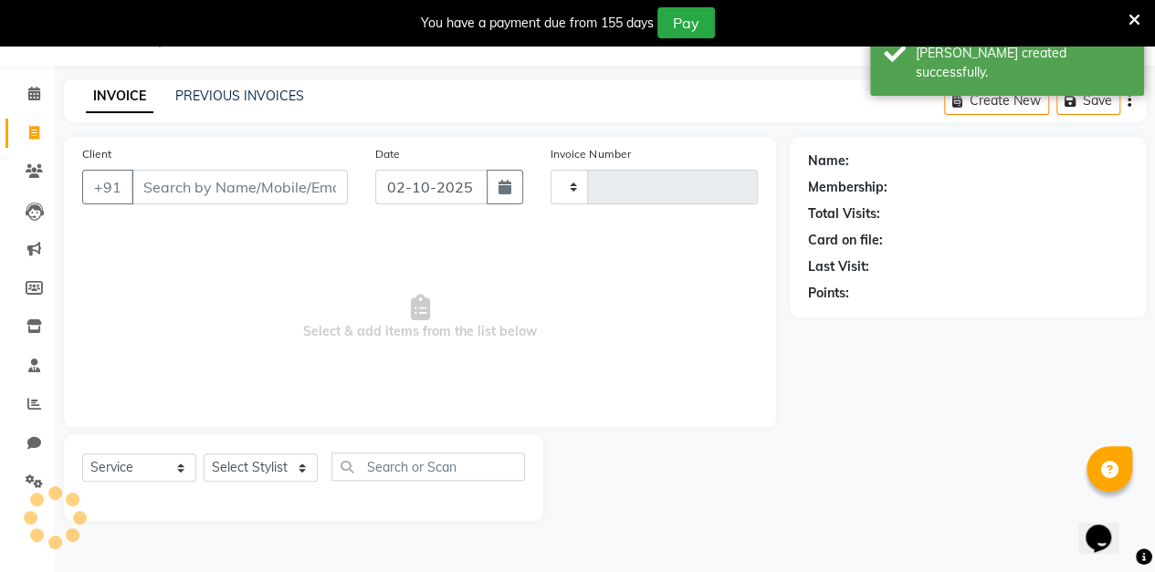
type input "0187"
select select "8063"
click at [265, 191] on input "Client" at bounding box center [239, 187] width 216 height 35
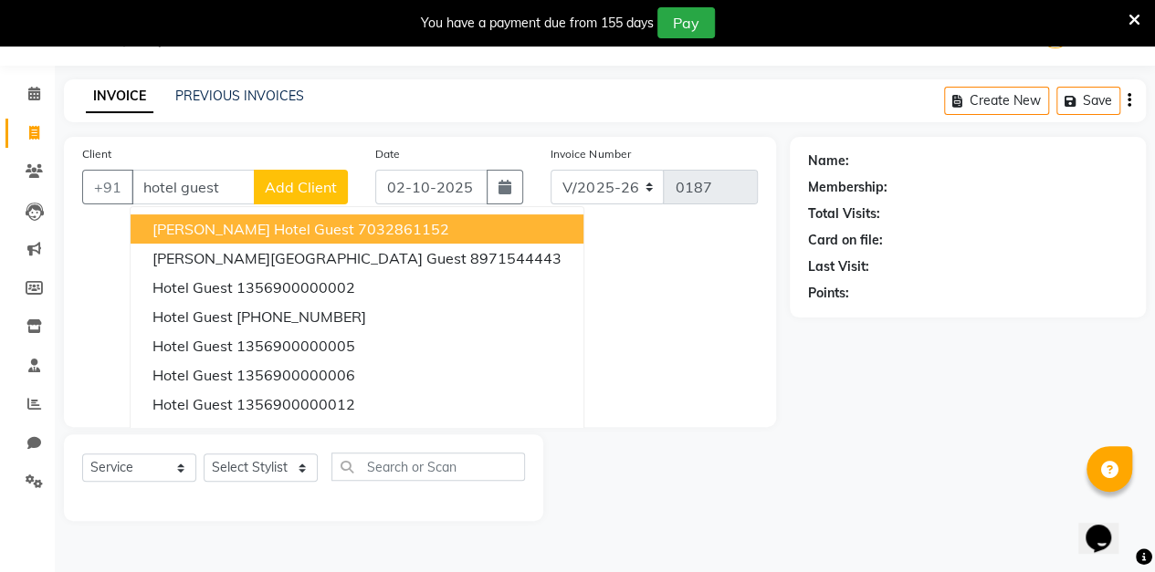
type input "hotel guest"
click at [308, 190] on span "Add Client" at bounding box center [301, 187] width 72 height 18
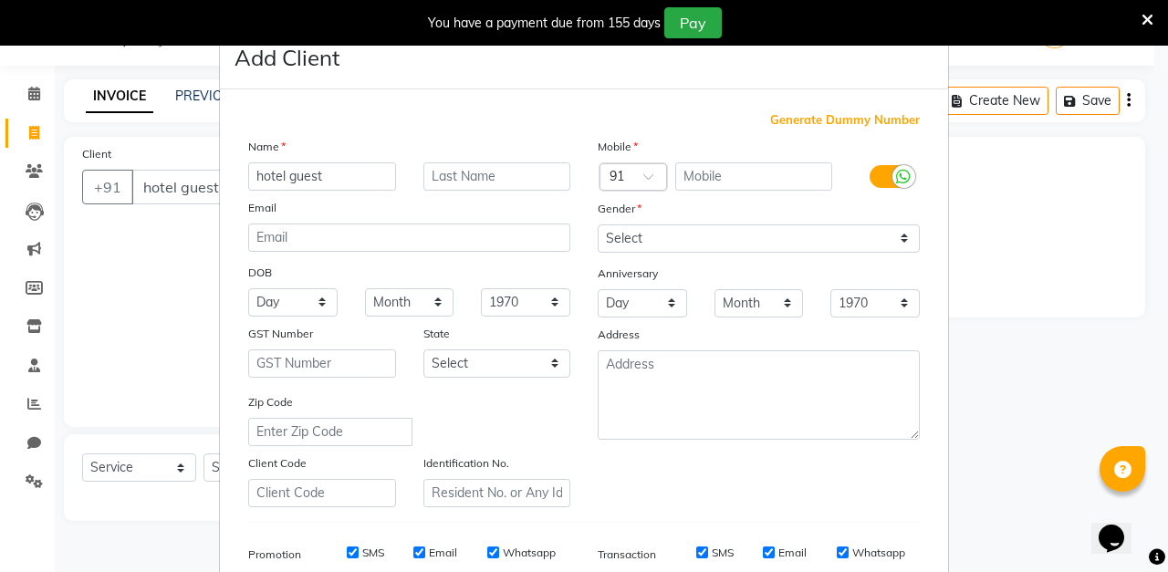
click at [846, 125] on span "Generate Dummy Number" at bounding box center [845, 120] width 150 height 18
type input "1356900000058"
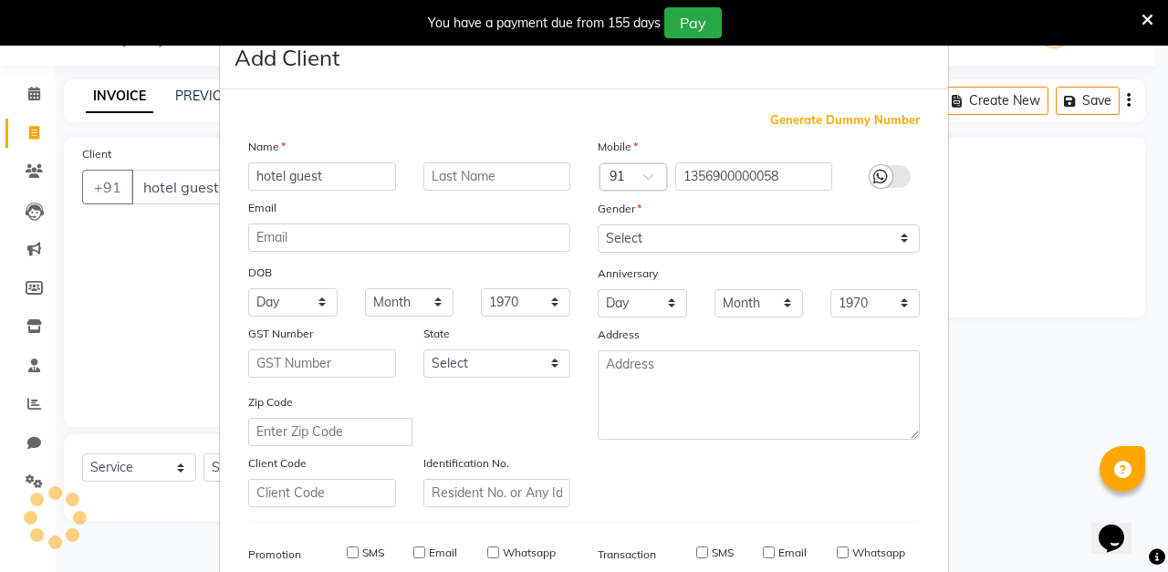
checkbox input "false"
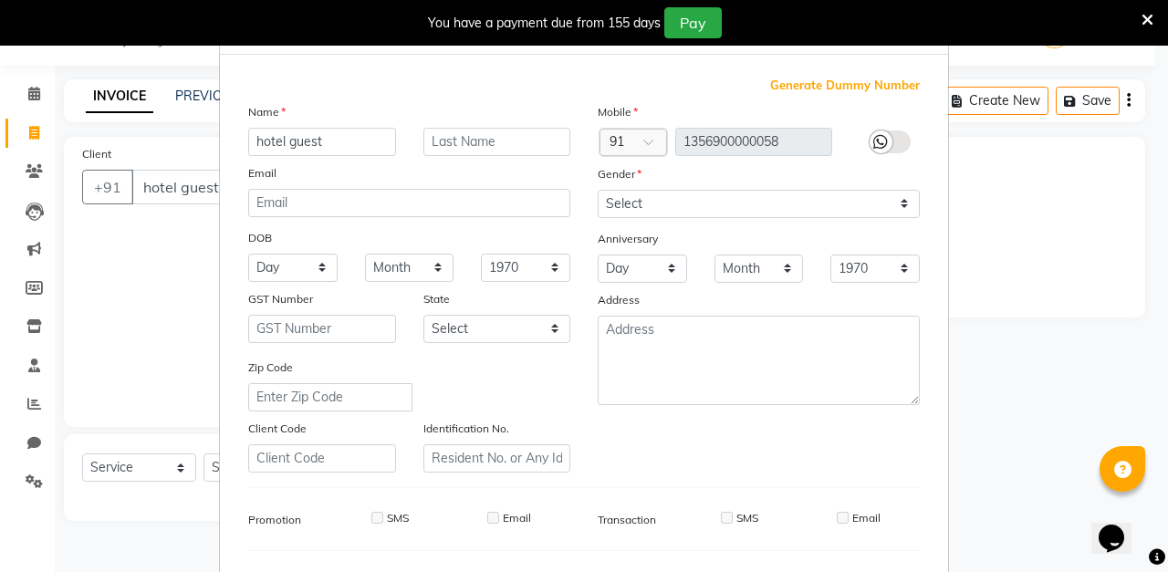
scroll to position [33, 0]
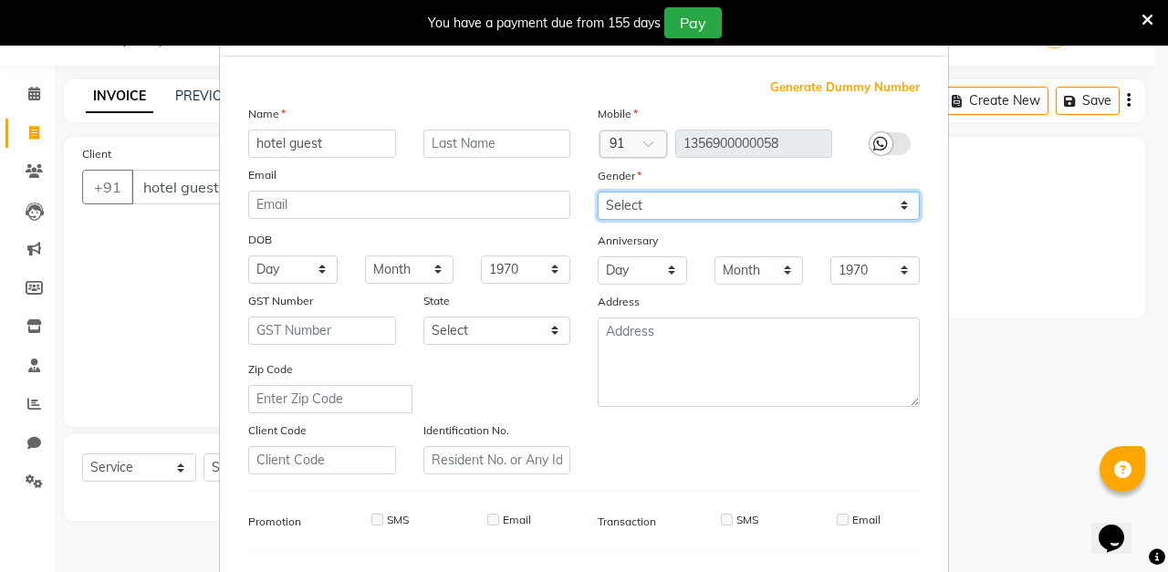
click at [706, 212] on select "Select [DEMOGRAPHIC_DATA] [DEMOGRAPHIC_DATA] Other Prefer Not To Say" at bounding box center [759, 206] width 322 height 28
select select "[DEMOGRAPHIC_DATA]"
click at [598, 192] on select "Select [DEMOGRAPHIC_DATA] [DEMOGRAPHIC_DATA] Other Prefer Not To Say" at bounding box center [759, 206] width 322 height 28
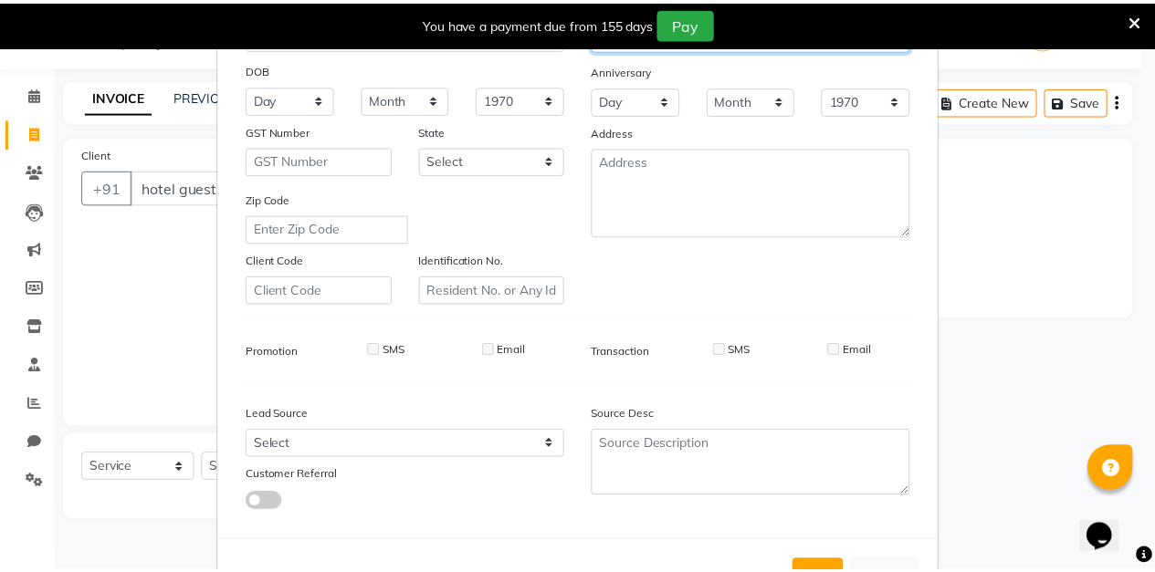
scroll to position [267, 0]
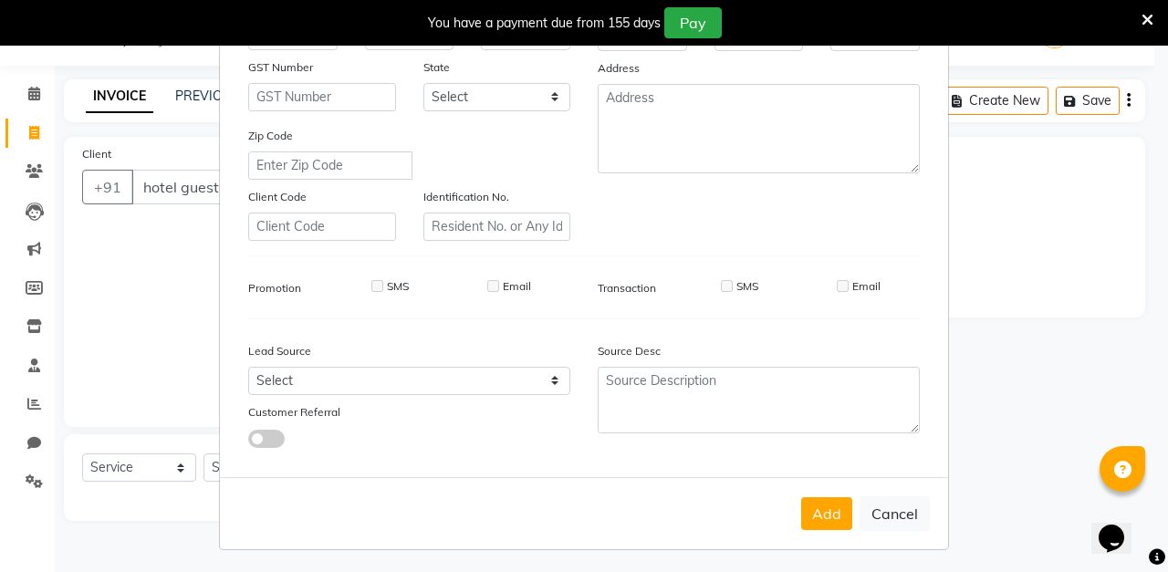
click at [820, 510] on button "Add" at bounding box center [826, 513] width 51 height 33
type input "1356900000058"
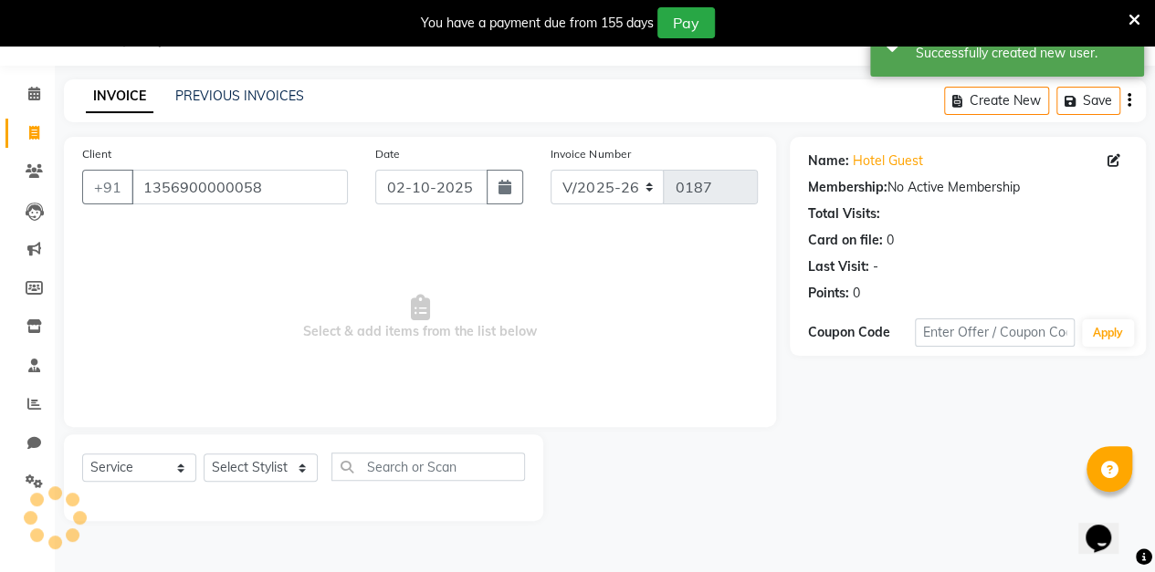
click at [520, 186] on button "button" at bounding box center [504, 187] width 37 height 35
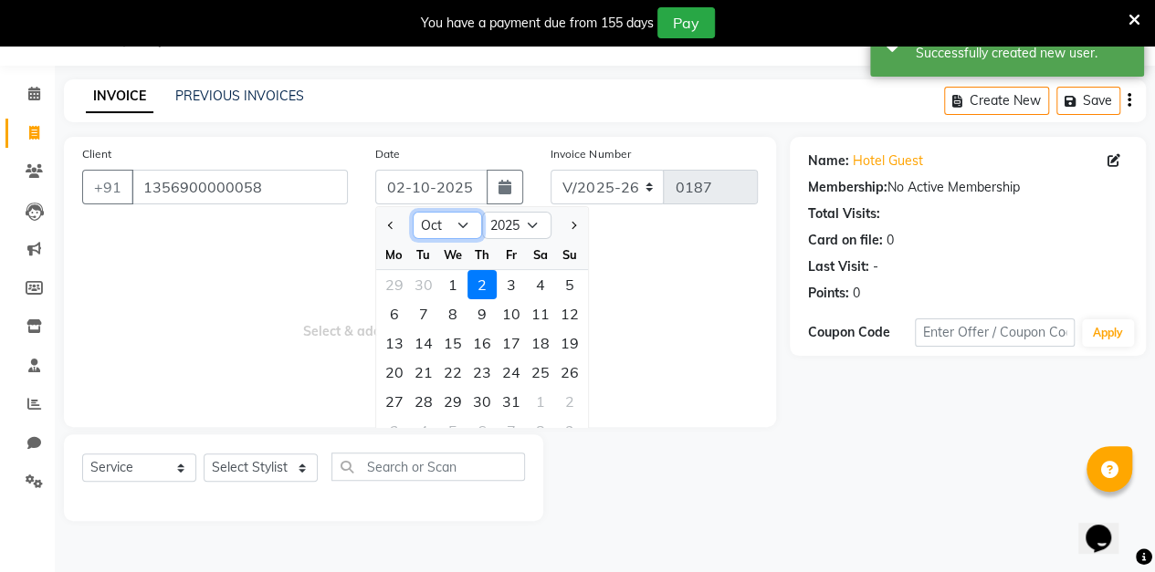
click at [449, 230] on select "Jan Feb Mar Apr May Jun [DATE] Aug Sep Oct Nov Dec" at bounding box center [447, 225] width 69 height 27
click at [413, 212] on select "Jan Feb Mar Apr May Jun [DATE] Aug Sep Oct Nov Dec" at bounding box center [447, 225] width 69 height 27
click at [518, 305] on div "12" at bounding box center [511, 313] width 29 height 29
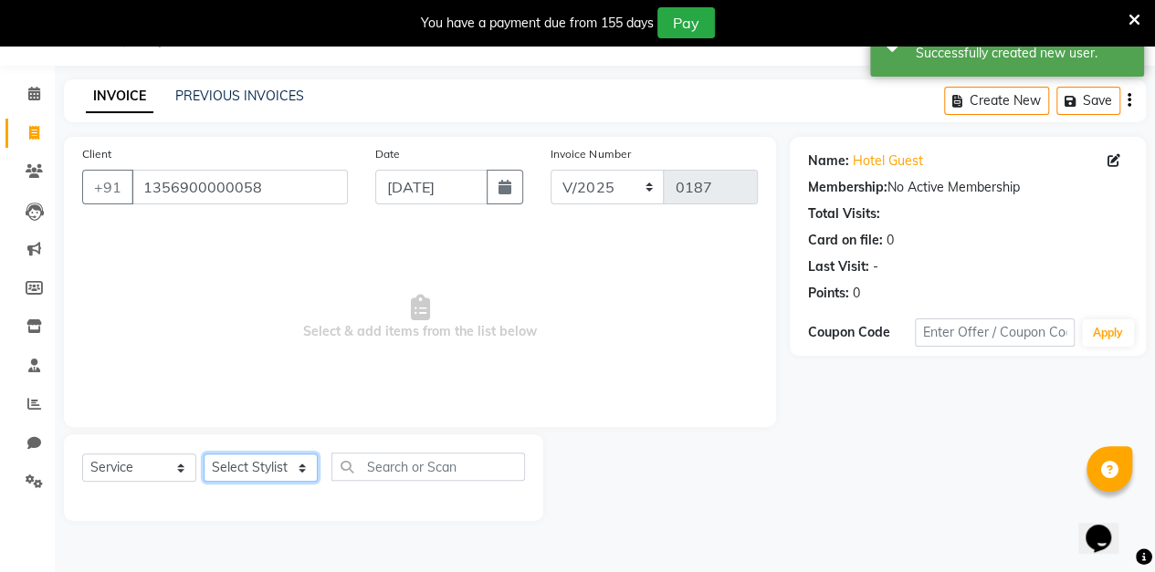
click at [287, 474] on select "Select Stylist aarti sen Admin [PERSON_NAME] anzal [PERSON_NAME][MEDICAL_DATA]:…" at bounding box center [261, 468] width 114 height 28
click at [204, 454] on select "Select Stylist aarti sen Admin [PERSON_NAME] anzal [PERSON_NAME][MEDICAL_DATA]:…" at bounding box center [261, 468] width 114 height 28
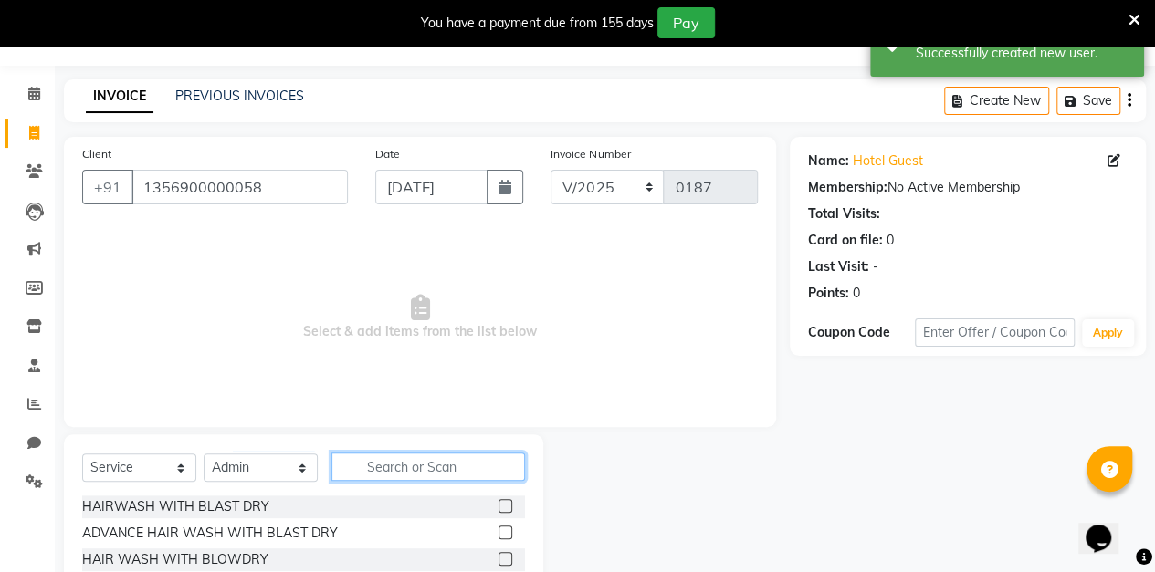
click at [434, 465] on input "text" at bounding box center [427, 467] width 193 height 28
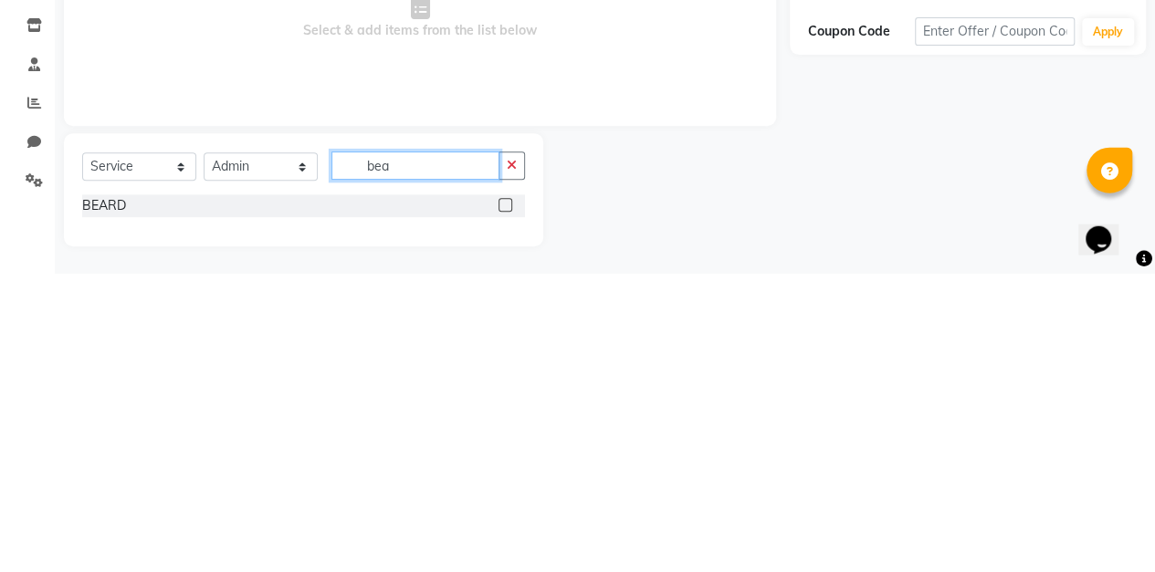
scroll to position [47, 0]
click at [505, 503] on label at bounding box center [505, 504] width 14 height 14
click at [505, 503] on input "checkbox" at bounding box center [504, 505] width 12 height 12
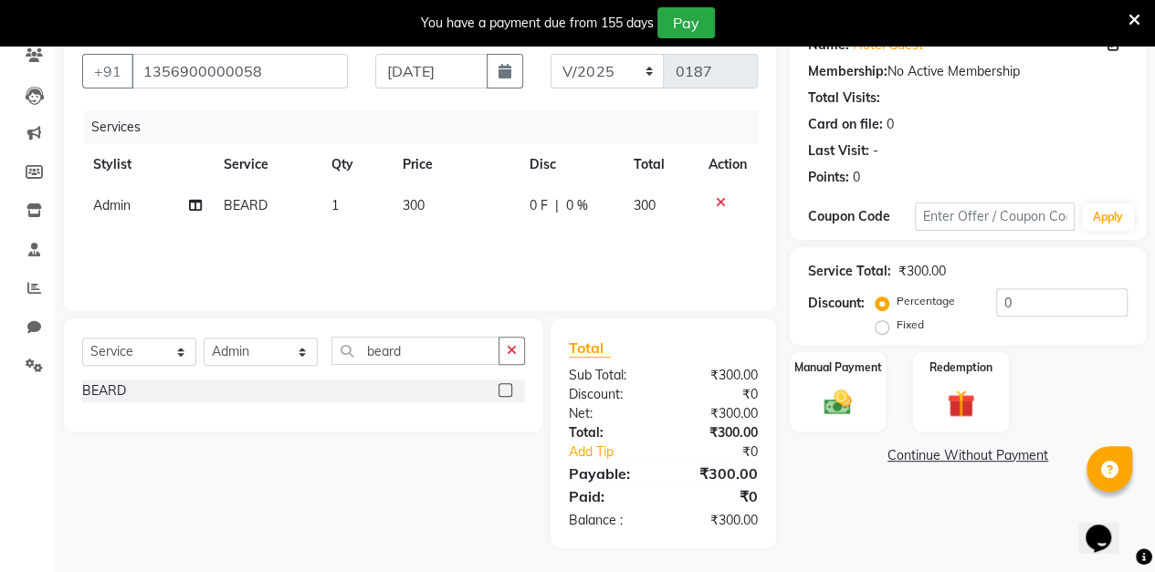
scroll to position [162, 0]
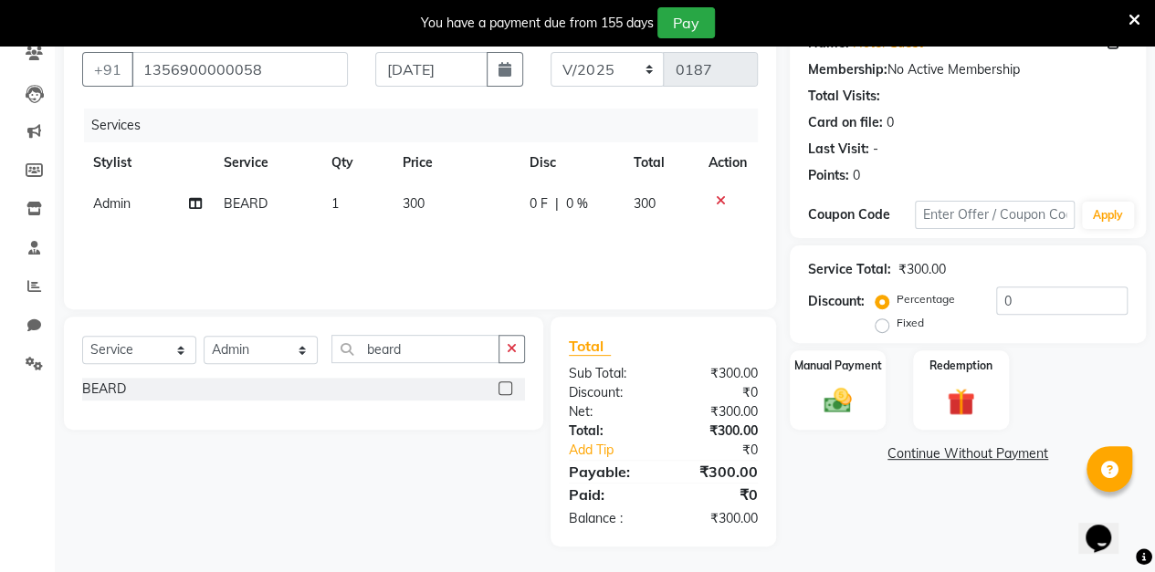
click at [852, 385] on img at bounding box center [837, 401] width 45 height 32
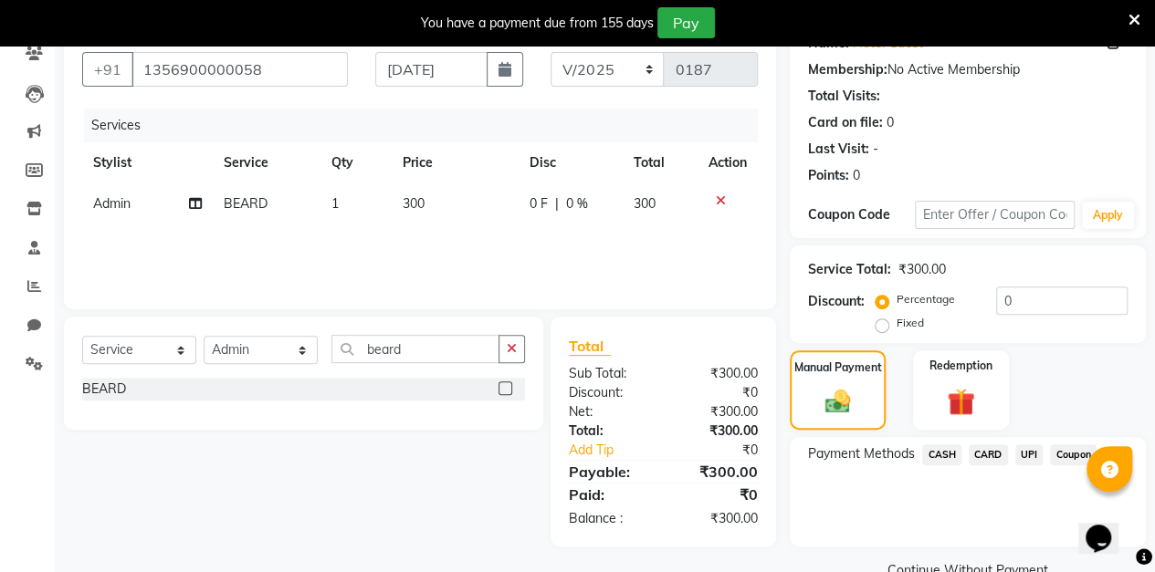
scroll to position [201, 0]
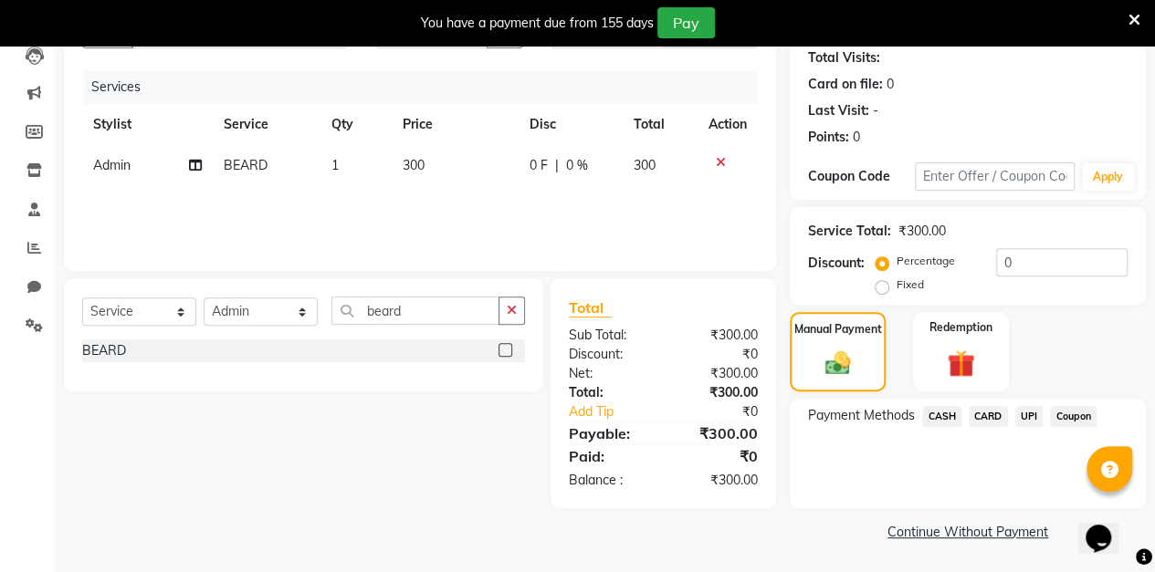
click at [989, 422] on span "CARD" at bounding box center [987, 416] width 39 height 21
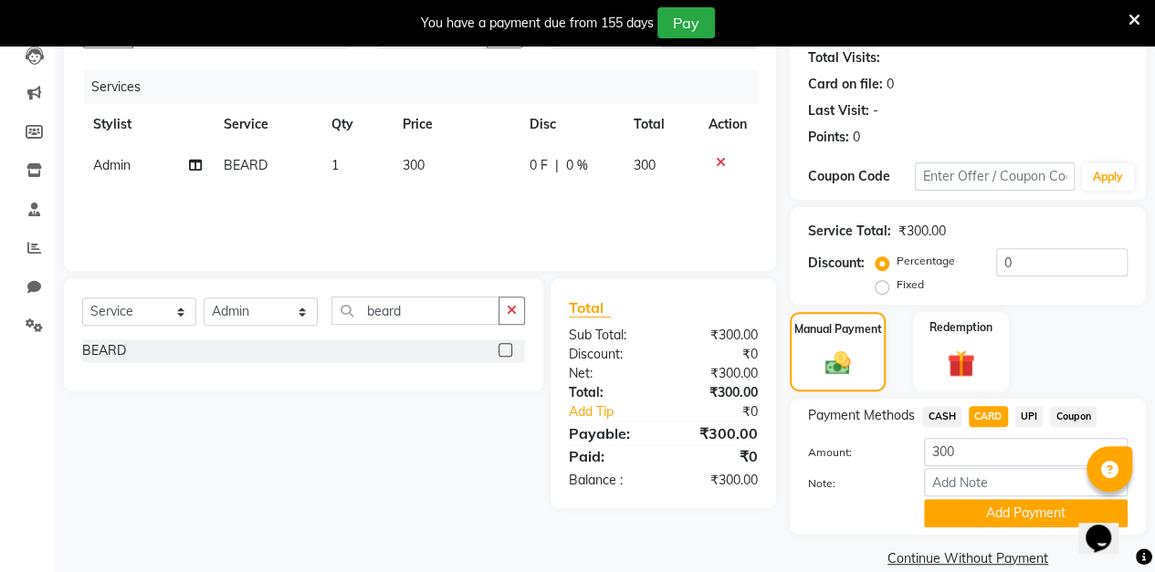
click at [944, 420] on span "CASH" at bounding box center [941, 416] width 39 height 21
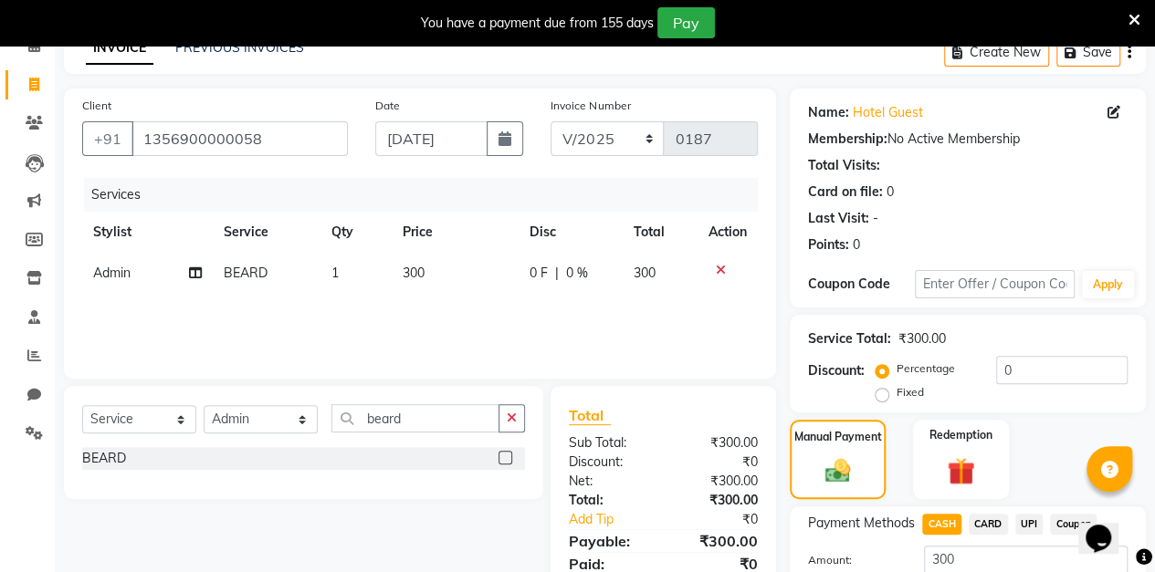
scroll to position [226, 0]
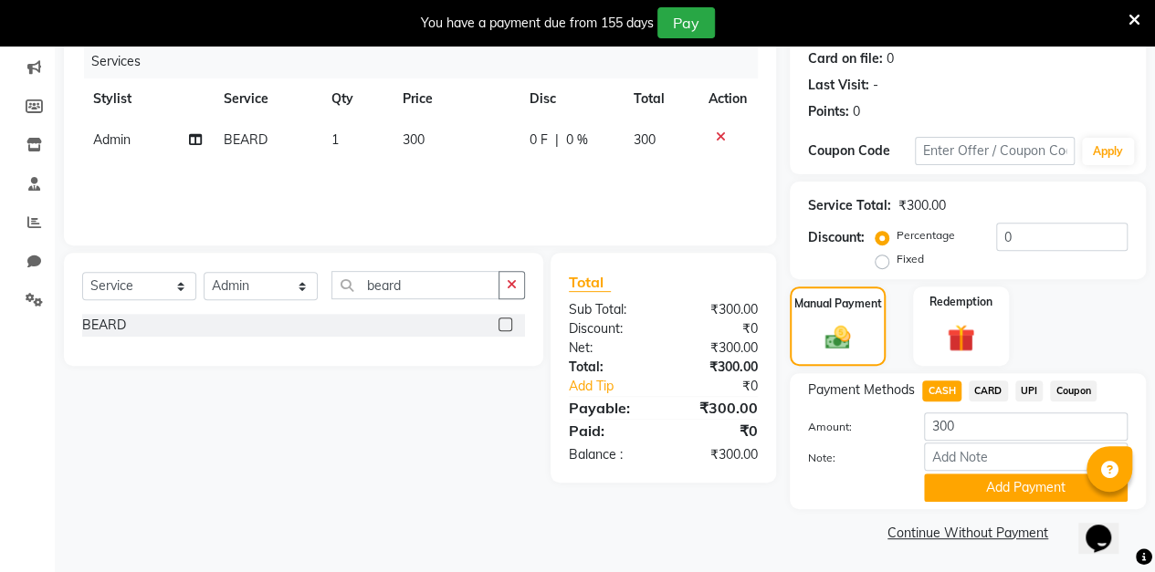
click at [991, 491] on button "Add Payment" at bounding box center [1026, 488] width 204 height 28
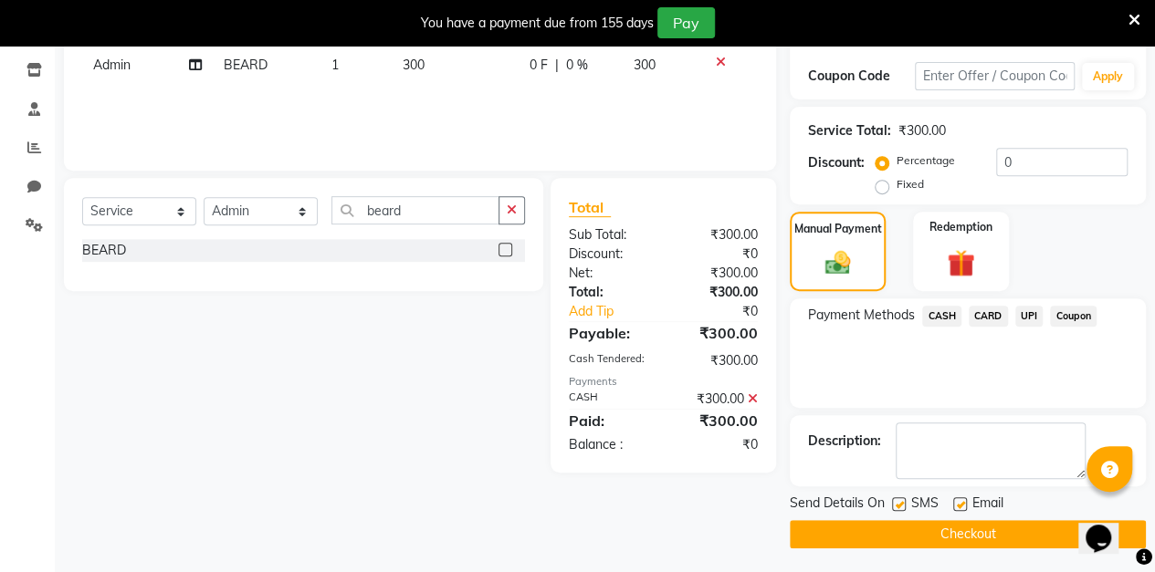
scroll to position [303, 0]
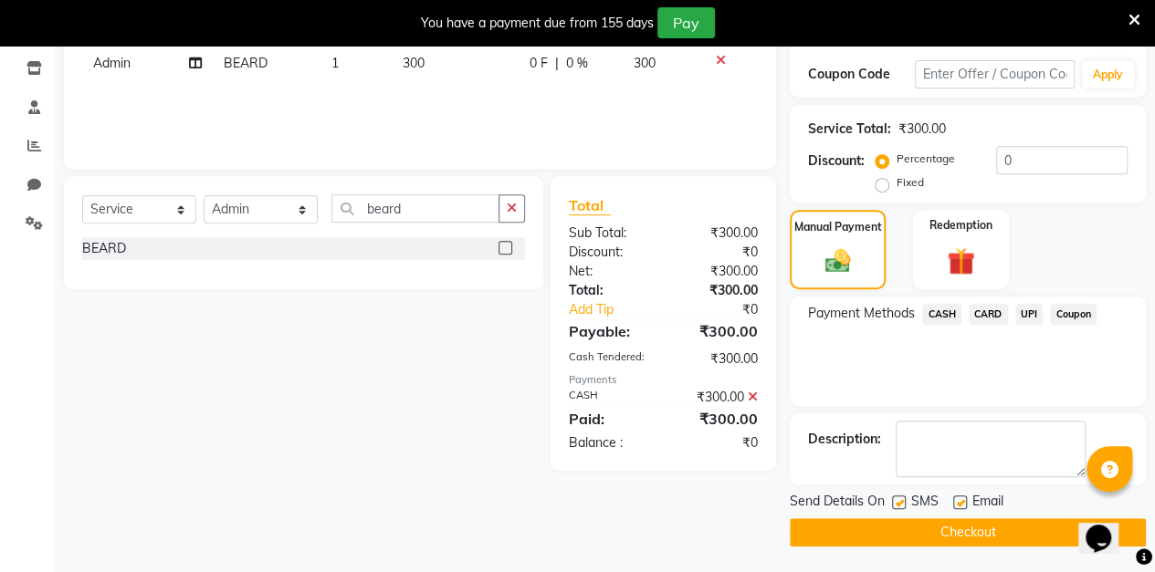
click at [904, 538] on button "Checkout" at bounding box center [967, 532] width 356 height 28
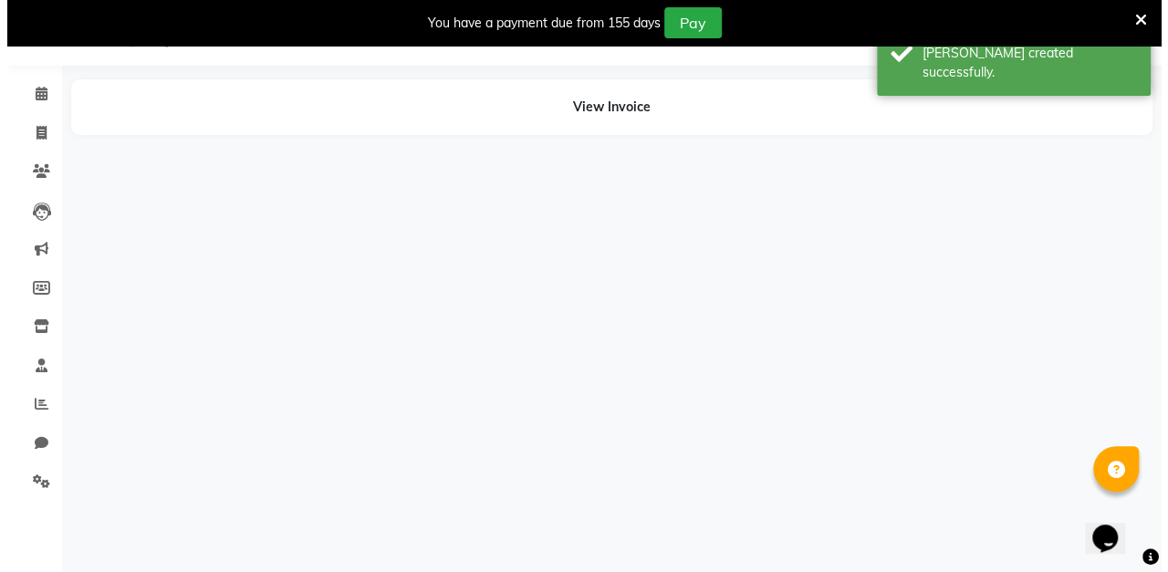
scroll to position [45, 0]
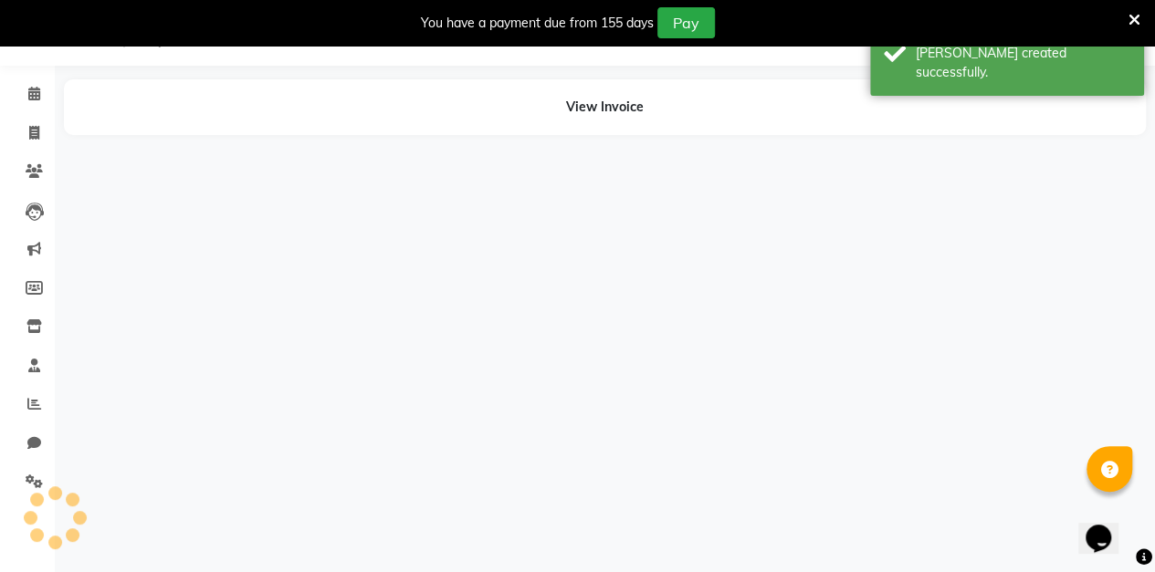
click at [32, 133] on icon at bounding box center [34, 133] width 10 height 14
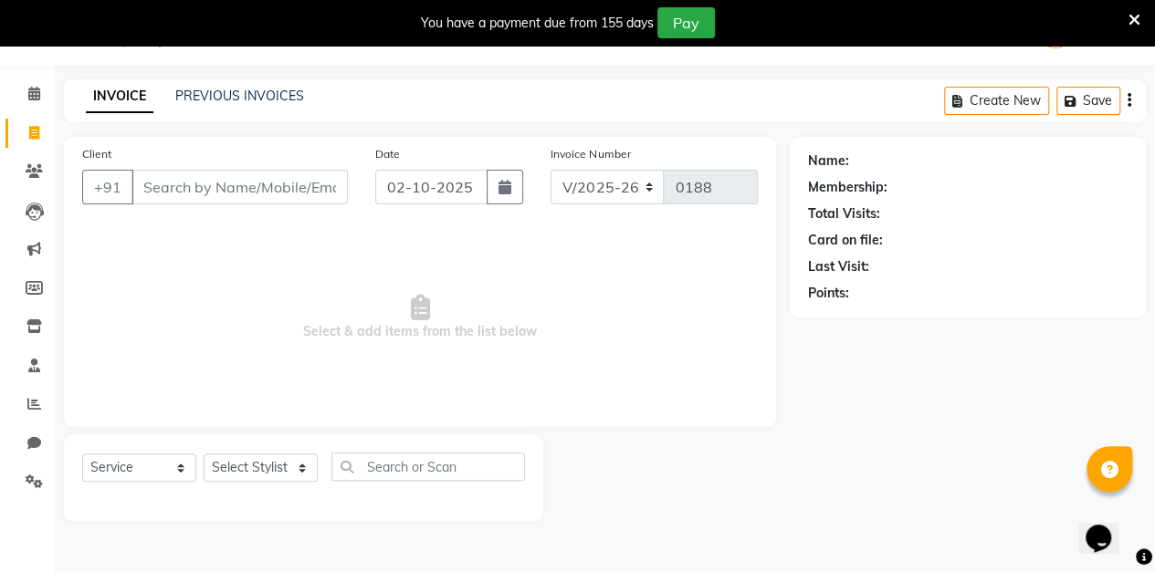
click at [167, 187] on input "Client" at bounding box center [239, 187] width 216 height 35
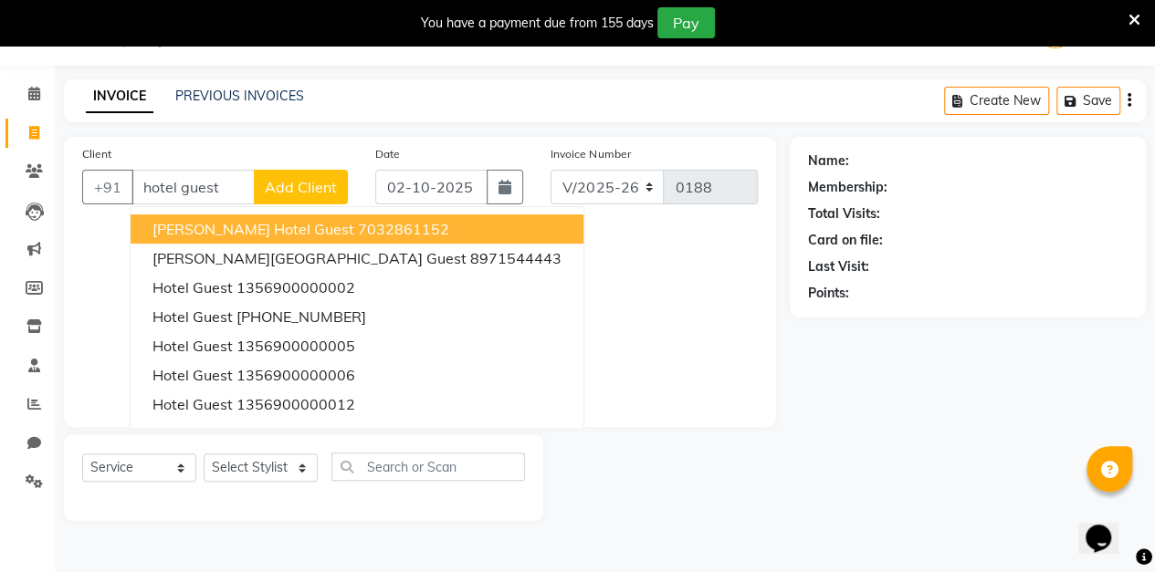
click at [305, 192] on span "Add Client" at bounding box center [301, 187] width 72 height 18
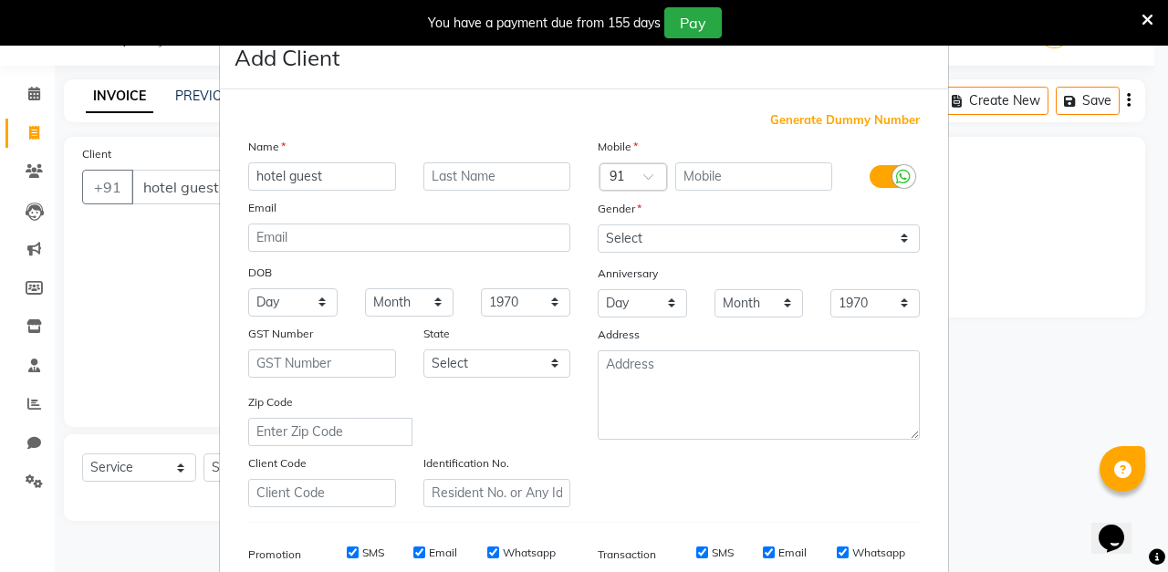
click at [838, 115] on span "Generate Dummy Number" at bounding box center [845, 120] width 150 height 18
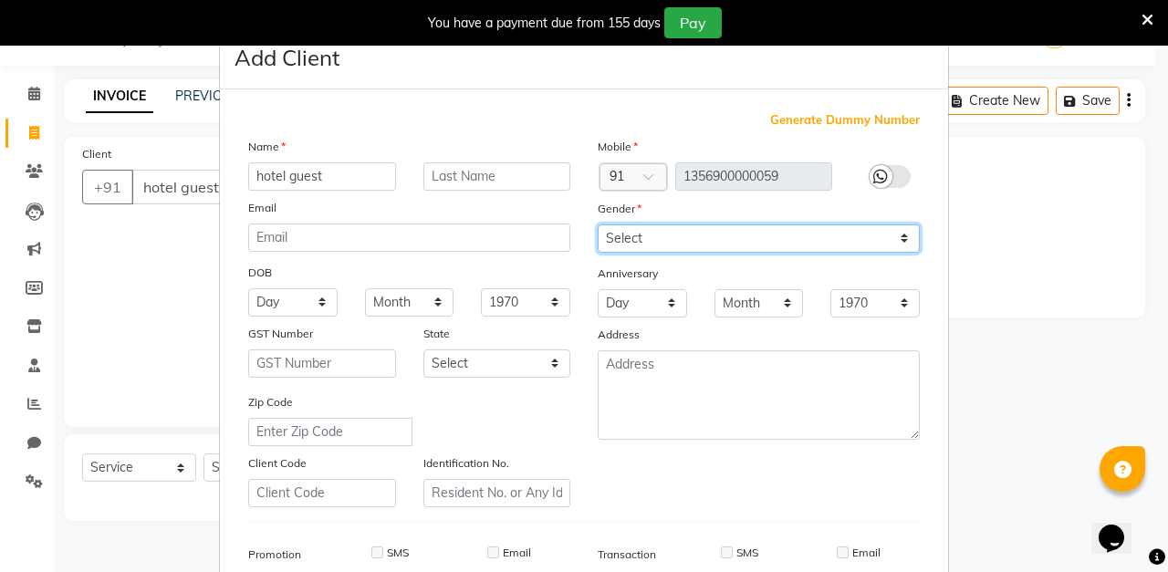
click at [710, 243] on select "Select [DEMOGRAPHIC_DATA] [DEMOGRAPHIC_DATA] Other Prefer Not To Say" at bounding box center [759, 239] width 322 height 28
click at [598, 225] on select "Select [DEMOGRAPHIC_DATA] [DEMOGRAPHIC_DATA] Other Prefer Not To Say" at bounding box center [759, 239] width 322 height 28
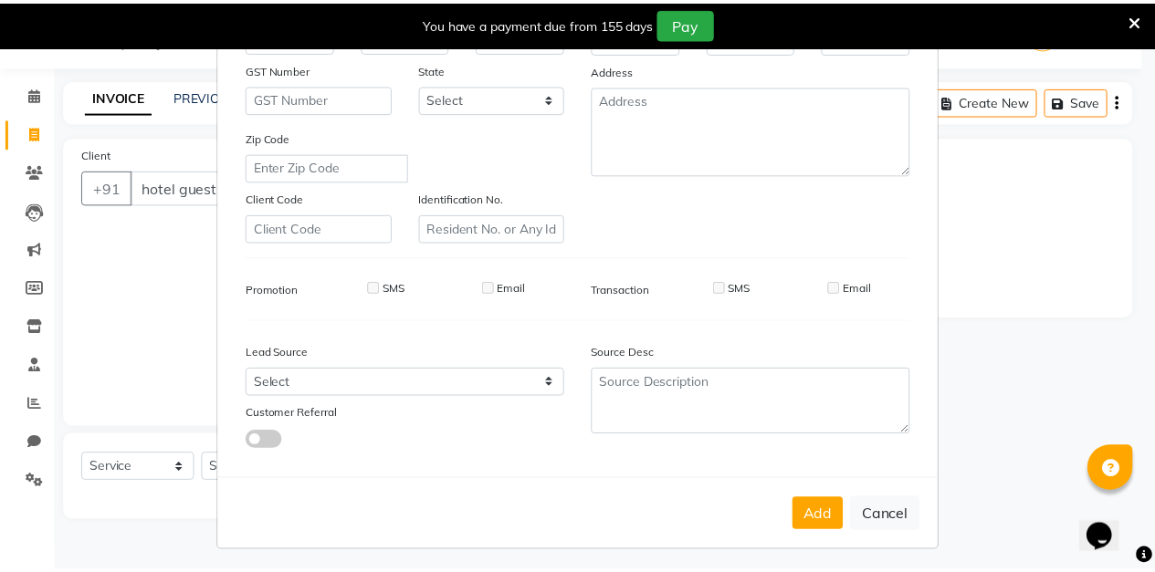
scroll to position [267, 0]
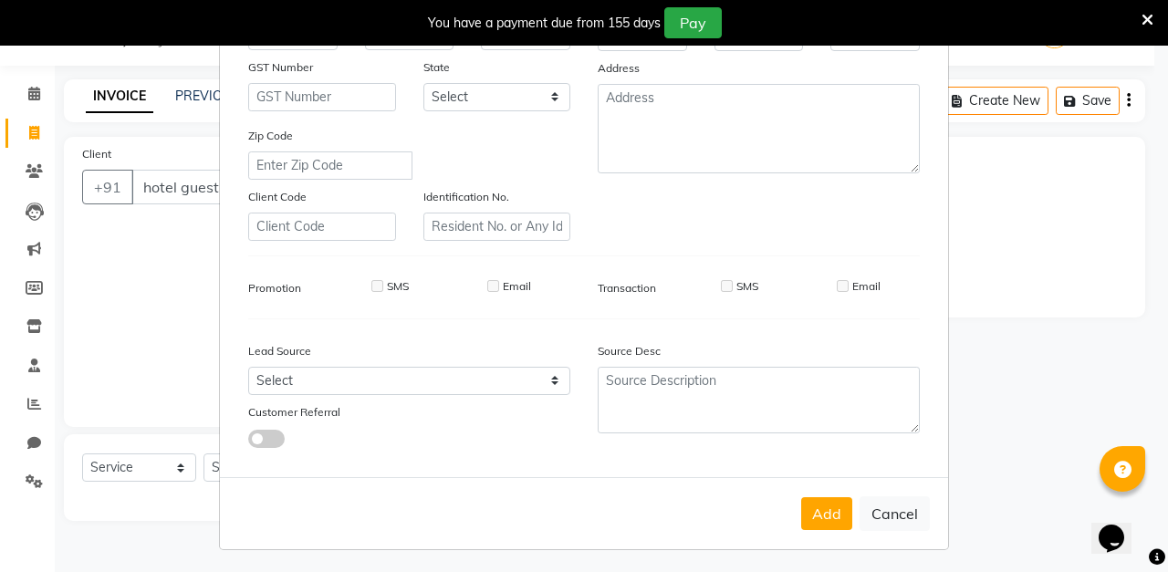
click at [816, 509] on button "Add" at bounding box center [826, 513] width 51 height 33
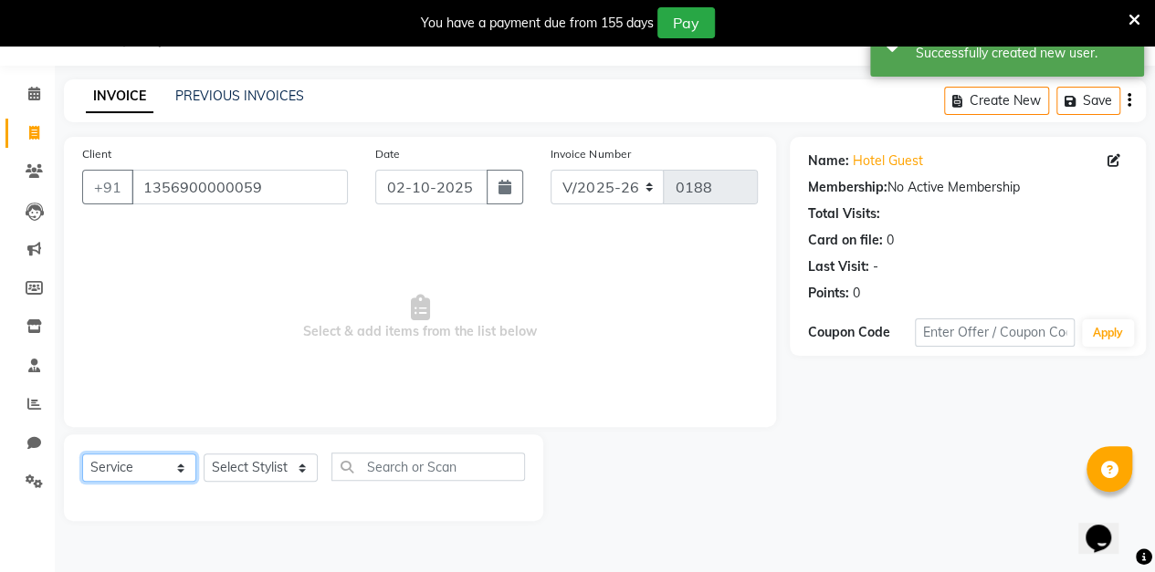
click at [181, 466] on select "Select Service Product Membership Package Voucher Prepaid Gift Card" at bounding box center [139, 468] width 114 height 28
click at [293, 456] on select "Select Stylist aarti sen Admin [PERSON_NAME] anzal [PERSON_NAME][MEDICAL_DATA]:…" at bounding box center [261, 468] width 114 height 28
click at [287, 469] on select "Select Stylist aarti sen Admin [PERSON_NAME] anzal [PERSON_NAME][MEDICAL_DATA]:…" at bounding box center [261, 468] width 114 height 28
click at [272, 465] on select "Select Stylist aarti sen Admin [PERSON_NAME] anzal [PERSON_NAME][MEDICAL_DATA]:…" at bounding box center [261, 468] width 114 height 28
click at [204, 454] on select "Select Stylist aarti sen Admin [PERSON_NAME] anzal [PERSON_NAME][MEDICAL_DATA]:…" at bounding box center [261, 468] width 114 height 28
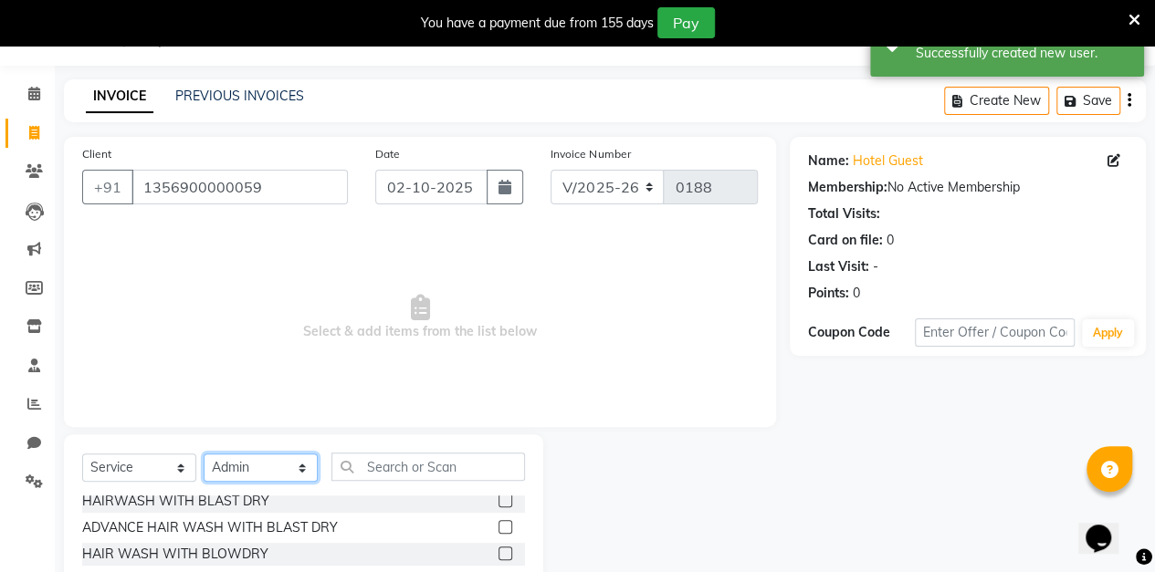
scroll to position [0, 0]
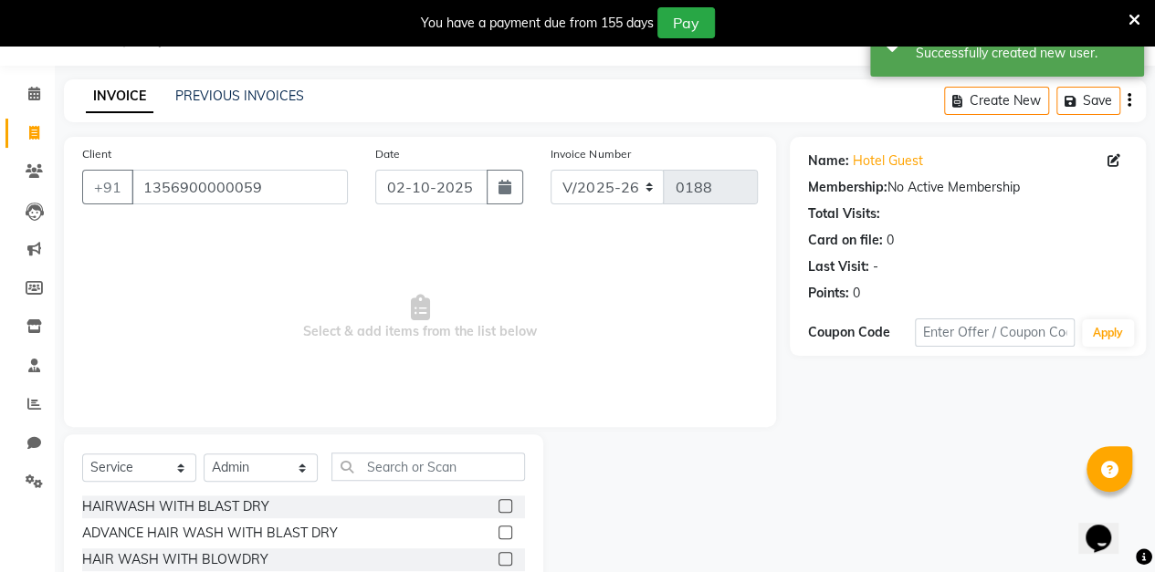
click at [498, 558] on label at bounding box center [505, 559] width 14 height 14
click at [498, 558] on input "checkbox" at bounding box center [504, 560] width 12 height 12
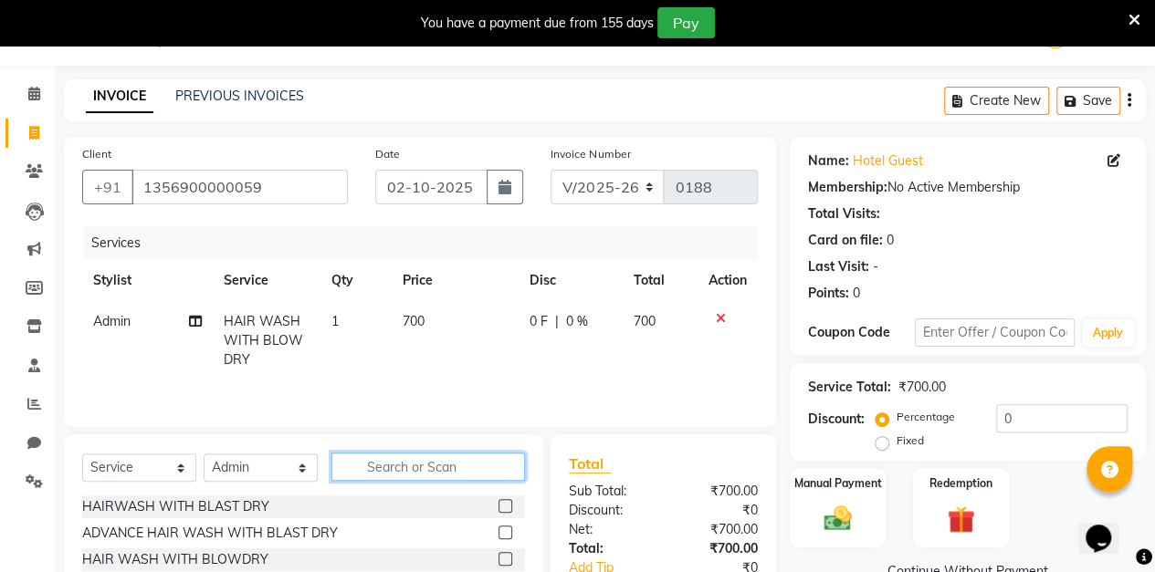
click at [413, 467] on input "text" at bounding box center [427, 467] width 193 height 28
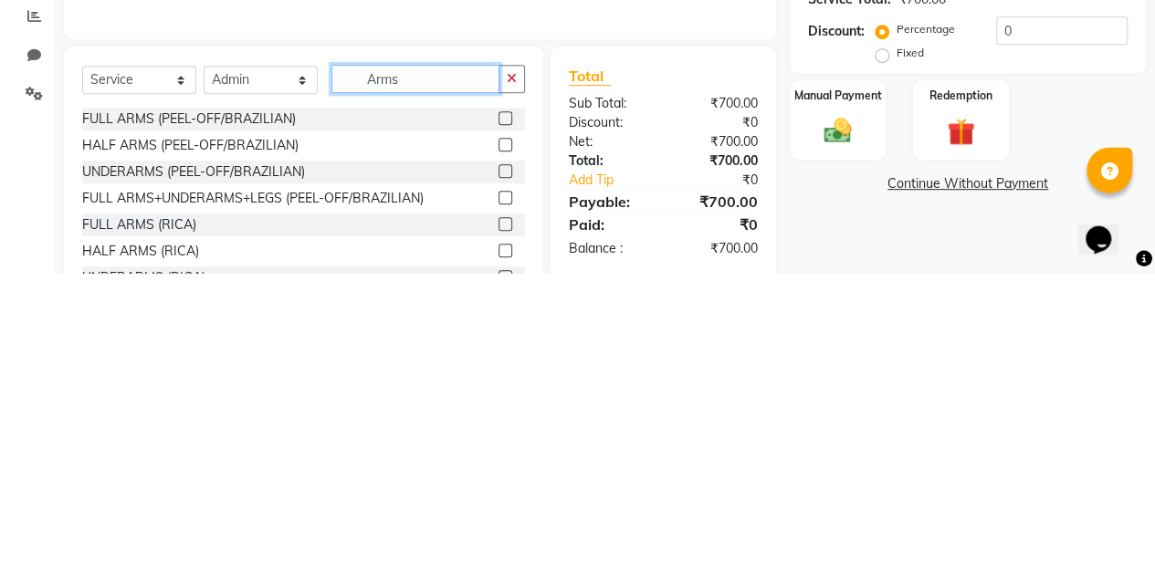
scroll to position [138, 0]
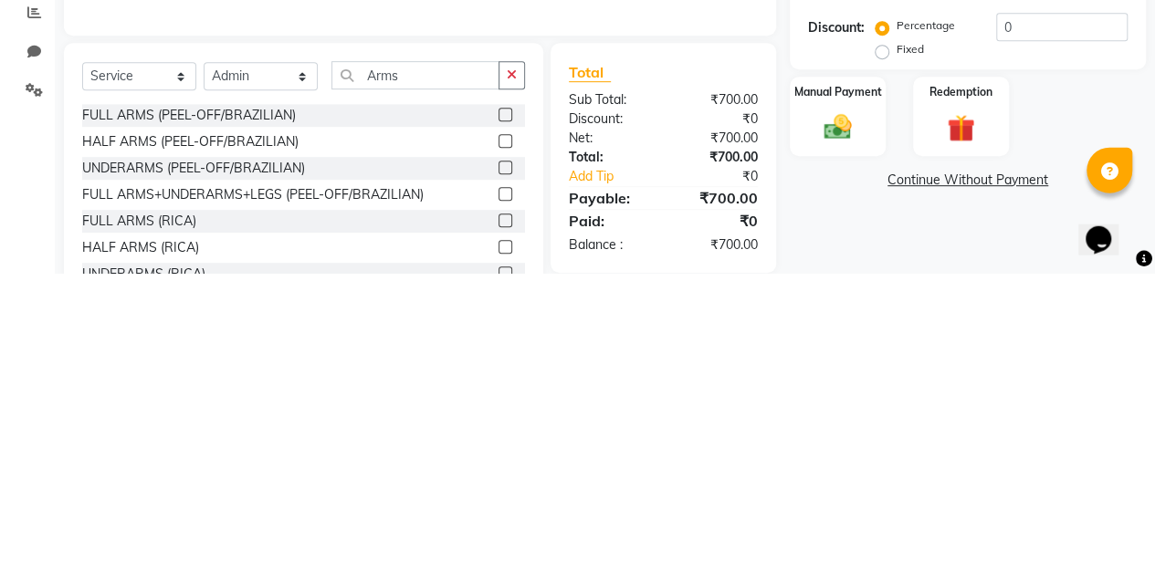
click at [498, 518] on label at bounding box center [505, 519] width 14 height 14
click at [498, 518] on input "checkbox" at bounding box center [504, 520] width 12 height 12
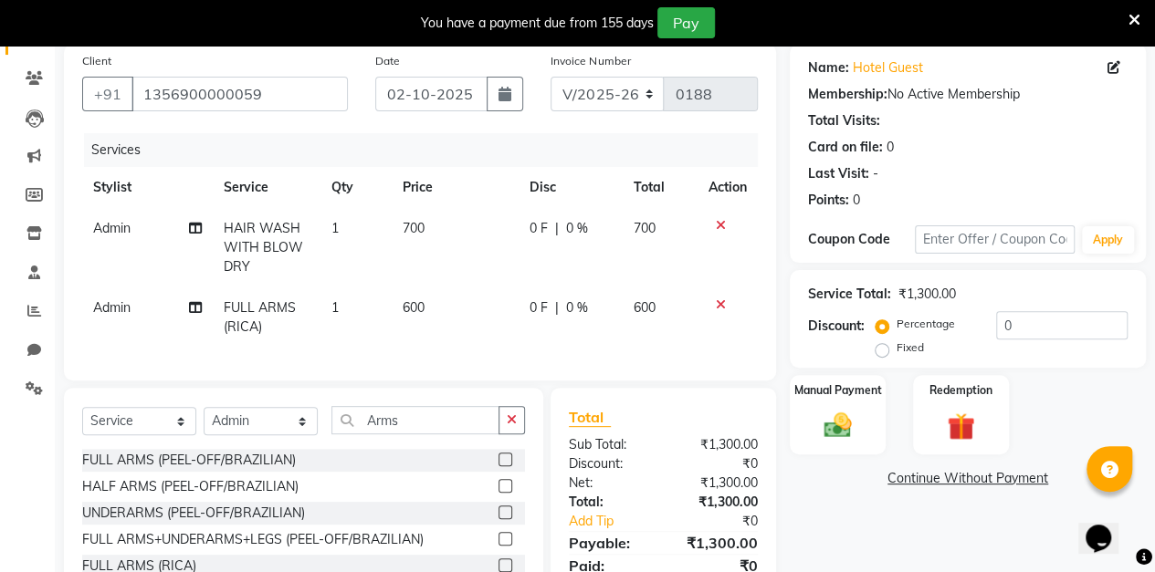
click at [718, 303] on icon at bounding box center [721, 304] width 10 height 13
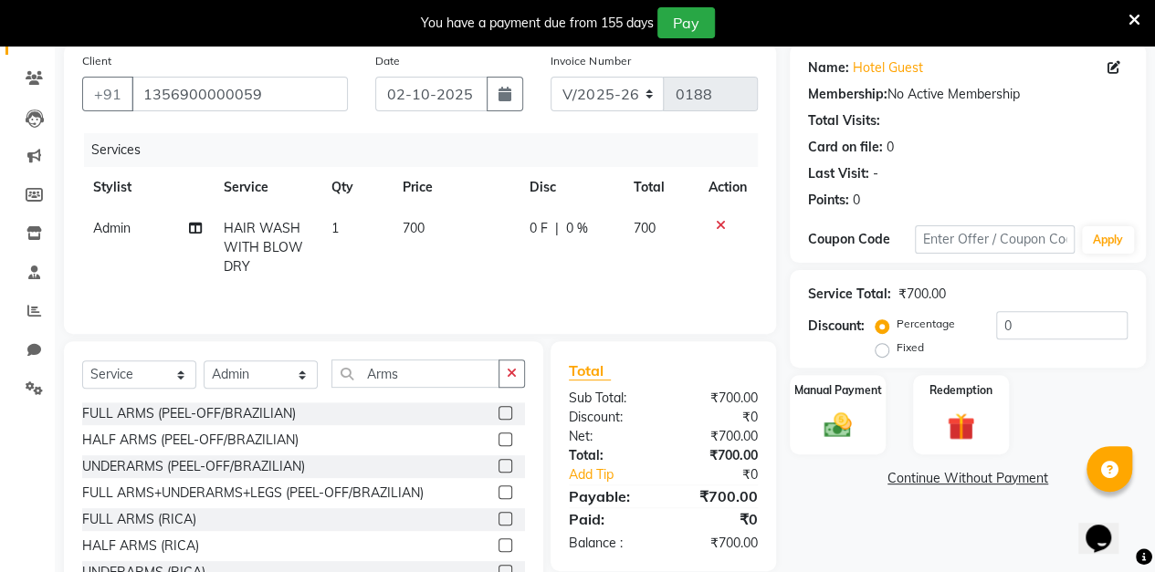
click at [498, 548] on label at bounding box center [505, 545] width 14 height 14
click at [498, 548] on input "checkbox" at bounding box center [504, 546] width 12 height 12
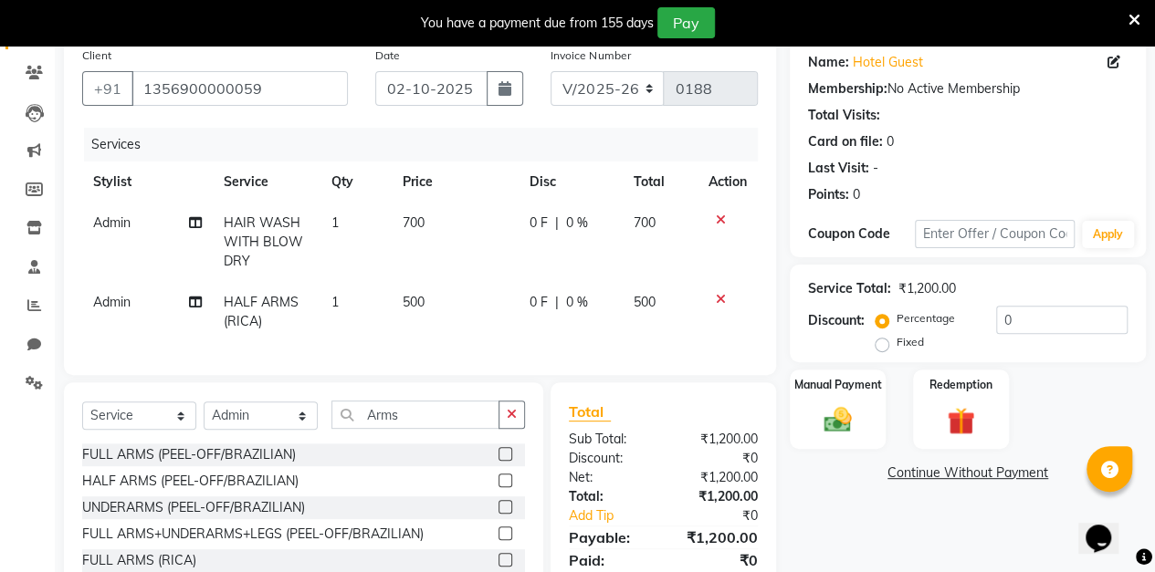
scroll to position [141, 0]
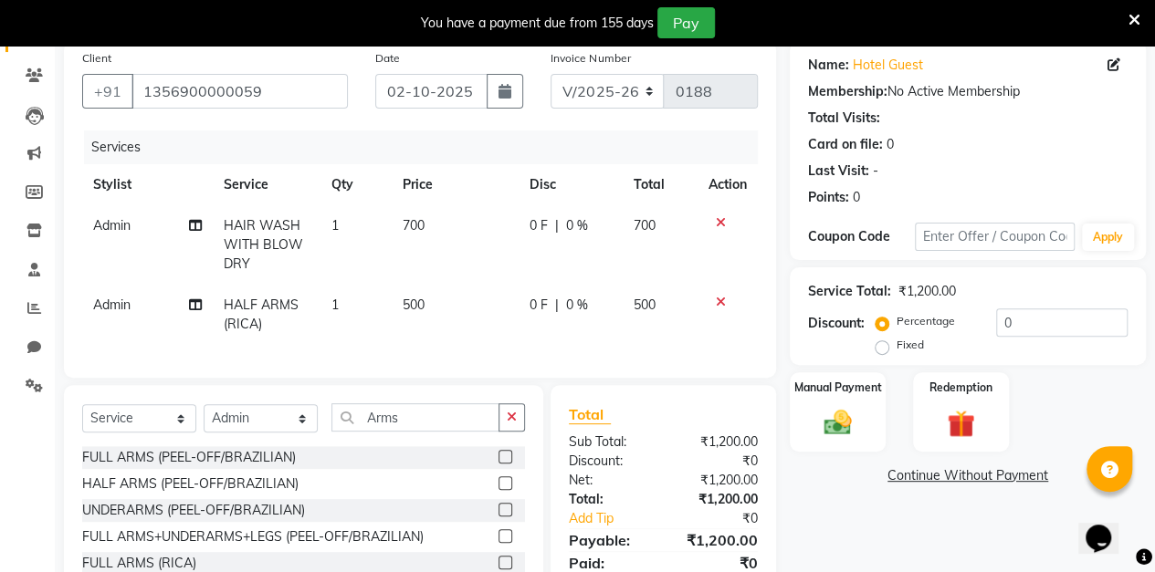
click at [578, 303] on span "0 %" at bounding box center [577, 305] width 22 height 19
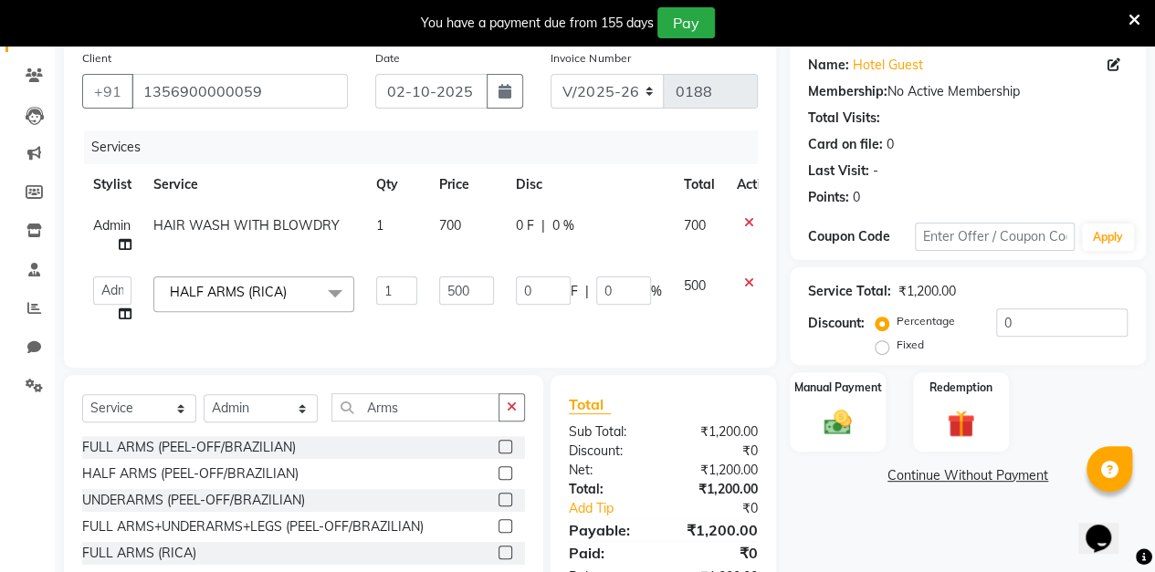
click at [564, 225] on span "0 %" at bounding box center [563, 225] width 22 height 19
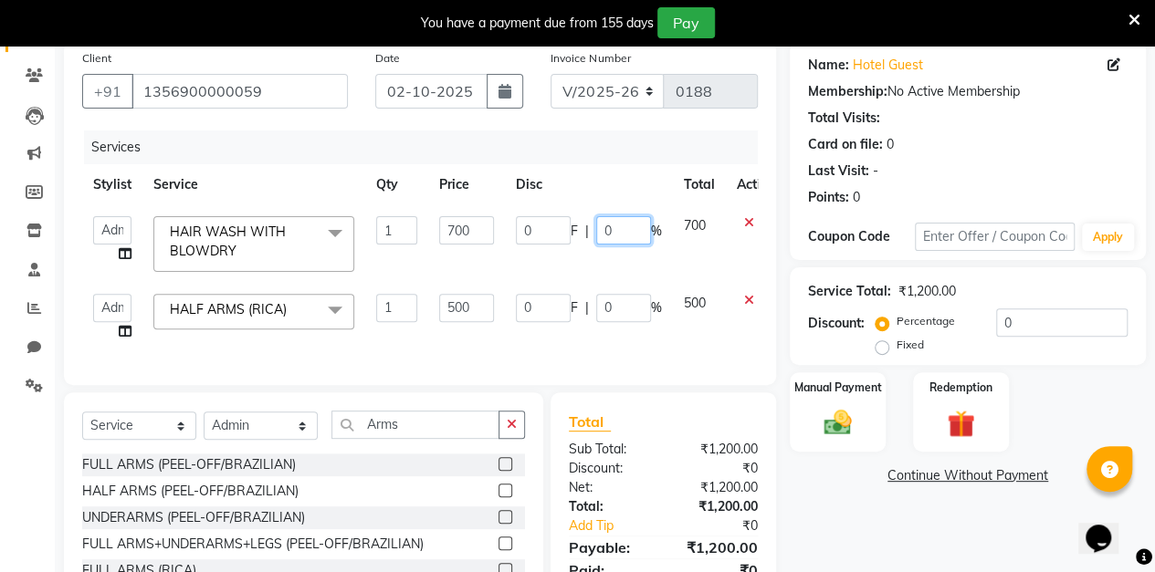
click at [628, 231] on input "0" at bounding box center [623, 230] width 55 height 28
click at [784, 196] on div "Client [PHONE_NUMBER] Date [DATE] Invoice Number V/2025 V/[PHONE_NUMBER] Servic…" at bounding box center [419, 351] width 739 height 621
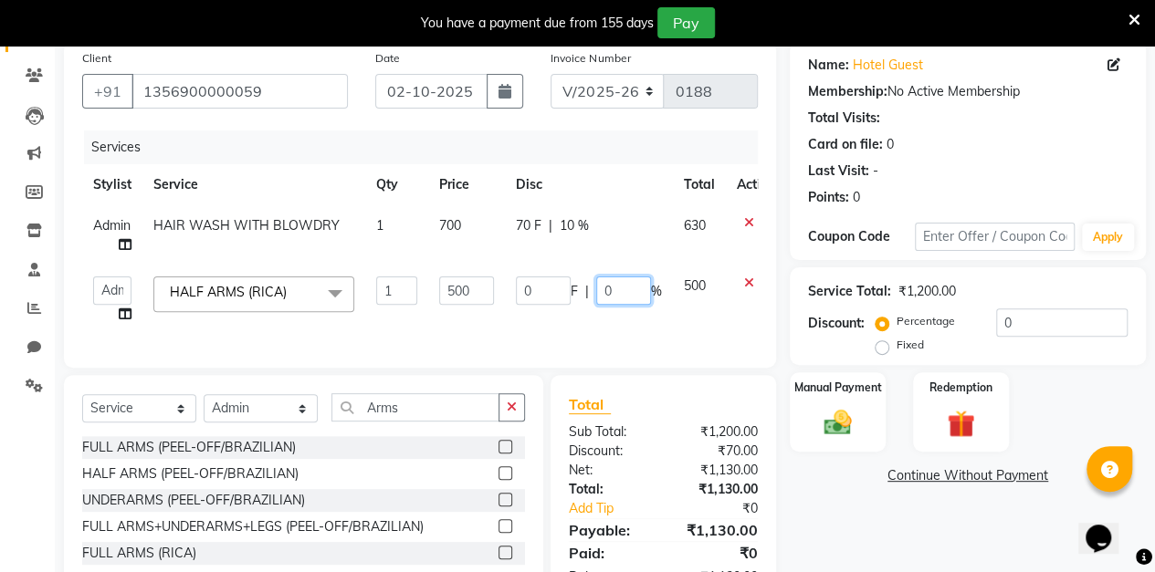
click at [627, 290] on input "0" at bounding box center [623, 291] width 55 height 28
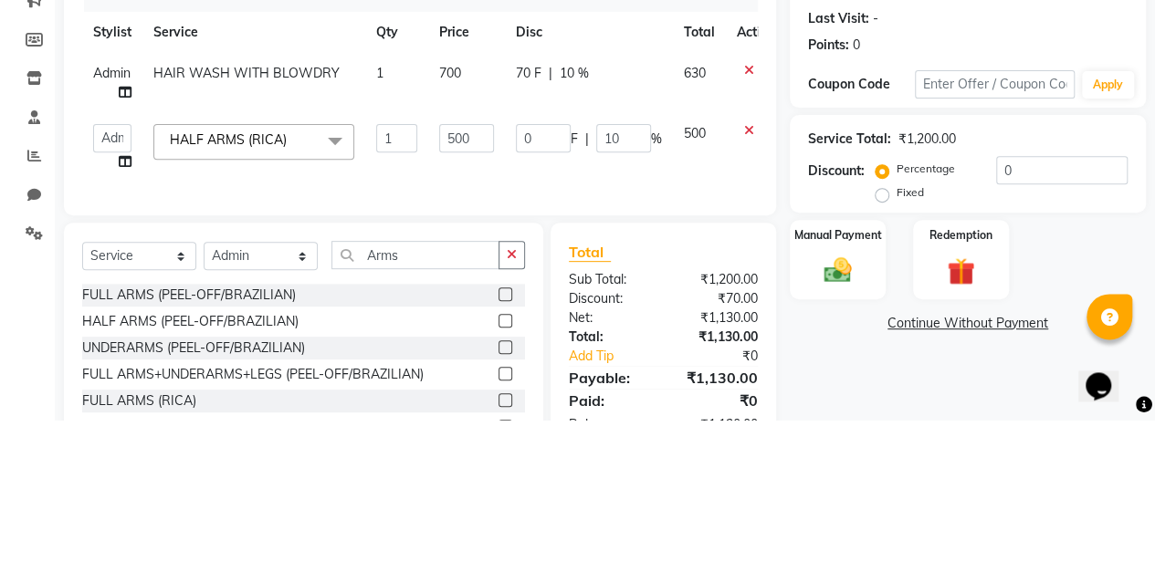
click at [798, 380] on label "Manual Payment" at bounding box center [838, 388] width 88 height 16
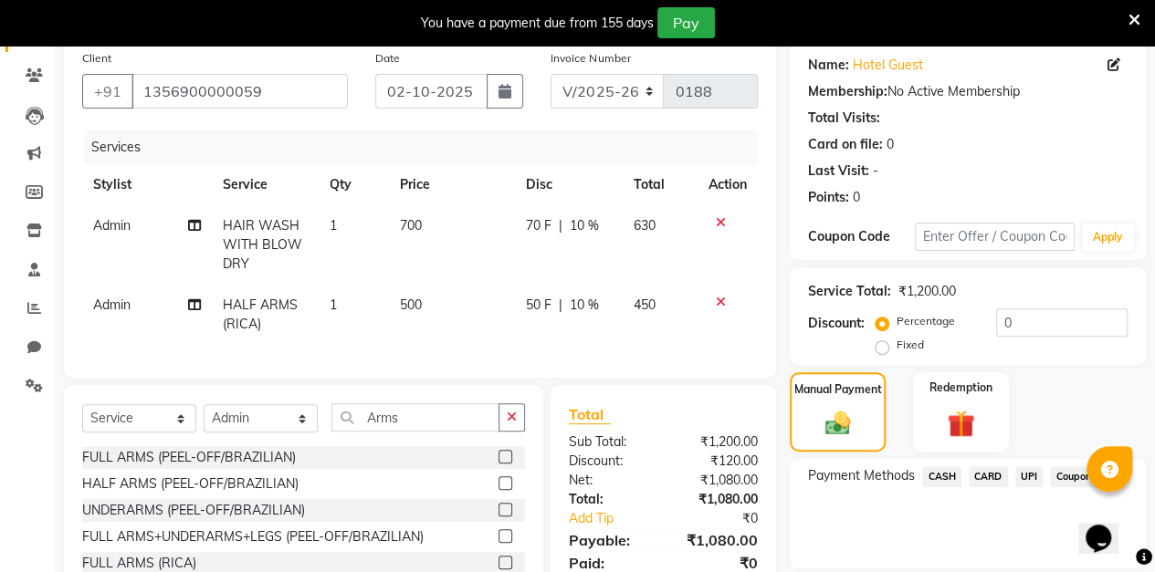
click at [591, 298] on span "10 %" at bounding box center [584, 305] width 29 height 19
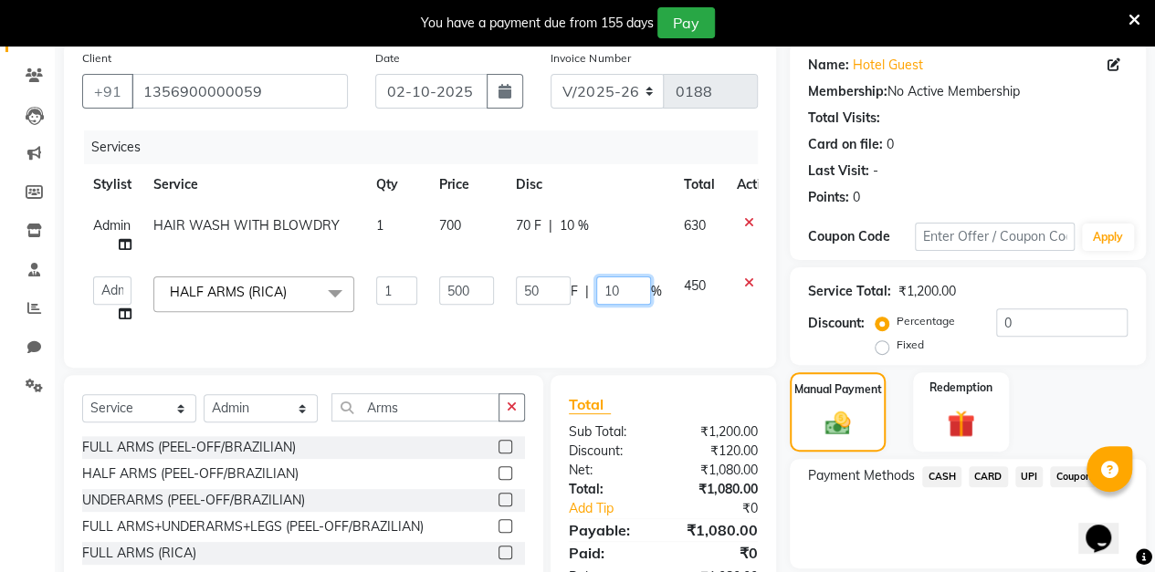
click at [641, 283] on input "10" at bounding box center [623, 291] width 55 height 28
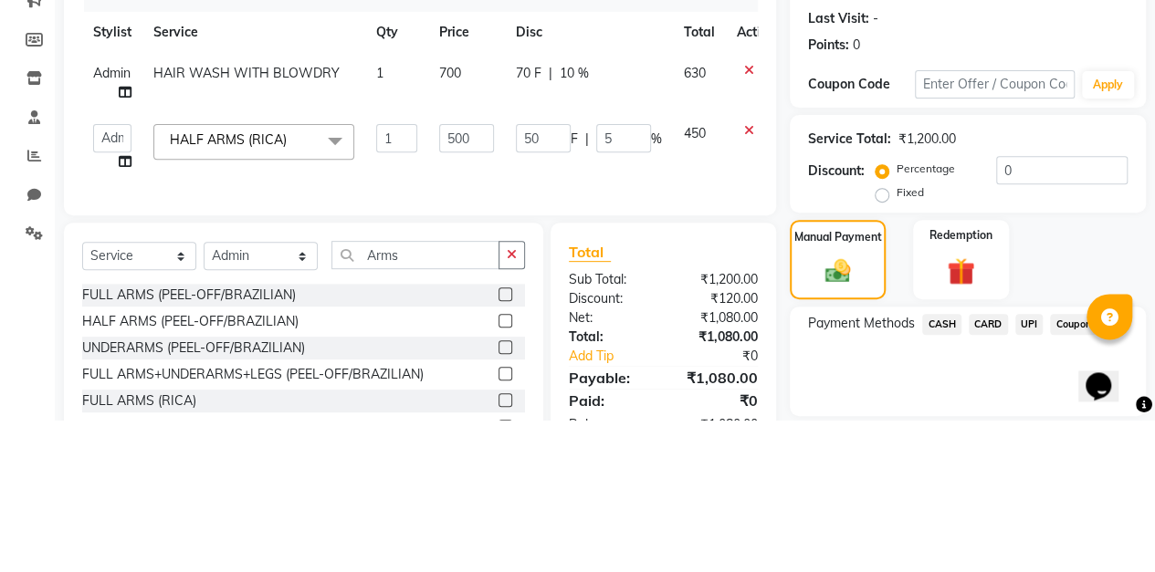
click at [792, 372] on div "Manual Payment" at bounding box center [837, 411] width 96 height 79
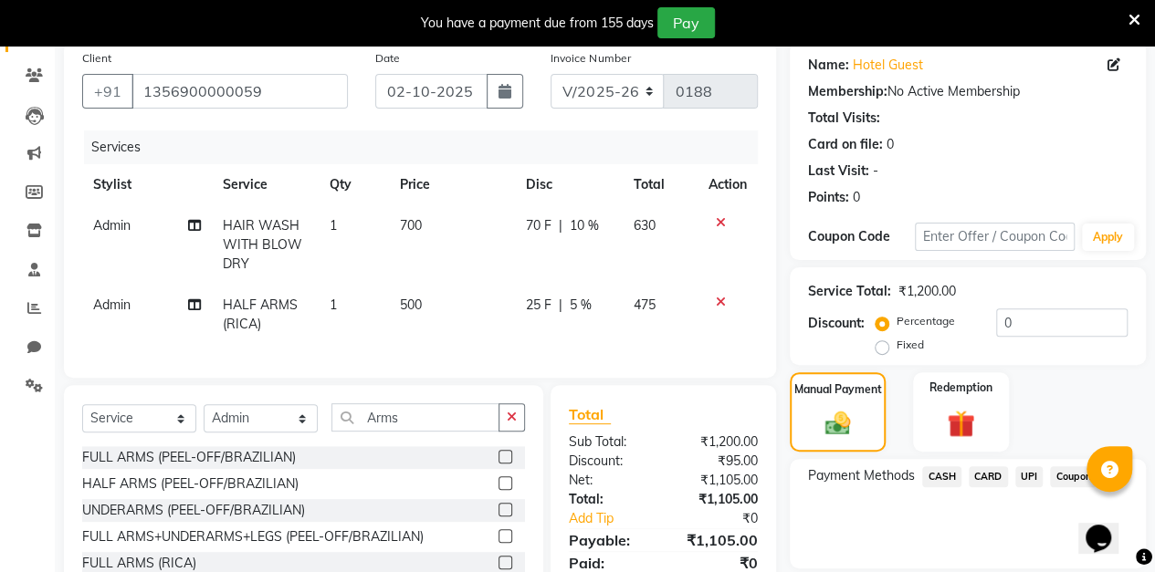
click at [580, 307] on span "5 %" at bounding box center [581, 305] width 22 height 19
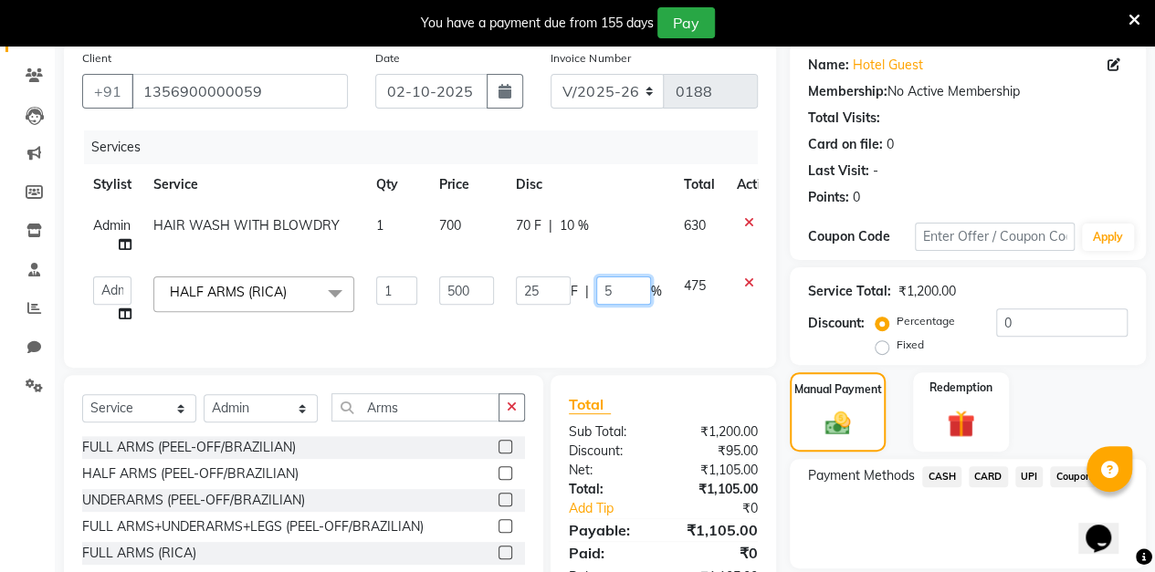
click at [622, 292] on input "5" at bounding box center [623, 291] width 55 height 28
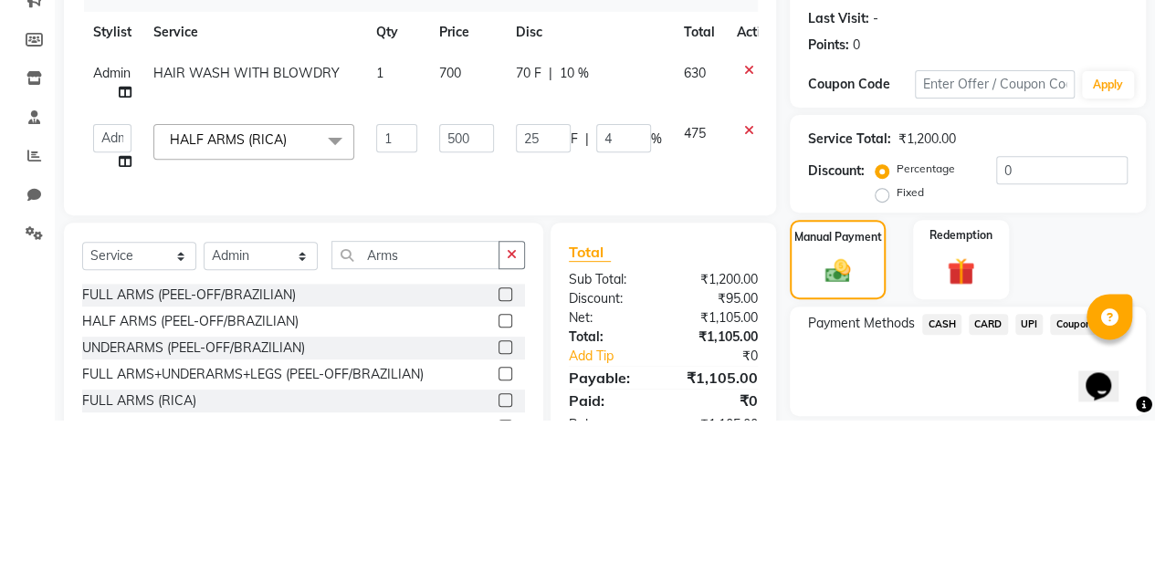
click at [796, 372] on div "Manual Payment" at bounding box center [837, 411] width 96 height 79
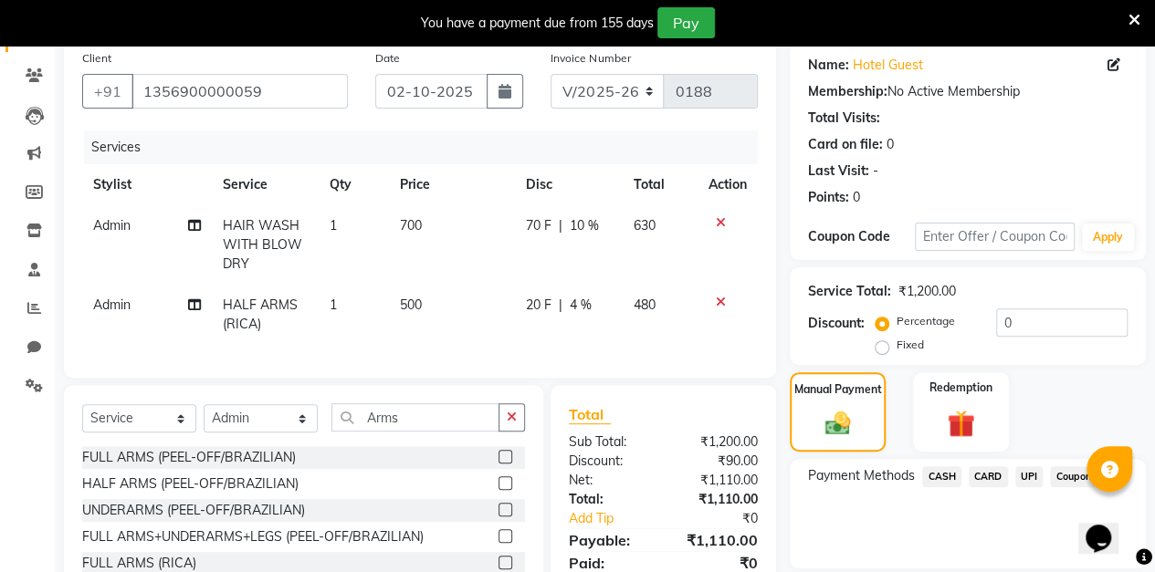
click at [584, 307] on span "4 %" at bounding box center [581, 305] width 22 height 19
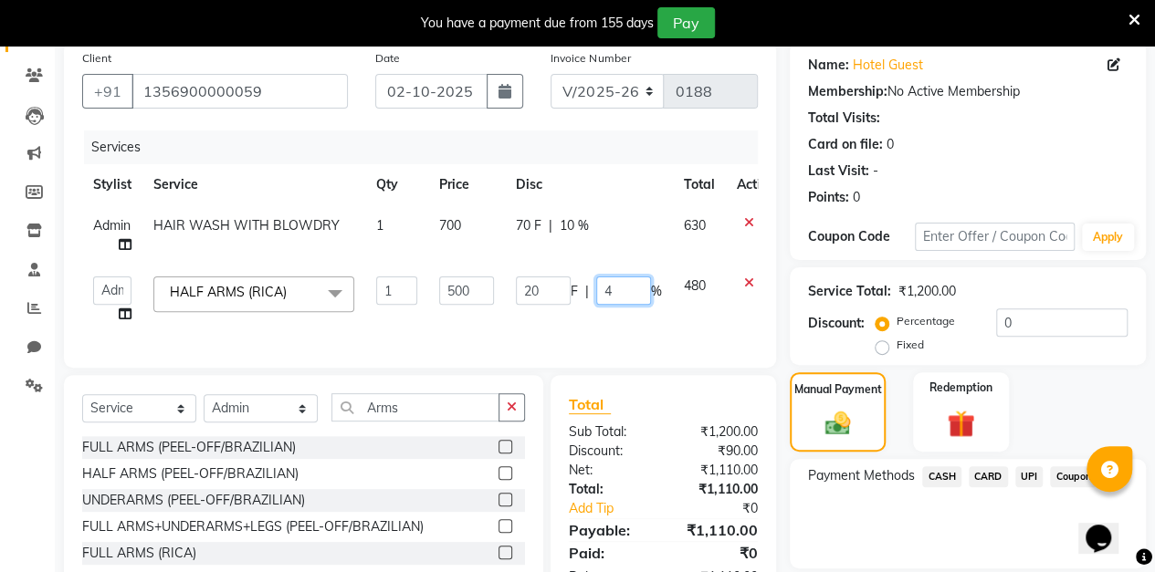
click at [637, 287] on input "4" at bounding box center [623, 291] width 55 height 28
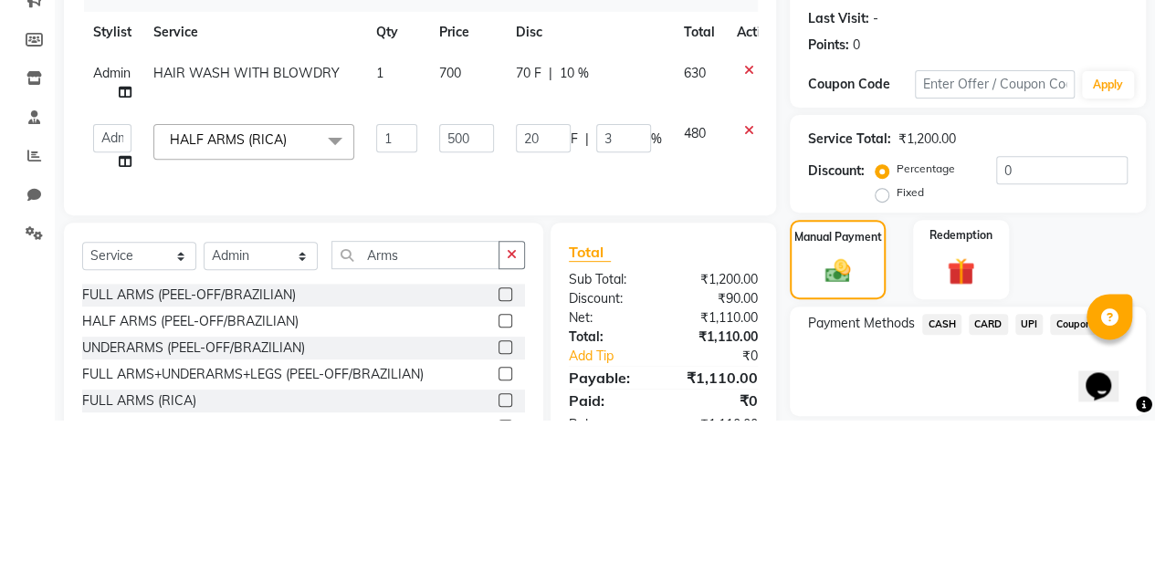
click at [796, 373] on div "Manual Payment" at bounding box center [837, 411] width 96 height 79
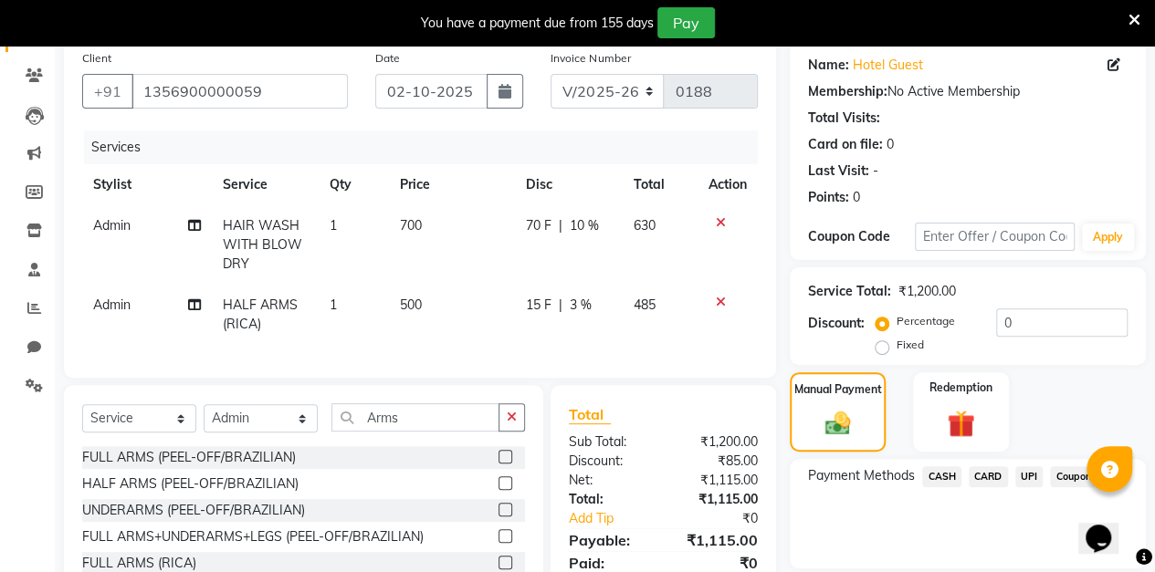
click at [590, 308] on span "3 %" at bounding box center [581, 305] width 22 height 19
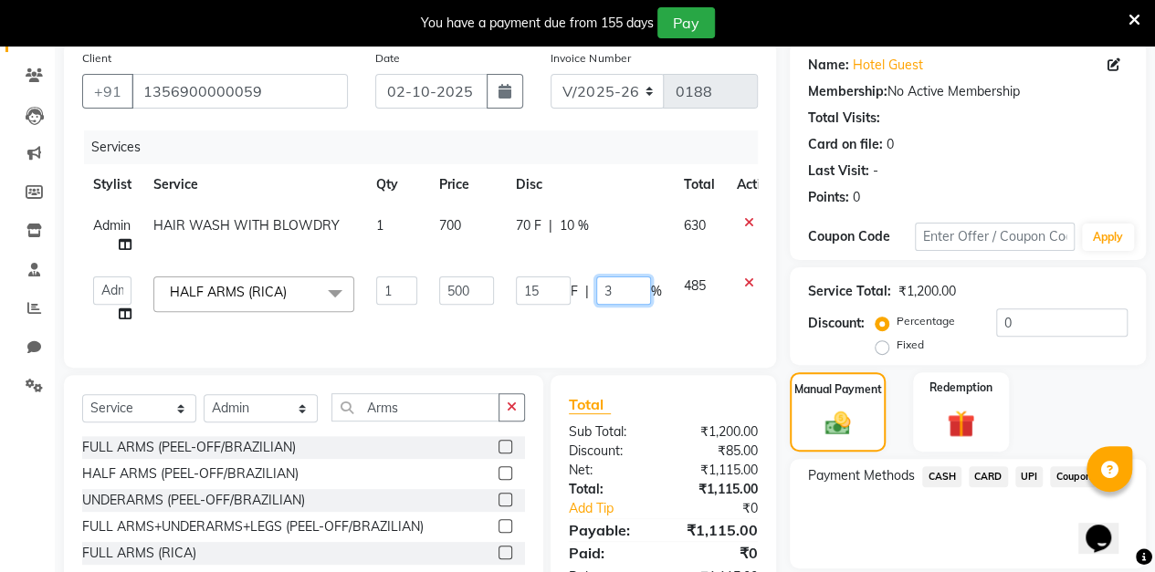
click at [627, 292] on input "3" at bounding box center [623, 291] width 55 height 28
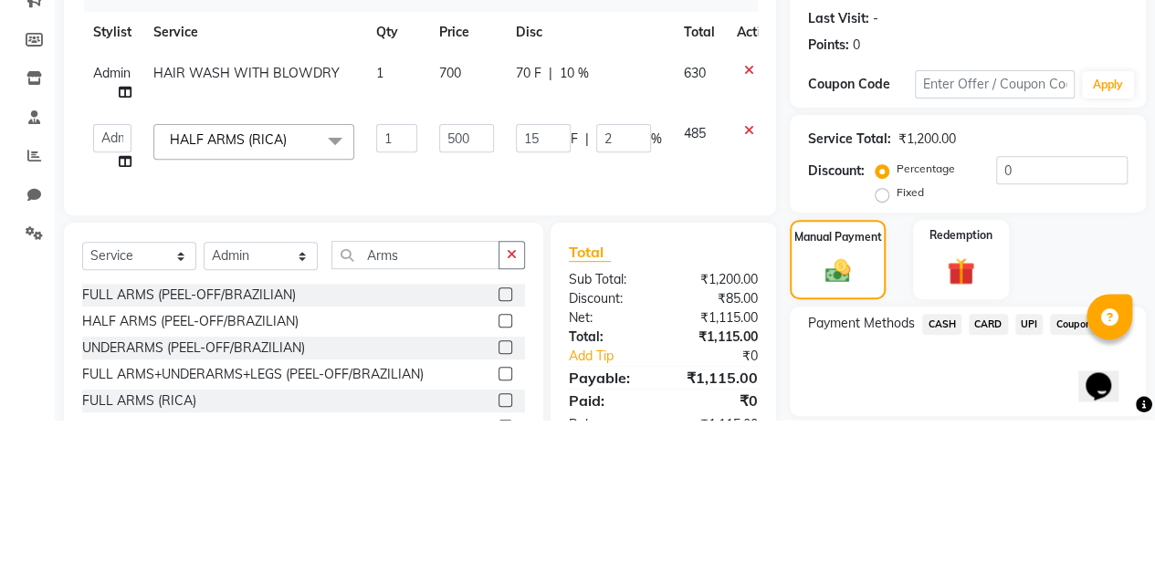
click at [772, 368] on div "Client [PHONE_NUMBER] Date [DATE] Invoice Number V/2025 V/[PHONE_NUMBER] Servic…" at bounding box center [420, 204] width 712 height 327
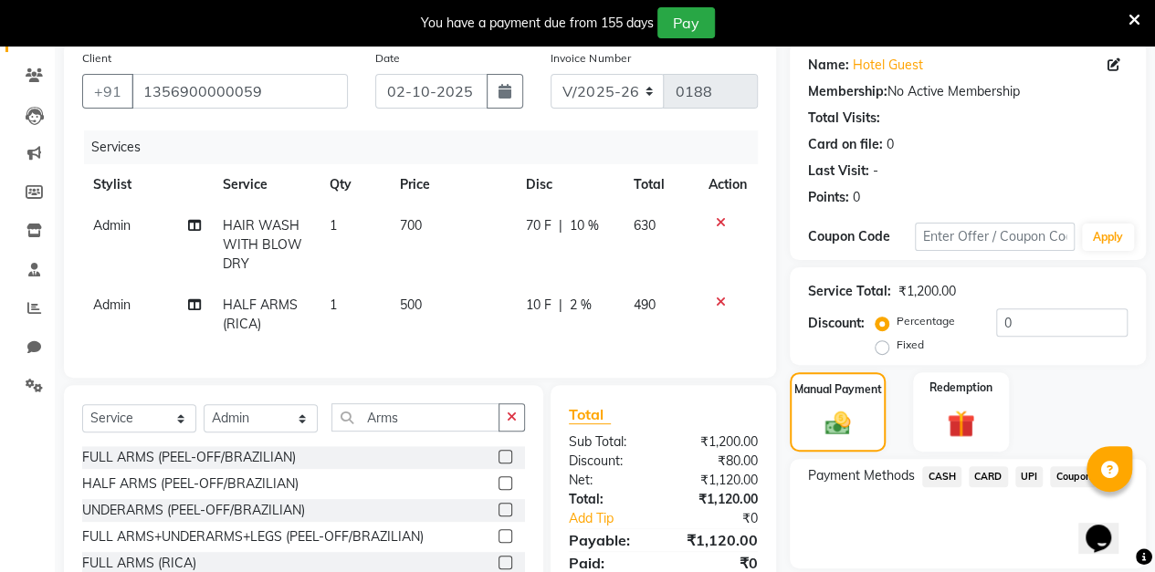
click at [588, 303] on span "2 %" at bounding box center [581, 305] width 22 height 19
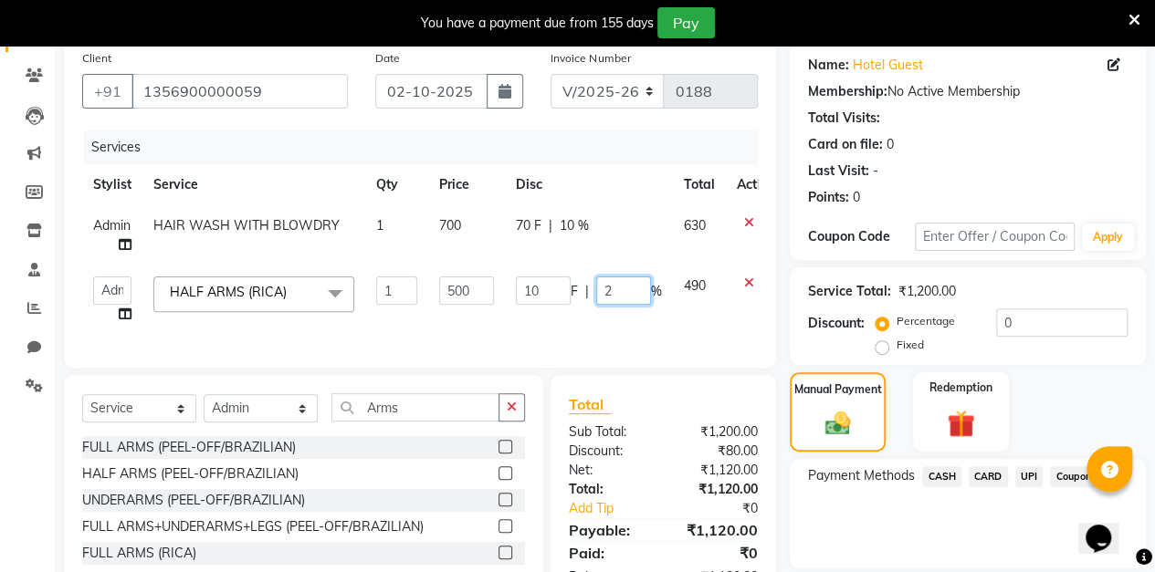
click at [614, 290] on input "2" at bounding box center [623, 291] width 55 height 28
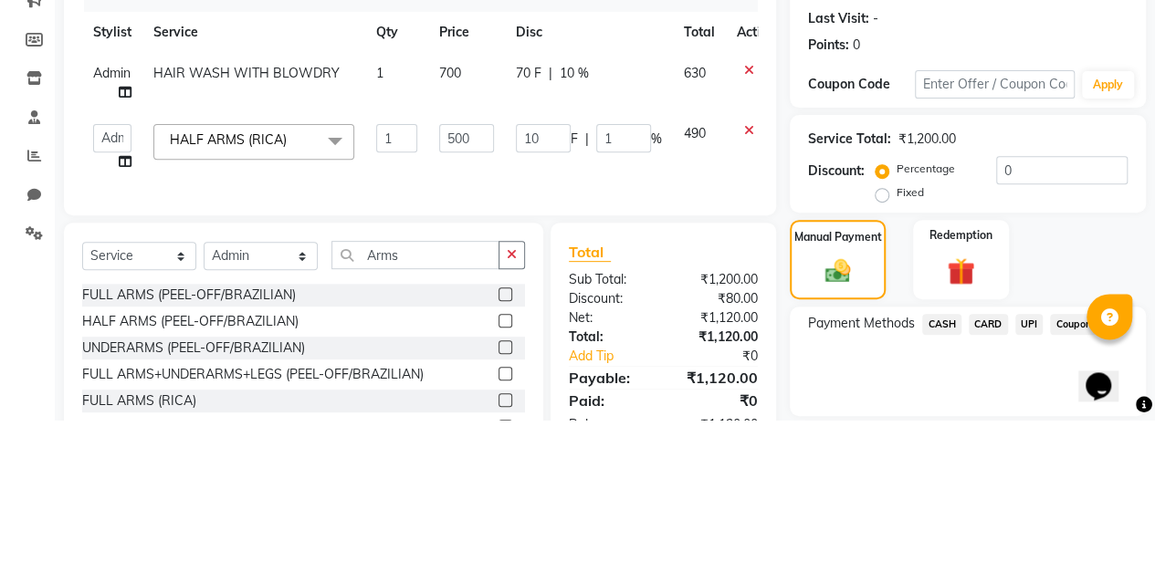
click at [792, 372] on div "Manual Payment" at bounding box center [837, 411] width 96 height 79
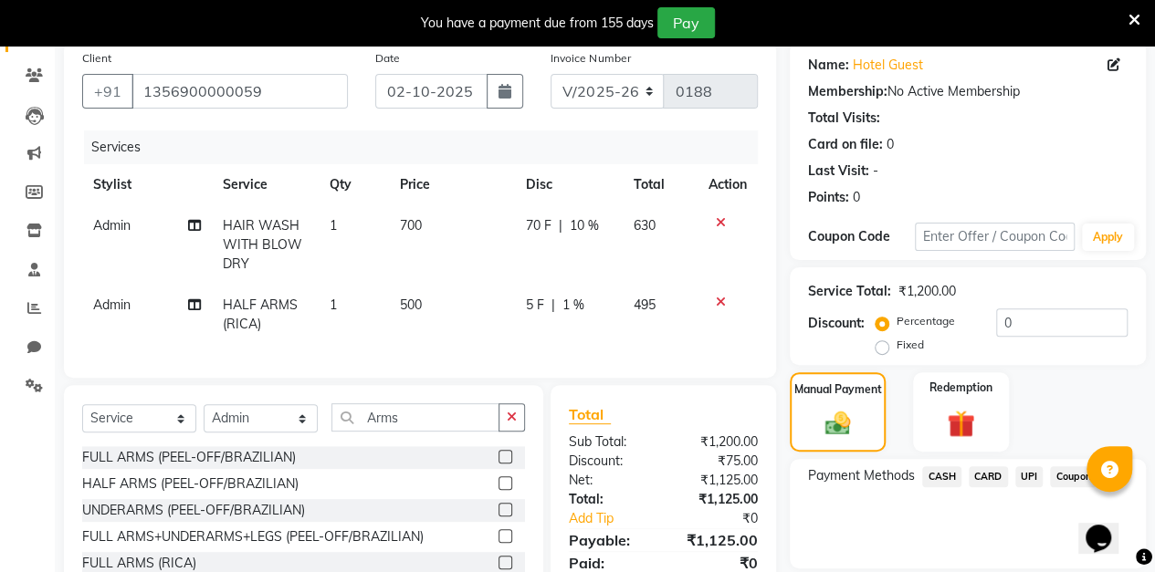
click at [579, 323] on td "5 F | 1 %" at bounding box center [569, 315] width 108 height 60
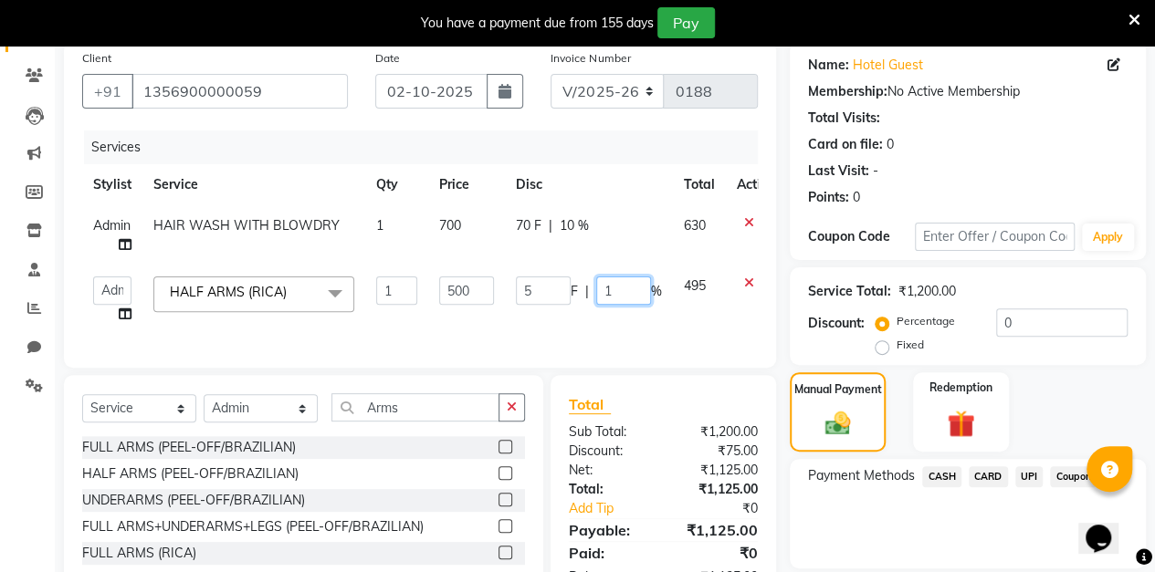
click at [620, 289] on input "1" at bounding box center [623, 291] width 55 height 28
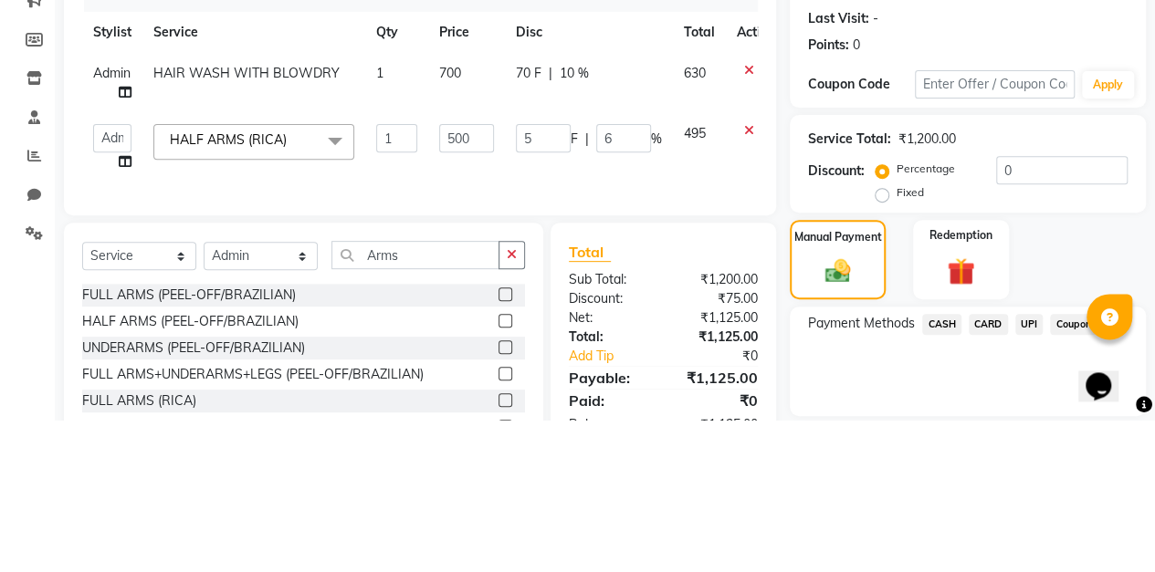
click at [794, 378] on div "Manual Payment" at bounding box center [837, 411] width 96 height 79
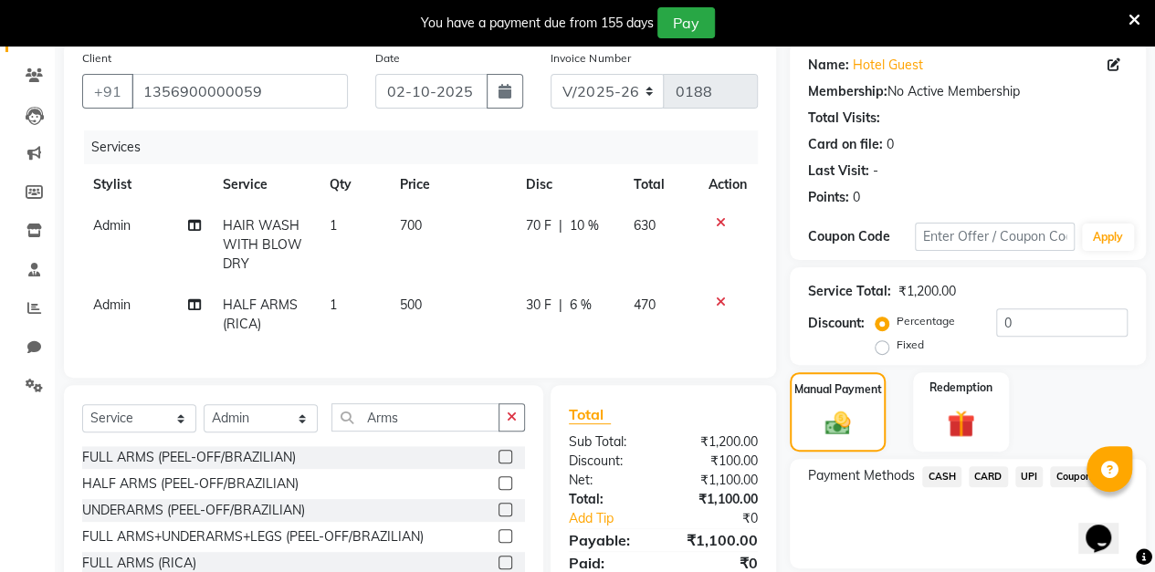
click at [584, 310] on span "6 %" at bounding box center [581, 305] width 22 height 19
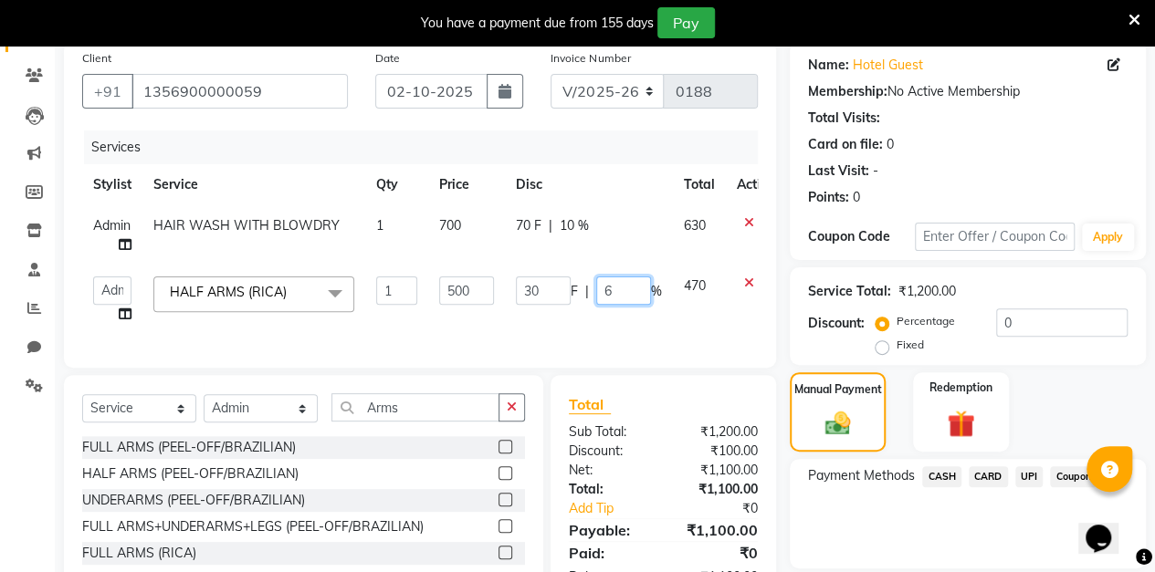
click at [641, 288] on input "6" at bounding box center [623, 291] width 55 height 28
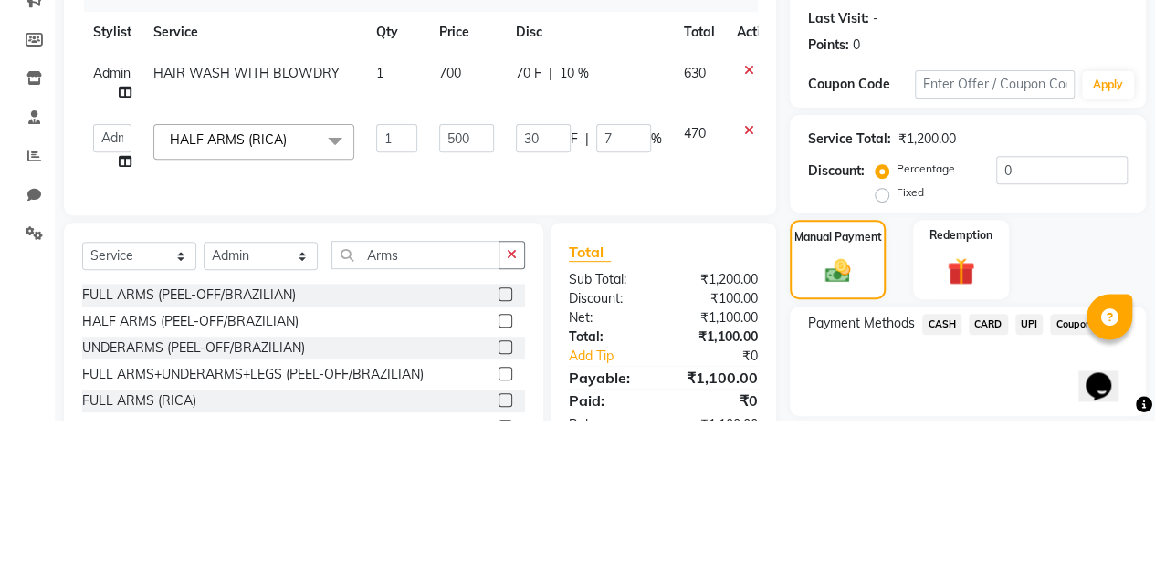
click at [789, 380] on div "Manual Payment" at bounding box center [837, 411] width 96 height 79
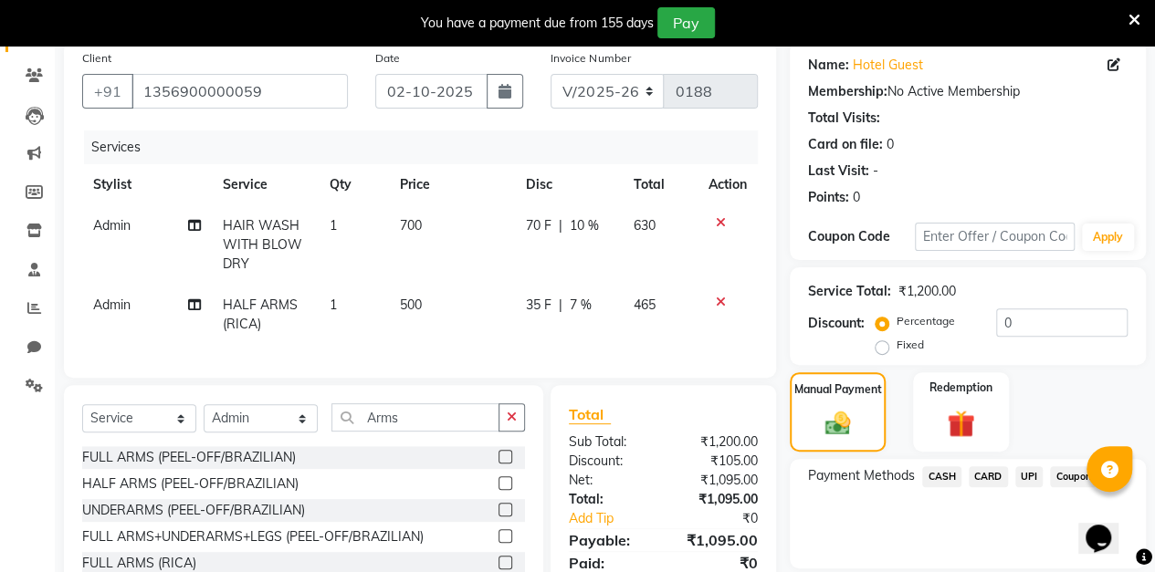
click at [586, 307] on span "7 %" at bounding box center [581, 305] width 22 height 19
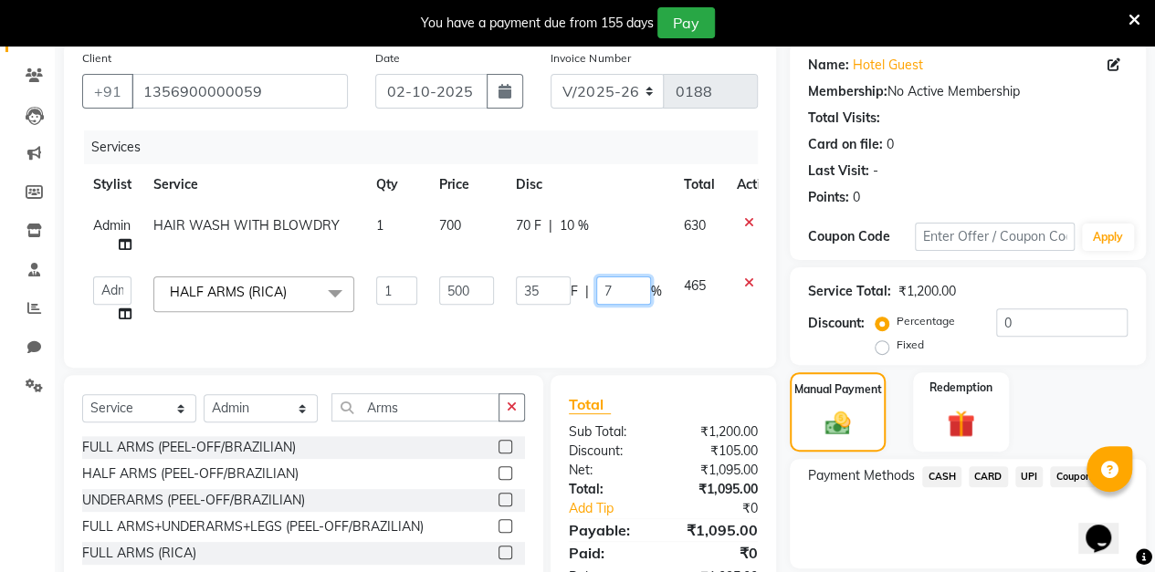
click at [626, 288] on input "7" at bounding box center [623, 291] width 55 height 28
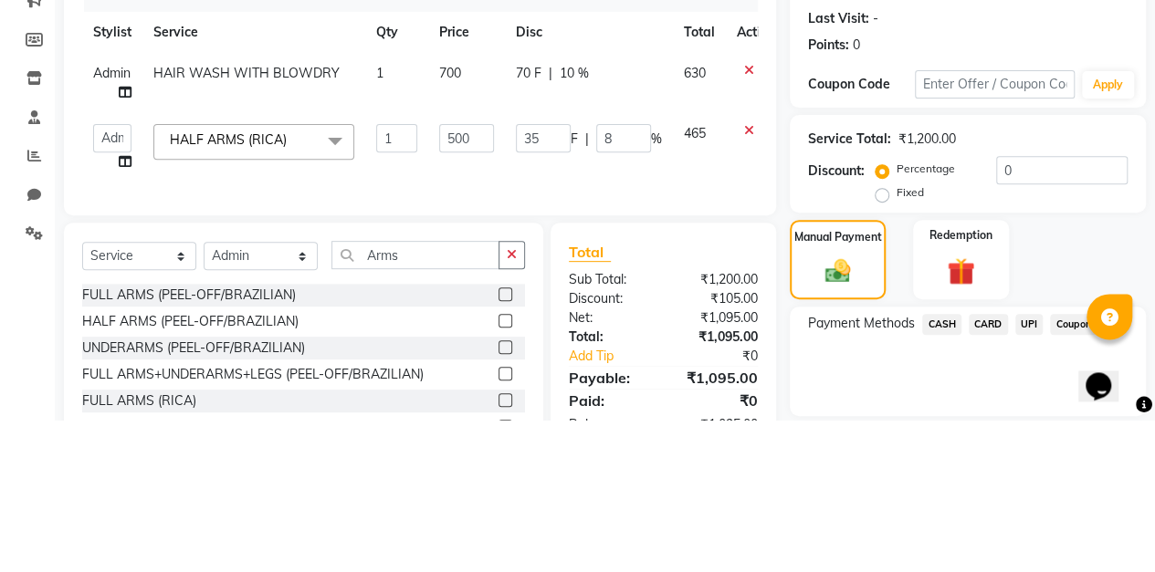
click at [794, 383] on label "Manual Payment" at bounding box center [838, 390] width 88 height 16
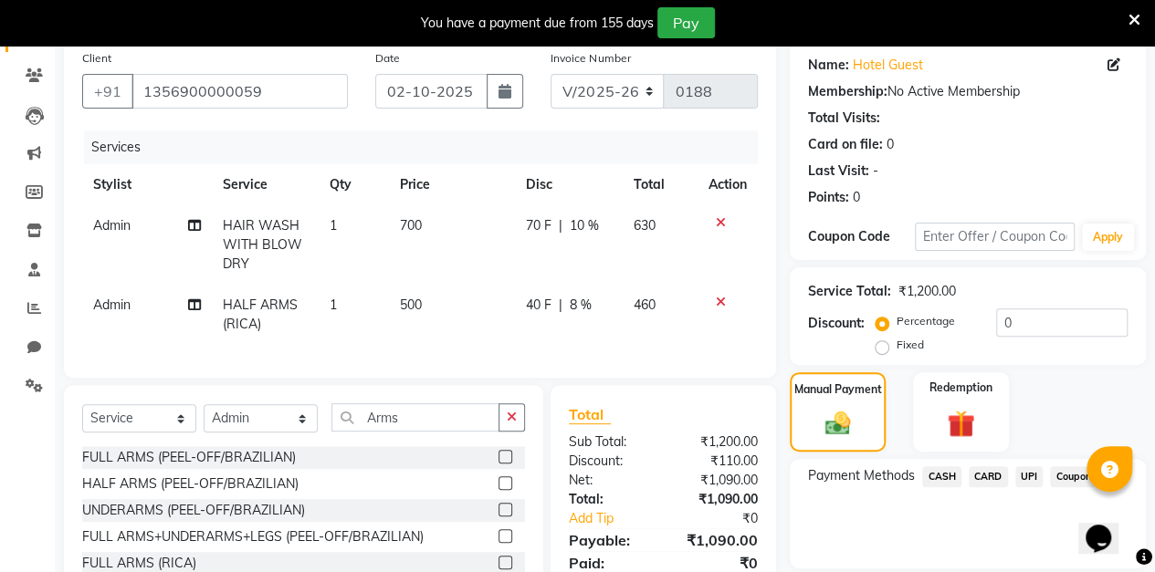
click at [596, 303] on div "40 F | 8 %" at bounding box center [569, 305] width 86 height 19
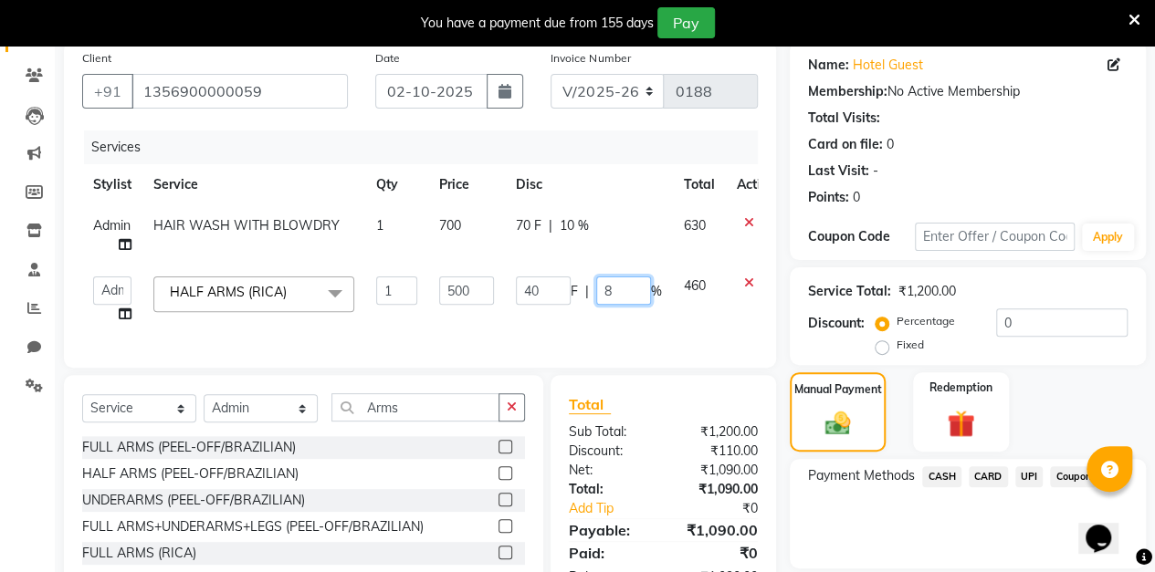
click at [636, 287] on input "8" at bounding box center [623, 291] width 55 height 28
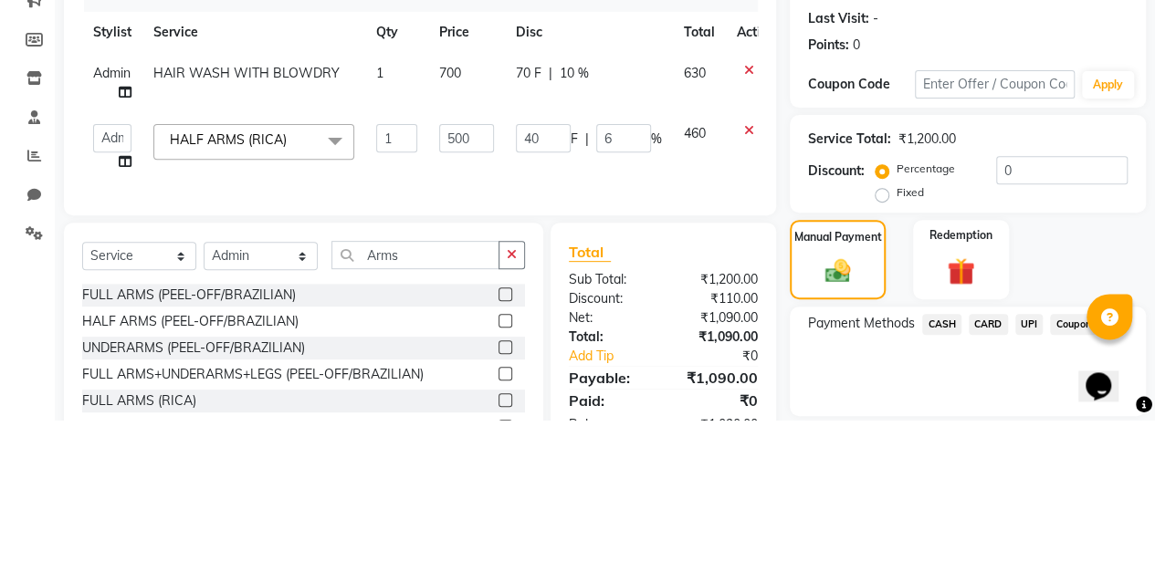
click at [794, 382] on label "Manual Payment" at bounding box center [838, 390] width 88 height 16
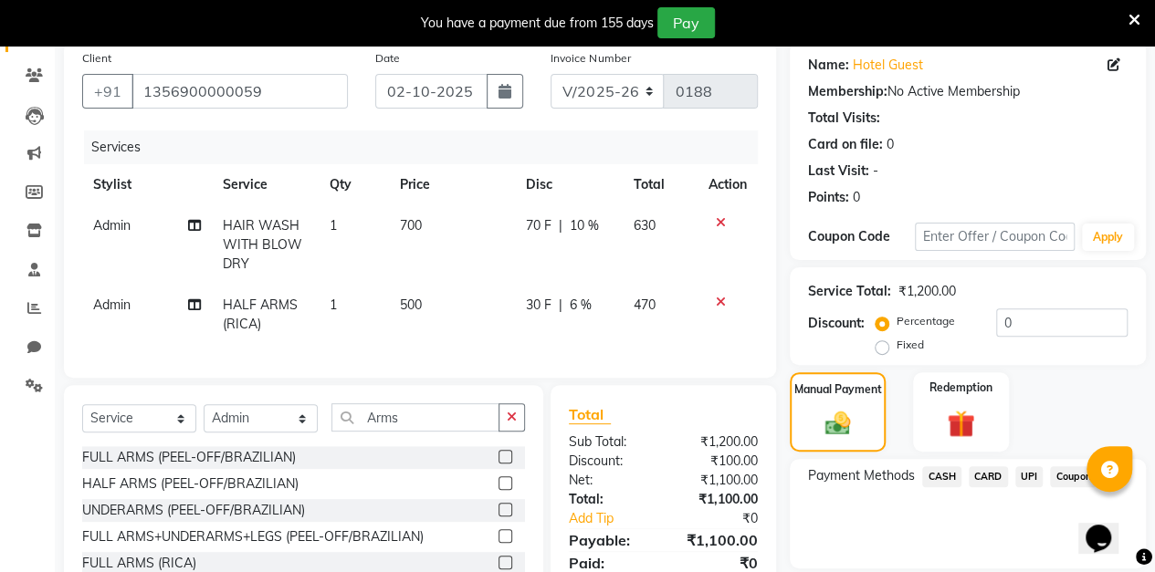
scroll to position [263, 0]
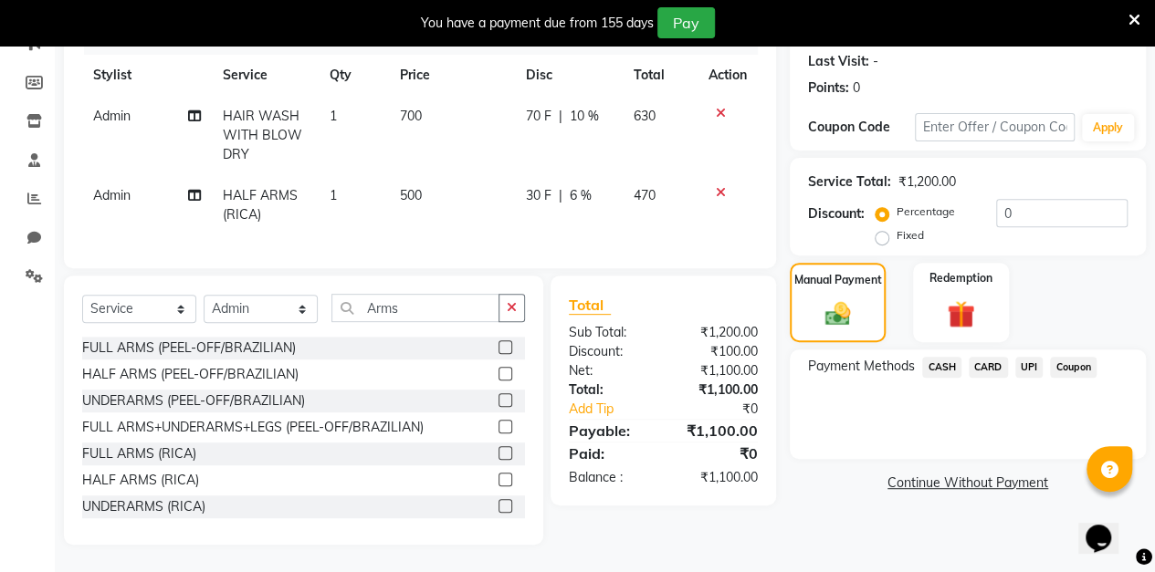
click at [946, 357] on span "CASH" at bounding box center [941, 367] width 39 height 21
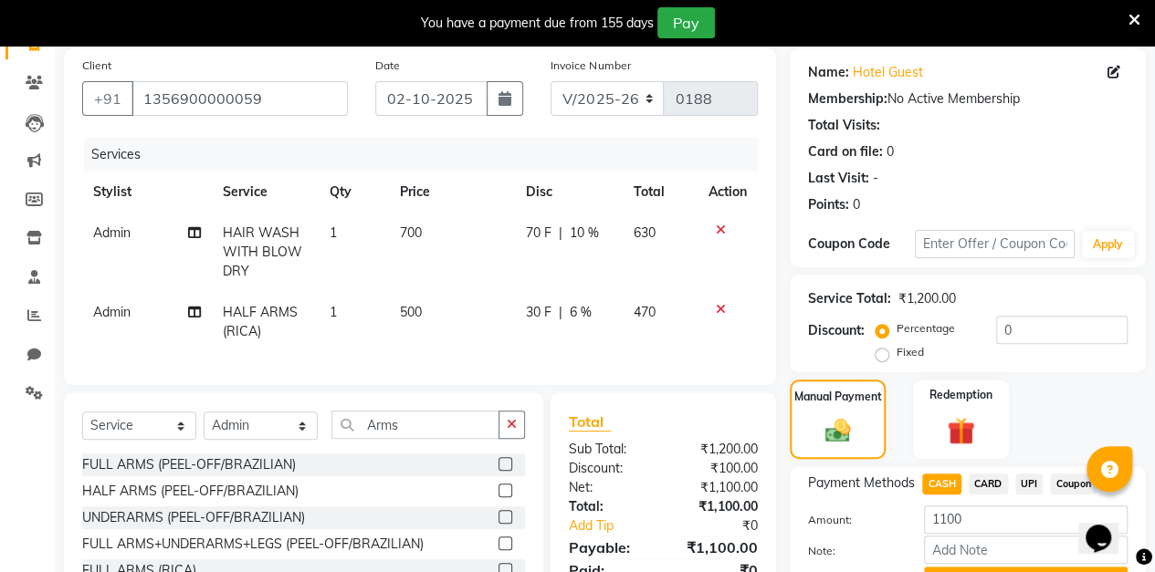
scroll to position [0, 0]
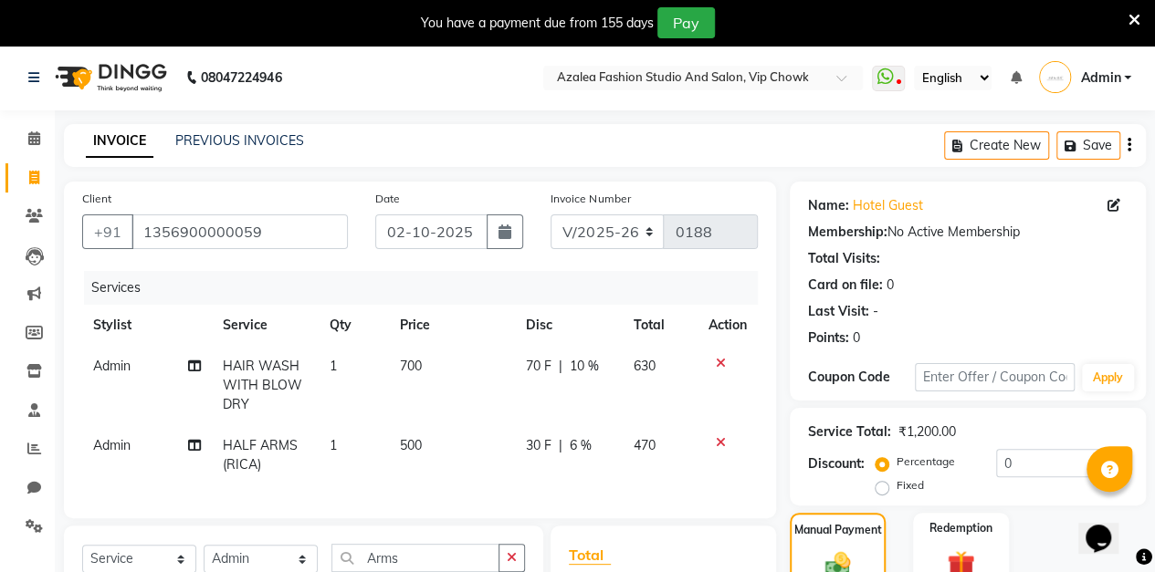
click at [500, 225] on icon "button" at bounding box center [504, 232] width 13 height 15
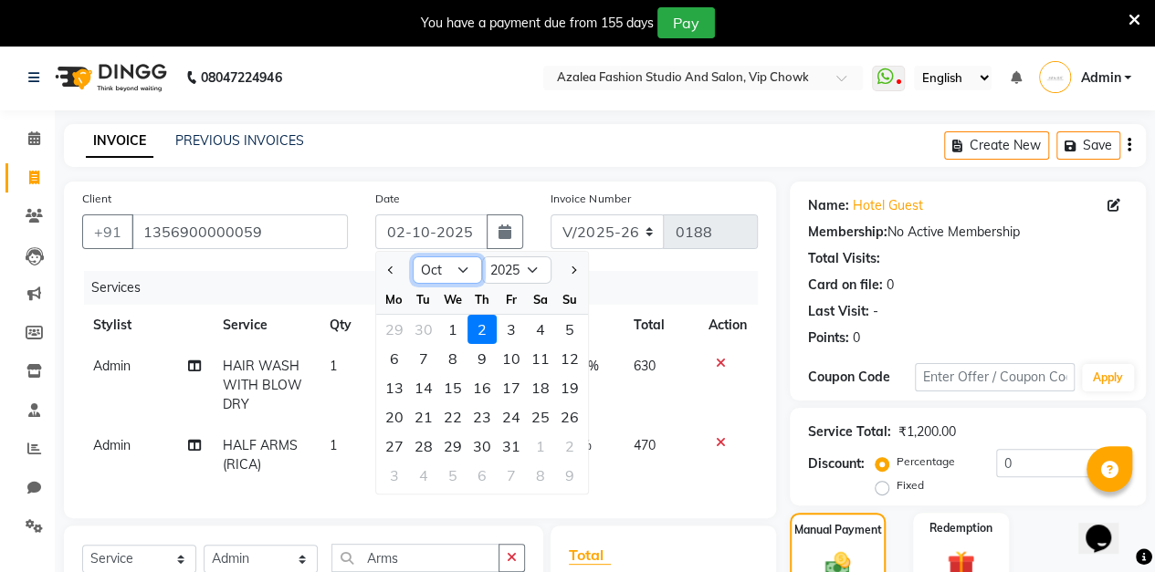
click at [461, 269] on select "Jan Feb Mar Apr May Jun [DATE] Aug Sep Oct Nov Dec" at bounding box center [447, 269] width 69 height 27
click at [413, 256] on select "Jan Feb Mar Apr May Jun [DATE] Aug Sep Oct Nov Dec" at bounding box center [447, 269] width 69 height 27
click at [545, 356] on div "13" at bounding box center [540, 358] width 29 height 29
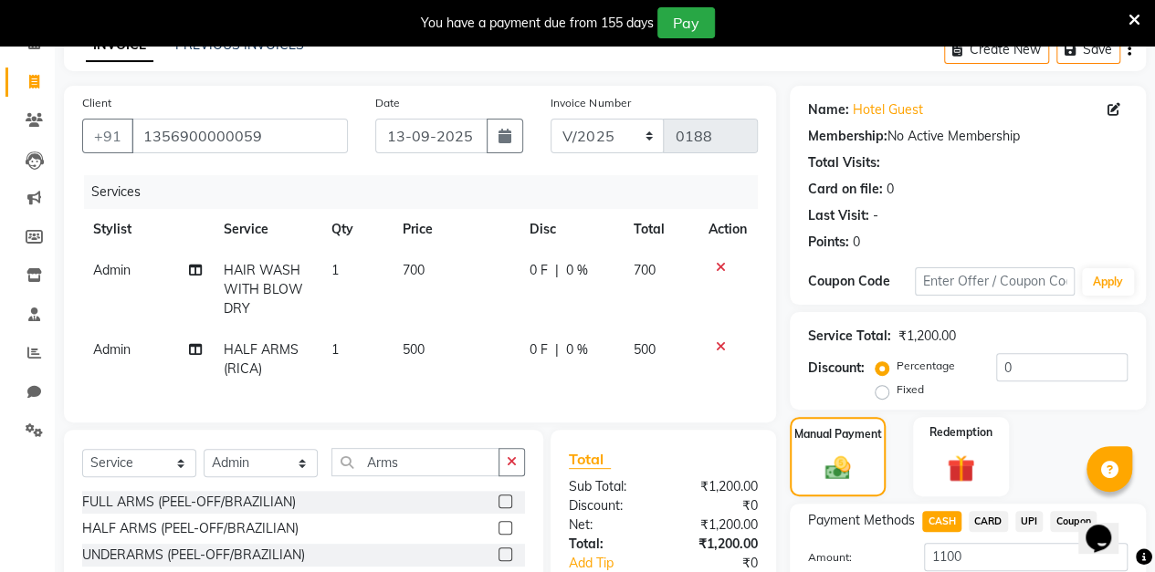
scroll to position [263, 0]
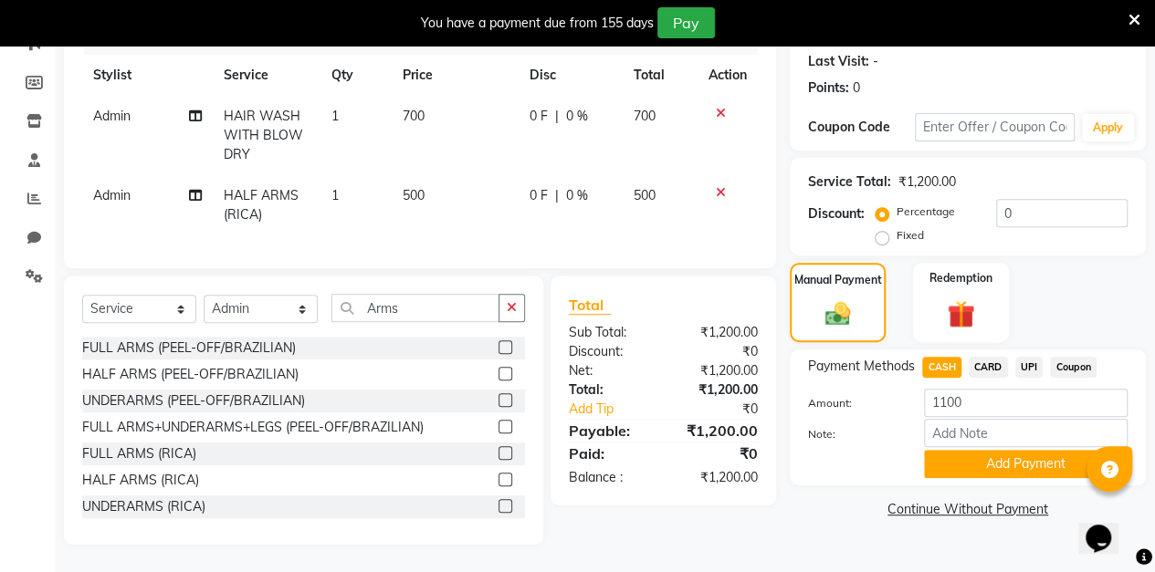
click at [999, 453] on button "Add Payment" at bounding box center [1026, 464] width 204 height 28
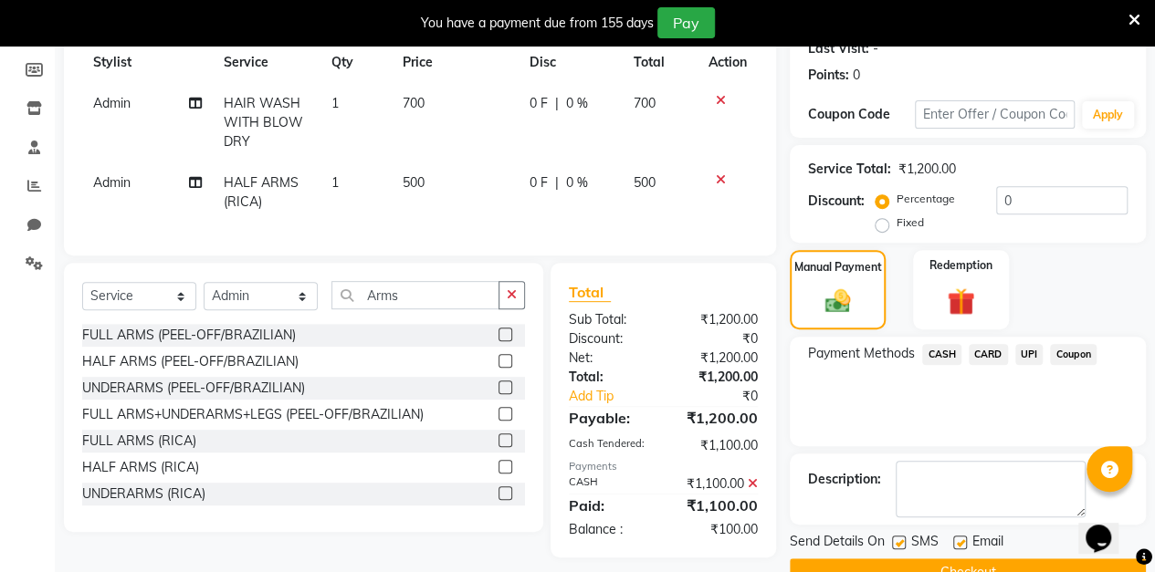
click at [851, 569] on button "Checkout" at bounding box center [967, 573] width 356 height 28
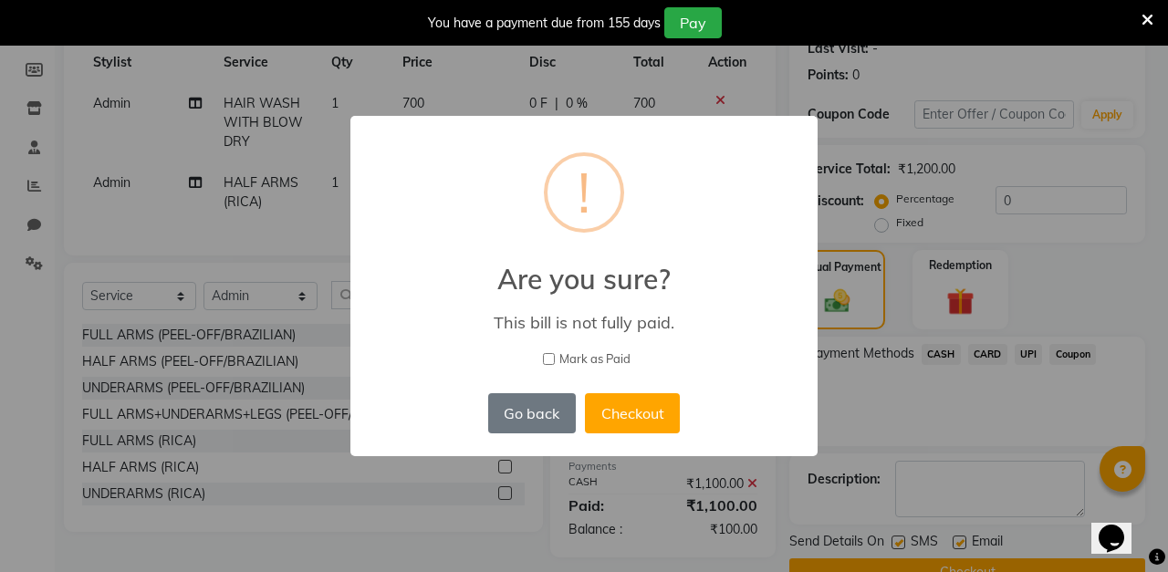
click at [549, 355] on input "Mark as Paid" at bounding box center [549, 359] width 12 height 12
click at [649, 405] on button "Checkout" at bounding box center [632, 413] width 95 height 40
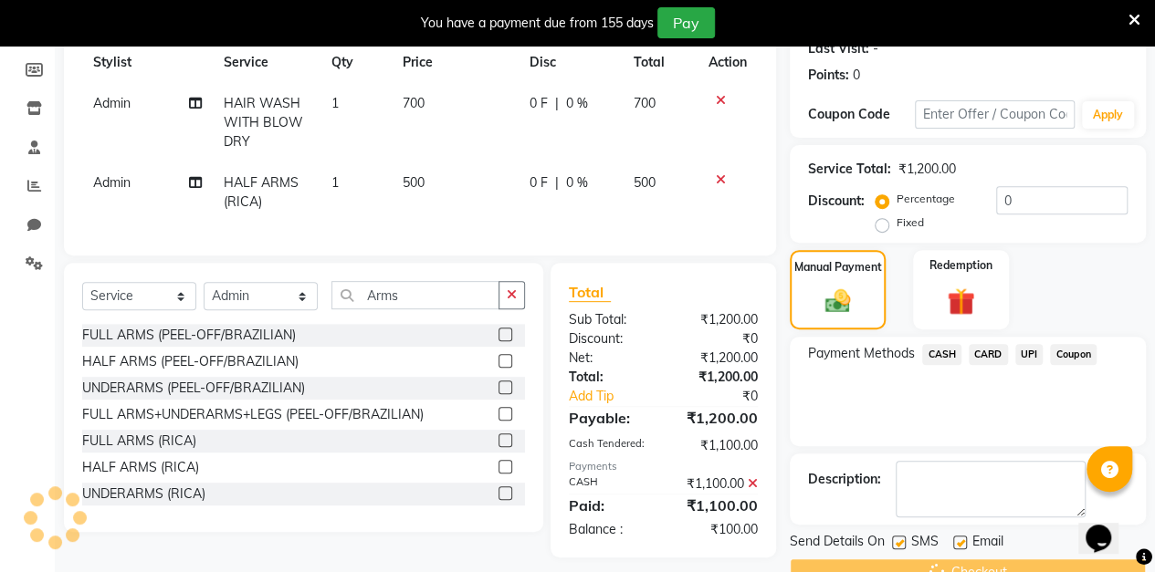
scroll to position [45, 0]
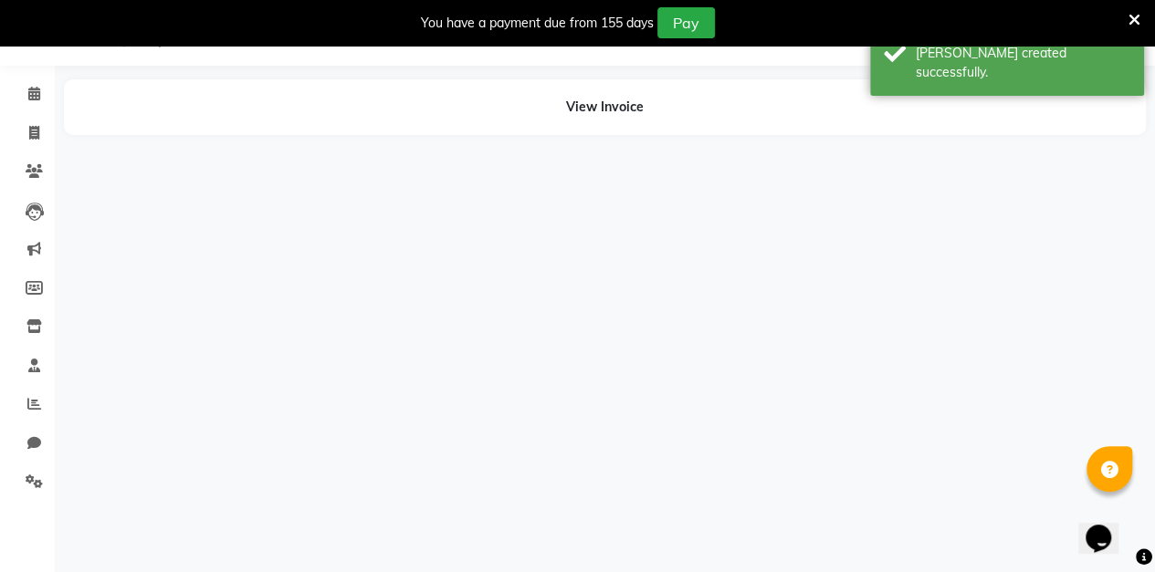
click at [34, 192] on li "Leads" at bounding box center [27, 211] width 55 height 39
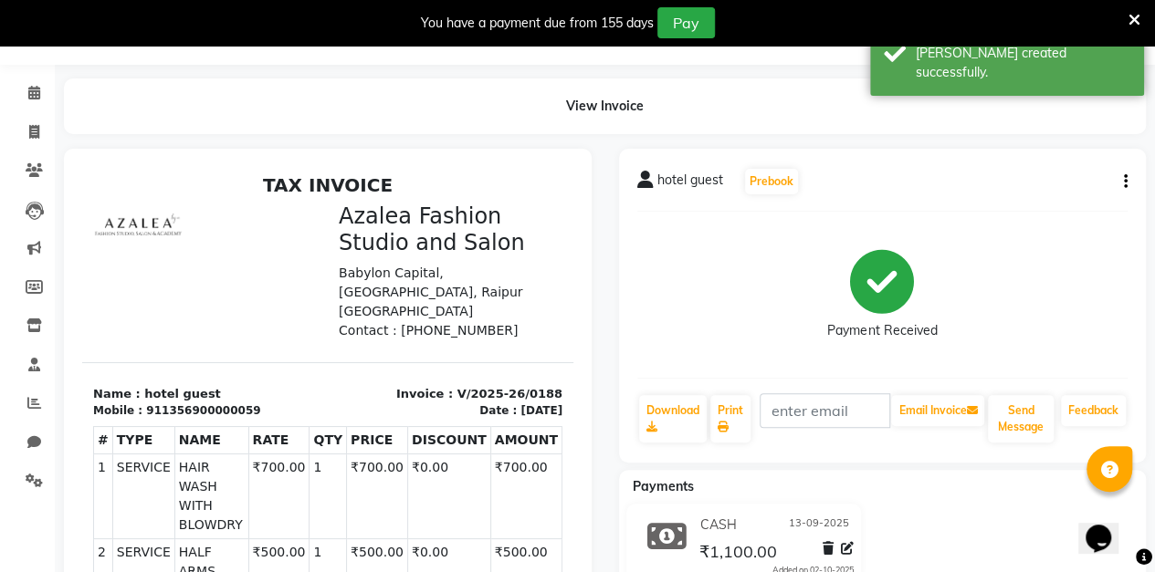
scroll to position [0, 0]
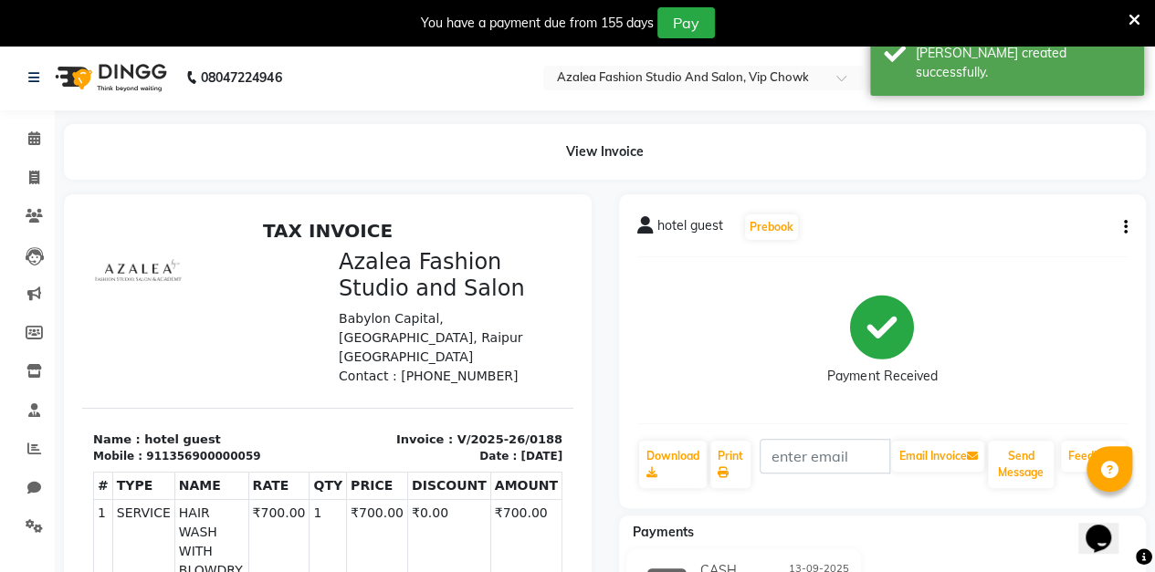
click at [31, 163] on link "Invoice" at bounding box center [27, 178] width 44 height 30
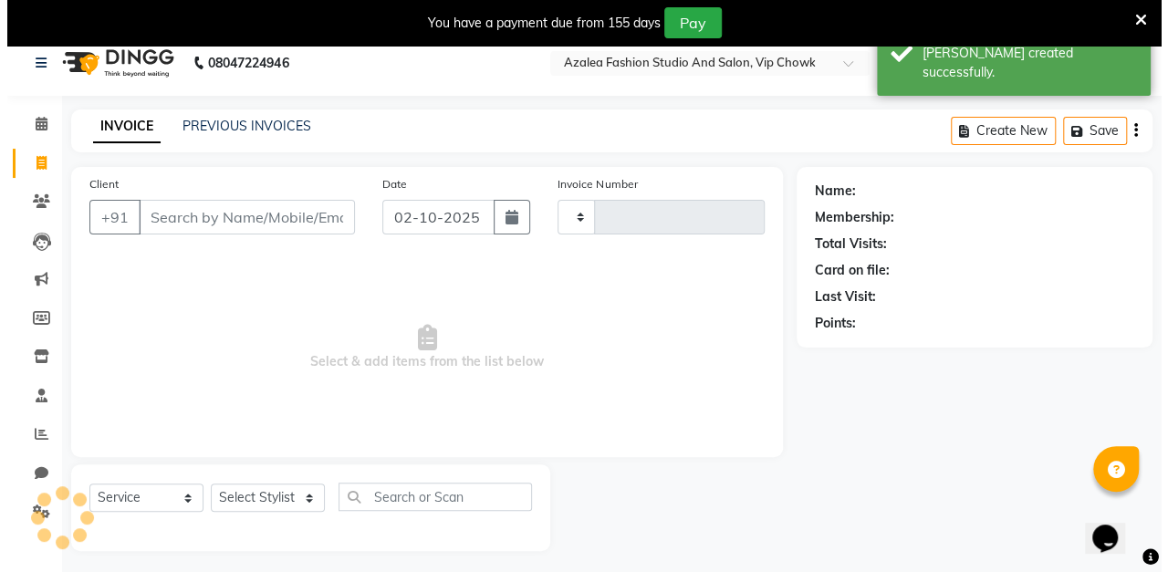
scroll to position [45, 0]
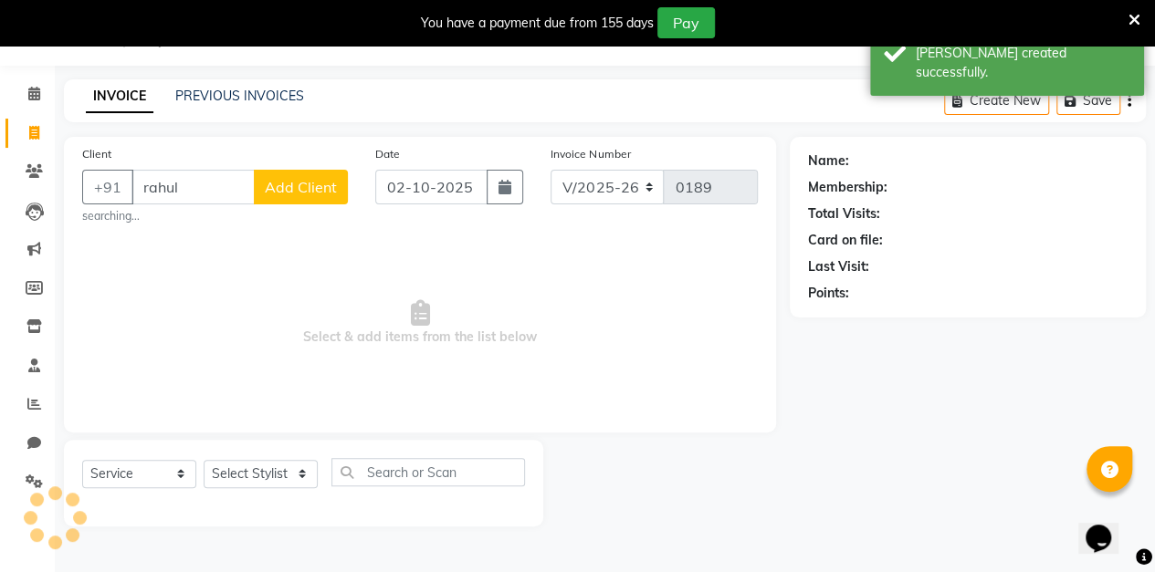
click at [309, 193] on span "Add Client" at bounding box center [301, 187] width 72 height 18
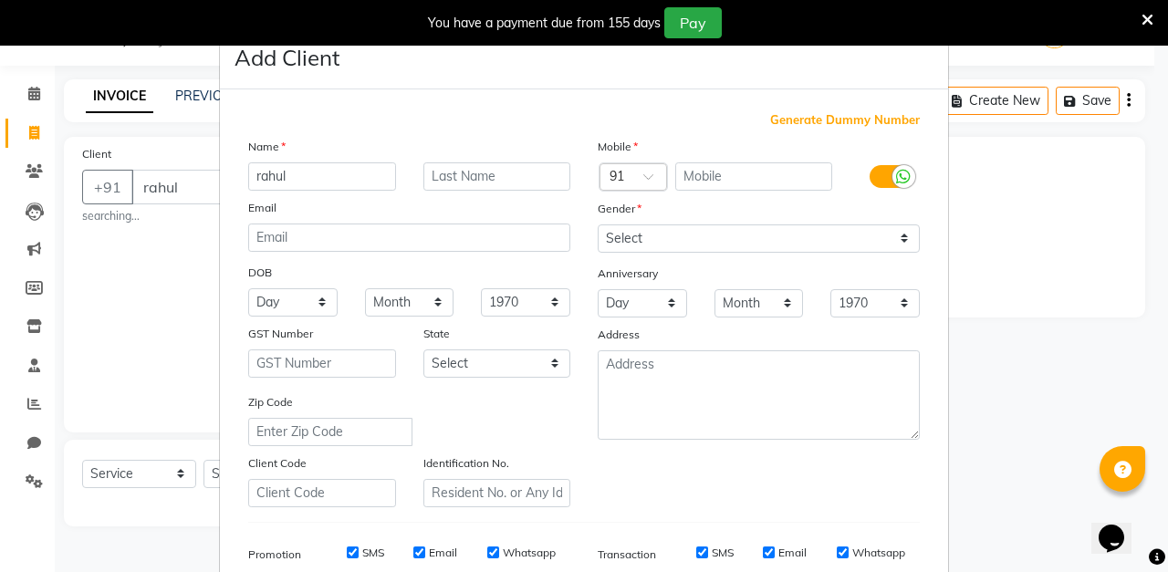
click at [838, 120] on span "Generate Dummy Number" at bounding box center [845, 120] width 150 height 18
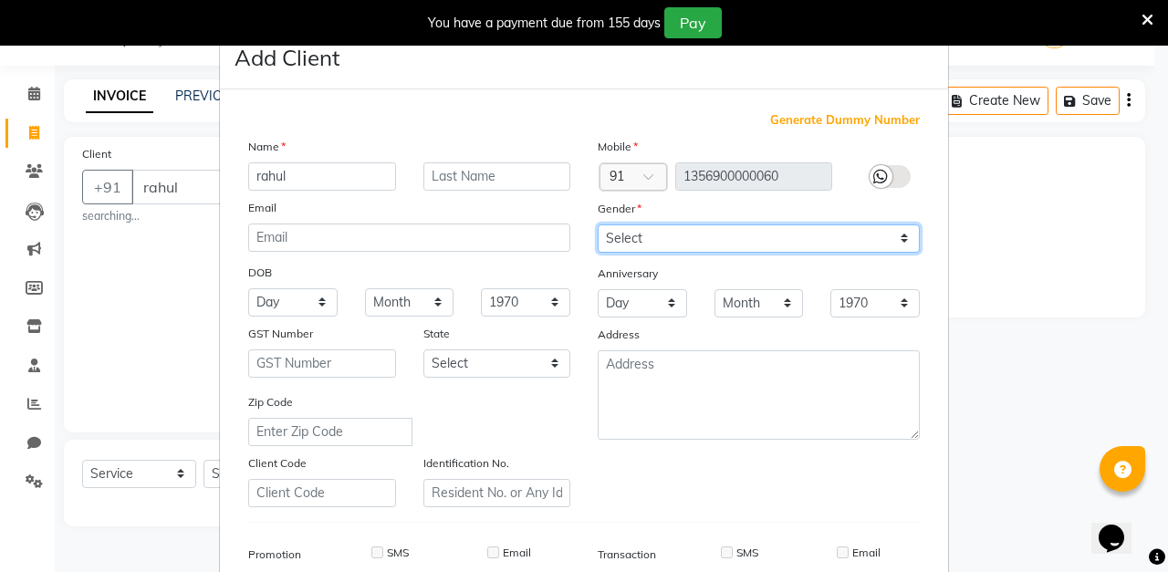
click at [733, 246] on select "Select [DEMOGRAPHIC_DATA] [DEMOGRAPHIC_DATA] Other Prefer Not To Say" at bounding box center [759, 239] width 322 height 28
click at [598, 225] on select "Select [DEMOGRAPHIC_DATA] [DEMOGRAPHIC_DATA] Other Prefer Not To Say" at bounding box center [759, 239] width 322 height 28
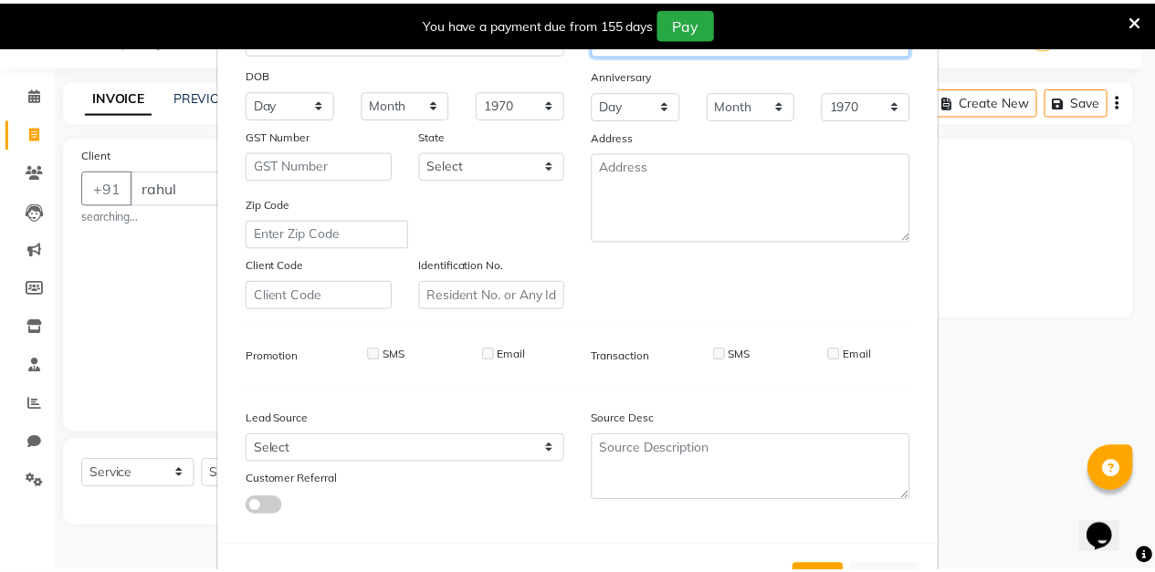
scroll to position [267, 0]
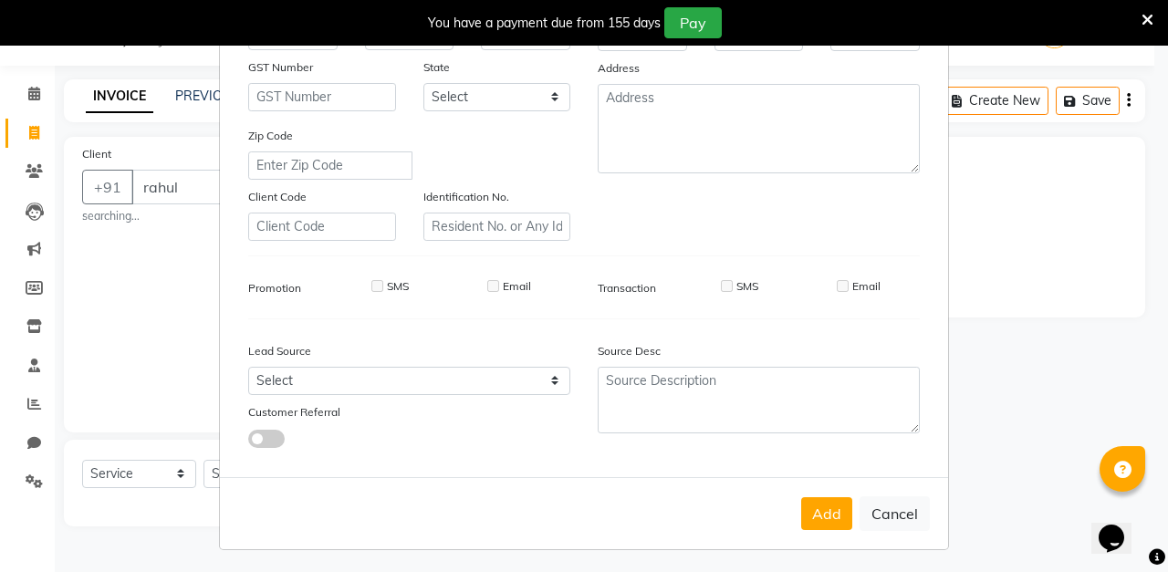
click at [818, 522] on button "Add" at bounding box center [826, 513] width 51 height 33
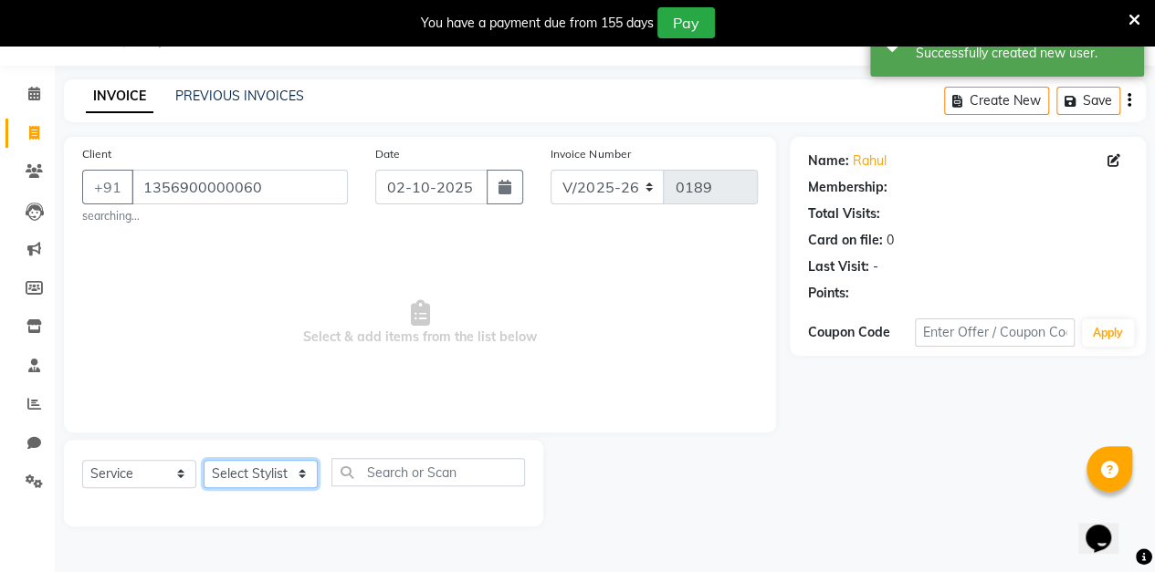
click at [259, 480] on select "Select Stylist aarti sen Admin [PERSON_NAME] anzal [PERSON_NAME][MEDICAL_DATA]:…" at bounding box center [261, 474] width 114 height 28
click at [204, 460] on select "Select Stylist aarti sen Admin [PERSON_NAME] anzal [PERSON_NAME][MEDICAL_DATA]:…" at bounding box center [261, 474] width 114 height 28
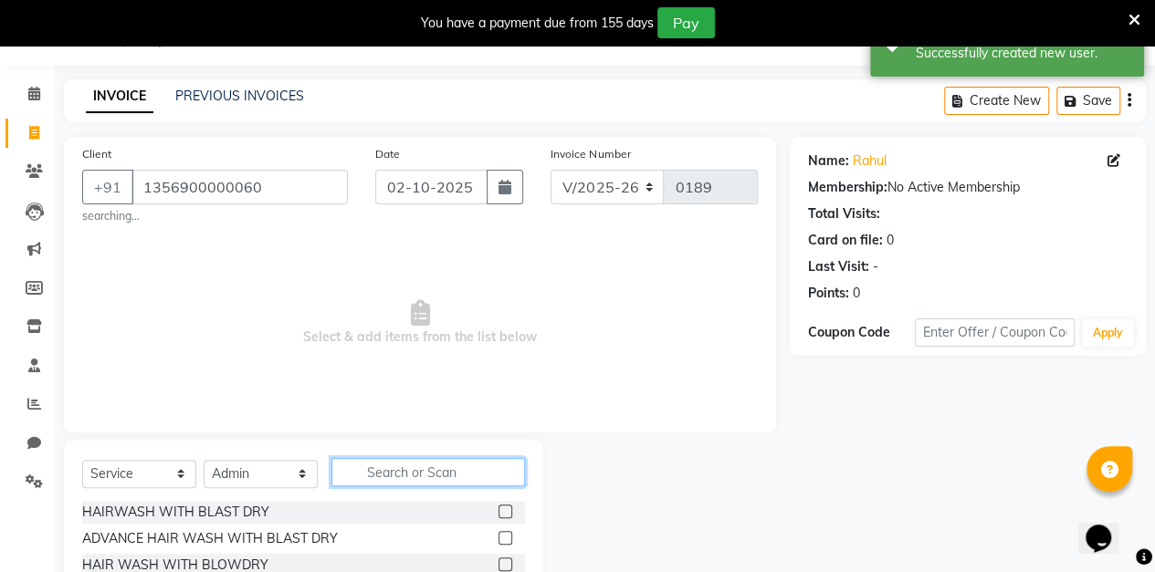
click at [439, 475] on input "text" at bounding box center [427, 472] width 193 height 28
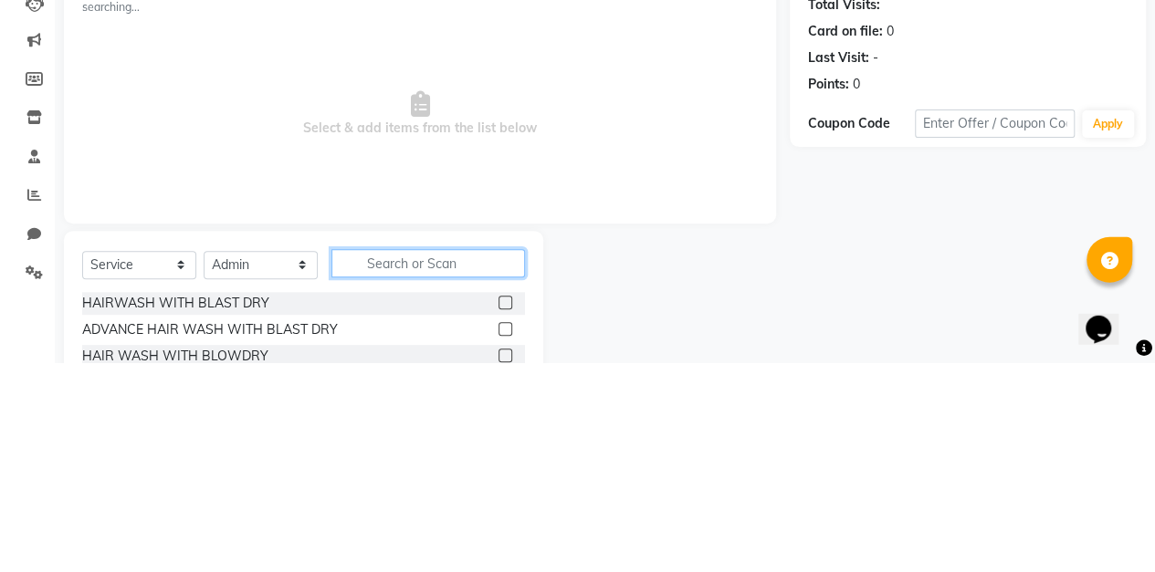
scroll to position [80, 0]
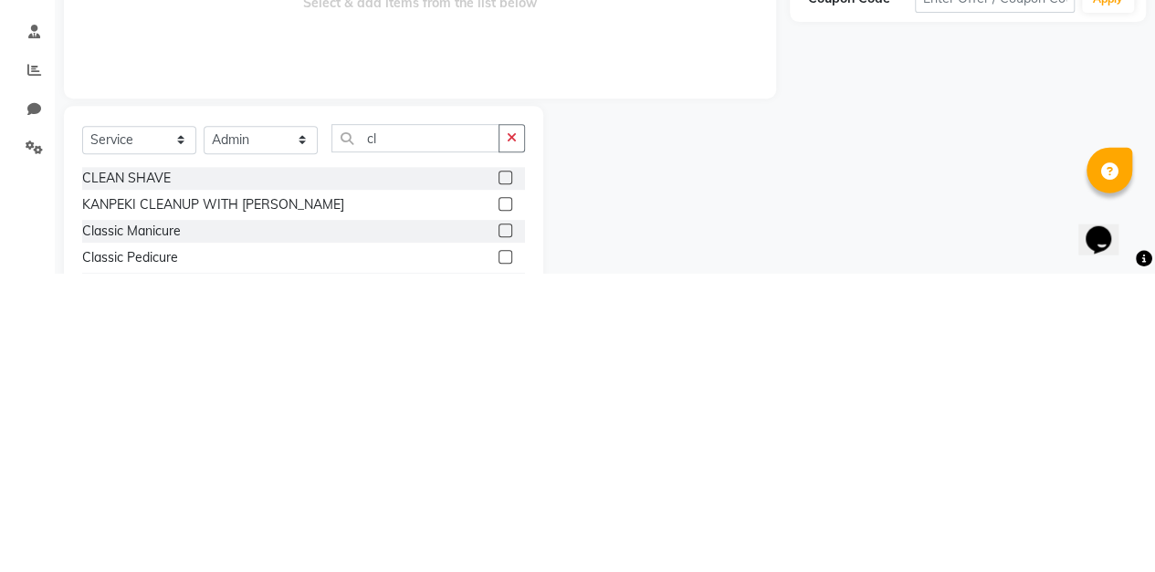
click at [506, 475] on label at bounding box center [505, 476] width 14 height 14
click at [506, 475] on input "checkbox" at bounding box center [504, 477] width 12 height 12
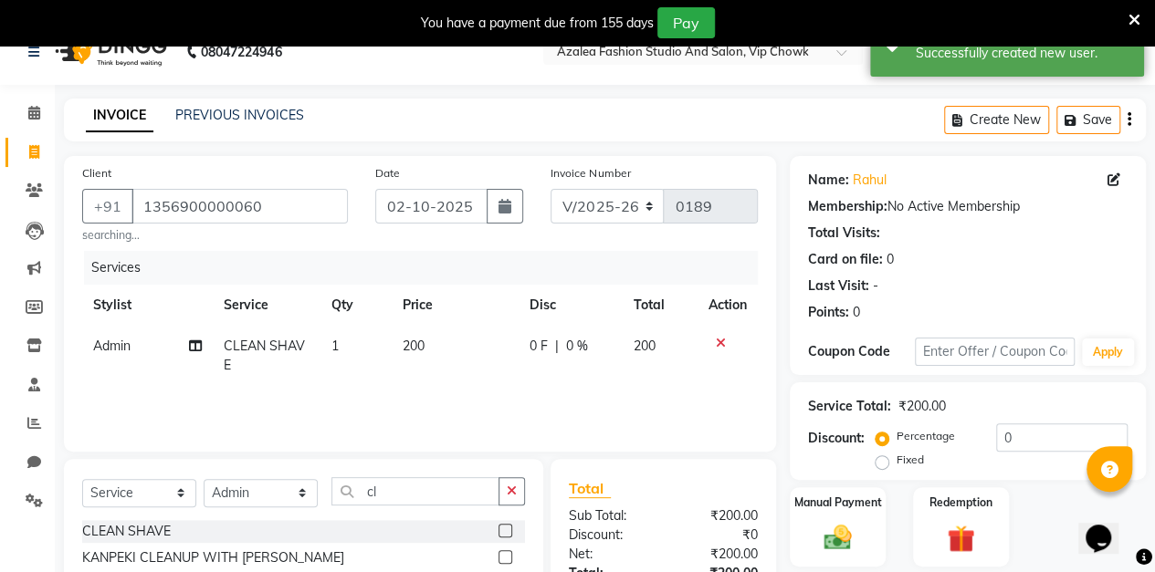
scroll to position [0, 0]
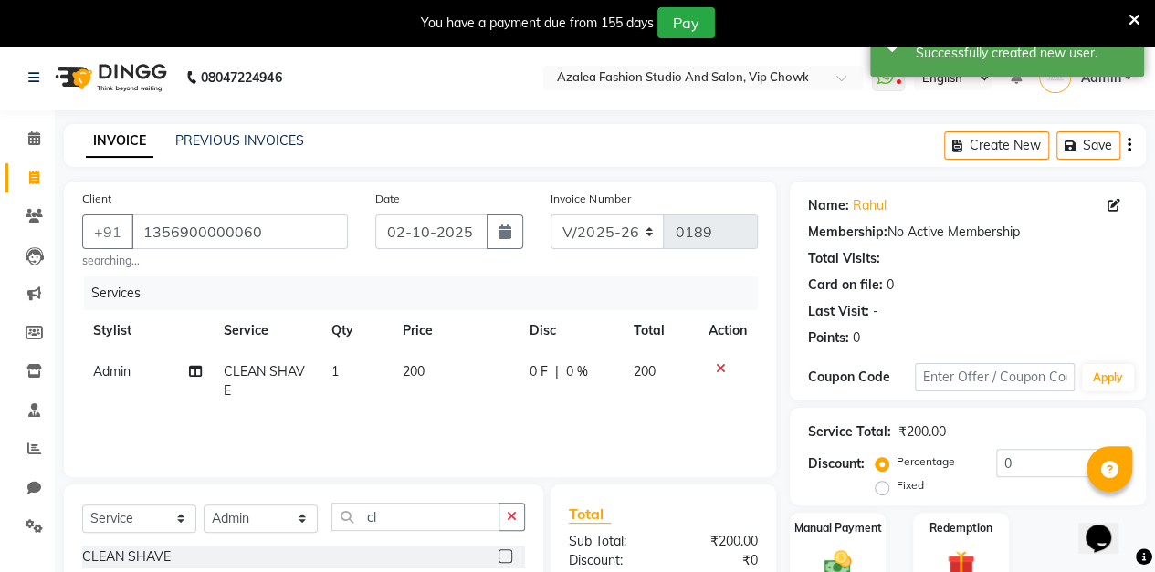
click at [506, 231] on icon "button" at bounding box center [504, 232] width 13 height 15
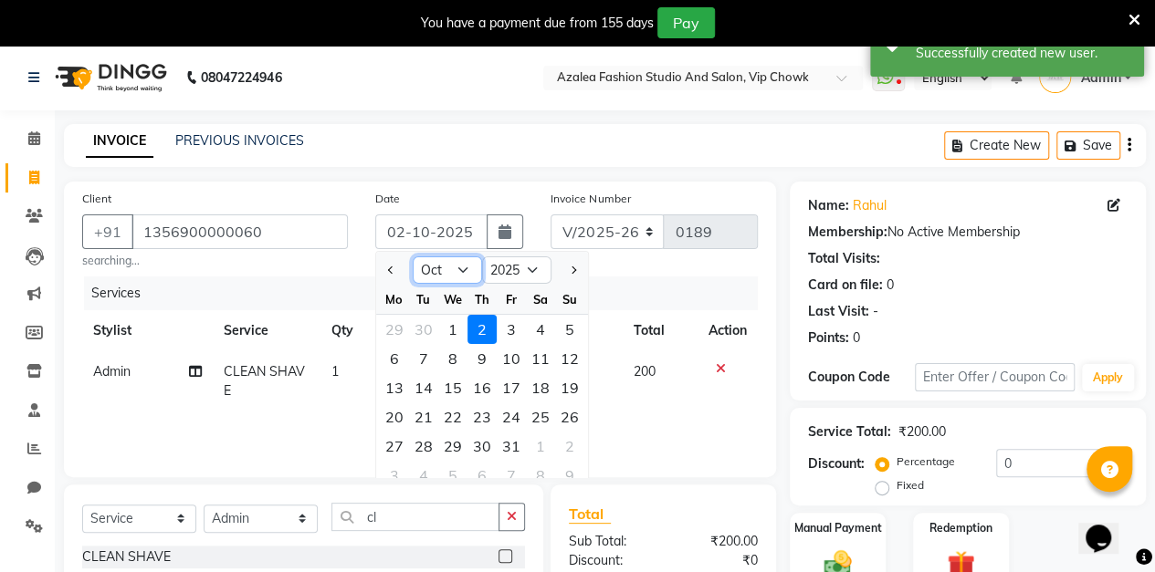
click at [460, 277] on select "Jan Feb Mar Apr May Jun [DATE] Aug Sep Oct Nov Dec" at bounding box center [447, 269] width 69 height 27
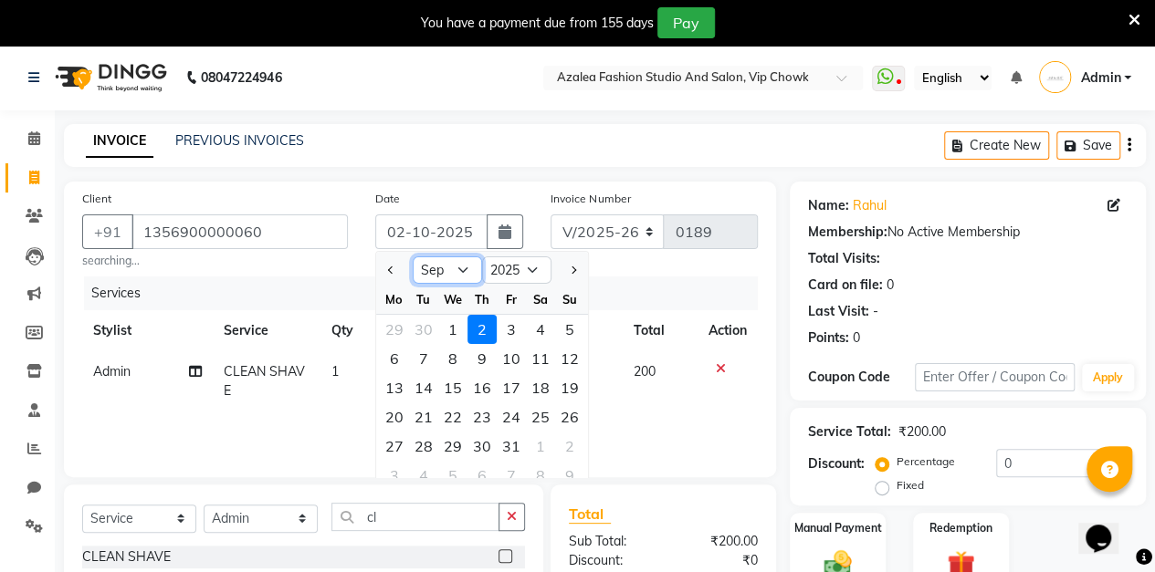
click at [413, 256] on select "Jan Feb Mar Apr May Jun [DATE] Aug Sep Oct Nov Dec" at bounding box center [447, 269] width 69 height 27
click at [544, 360] on div "13" at bounding box center [540, 358] width 29 height 29
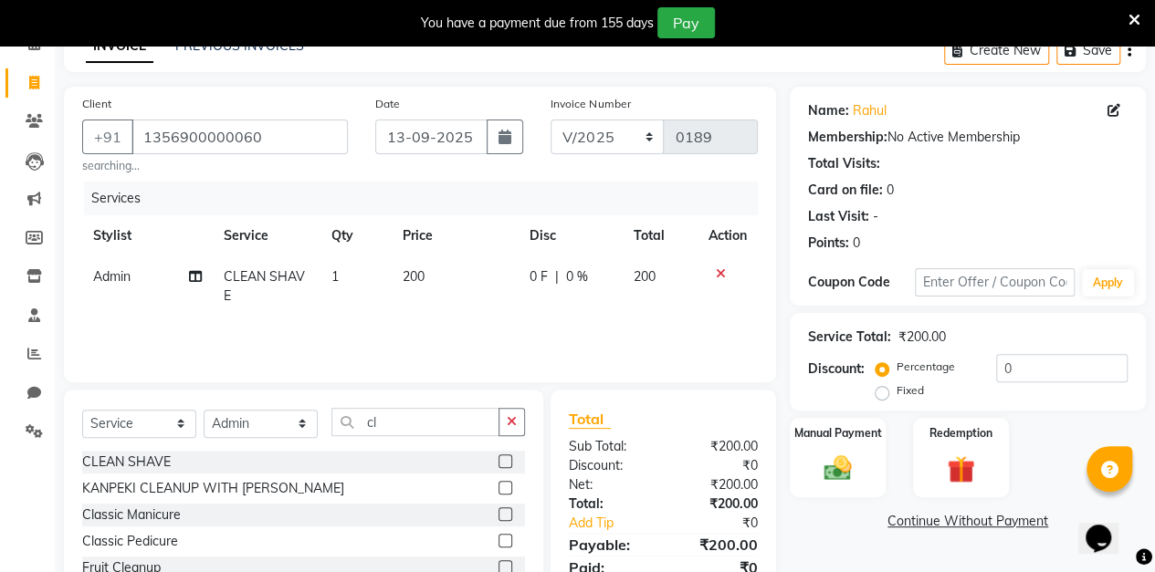
scroll to position [168, 0]
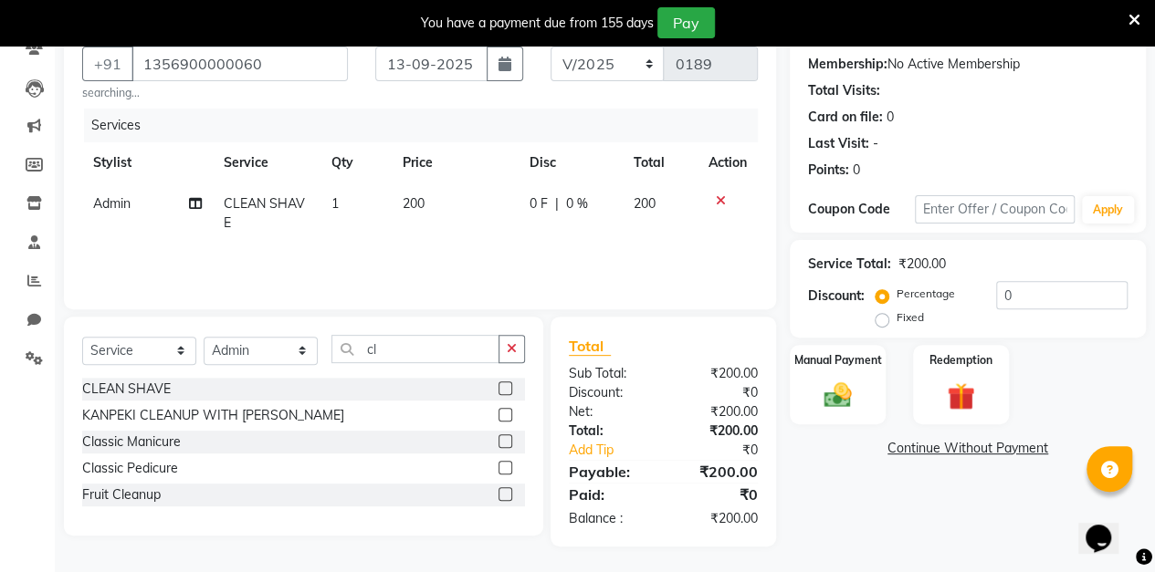
click at [826, 402] on img at bounding box center [837, 396] width 45 height 32
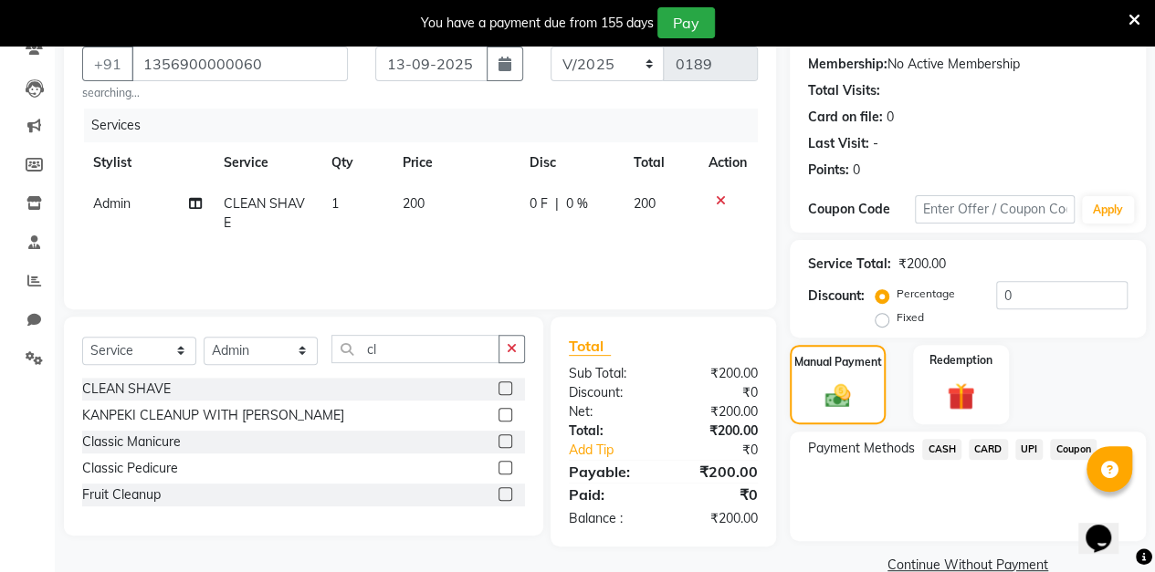
scroll to position [201, 0]
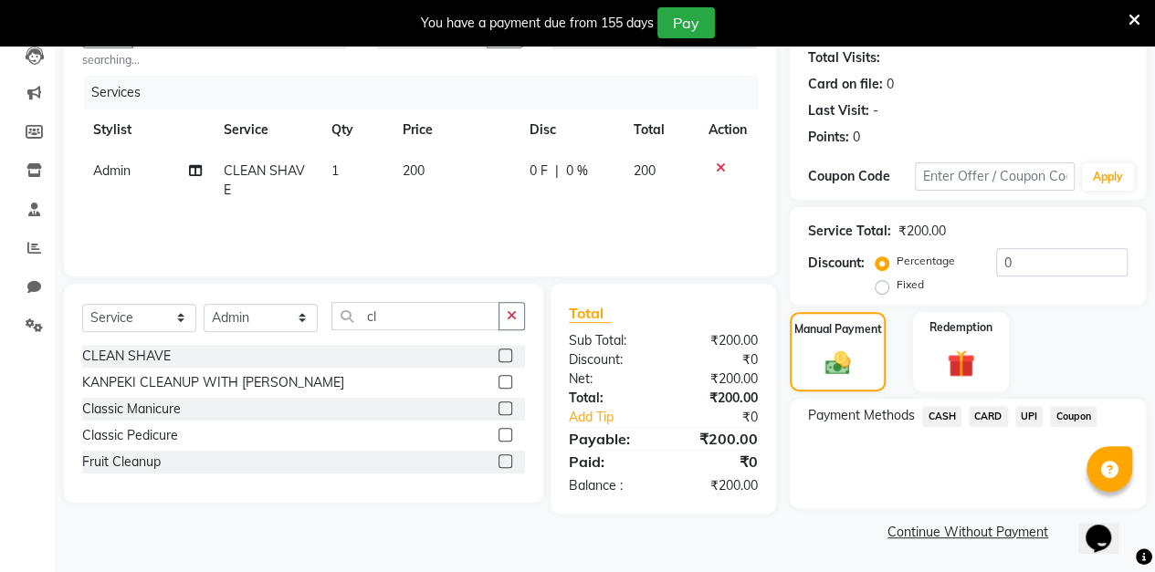
click at [943, 418] on span "CASH" at bounding box center [941, 416] width 39 height 21
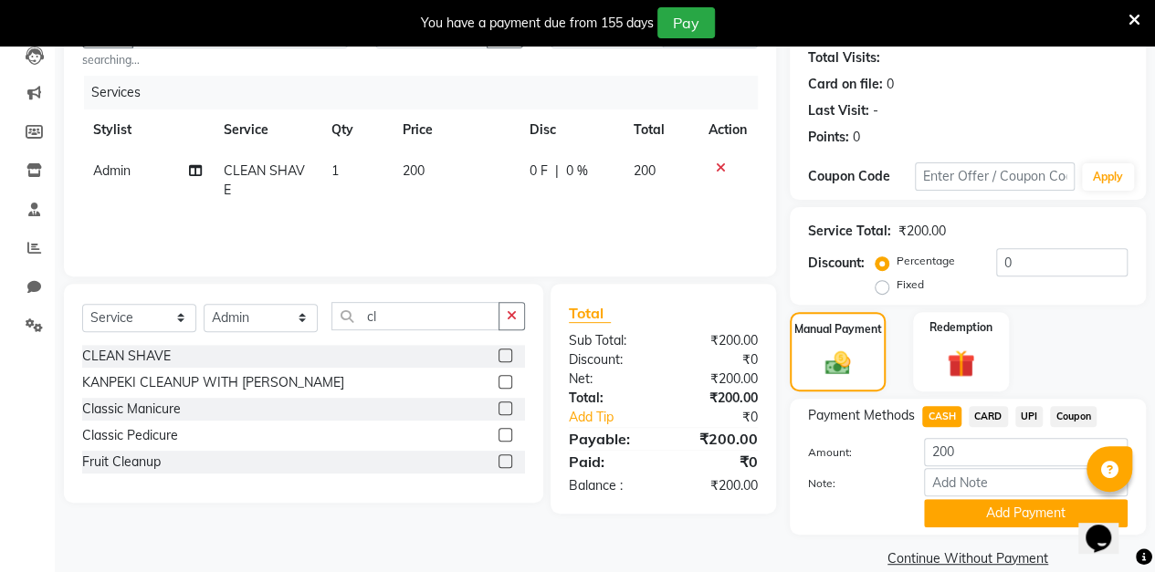
click at [975, 519] on button "Add Payment" at bounding box center [1026, 513] width 204 height 28
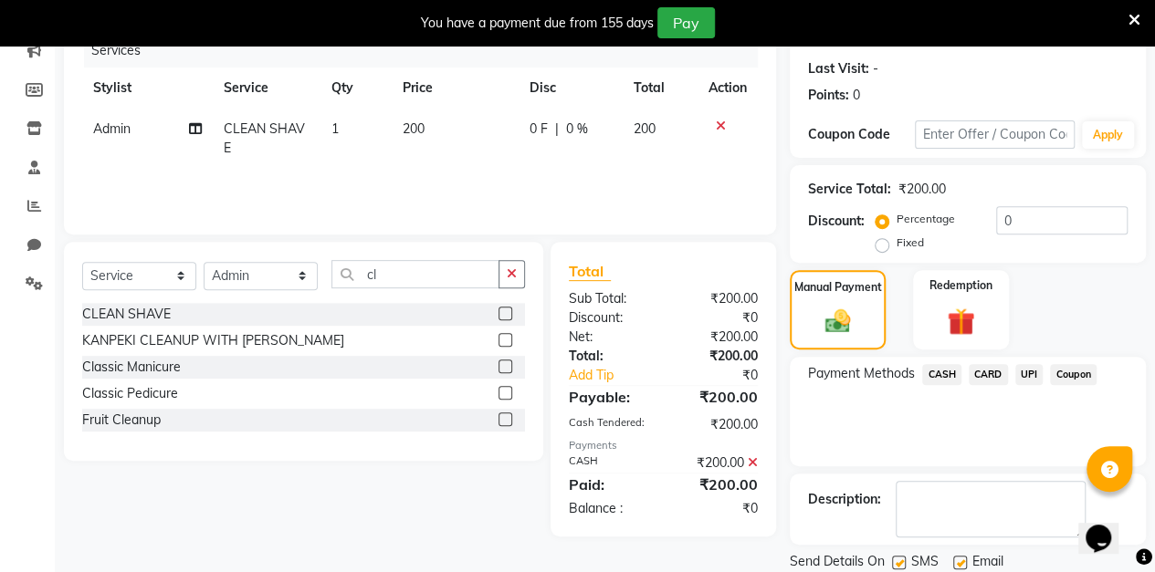
scroll to position [303, 0]
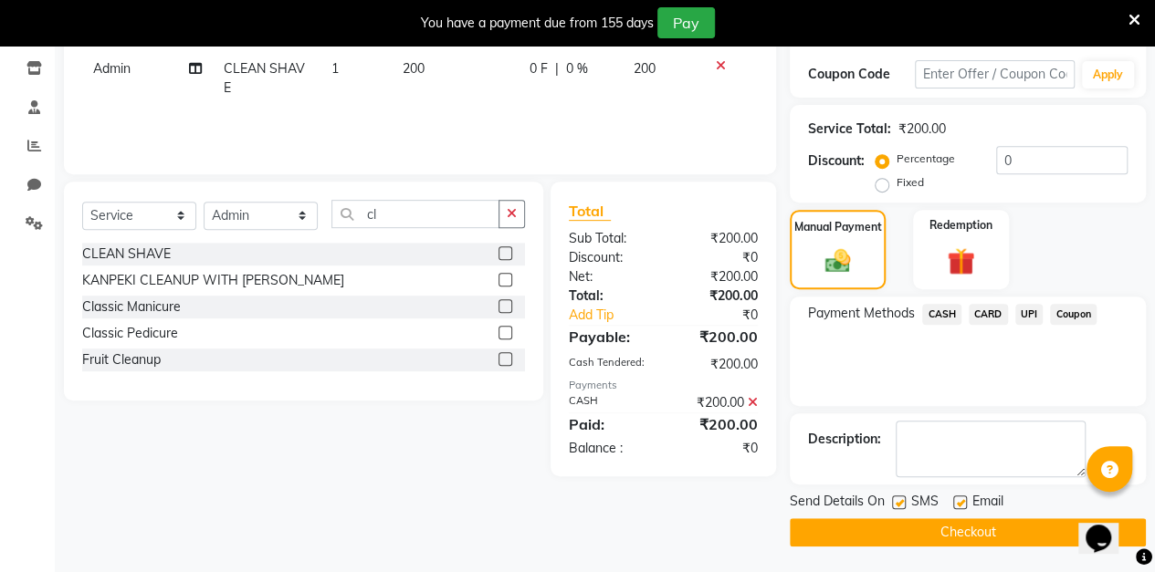
click at [891, 544] on button "Checkout" at bounding box center [967, 532] width 356 height 28
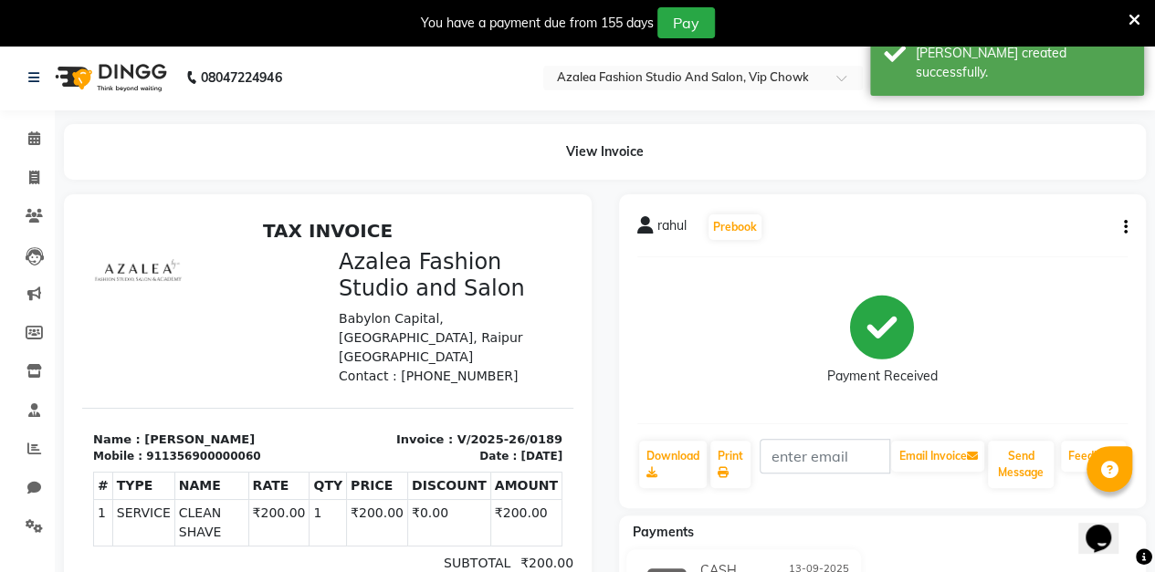
click at [38, 179] on icon at bounding box center [34, 178] width 10 height 14
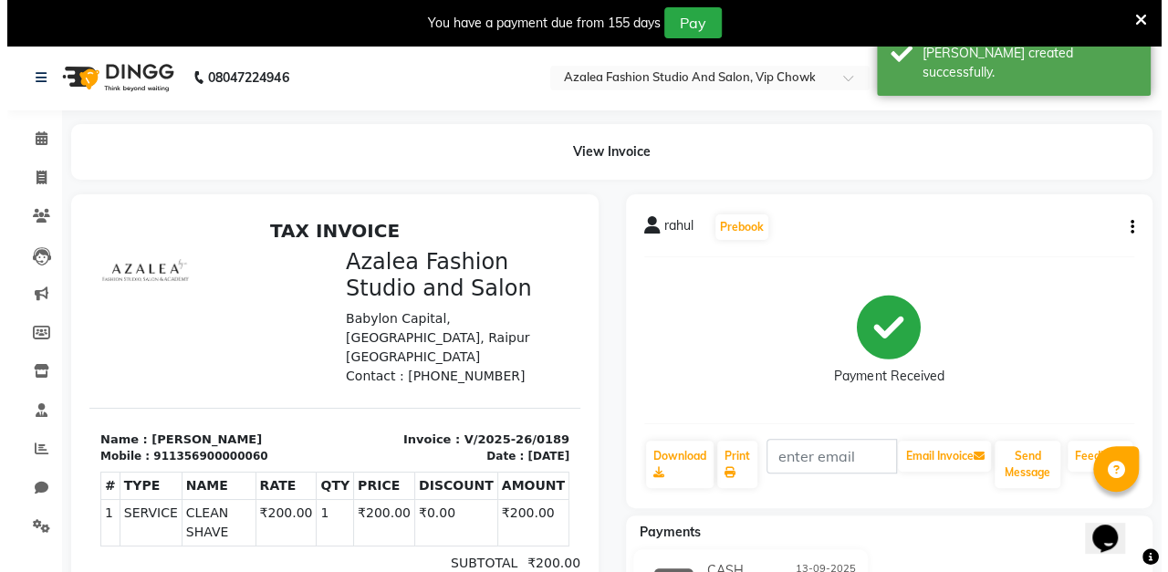
scroll to position [45, 0]
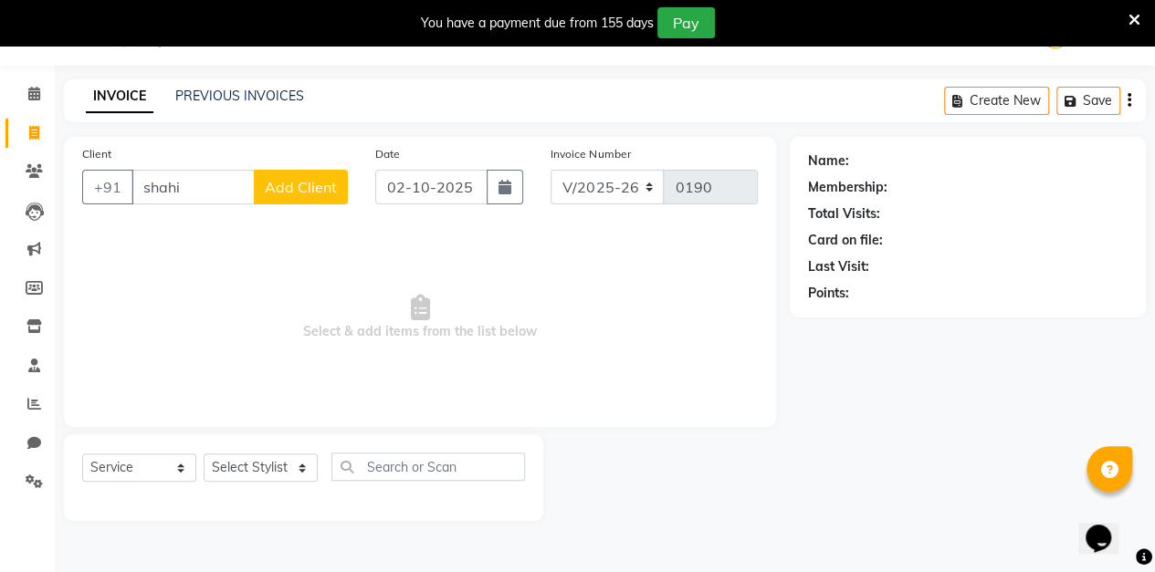
click at [320, 189] on span "Add Client" at bounding box center [301, 187] width 72 height 18
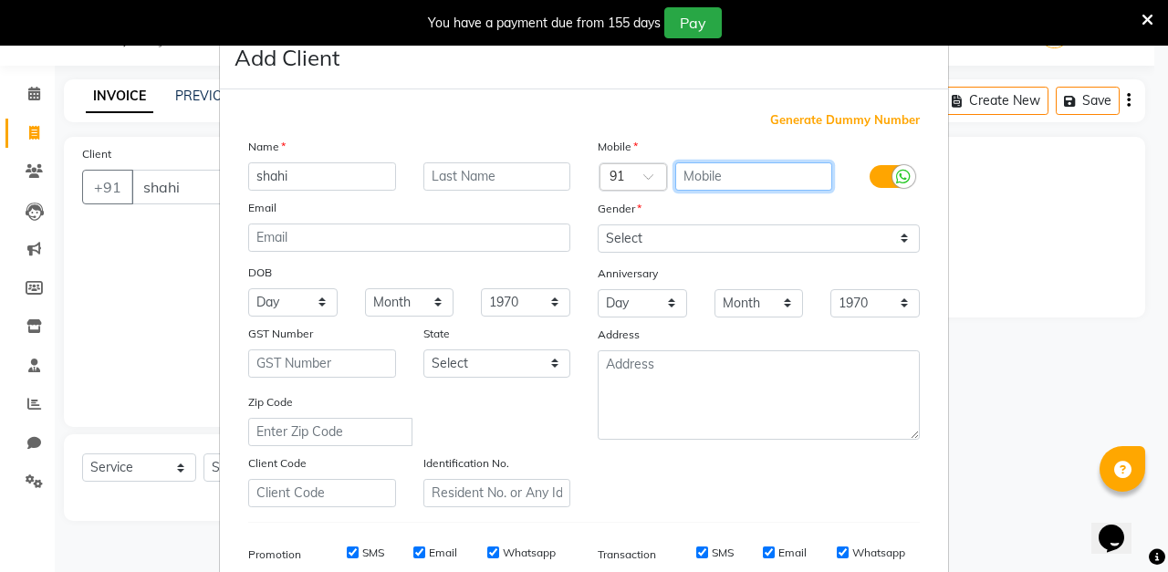
click at [728, 178] on input "text" at bounding box center [754, 176] width 158 height 28
click at [842, 122] on span "Generate Dummy Number" at bounding box center [845, 120] width 150 height 18
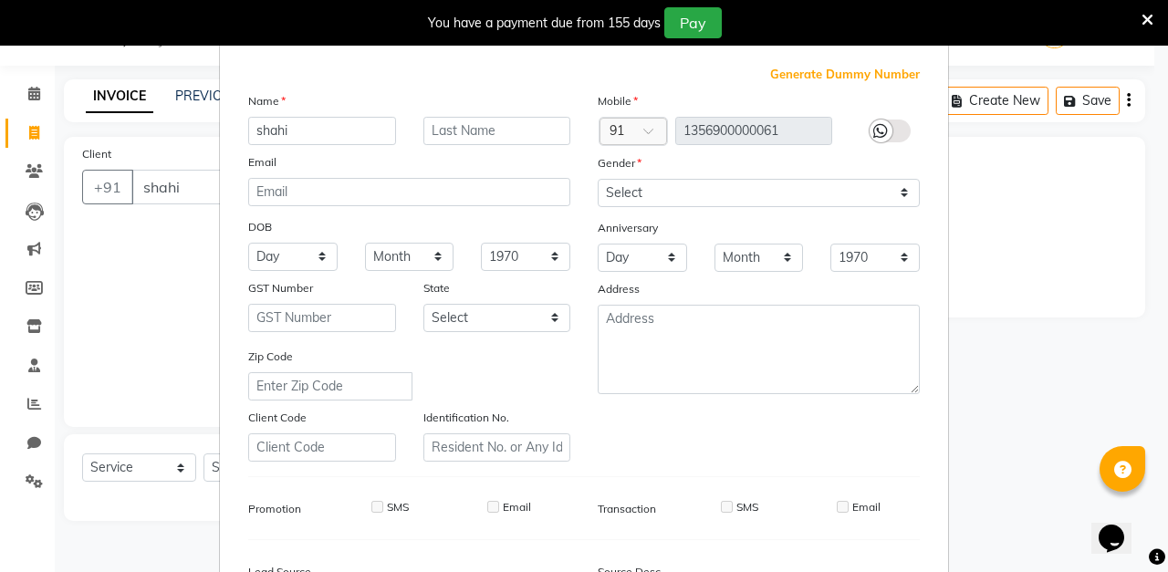
scroll to position [47, 0]
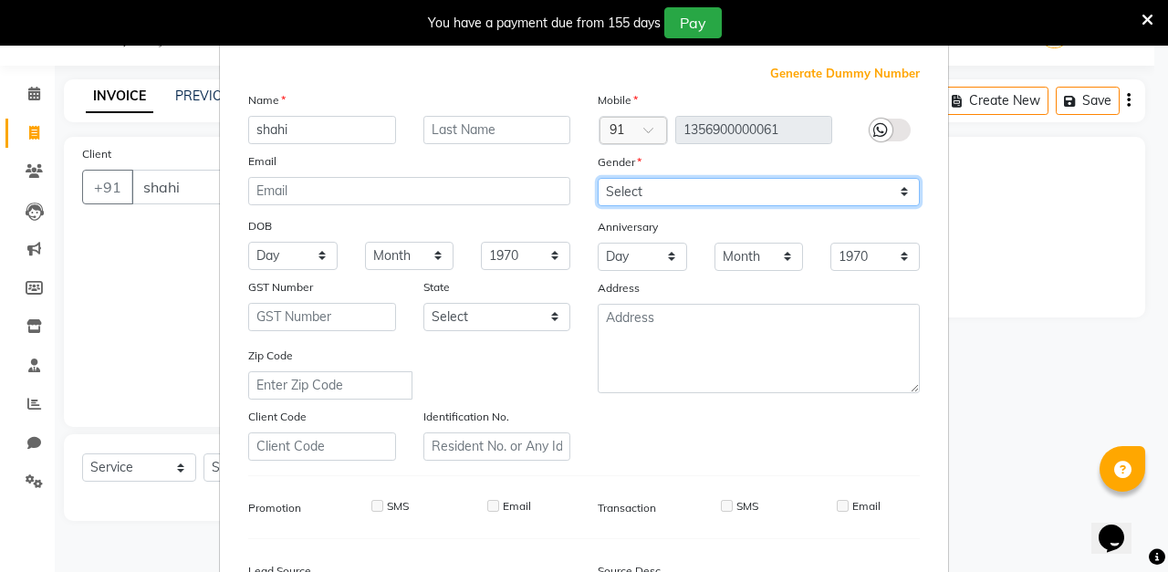
click at [763, 193] on select "Select [DEMOGRAPHIC_DATA] [DEMOGRAPHIC_DATA] Other Prefer Not To Say" at bounding box center [759, 192] width 322 height 28
click at [598, 178] on select "Select [DEMOGRAPHIC_DATA] [DEMOGRAPHIC_DATA] Other Prefer Not To Say" at bounding box center [759, 192] width 322 height 28
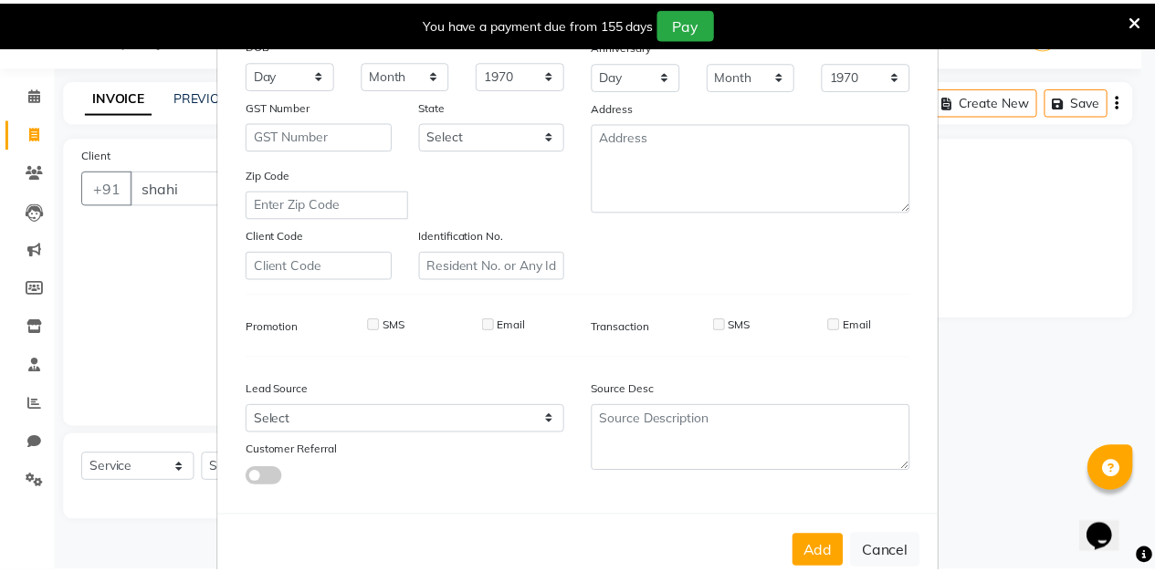
scroll to position [230, 0]
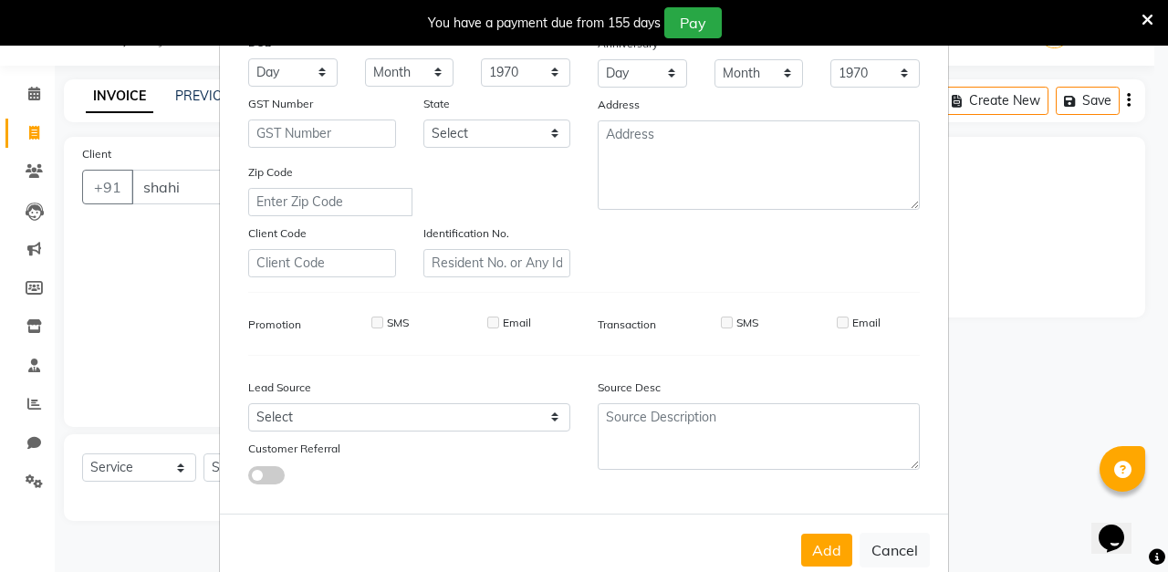
click at [816, 553] on button "Add" at bounding box center [826, 550] width 51 height 33
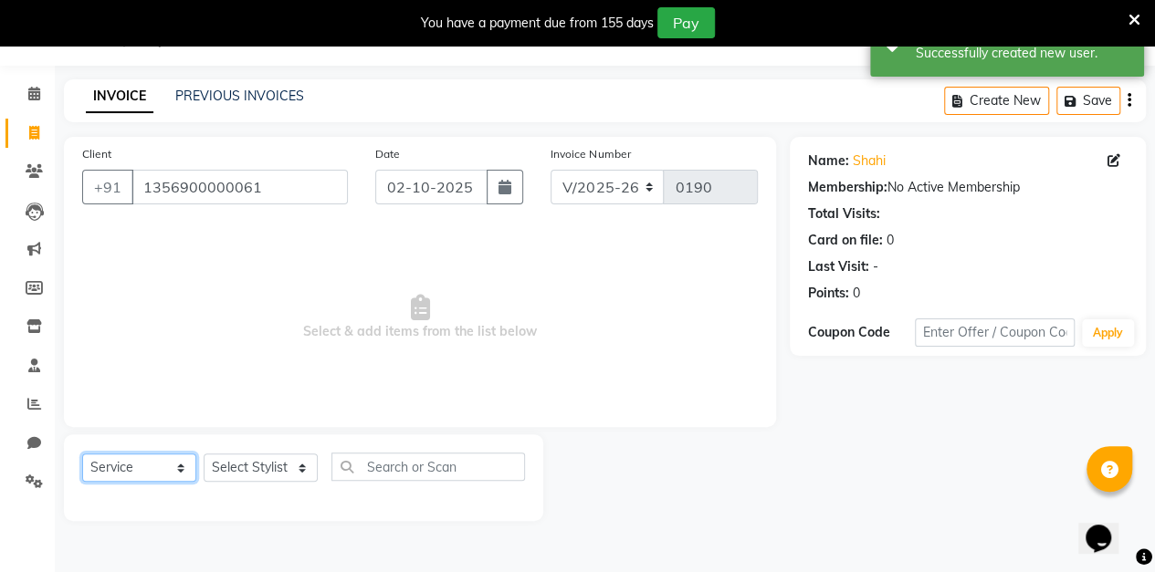
click at [177, 473] on select "Select Service Product Membership Package Voucher Prepaid Gift Card" at bounding box center [139, 468] width 114 height 28
click at [288, 464] on select "Select Stylist aarti sen Admin [PERSON_NAME] anzal [PERSON_NAME][MEDICAL_DATA]:…" at bounding box center [261, 468] width 114 height 28
click at [289, 472] on select "Select Stylist aarti sen Admin [PERSON_NAME] anzal [PERSON_NAME][MEDICAL_DATA]:…" at bounding box center [261, 468] width 114 height 28
click at [289, 476] on select "Select Stylist aarti sen Admin [PERSON_NAME] anzal [PERSON_NAME][MEDICAL_DATA]:…" at bounding box center [261, 468] width 114 height 28
click at [204, 454] on select "Select Stylist aarti sen Admin [PERSON_NAME] anzal [PERSON_NAME][MEDICAL_DATA]:…" at bounding box center [261, 468] width 114 height 28
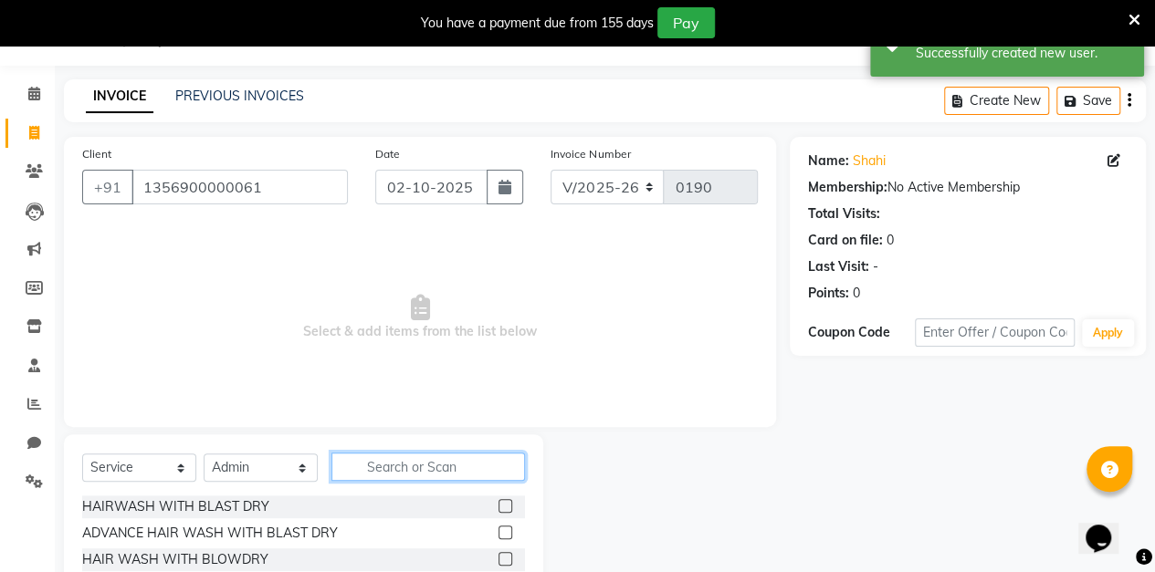
click at [430, 470] on input "text" at bounding box center [427, 467] width 193 height 28
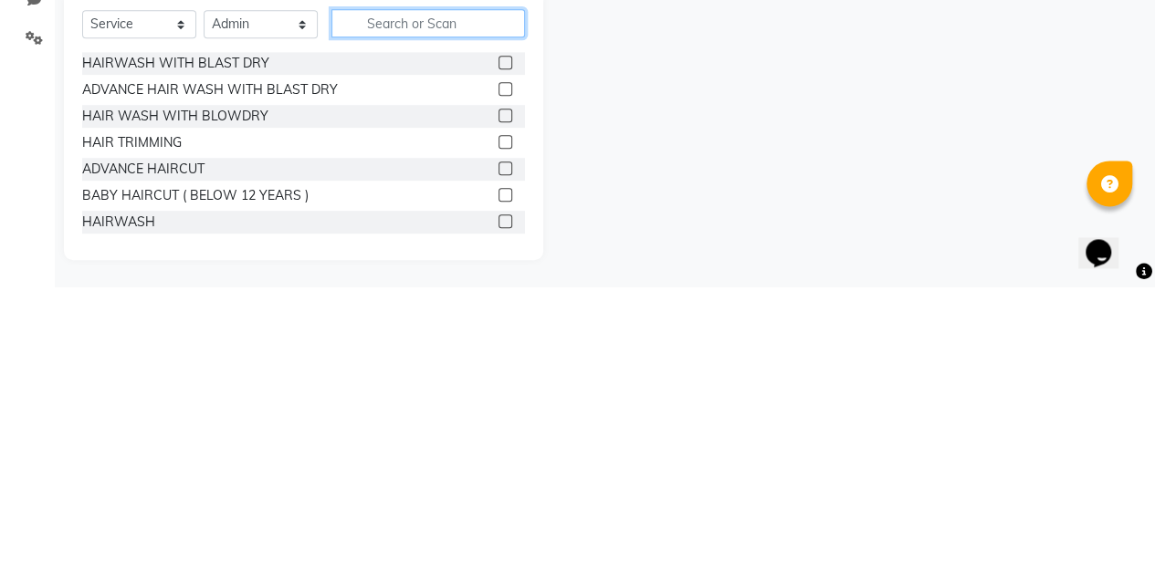
scroll to position [203, 0]
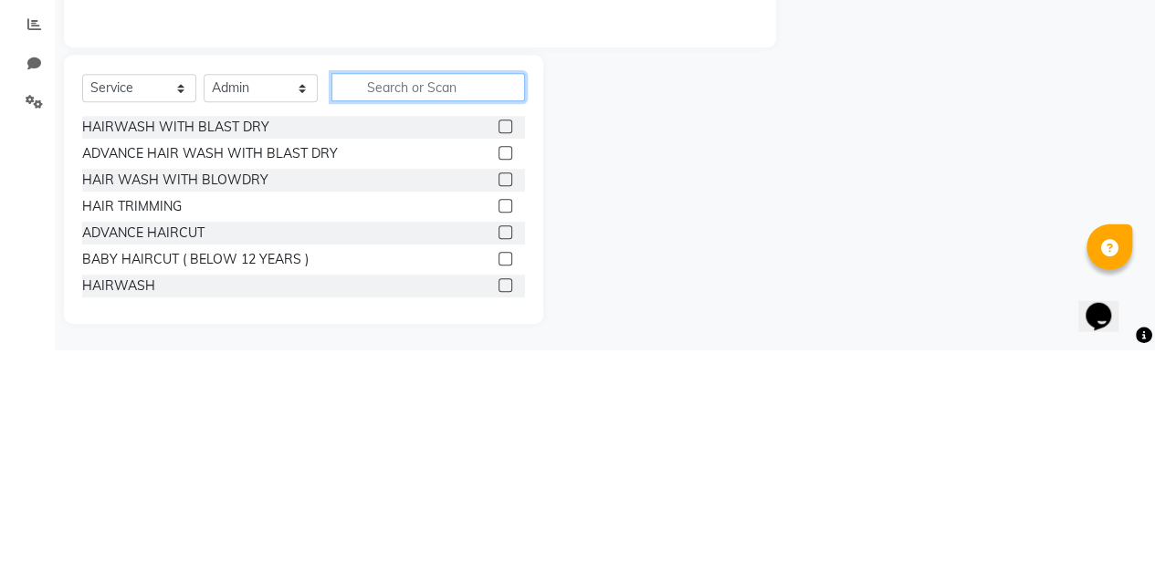
click at [457, 310] on input "text" at bounding box center [427, 309] width 193 height 28
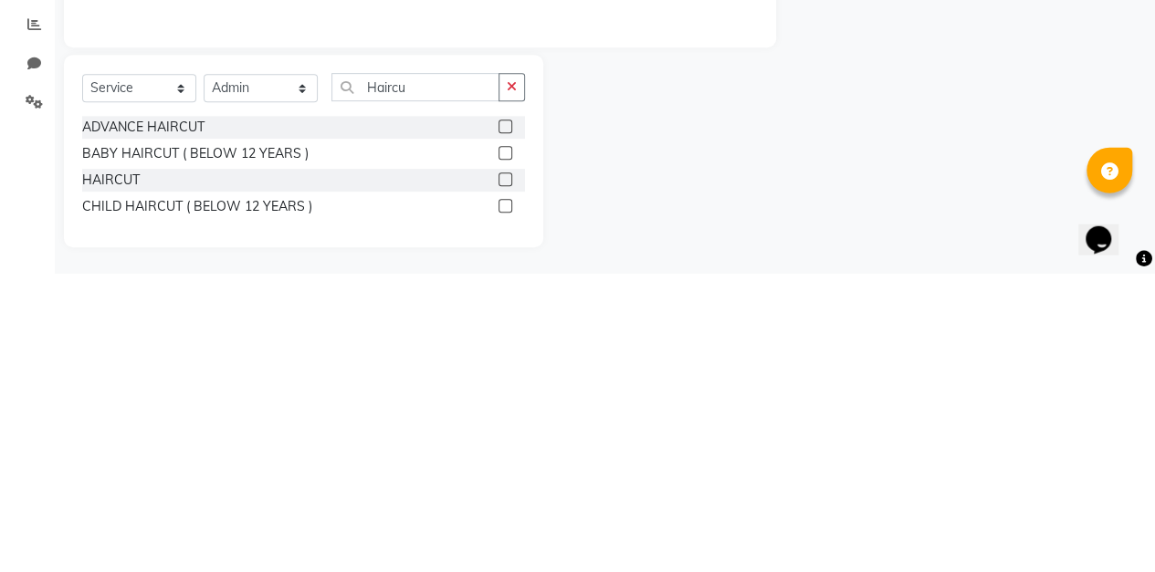
click at [511, 428] on label at bounding box center [505, 425] width 14 height 14
click at [510, 428] on input "checkbox" at bounding box center [504, 426] width 12 height 12
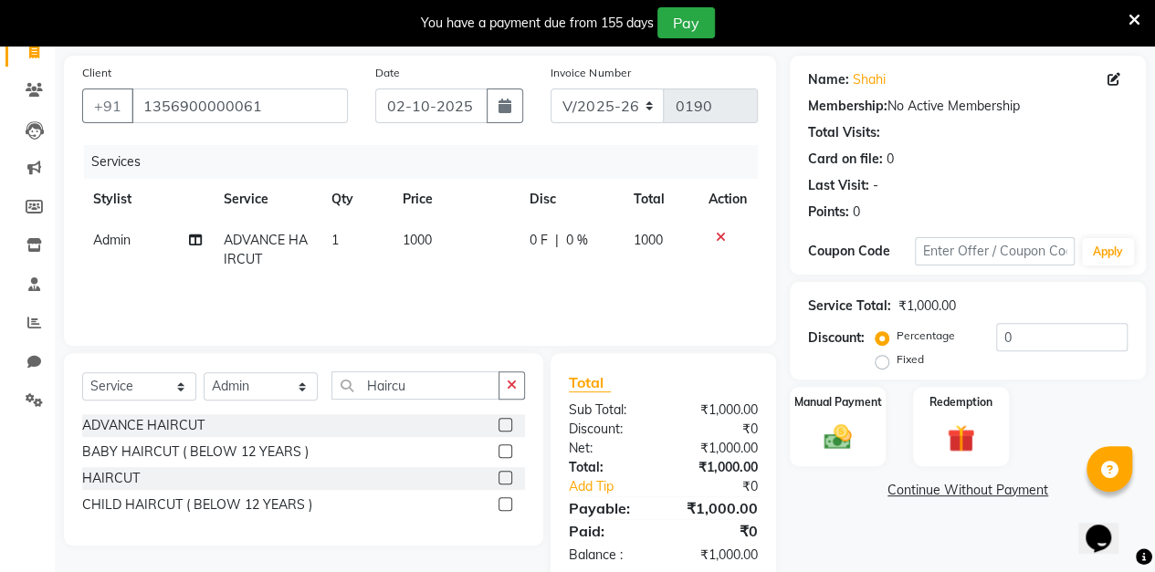
click at [505, 106] on icon "button" at bounding box center [504, 106] width 13 height 15
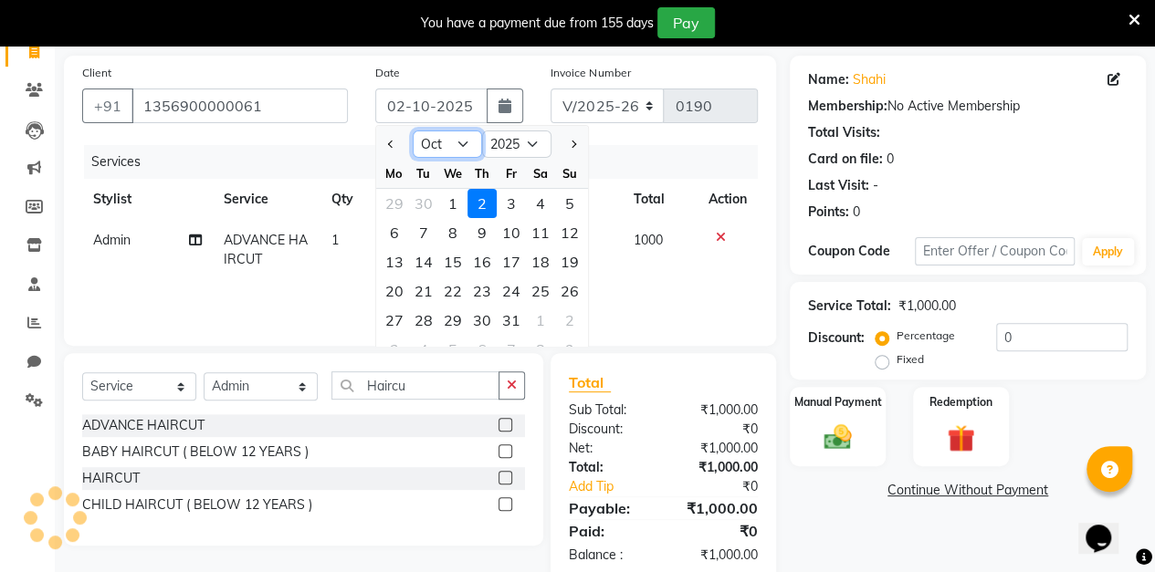
click at [452, 150] on select "Jan Feb Mar Apr May Jun [DATE] Aug Sep Oct Nov Dec" at bounding box center [447, 144] width 69 height 27
click at [413, 131] on select "Jan Feb Mar Apr May Jun [DATE] Aug Sep Oct Nov Dec" at bounding box center [447, 144] width 69 height 27
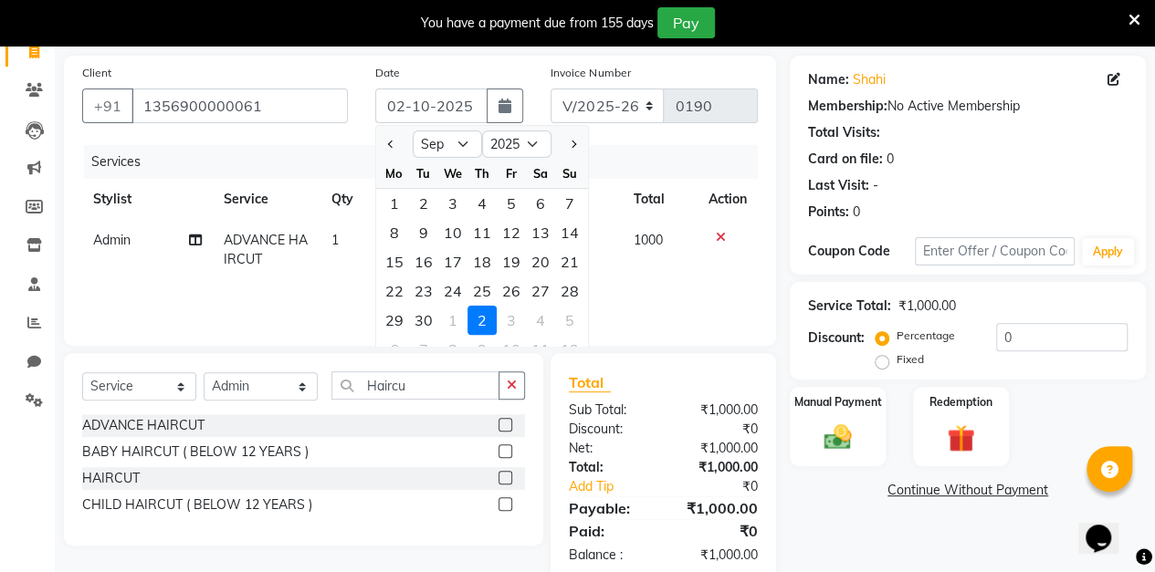
click at [543, 234] on div "13" at bounding box center [540, 232] width 29 height 29
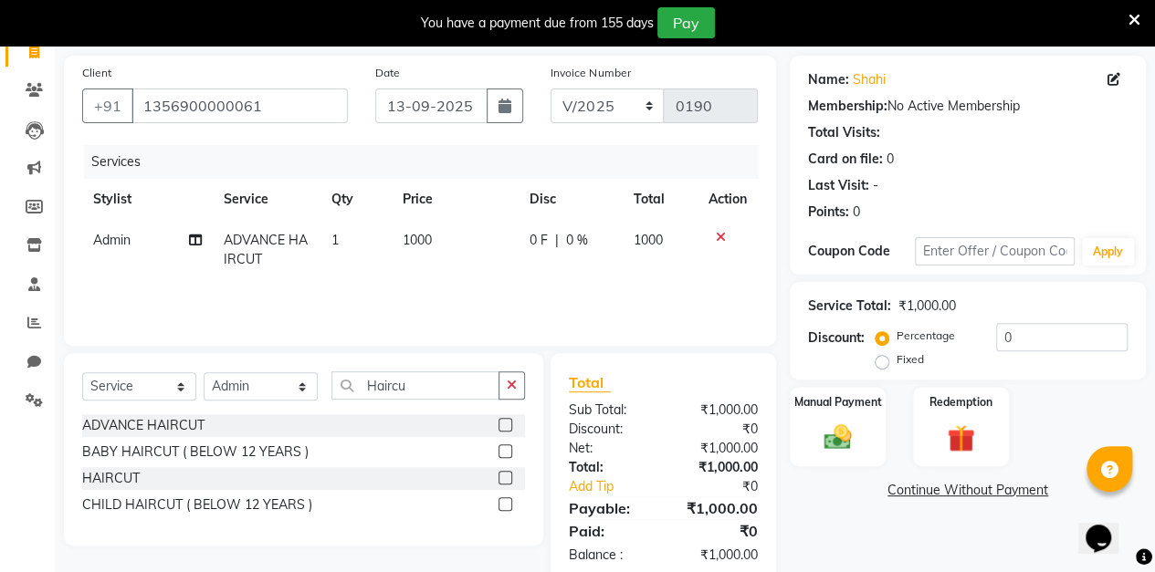
scroll to position [162, 0]
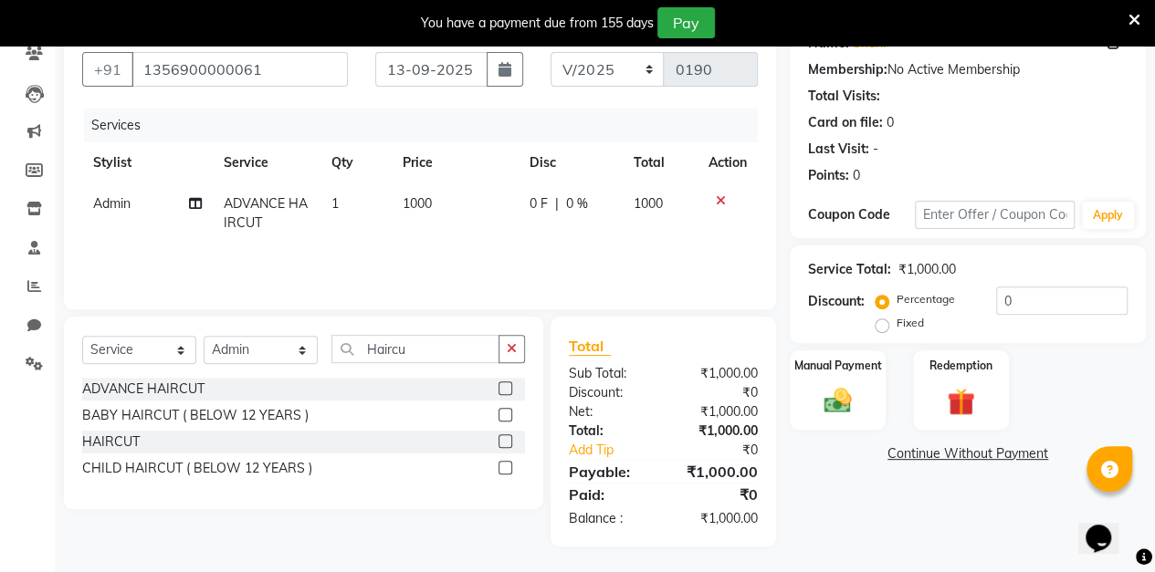
click at [835, 402] on img at bounding box center [837, 401] width 45 height 32
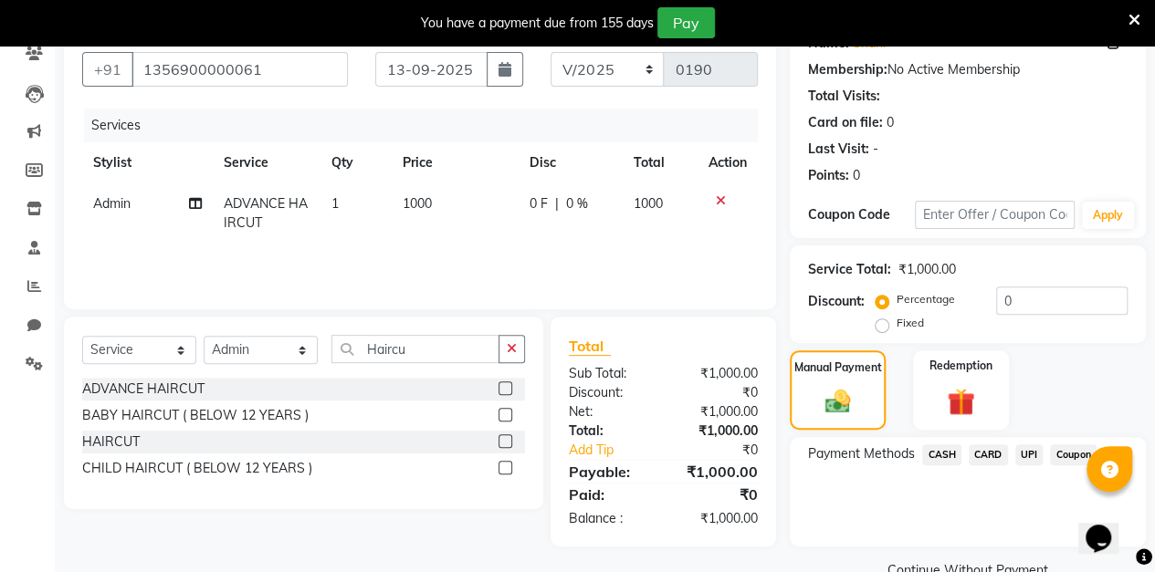
click at [938, 460] on span "CASH" at bounding box center [941, 454] width 39 height 21
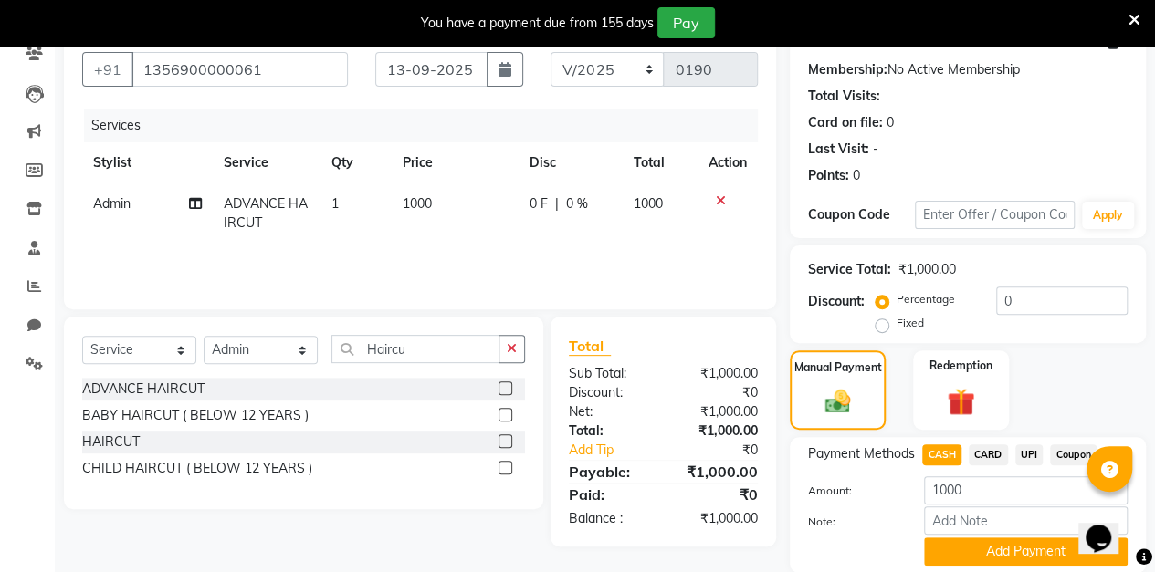
scroll to position [226, 0]
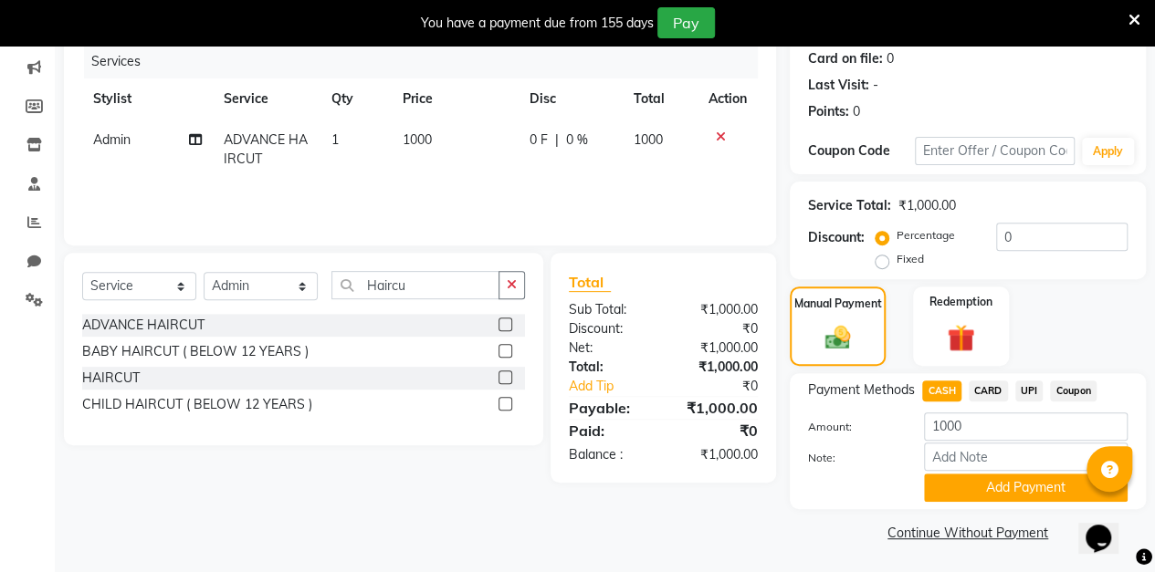
click at [977, 490] on button "Add Payment" at bounding box center [1026, 488] width 204 height 28
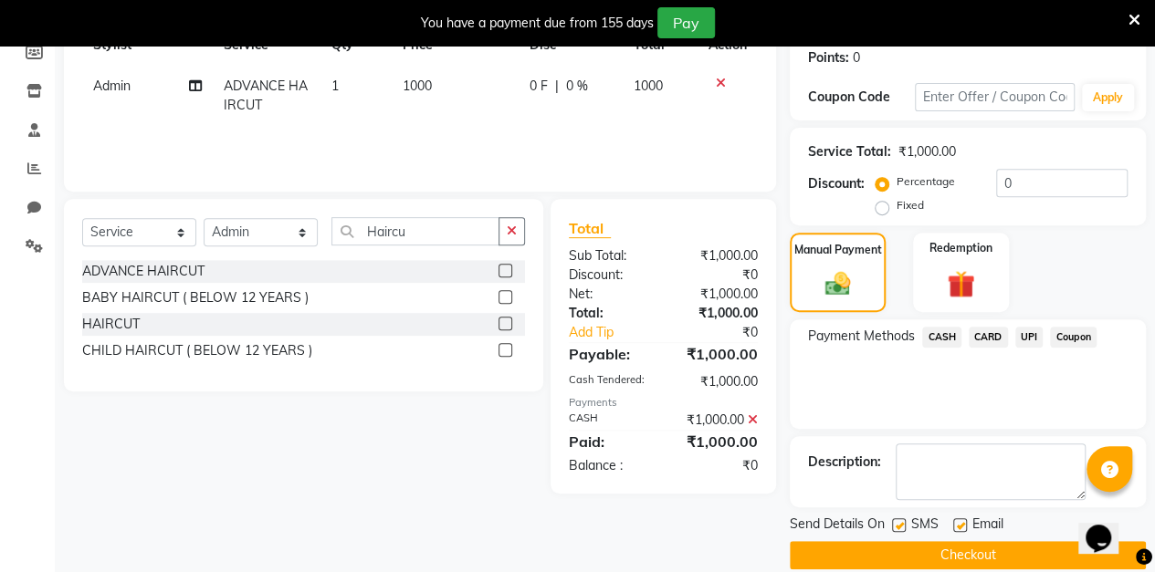
scroll to position [303, 0]
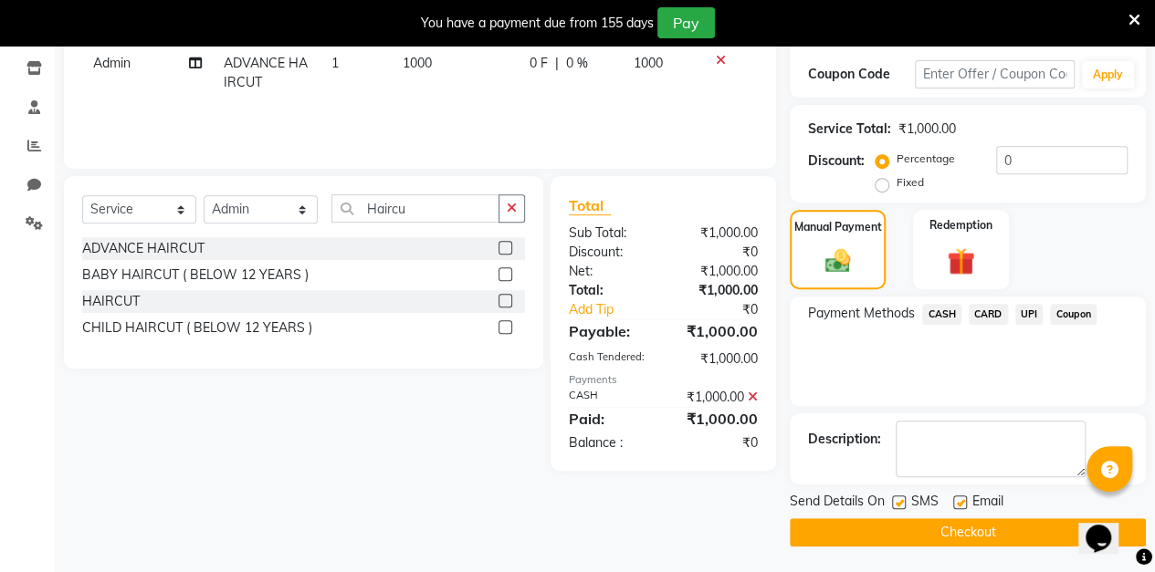
click at [873, 538] on button "Checkout" at bounding box center [967, 532] width 356 height 28
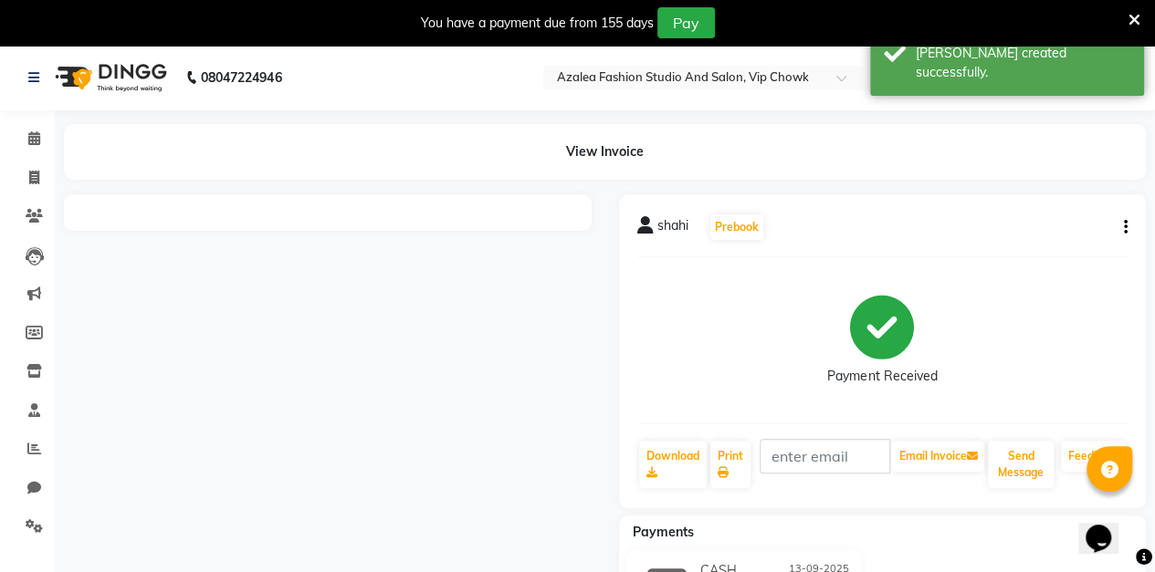
click at [35, 171] on icon at bounding box center [34, 178] width 10 height 14
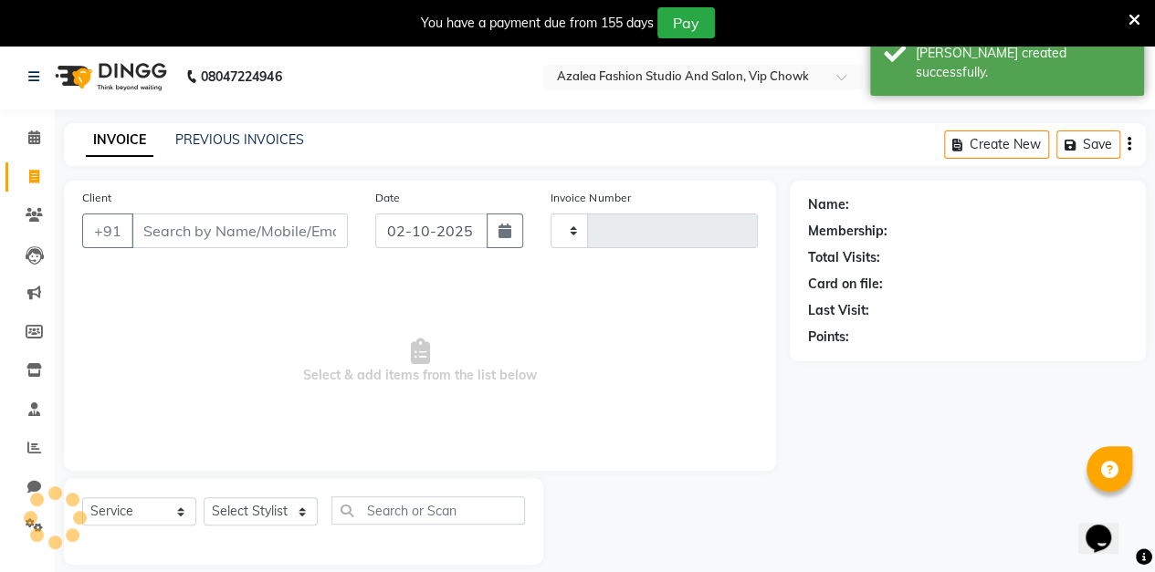
scroll to position [45, 0]
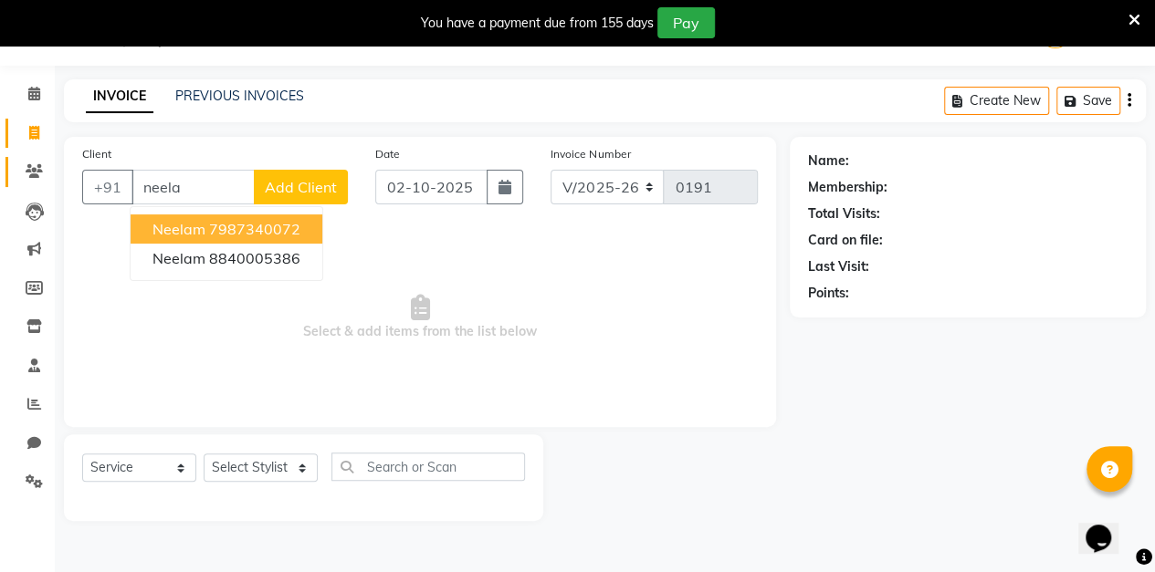
click at [33, 171] on icon at bounding box center [34, 171] width 17 height 14
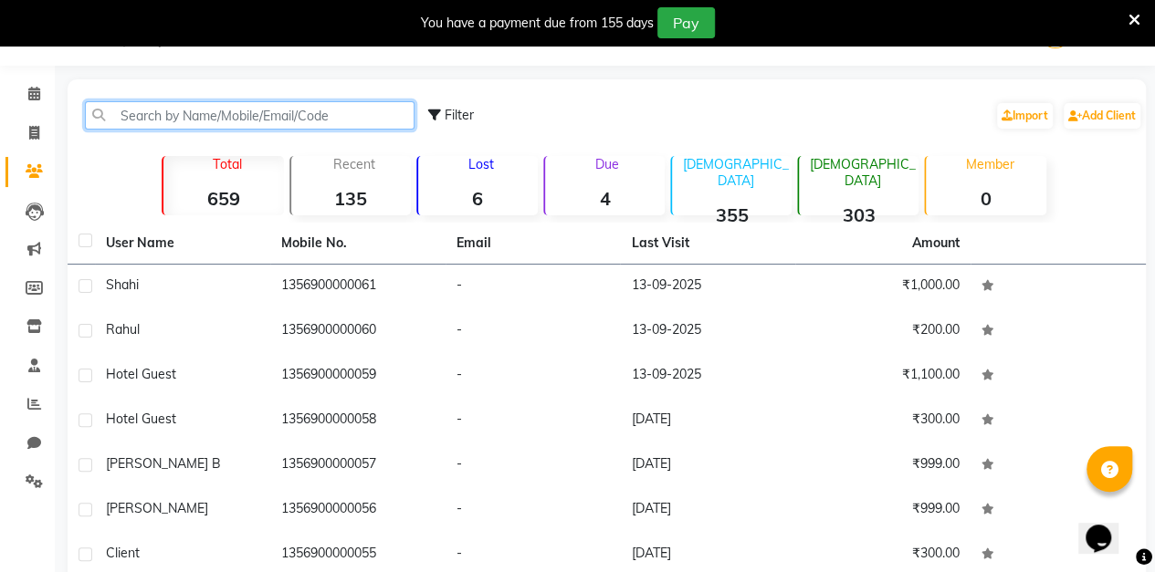
click at [363, 120] on input "text" at bounding box center [249, 115] width 329 height 28
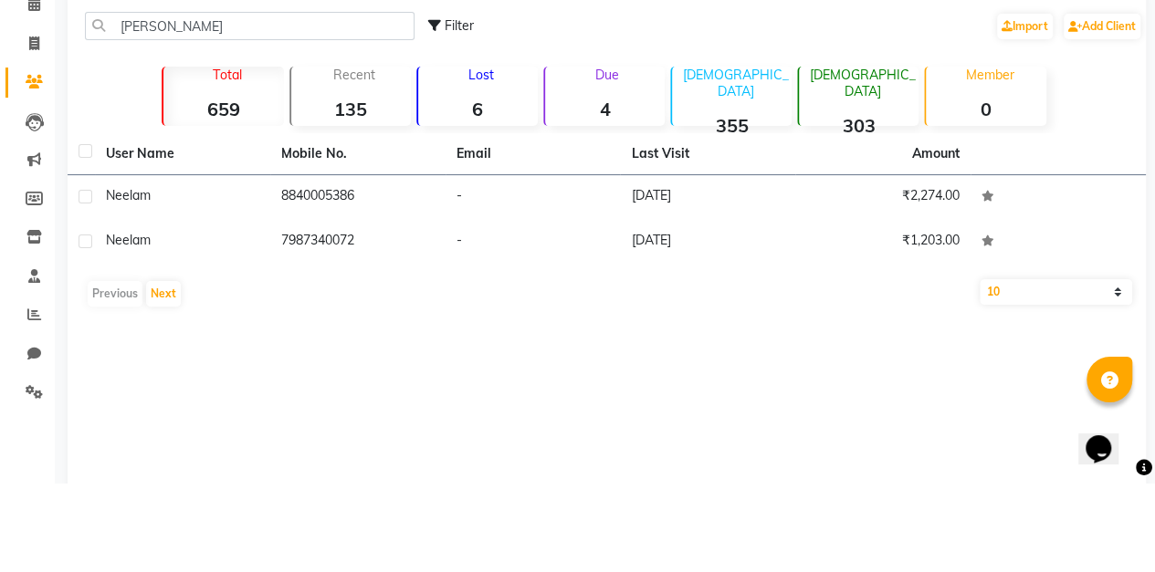
click at [438, 289] on td "8840005386" at bounding box center [357, 287] width 175 height 45
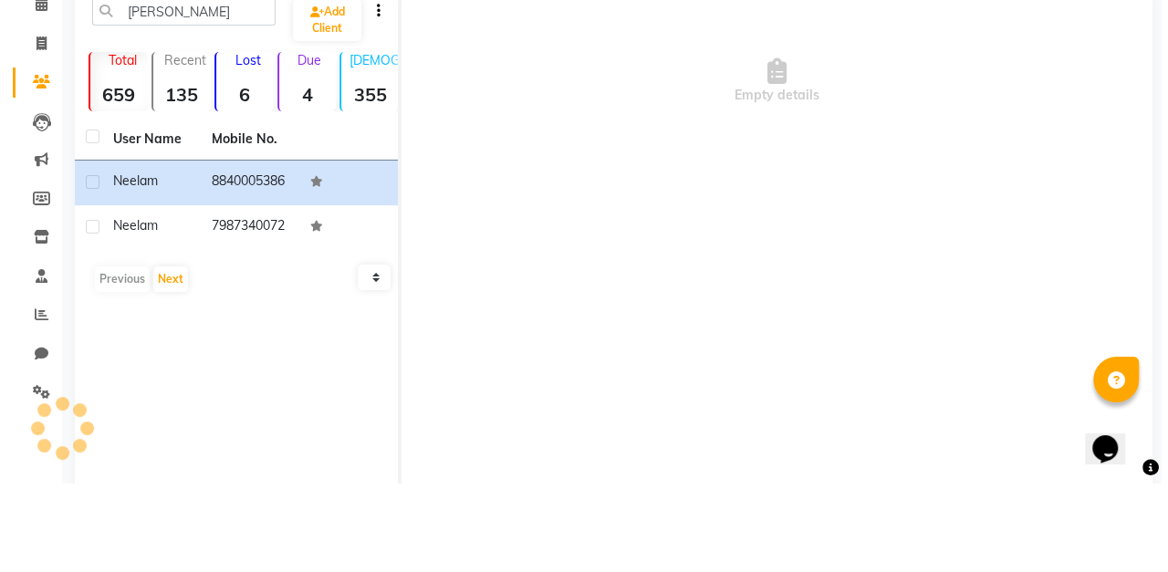
scroll to position [45, 0]
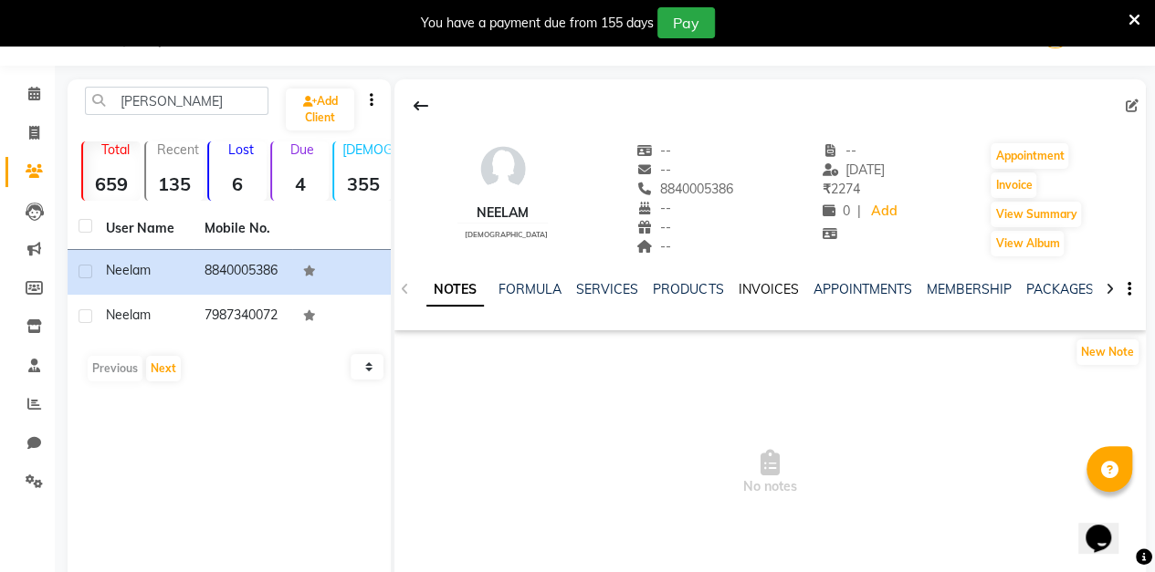
click at [774, 292] on link "INVOICES" at bounding box center [767, 289] width 60 height 16
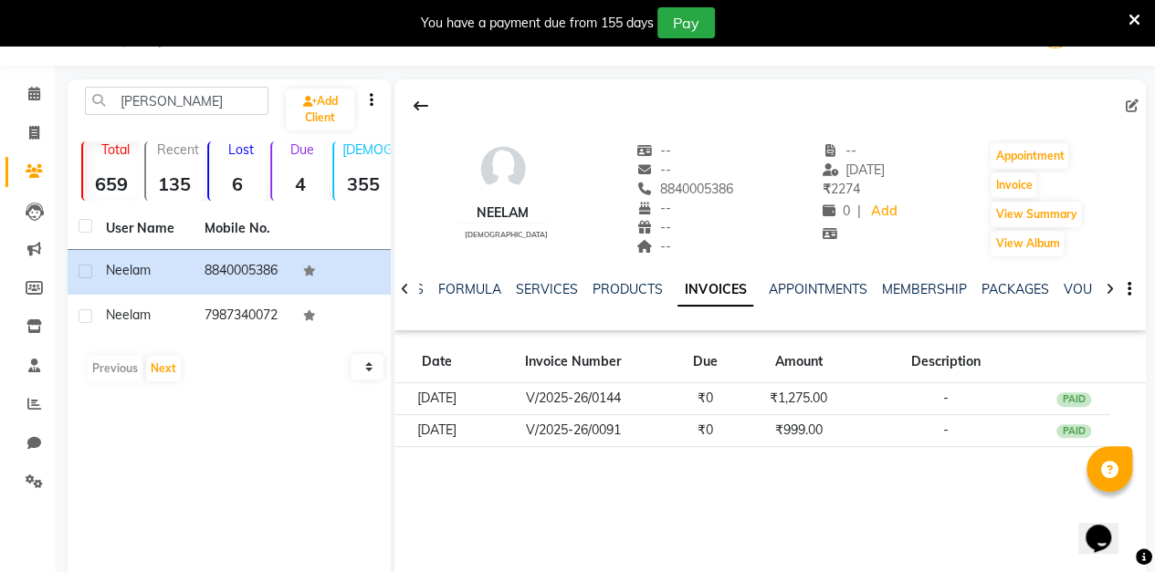
click at [705, 402] on td "₹0" at bounding box center [704, 399] width 75 height 32
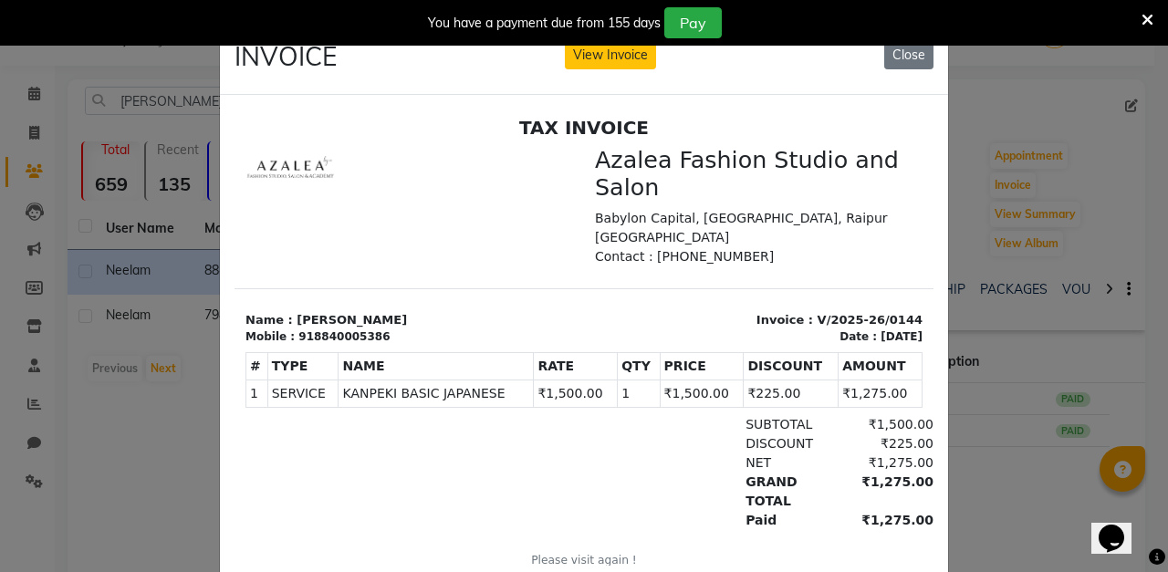
click at [905, 56] on button "Close" at bounding box center [908, 55] width 49 height 28
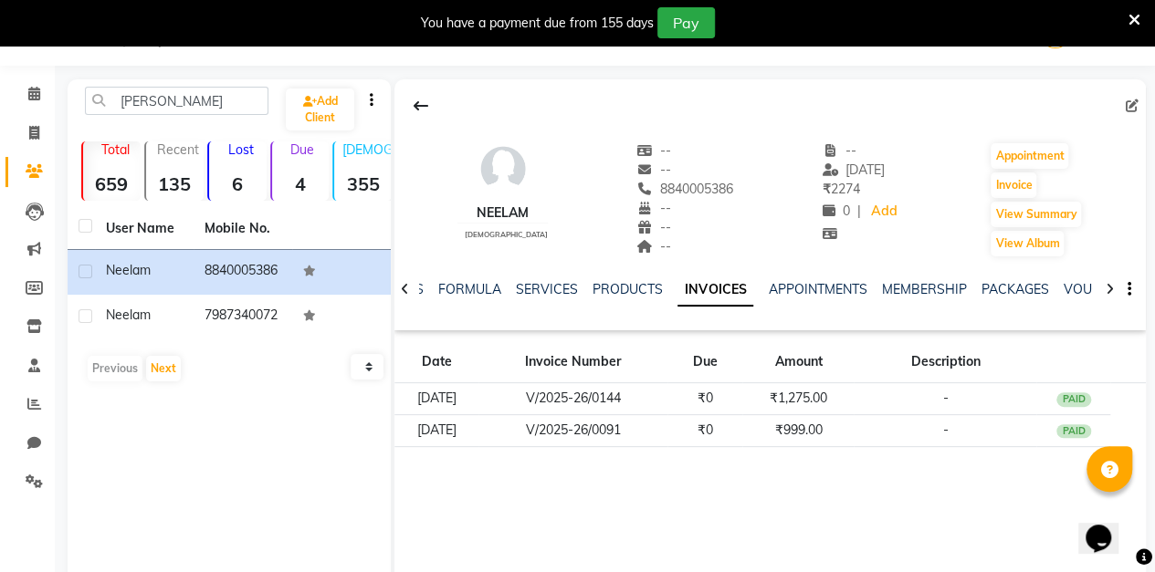
click at [153, 296] on td "neelam" at bounding box center [144, 317] width 99 height 45
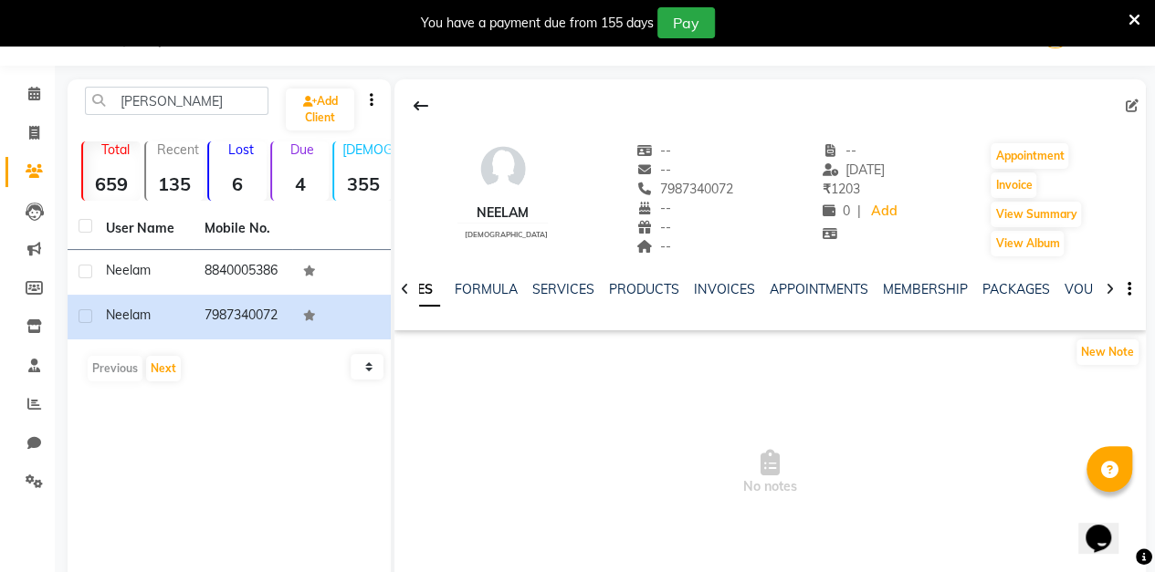
click at [727, 292] on link "INVOICES" at bounding box center [724, 289] width 60 height 16
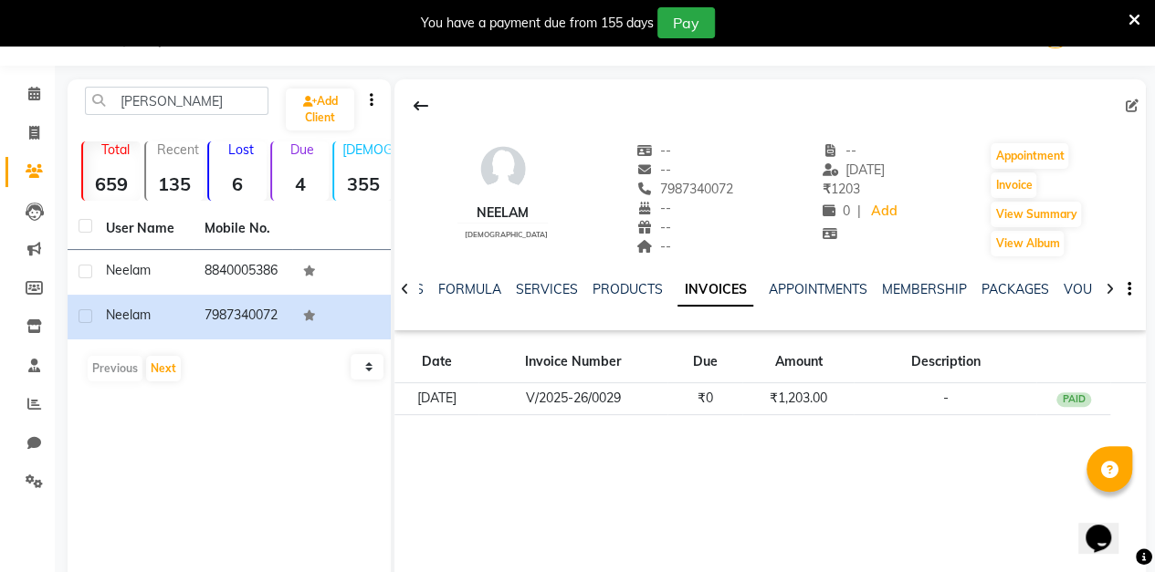
click at [829, 395] on td "₹1,203.00" at bounding box center [797, 399] width 111 height 32
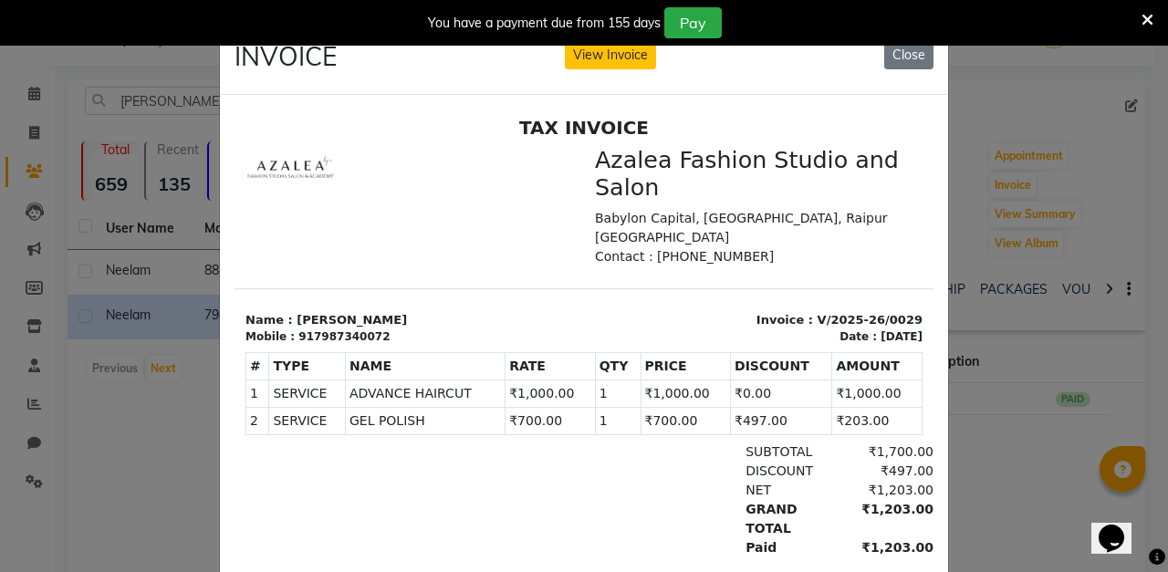
click at [908, 53] on button "Close" at bounding box center [908, 55] width 49 height 28
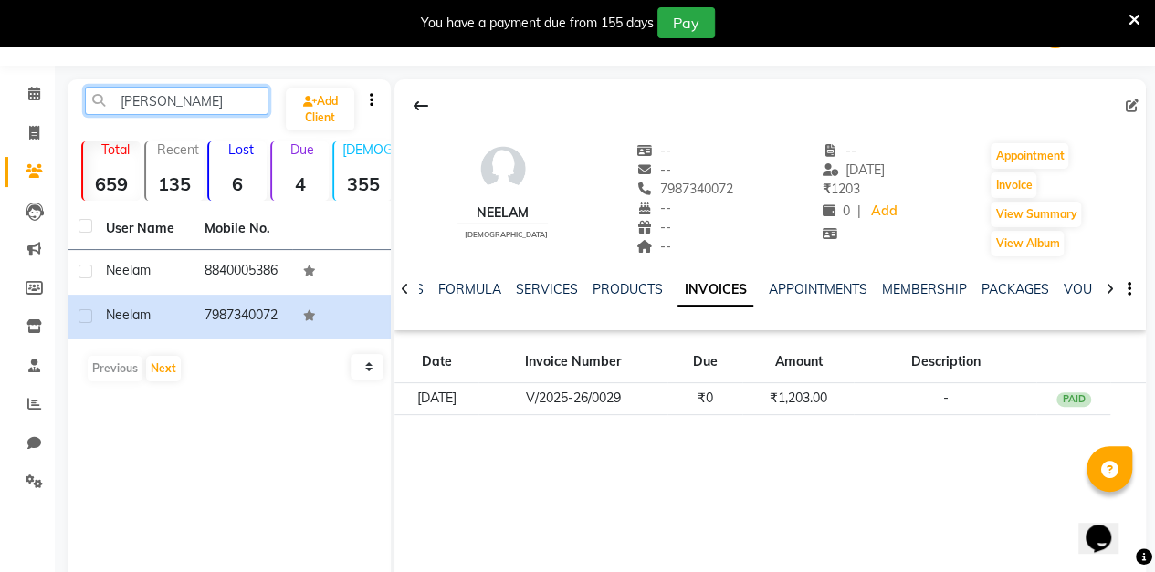
click at [206, 100] on input "[PERSON_NAME]" at bounding box center [176, 101] width 183 height 28
click at [38, 131] on icon at bounding box center [34, 133] width 10 height 14
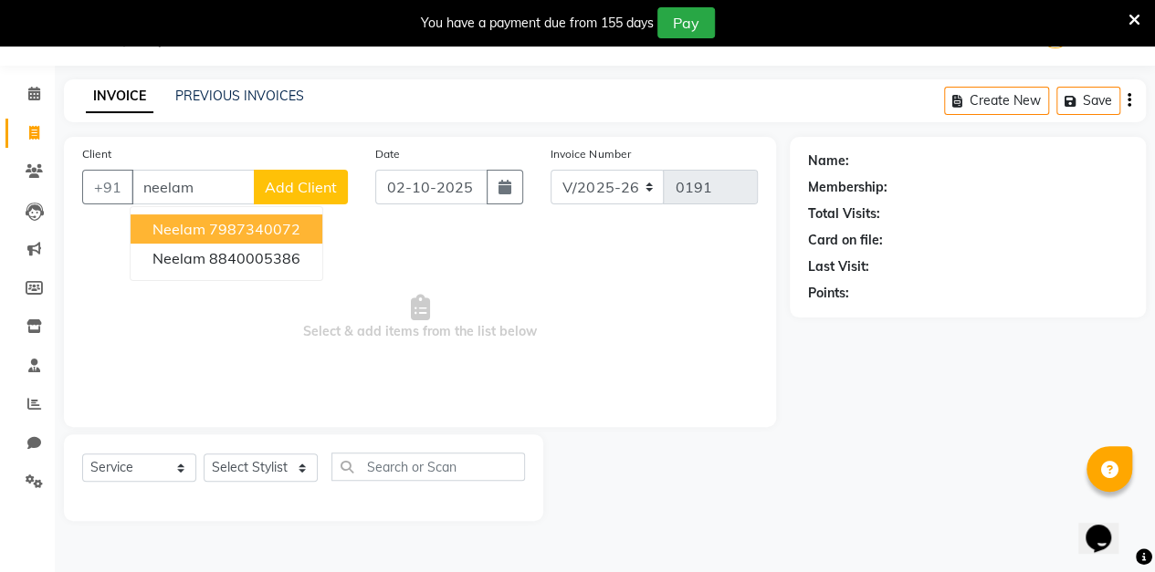
click at [290, 237] on button "[PERSON_NAME] 7987340072" at bounding box center [227, 228] width 192 height 29
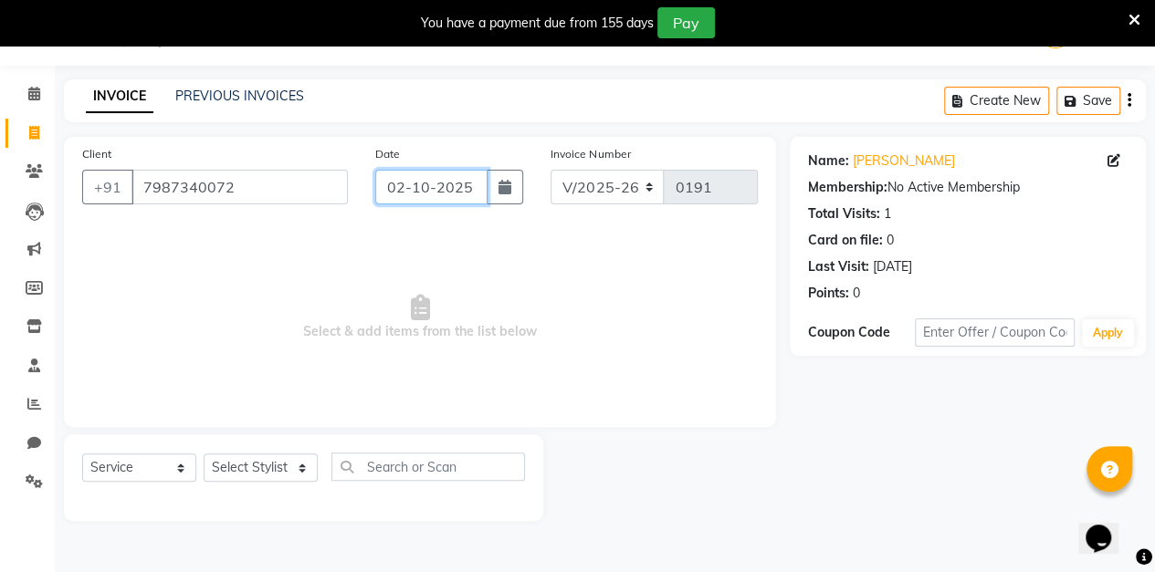
click at [472, 186] on input "02-10-2025" at bounding box center [431, 187] width 113 height 35
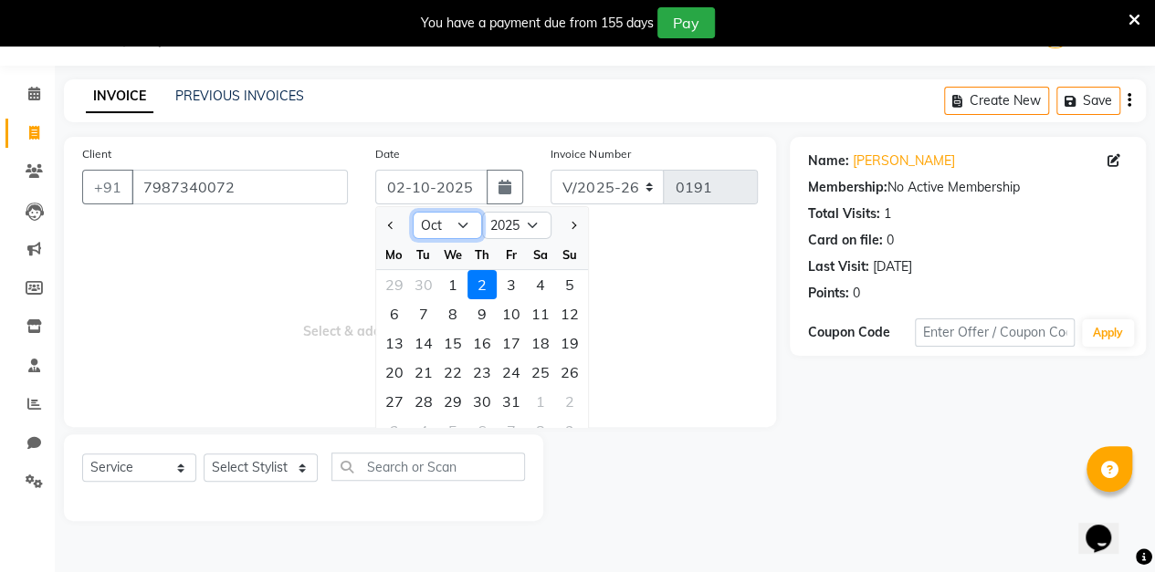
click at [460, 237] on select "Jan Feb Mar Apr May Jun [DATE] Aug Sep Oct Nov Dec" at bounding box center [447, 225] width 69 height 27
click at [413, 212] on select "Jan Feb Mar Apr May Jun [DATE] Aug Sep Oct Nov Dec" at bounding box center [447, 225] width 69 height 27
click at [543, 314] on div "13" at bounding box center [540, 313] width 29 height 29
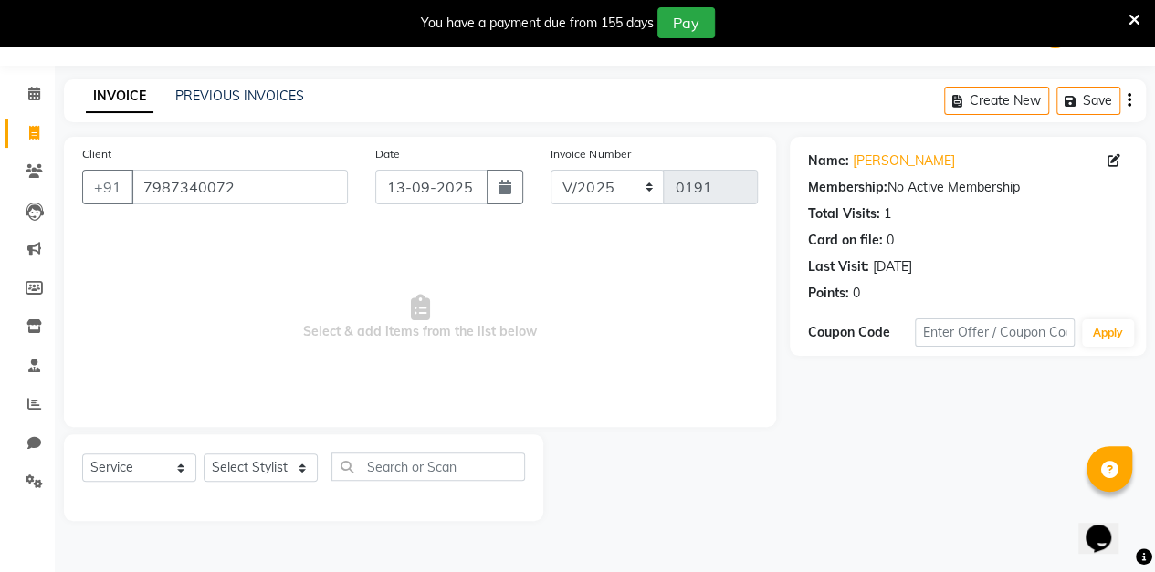
click at [651, 252] on span "Select & add items from the list below" at bounding box center [419, 317] width 675 height 183
click at [177, 465] on select "Select Service Product Membership Package Voucher Prepaid Gift Card" at bounding box center [139, 468] width 114 height 28
click at [287, 469] on select "Select Stylist aarti sen Admin [PERSON_NAME] anzal [PERSON_NAME][MEDICAL_DATA]:…" at bounding box center [261, 468] width 114 height 28
click at [204, 454] on select "Select Stylist aarti sen Admin [PERSON_NAME] anzal [PERSON_NAME][MEDICAL_DATA]:…" at bounding box center [261, 468] width 114 height 28
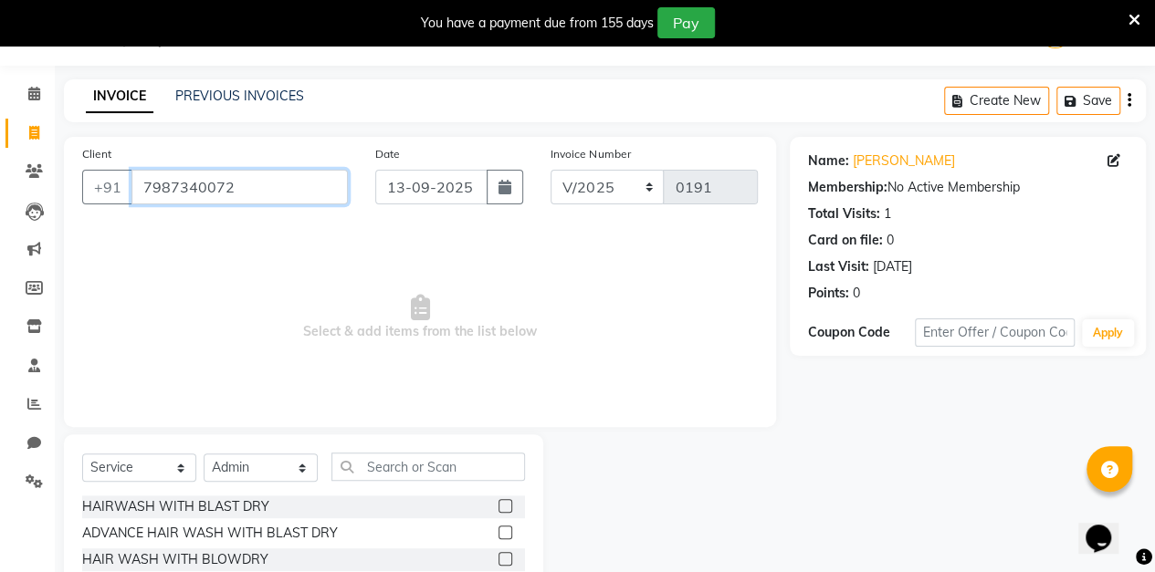
click at [314, 181] on input "7987340072" at bounding box center [239, 187] width 216 height 35
click at [566, 255] on span "Select & add items from the list below" at bounding box center [419, 317] width 675 height 183
click at [33, 92] on icon at bounding box center [34, 94] width 12 height 14
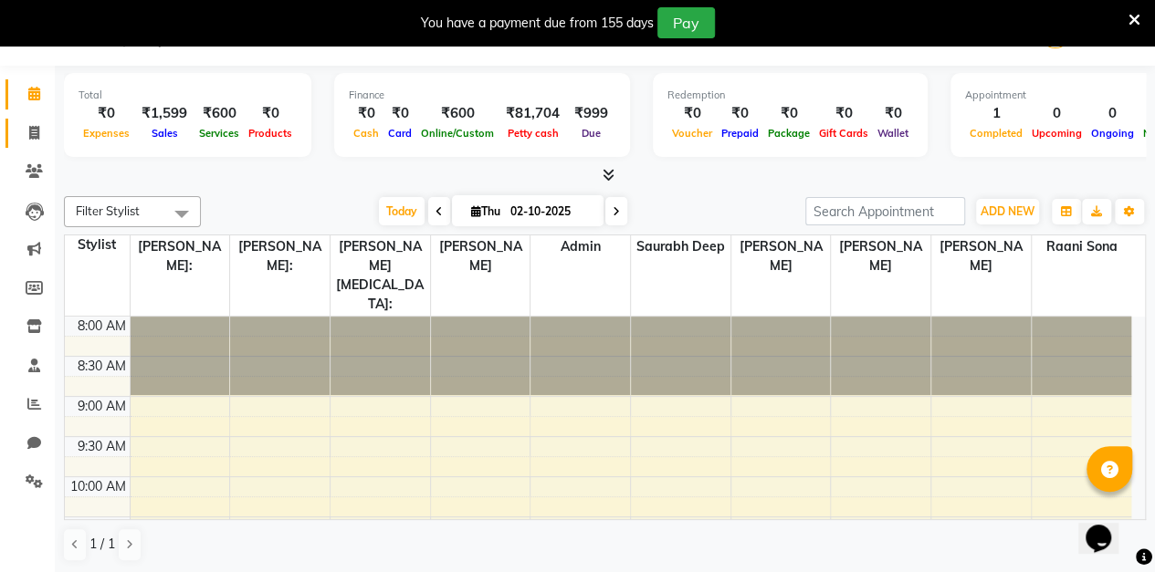
click at [30, 131] on icon at bounding box center [34, 133] width 10 height 14
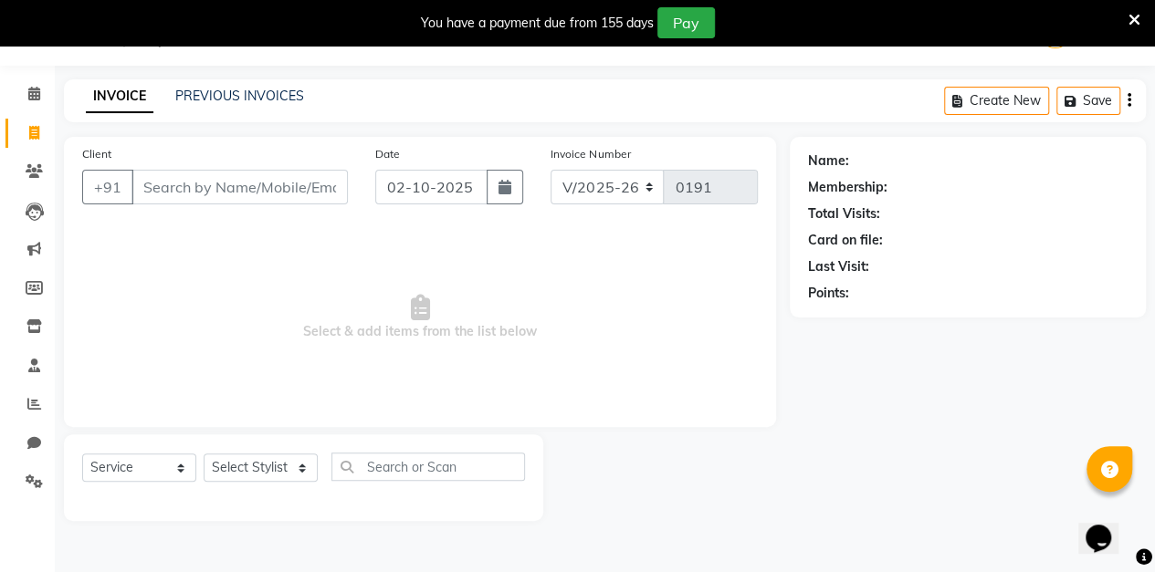
click at [179, 190] on input "Client" at bounding box center [239, 187] width 216 height 35
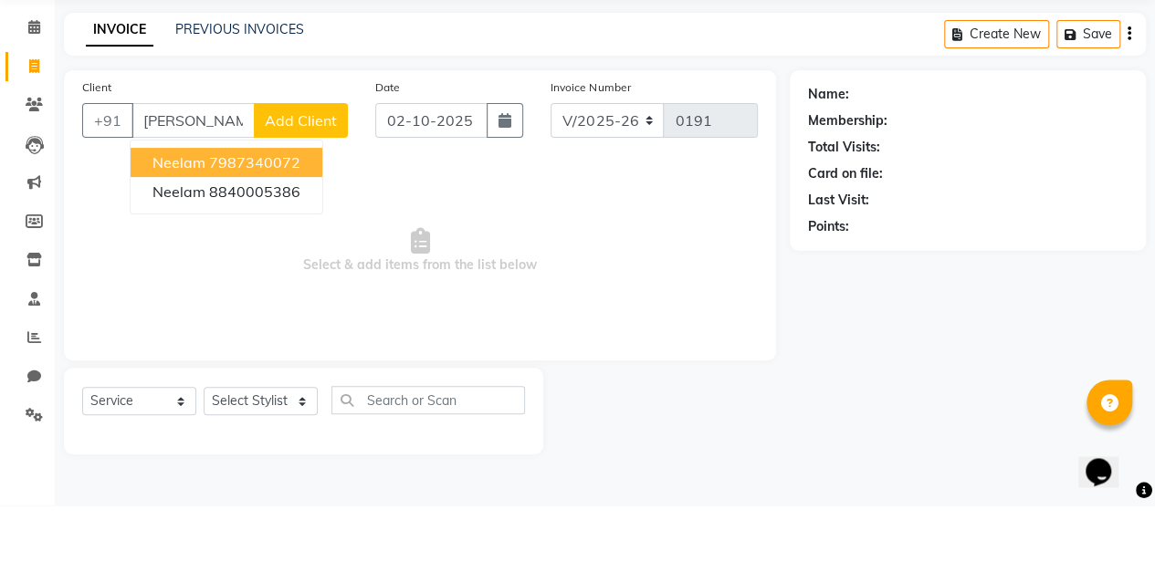
scroll to position [45, 0]
click at [195, 228] on span "neelam" at bounding box center [178, 229] width 53 height 18
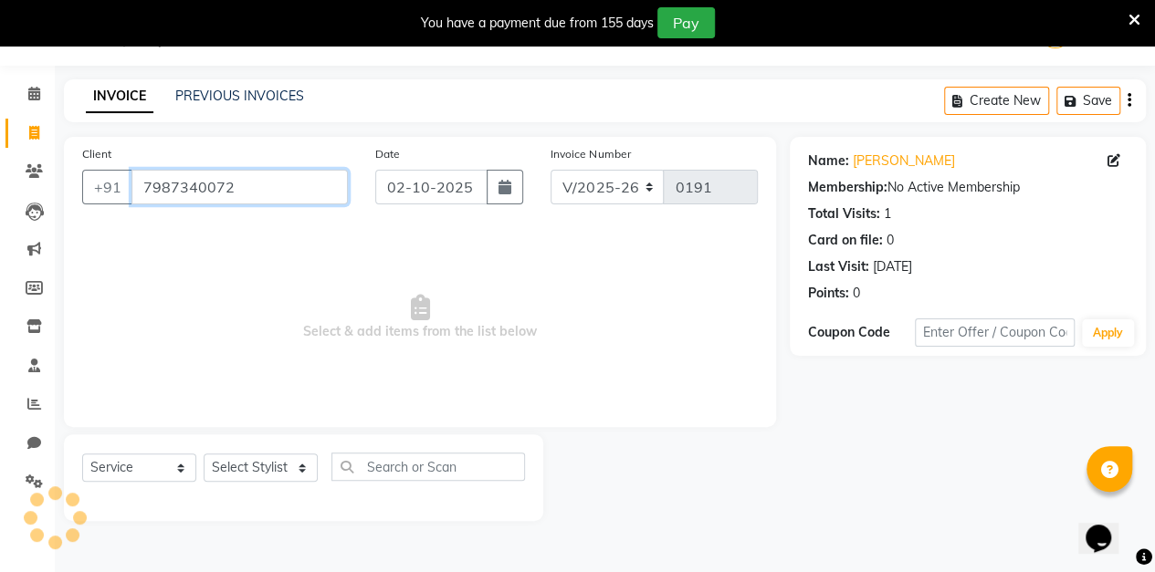
click at [189, 183] on input "7987340072" at bounding box center [239, 187] width 216 height 35
click at [522, 200] on button "button" at bounding box center [504, 187] width 37 height 35
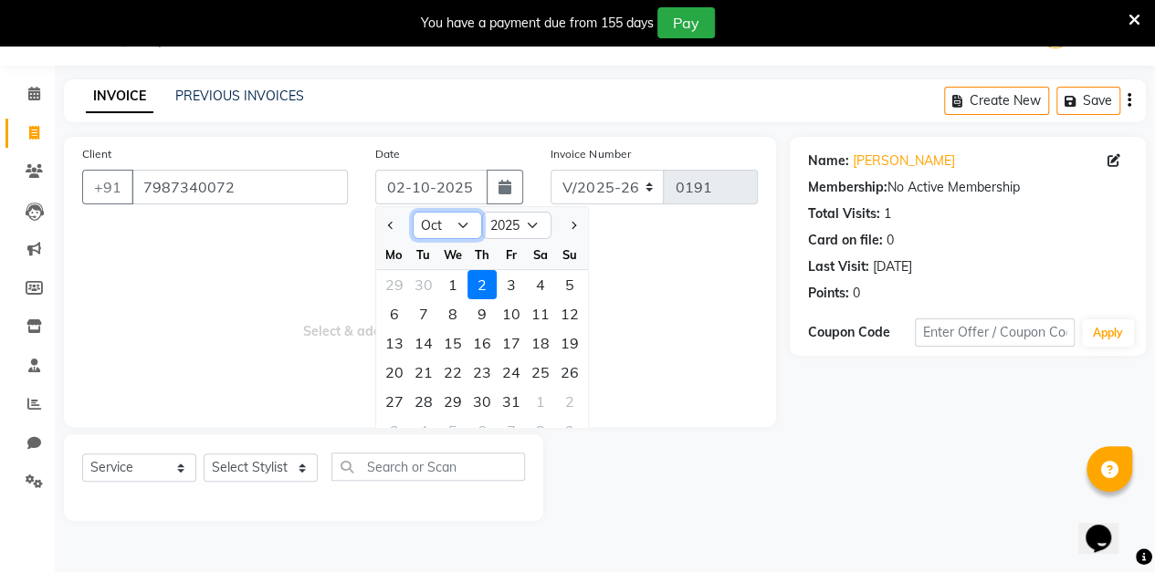
click at [463, 227] on select "Jan Feb Mar Apr May Jun [DATE] Aug Sep Oct Nov Dec" at bounding box center [447, 225] width 69 height 27
click at [413, 212] on select "Jan Feb Mar Apr May Jun [DATE] Aug Sep Oct Nov Dec" at bounding box center [447, 225] width 69 height 27
click at [542, 319] on div "13" at bounding box center [540, 313] width 29 height 29
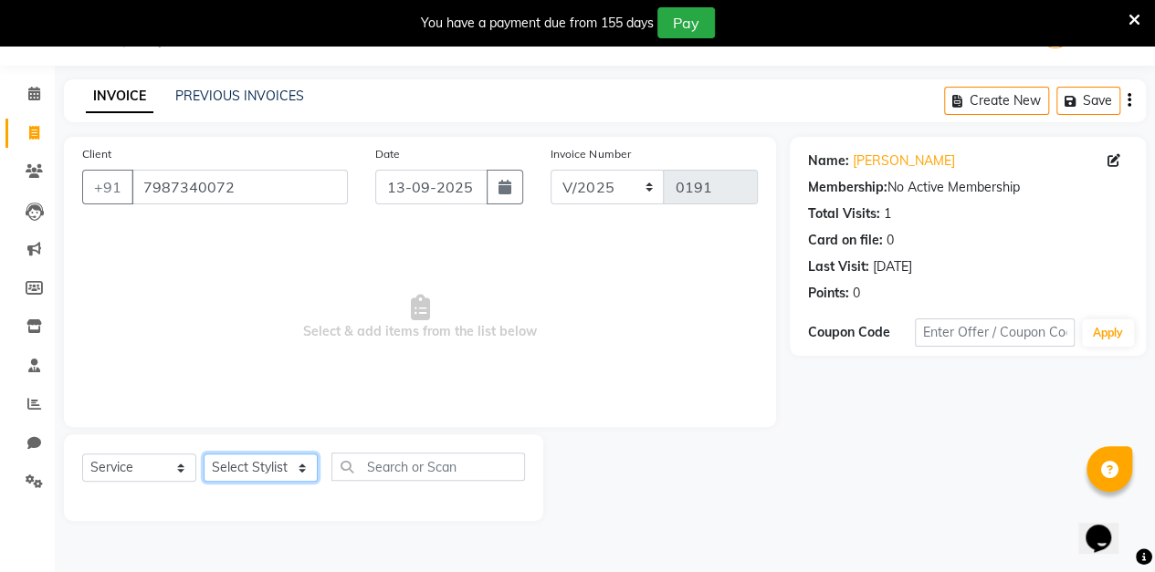
click at [298, 469] on select "Select Stylist aarti sen Admin [PERSON_NAME] anzal [PERSON_NAME][MEDICAL_DATA]:…" at bounding box center [261, 468] width 114 height 28
click at [204, 454] on select "Select Stylist aarti sen Admin [PERSON_NAME] anzal [PERSON_NAME][MEDICAL_DATA]:…" at bounding box center [261, 468] width 114 height 28
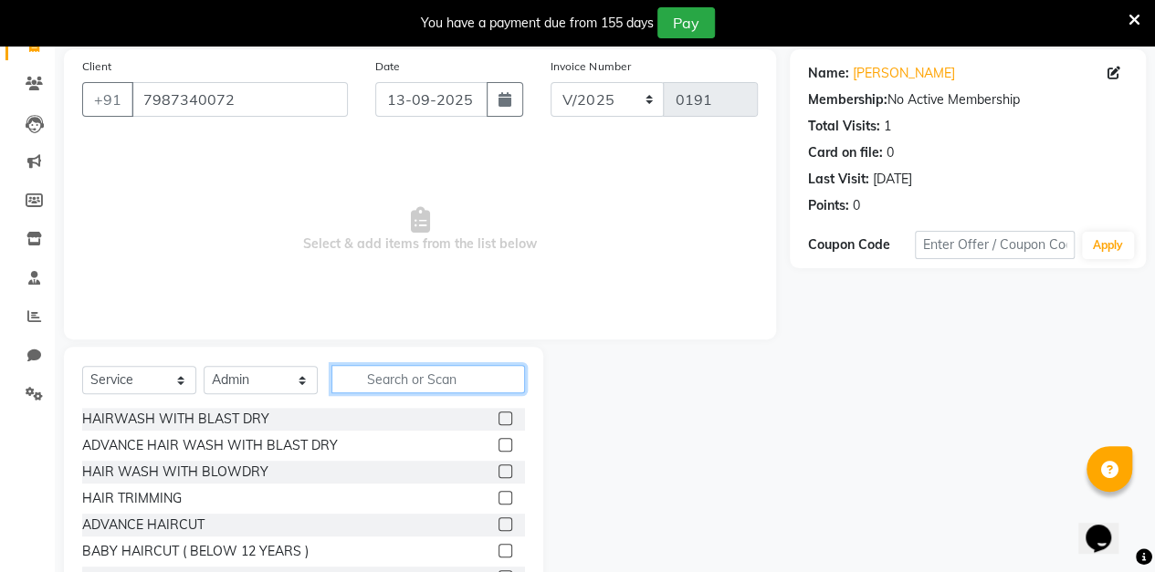
click at [430, 382] on input "text" at bounding box center [427, 379] width 193 height 28
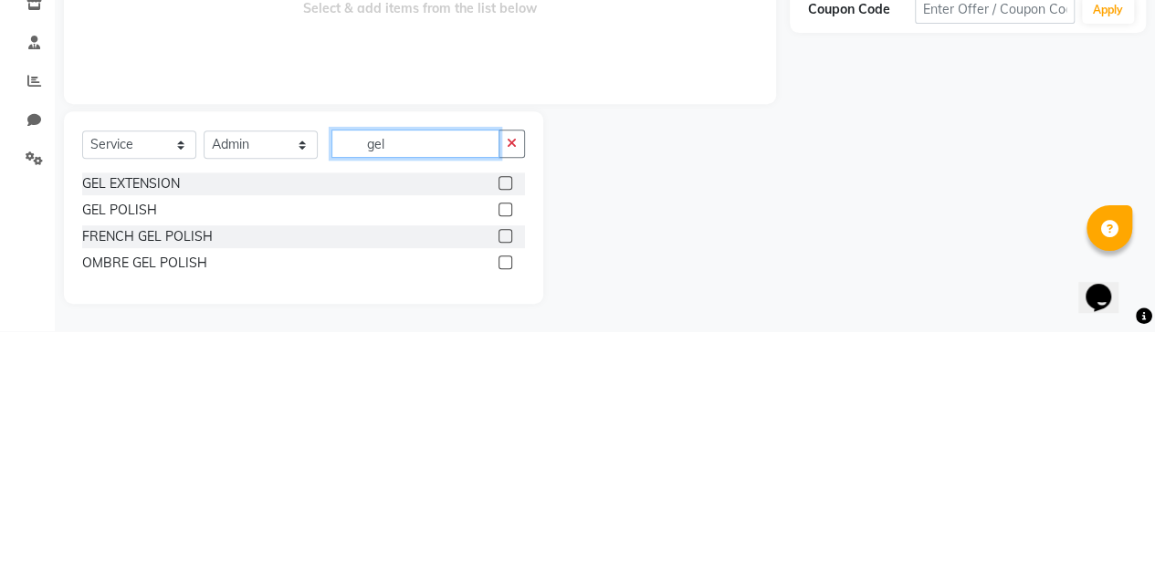
scroll to position [126, 0]
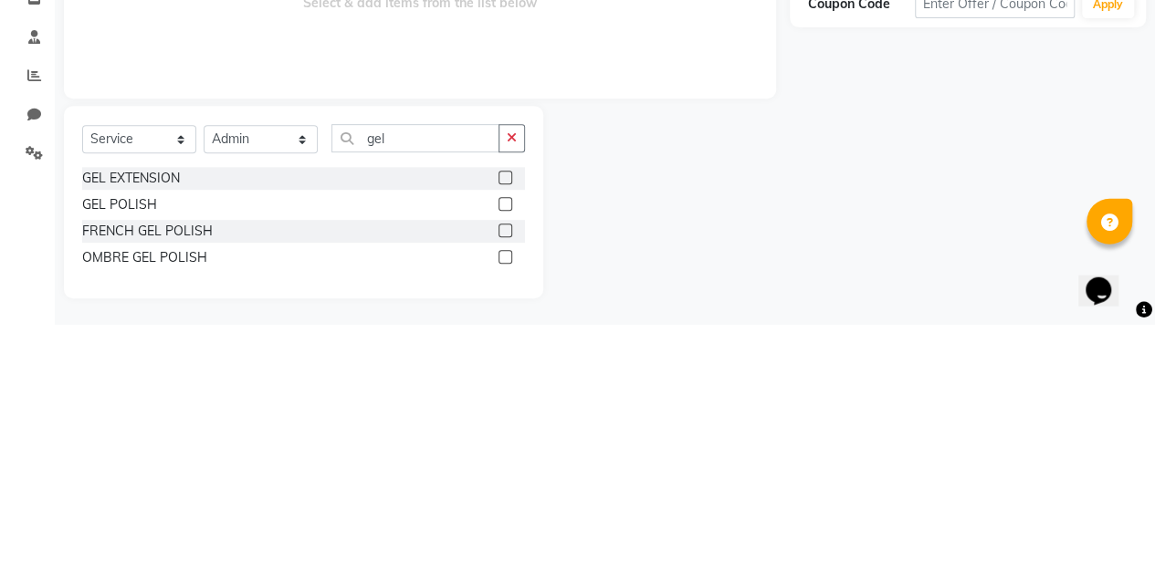
click at [506, 450] on label at bounding box center [505, 451] width 14 height 14
click at [506, 450] on input "checkbox" at bounding box center [504, 452] width 12 height 12
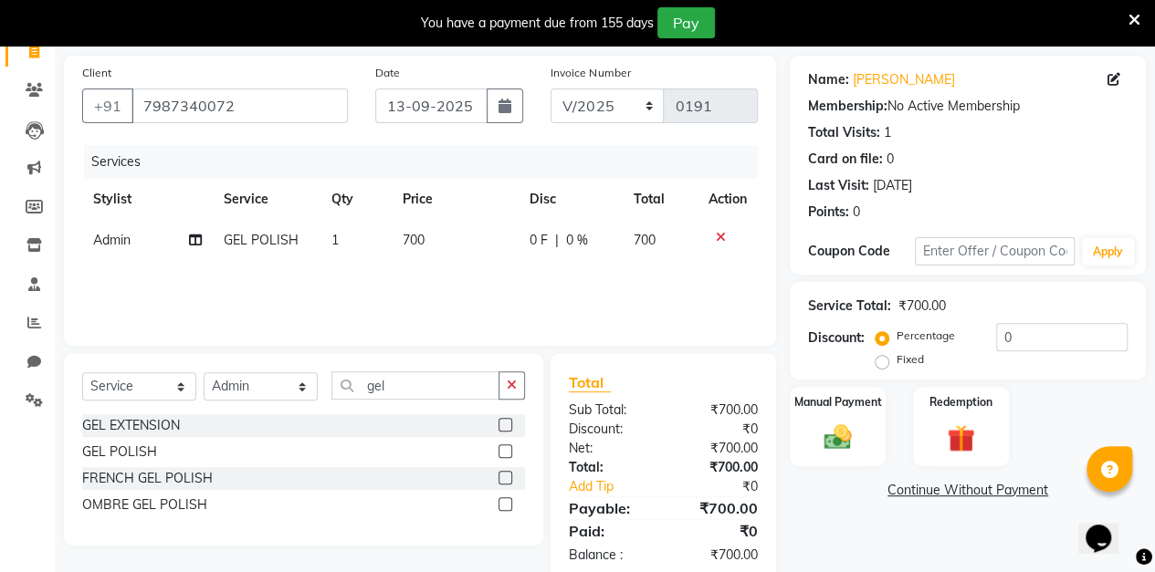
click at [424, 241] on td "700" at bounding box center [455, 240] width 127 height 41
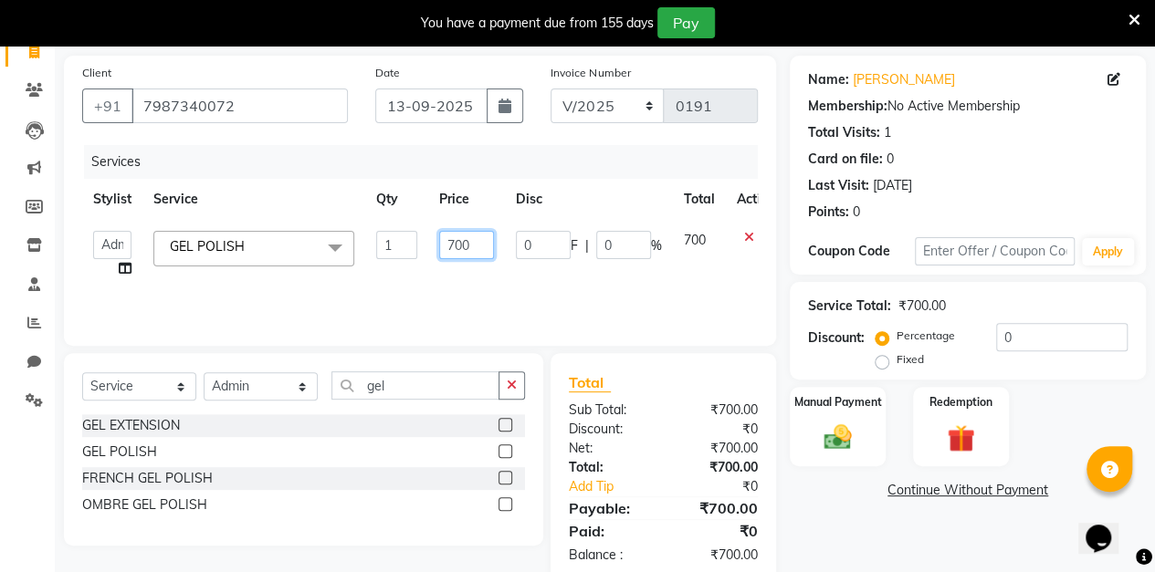
click at [469, 240] on input "700" at bounding box center [466, 245] width 55 height 28
click at [454, 244] on input "700" at bounding box center [466, 245] width 55 height 28
click at [786, 200] on div "Client [PHONE_NUMBER] Date [DATE] Invoice Number V/2025 V/[PHONE_NUMBER] Servic…" at bounding box center [419, 320] width 739 height 528
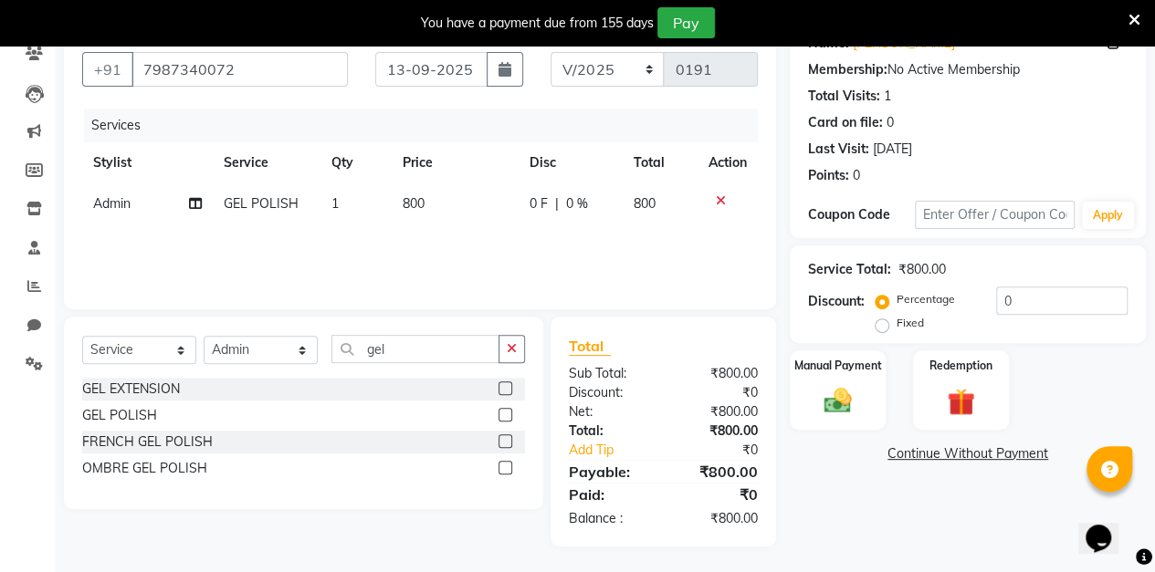
scroll to position [162, 0]
click at [830, 402] on img at bounding box center [837, 401] width 45 height 32
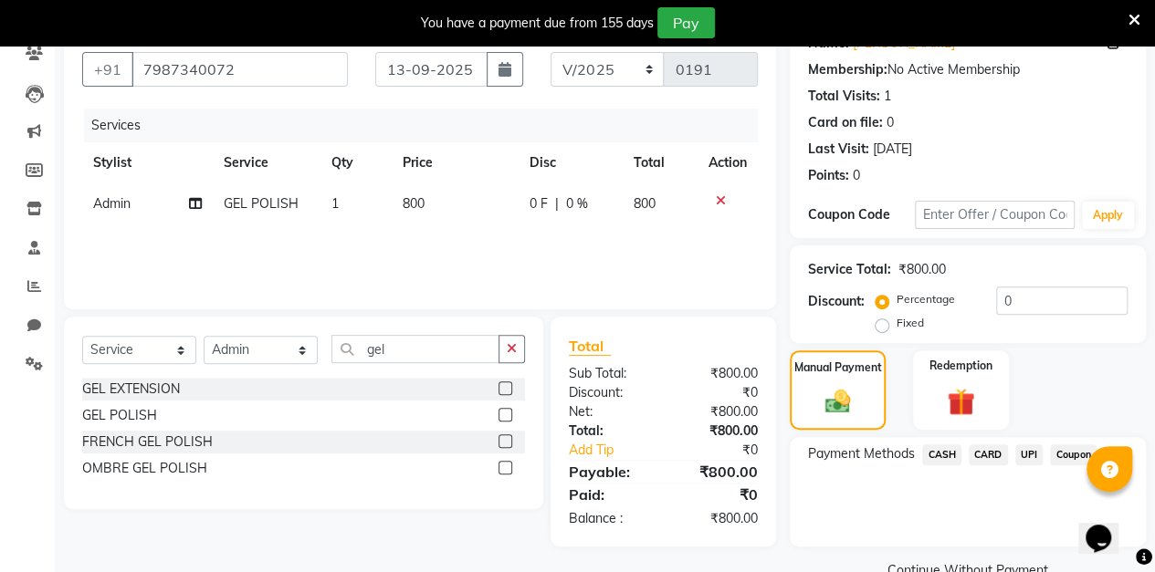
click at [951, 451] on span "CASH" at bounding box center [941, 454] width 39 height 21
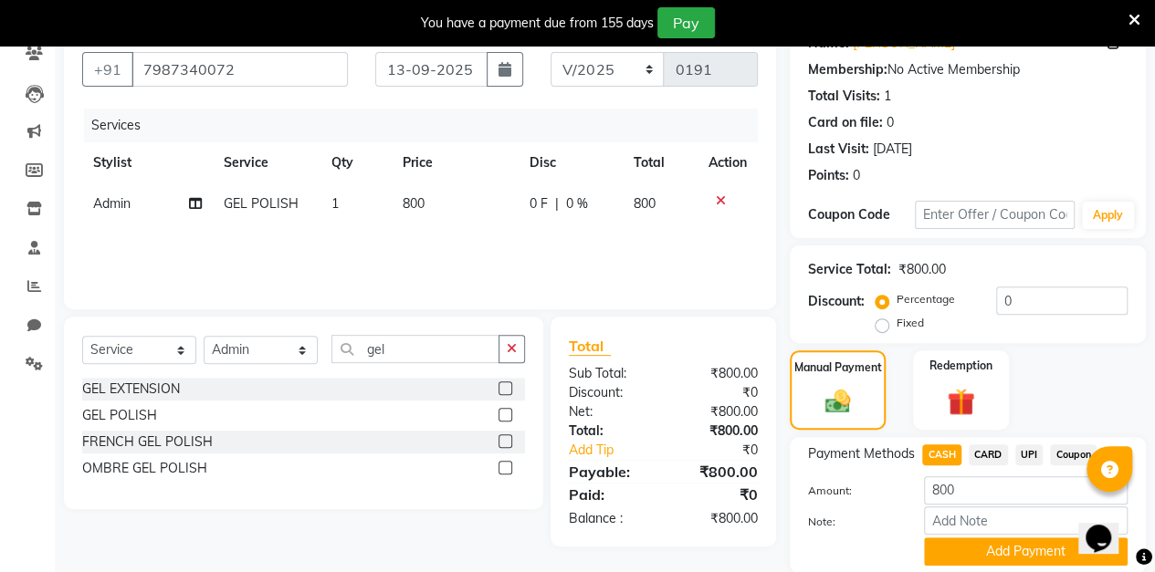
scroll to position [226, 0]
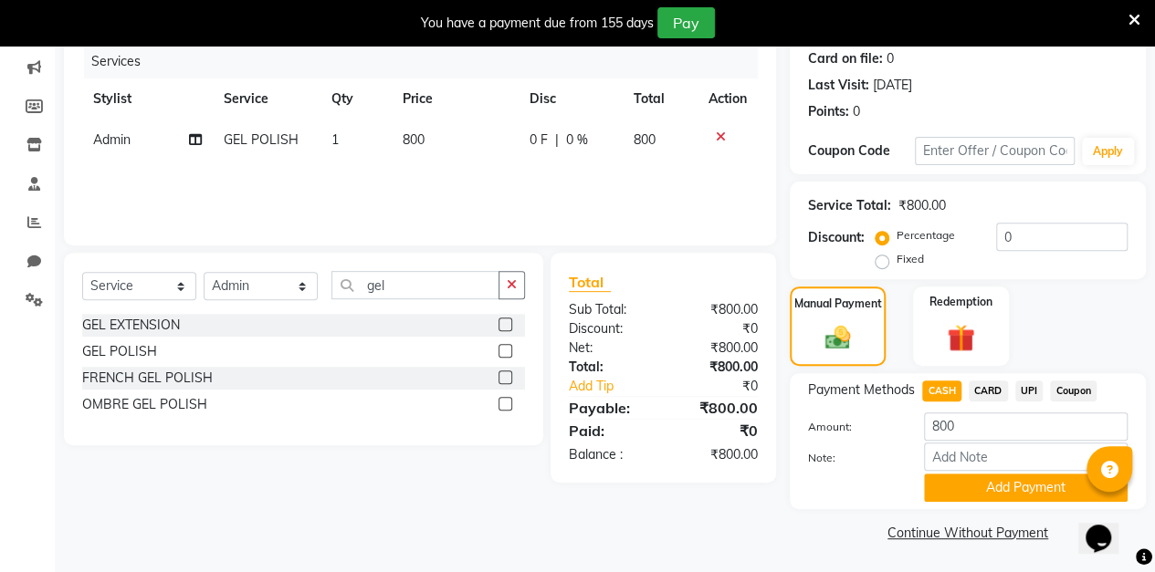
click at [992, 496] on button "Add Payment" at bounding box center [1026, 488] width 204 height 28
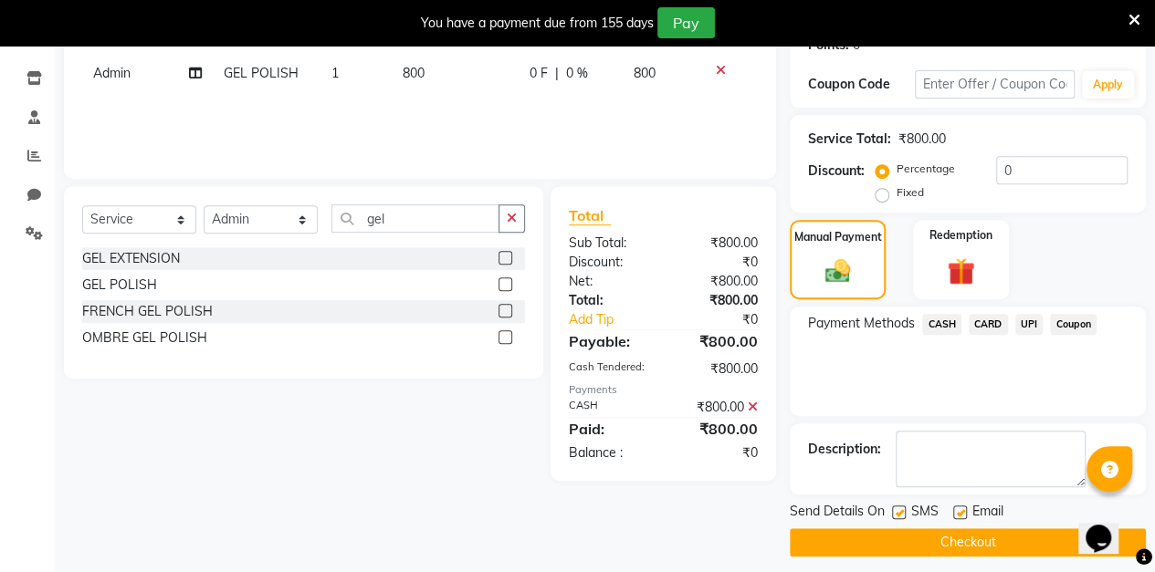
scroll to position [303, 0]
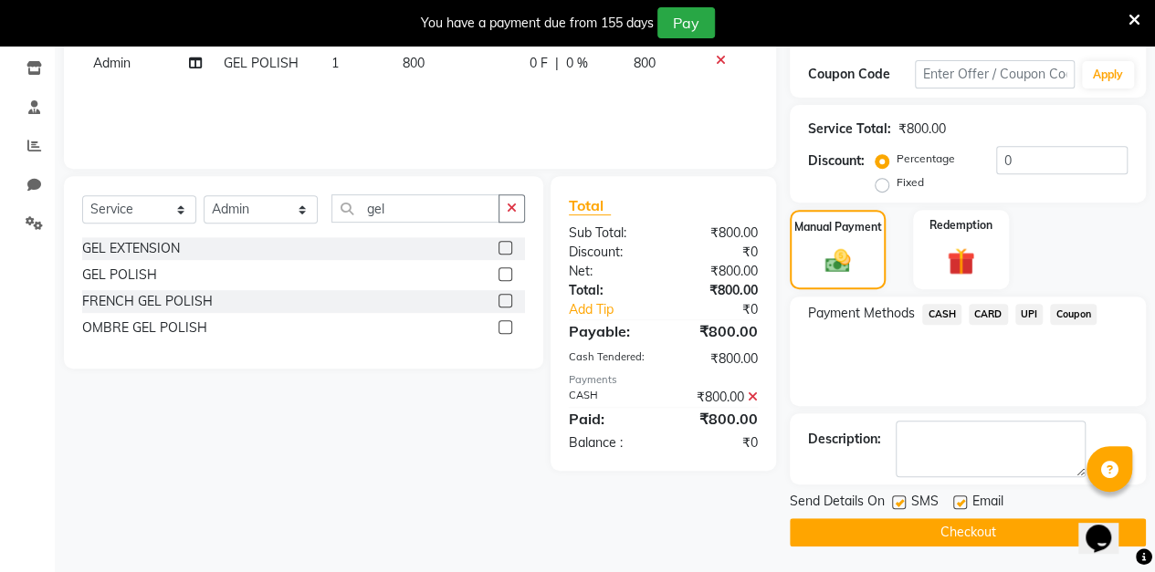
click at [891, 538] on button "Checkout" at bounding box center [967, 532] width 356 height 28
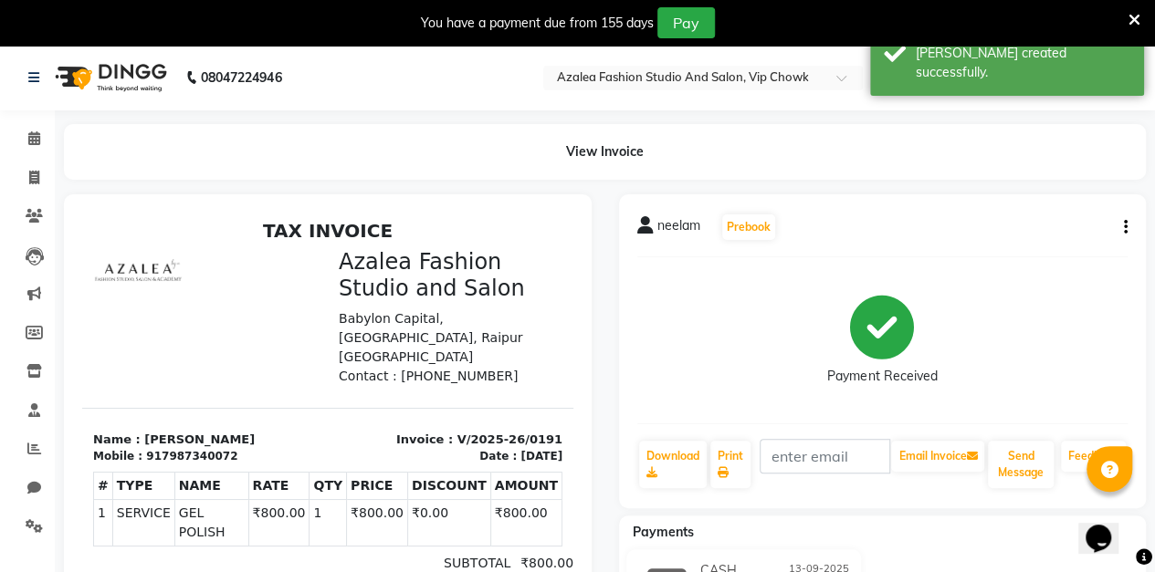
click at [29, 175] on icon at bounding box center [34, 178] width 10 height 14
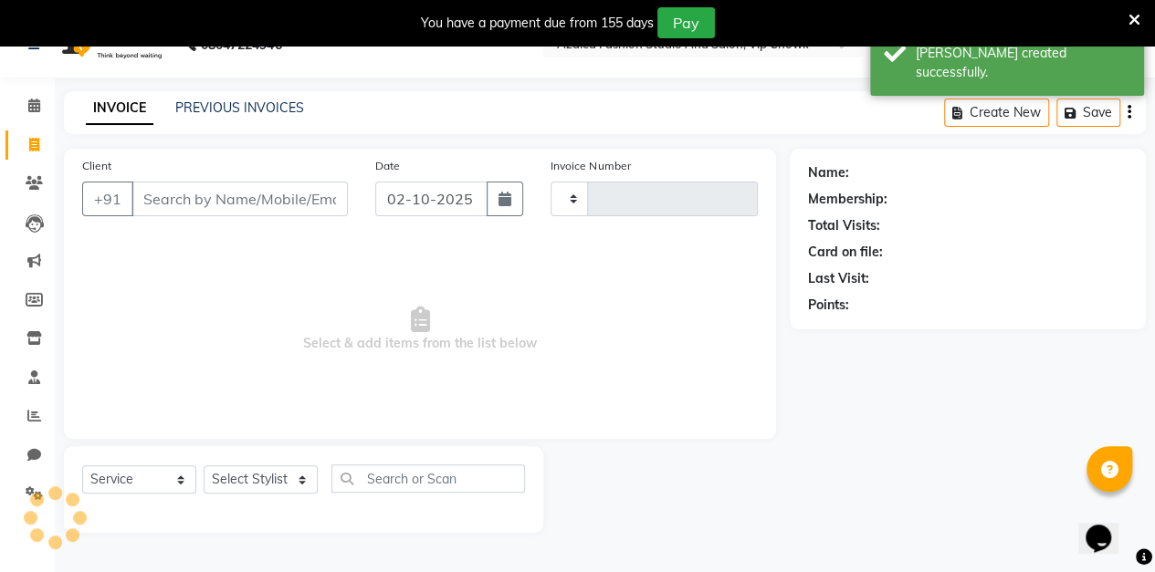
scroll to position [45, 0]
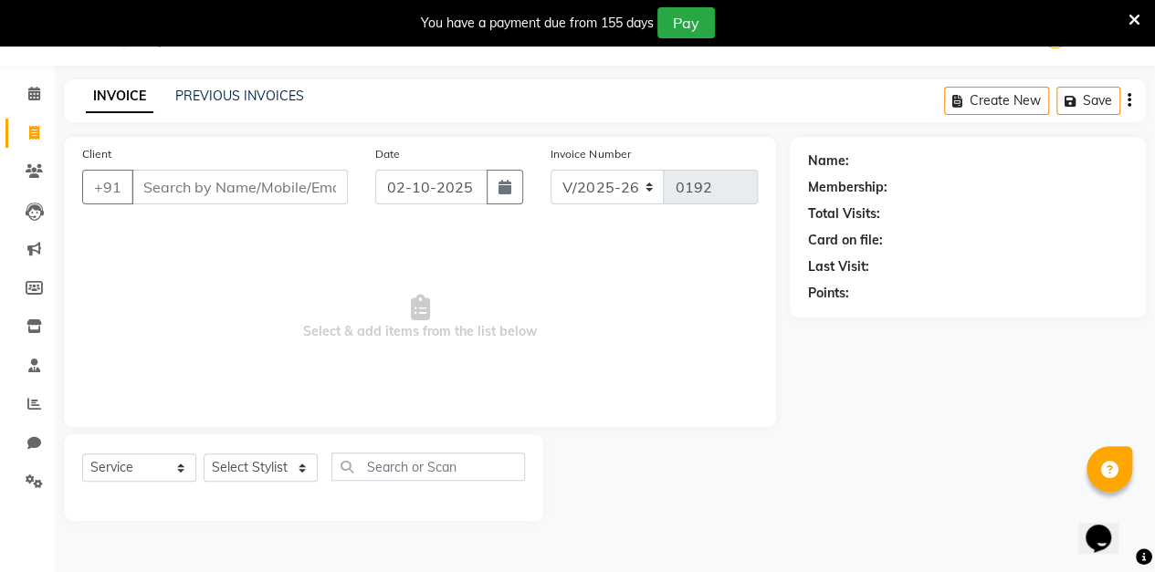
click at [285, 183] on input "Client" at bounding box center [239, 187] width 216 height 35
click at [277, 183] on input "Client" at bounding box center [239, 187] width 216 height 35
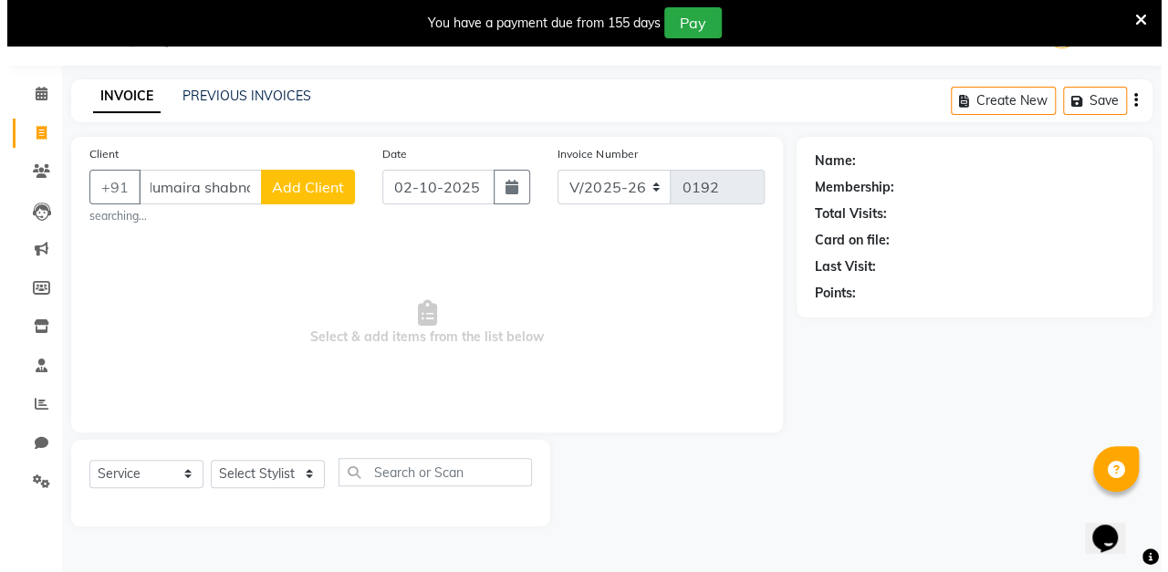
scroll to position [0, 22]
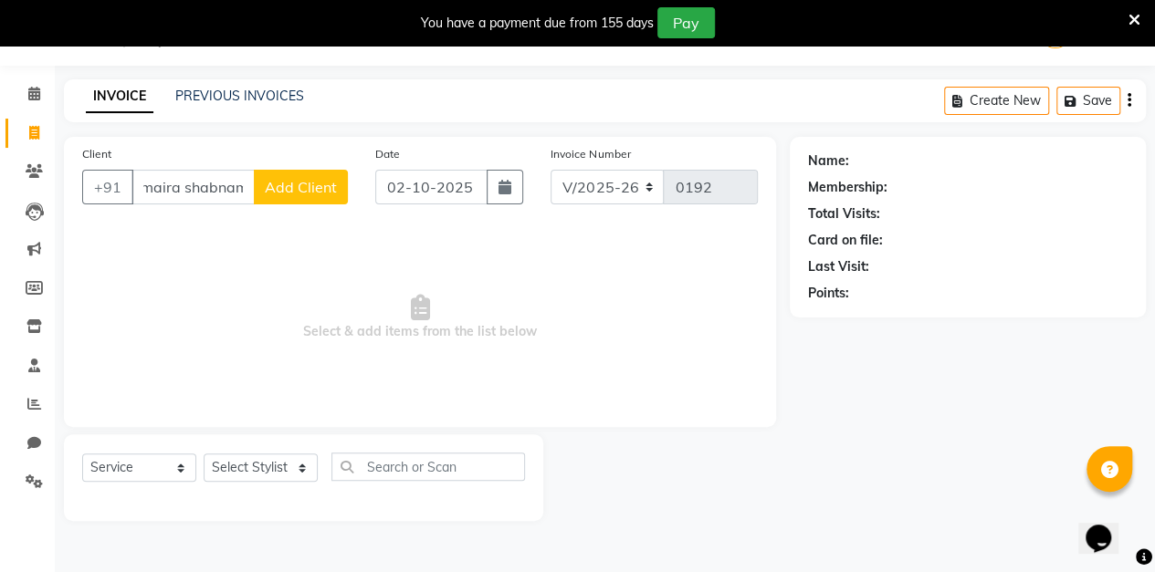
click at [316, 183] on span "Add Client" at bounding box center [301, 187] width 72 height 18
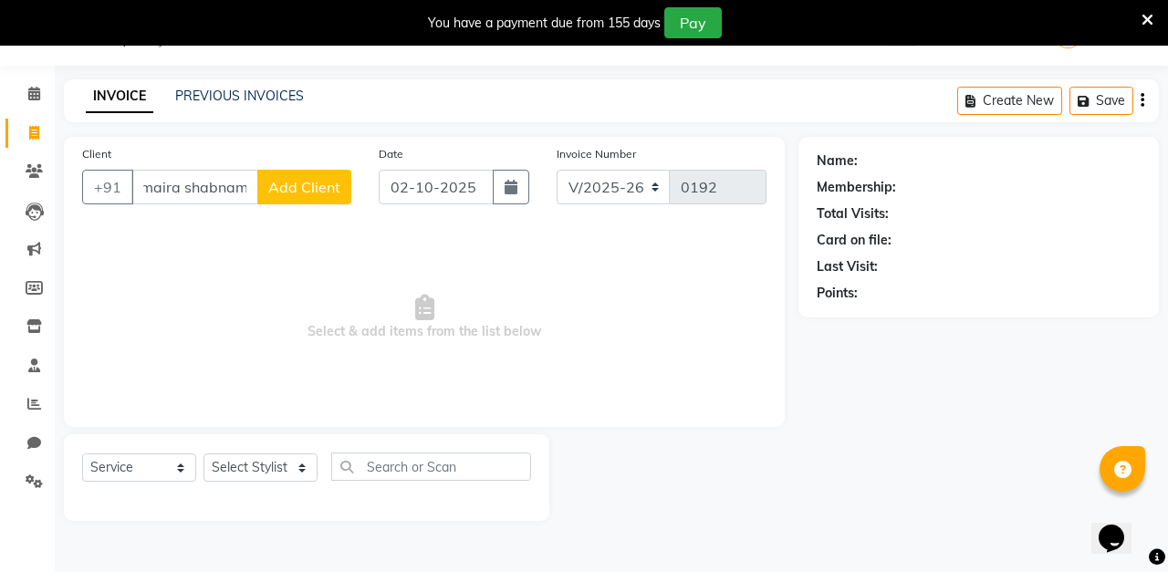
scroll to position [0, 0]
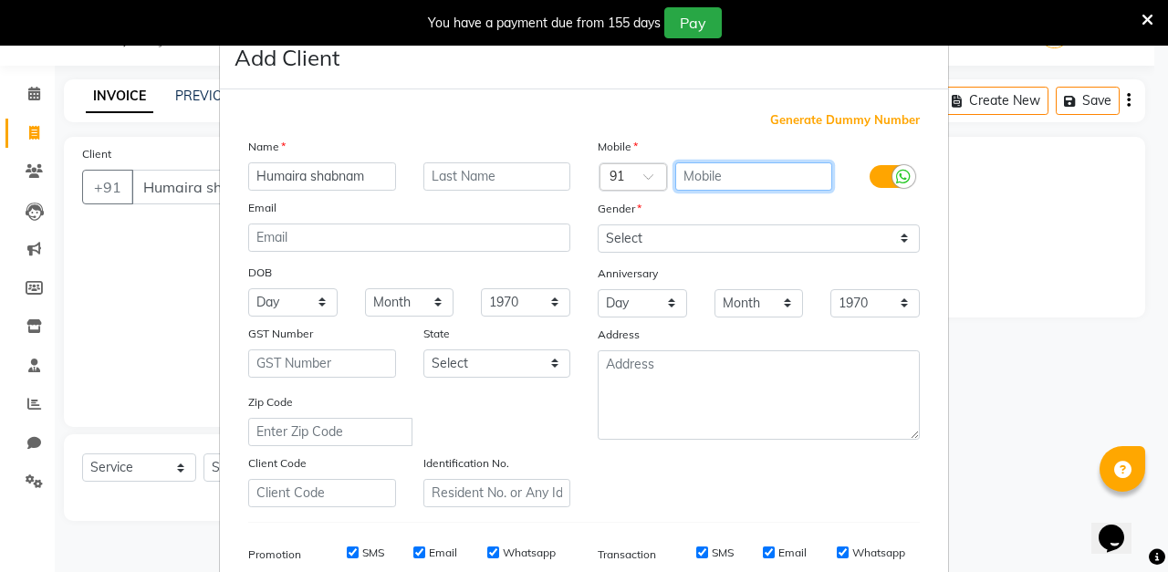
click at [721, 179] on input "text" at bounding box center [754, 176] width 158 height 28
click at [1009, 211] on ngb-modal-window "Add Client Generate Dummy Number Name [PERSON_NAME] [PERSON_NAME] Email DOB Day…" at bounding box center [584, 286] width 1168 height 572
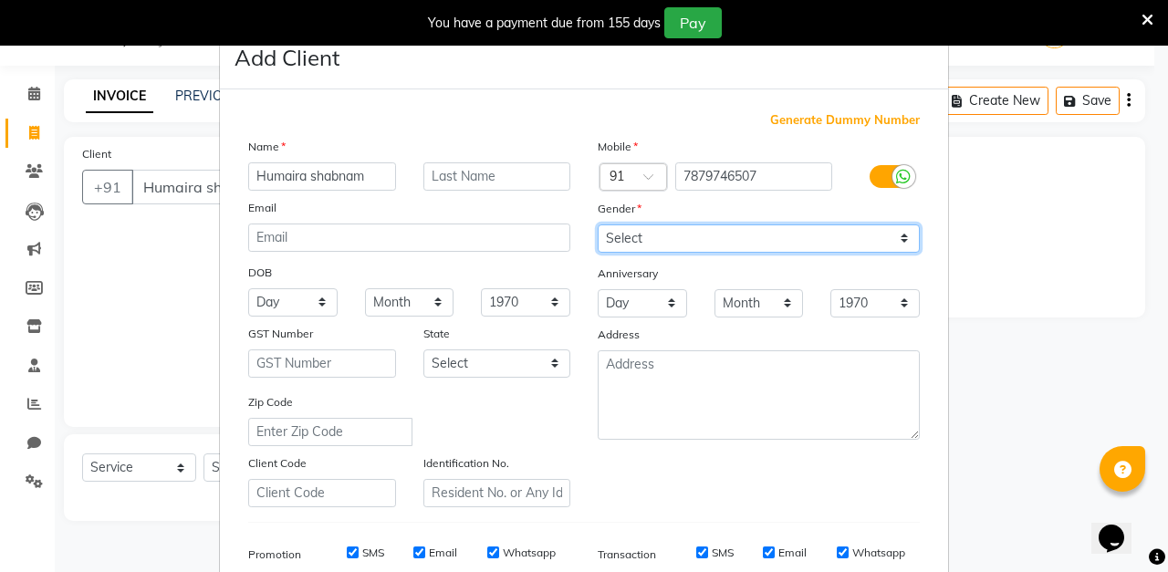
click at [728, 239] on select "Select [DEMOGRAPHIC_DATA] [DEMOGRAPHIC_DATA] Other Prefer Not To Say" at bounding box center [759, 239] width 322 height 28
click at [598, 225] on select "Select [DEMOGRAPHIC_DATA] [DEMOGRAPHIC_DATA] Other Prefer Not To Say" at bounding box center [759, 239] width 322 height 28
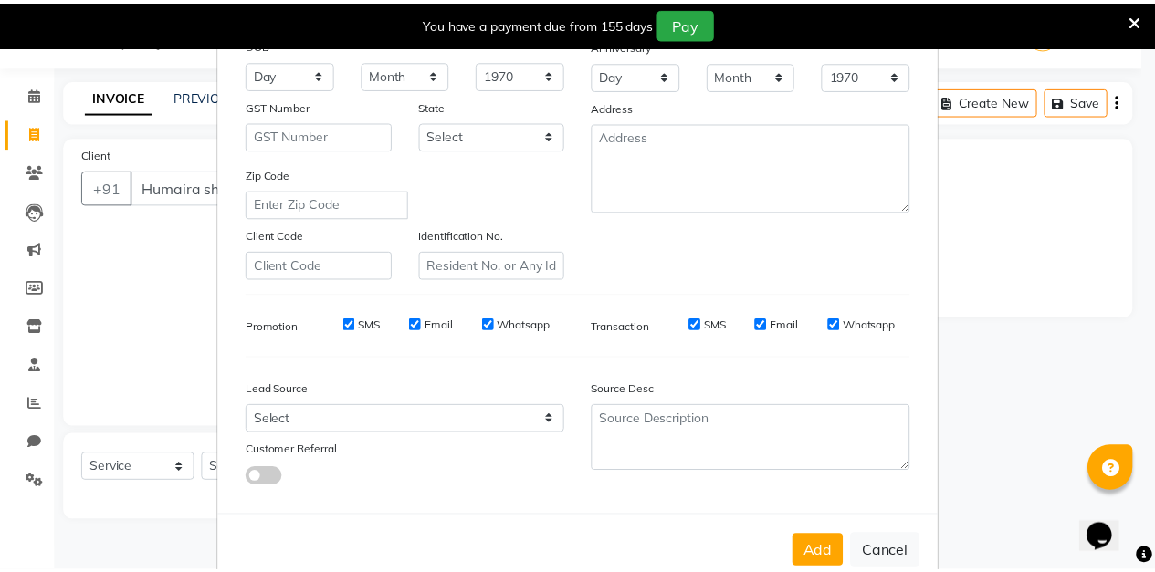
scroll to position [267, 0]
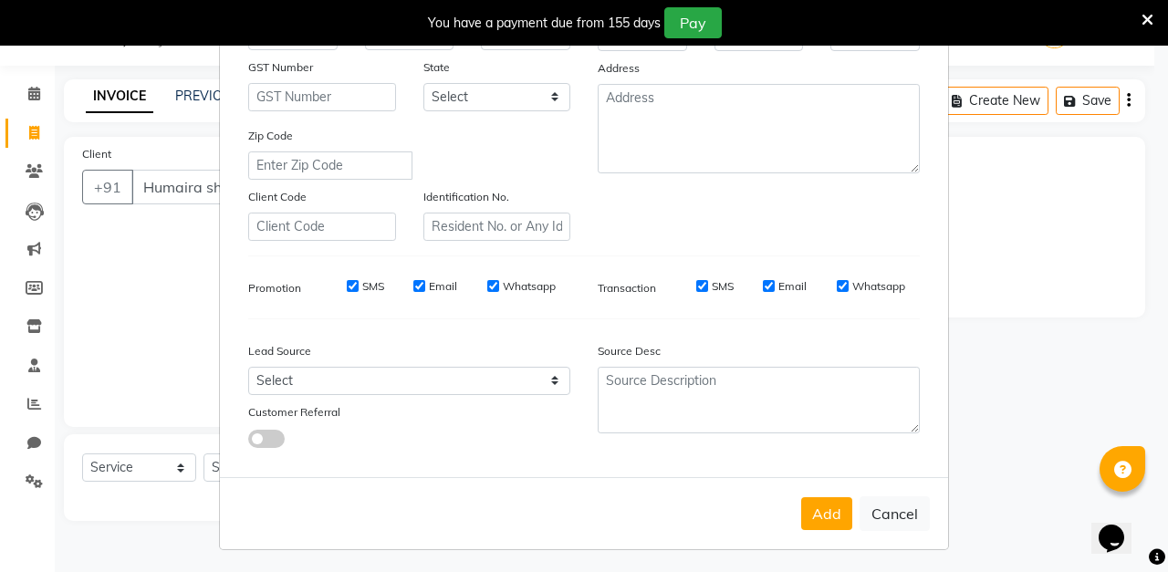
click at [823, 524] on button "Add" at bounding box center [826, 513] width 51 height 33
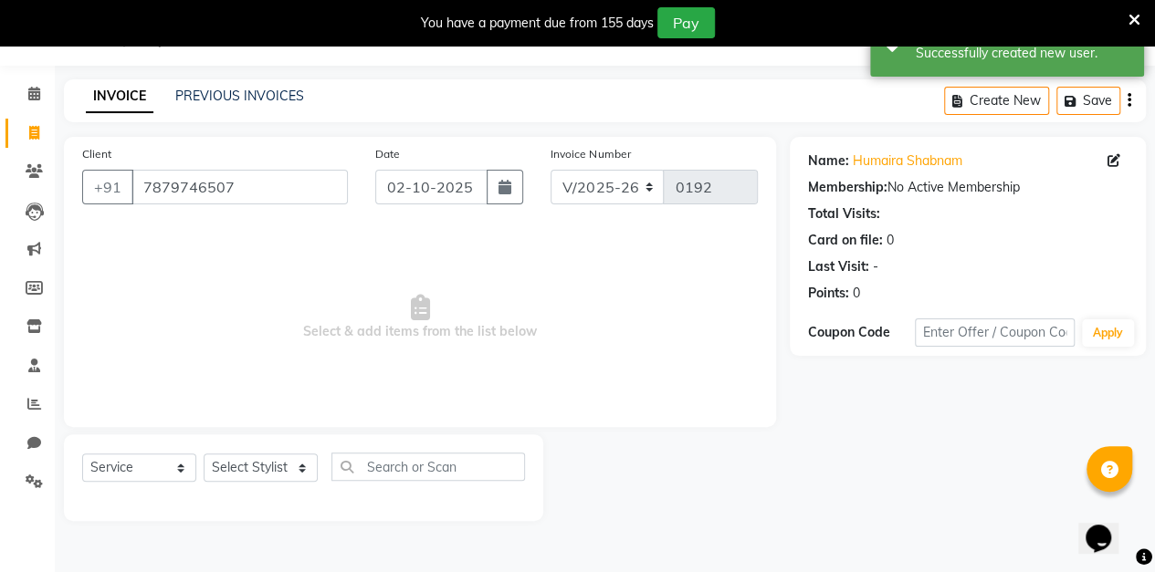
click at [506, 186] on icon "button" at bounding box center [504, 187] width 13 height 15
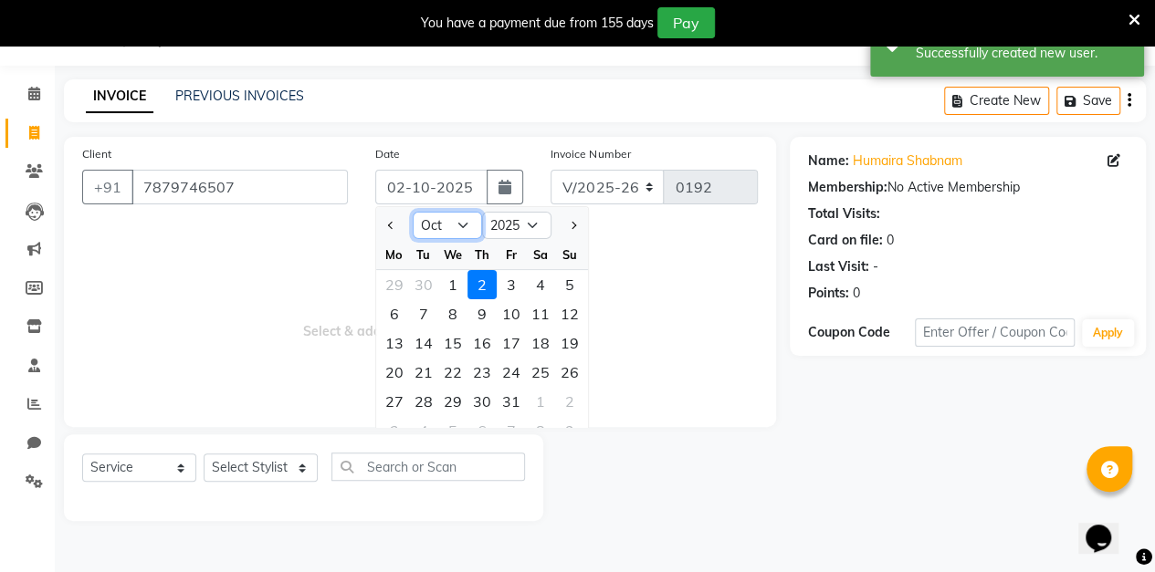
click at [463, 228] on select "Jan Feb Mar Apr May Jun [DATE] Aug Sep Oct Nov Dec" at bounding box center [447, 225] width 69 height 27
click at [413, 212] on select "Jan Feb Mar Apr May Jun [DATE] Aug Sep Oct Nov Dec" at bounding box center [447, 225] width 69 height 27
click at [548, 314] on div "13" at bounding box center [540, 313] width 29 height 29
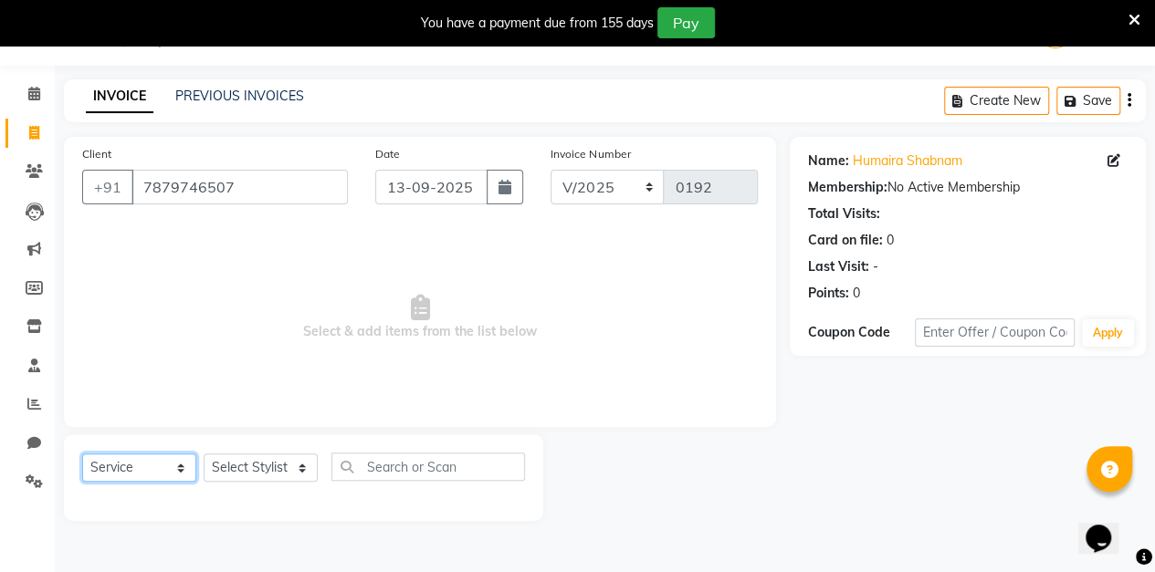
click at [168, 467] on select "Select Service Product Membership Package Voucher Prepaid Gift Card" at bounding box center [139, 468] width 114 height 28
click at [280, 470] on select "Select Stylist aarti sen Admin [PERSON_NAME] anzal [PERSON_NAME][MEDICAL_DATA]:…" at bounding box center [261, 468] width 114 height 28
click at [292, 469] on select "Select Stylist aarti sen Admin [PERSON_NAME] anzal [PERSON_NAME][MEDICAL_DATA]:…" at bounding box center [261, 468] width 114 height 28
click at [295, 475] on select "Select Stylist aarti sen Admin [PERSON_NAME] anzal [PERSON_NAME][MEDICAL_DATA]:…" at bounding box center [261, 468] width 114 height 28
click at [204, 454] on select "Select Stylist aarti sen Admin [PERSON_NAME] anzal [PERSON_NAME][MEDICAL_DATA]:…" at bounding box center [261, 468] width 114 height 28
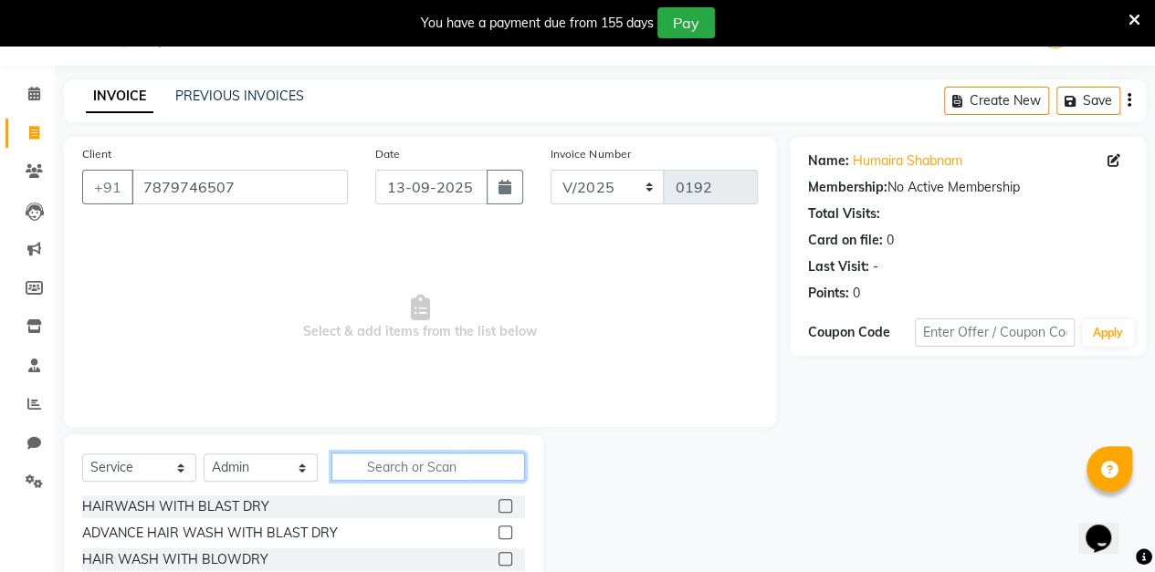
click at [416, 467] on input "text" at bounding box center [427, 467] width 193 height 28
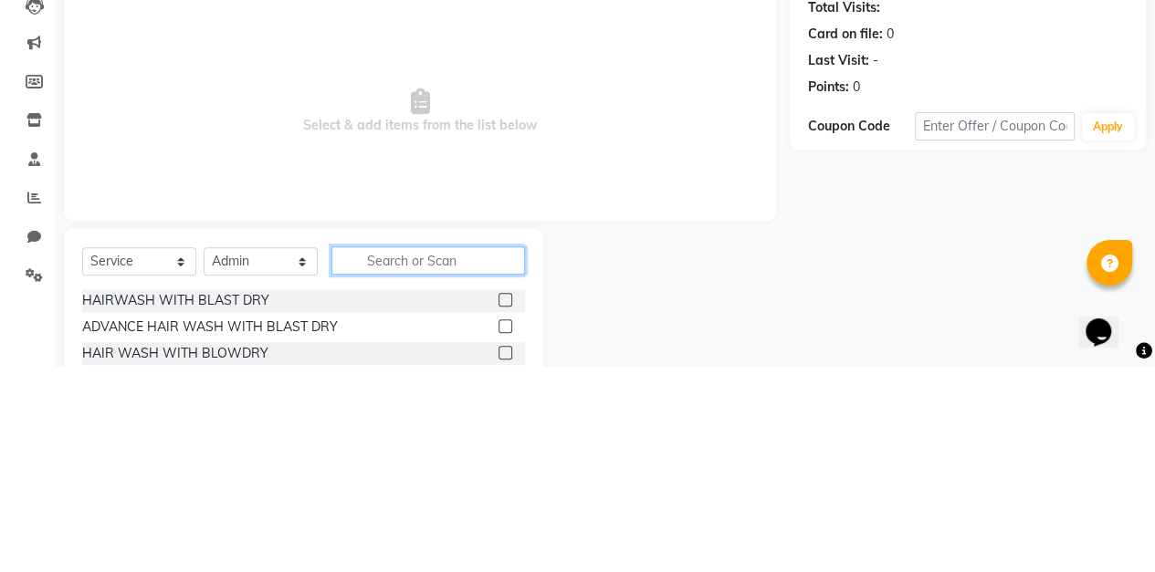
scroll to position [75, 0]
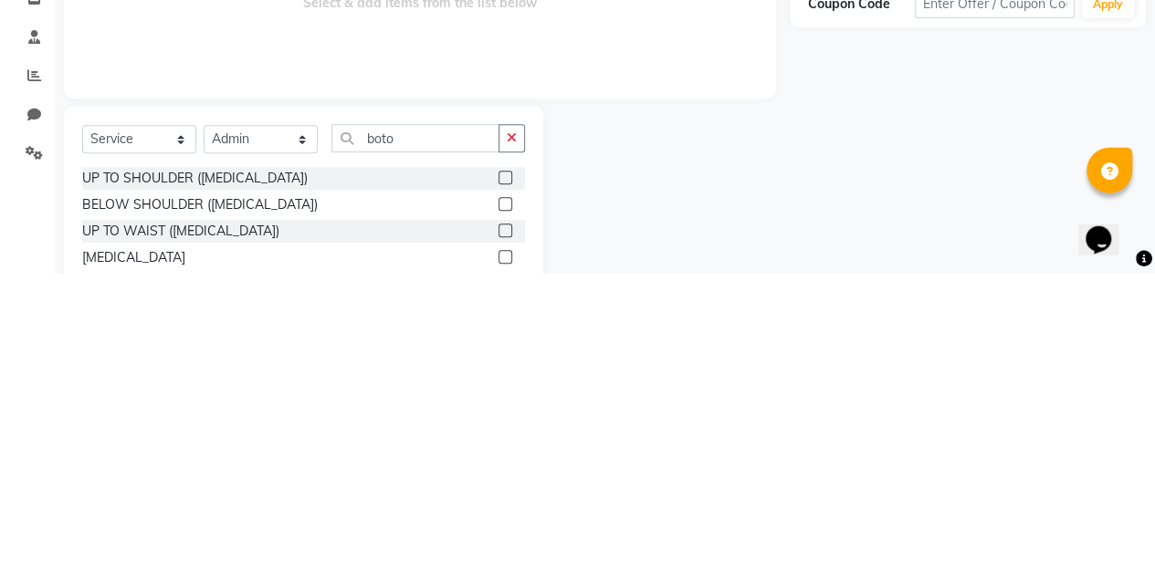
click at [506, 554] on label at bounding box center [505, 556] width 14 height 14
click at [506, 554] on input "checkbox" at bounding box center [504, 556] width 12 height 12
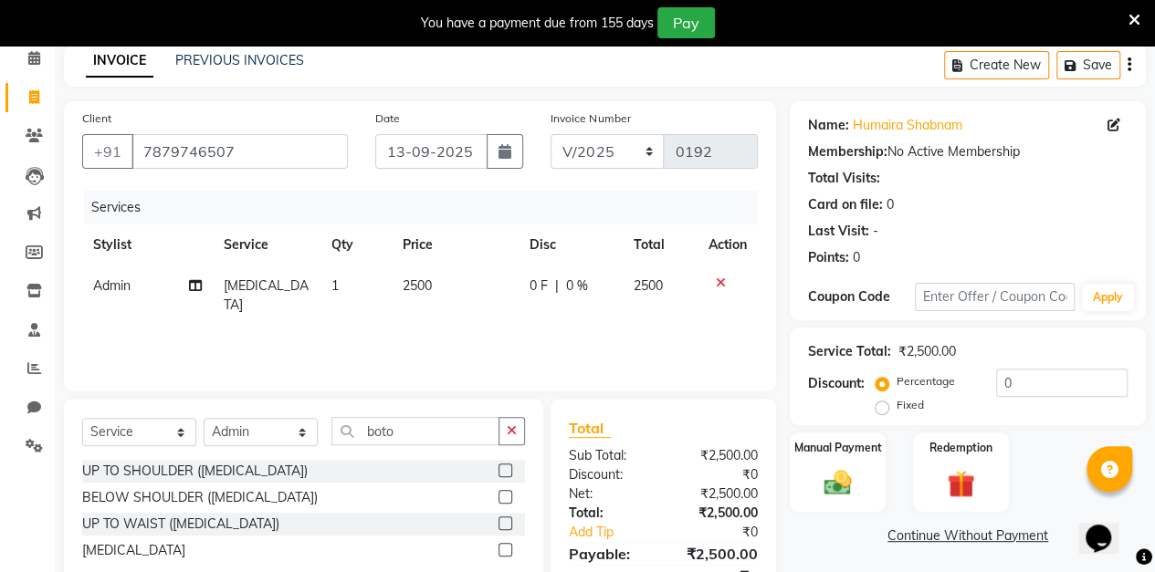
scroll to position [80, 0]
click at [505, 467] on label at bounding box center [505, 471] width 14 height 14
click at [505, 467] on input "checkbox" at bounding box center [504, 471] width 12 height 12
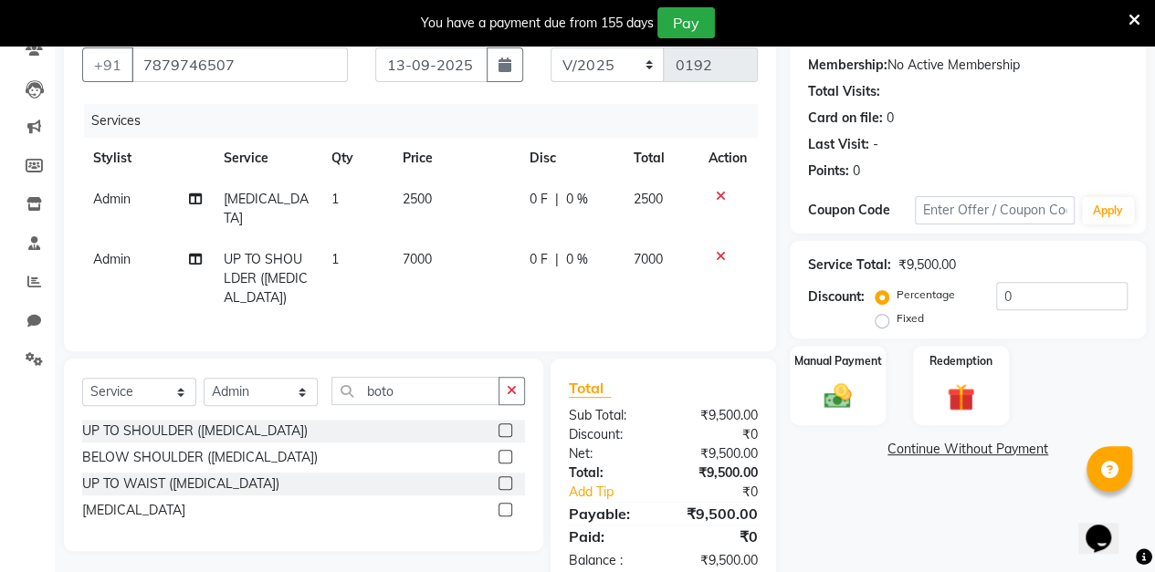
scroll to position [168, 0]
click at [506, 449] on label at bounding box center [505, 456] width 14 height 14
click at [506, 451] on input "checkbox" at bounding box center [504, 457] width 12 height 12
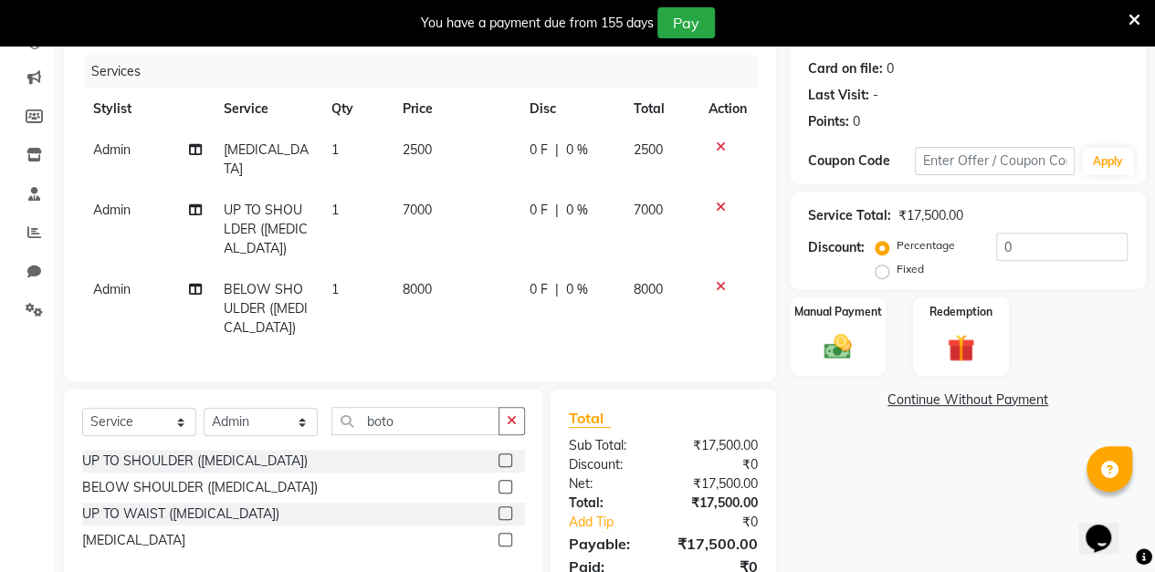
scroll to position [244, 0]
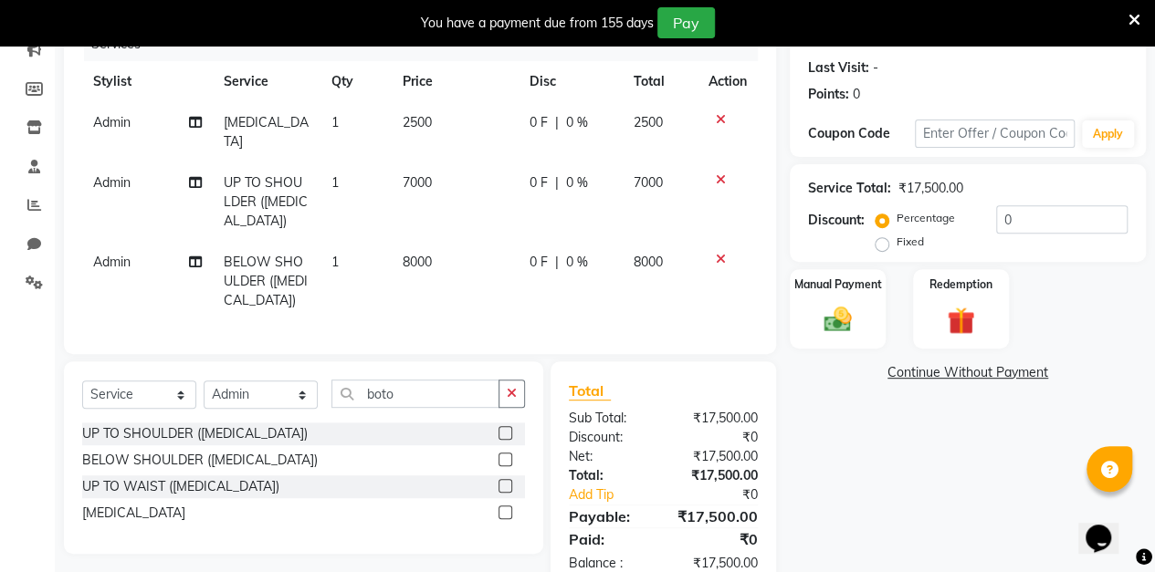
click at [505, 482] on label at bounding box center [505, 486] width 14 height 14
click at [505, 482] on input "checkbox" at bounding box center [504, 487] width 12 height 12
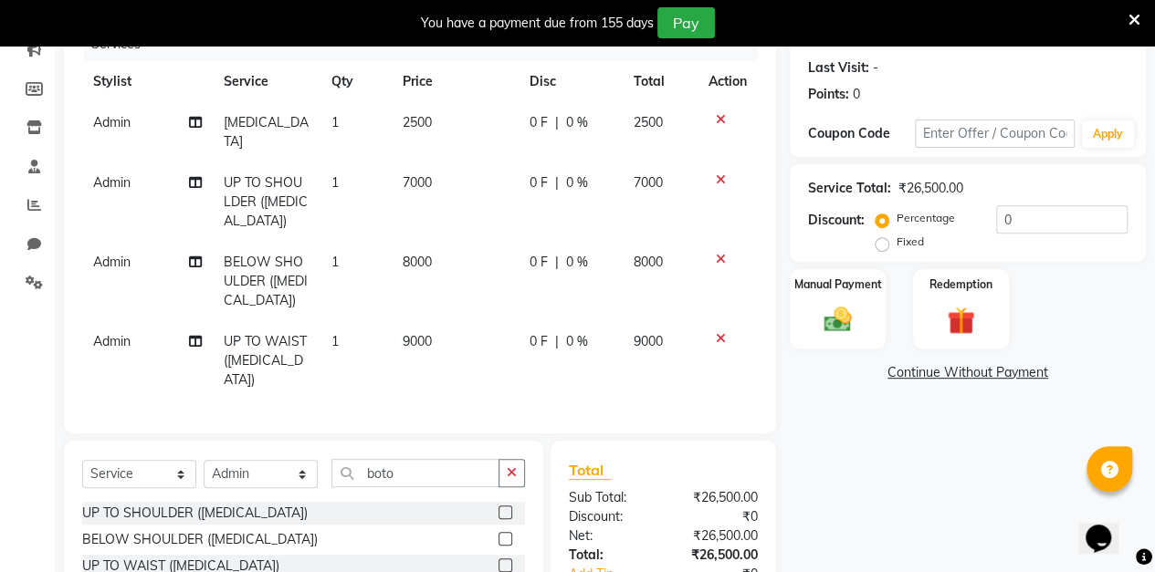
click at [718, 332] on icon at bounding box center [721, 338] width 10 height 13
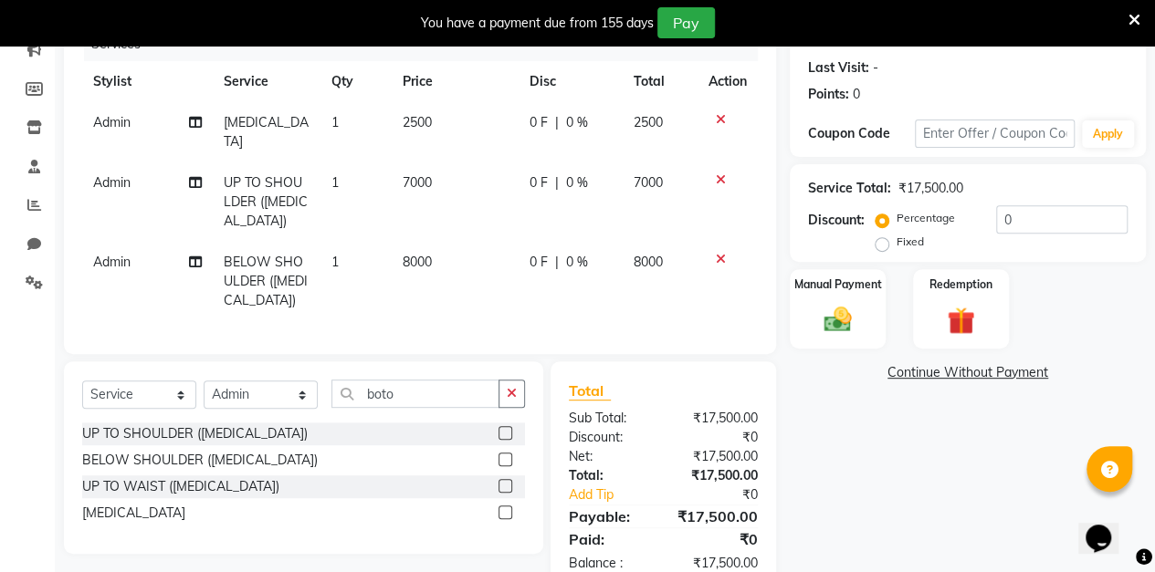
click at [718, 253] on icon at bounding box center [721, 259] width 10 height 13
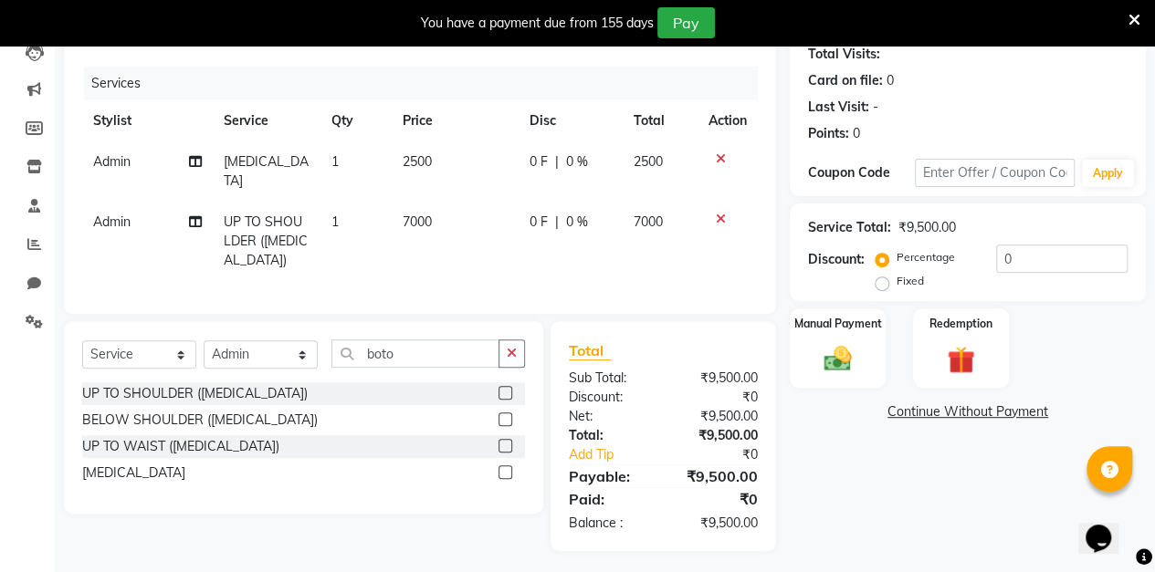
click at [719, 158] on icon at bounding box center [721, 158] width 10 height 13
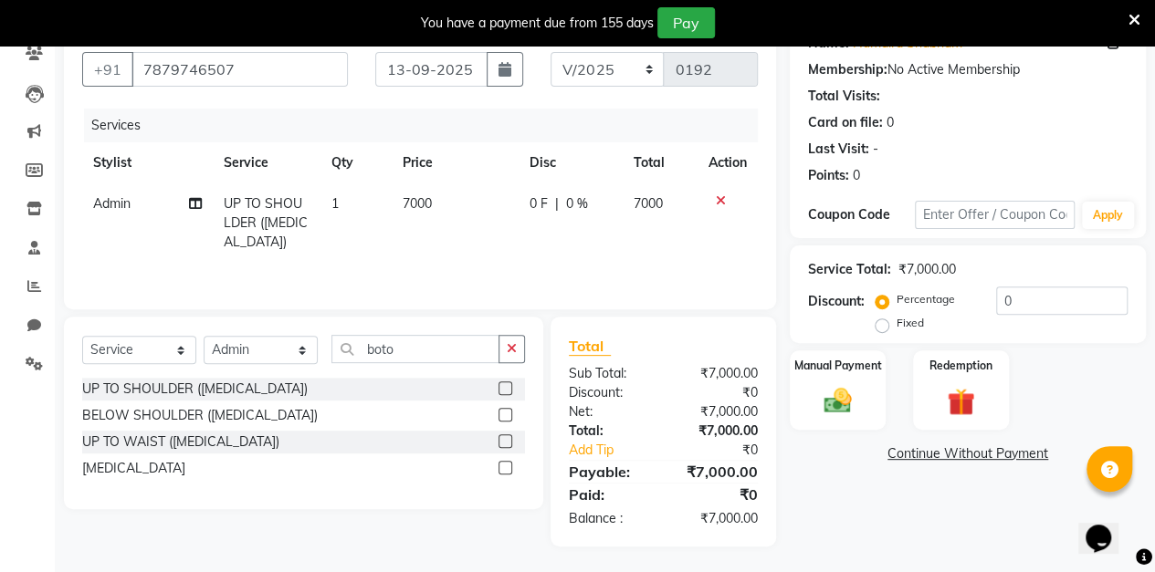
click at [582, 203] on span "0 %" at bounding box center [577, 203] width 22 height 19
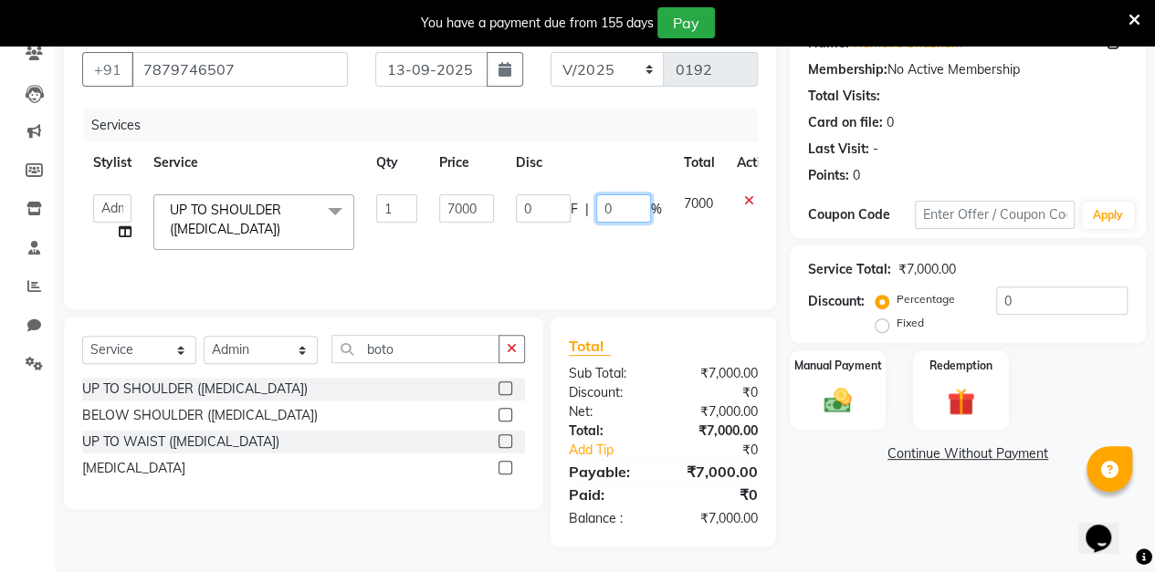
click at [631, 205] on input "0" at bounding box center [623, 208] width 55 height 28
click at [781, 221] on div "Client [PHONE_NUMBER] Date [DATE] Invoice Number V/2025 V/[PHONE_NUMBER] Servic…" at bounding box center [419, 283] width 739 height 528
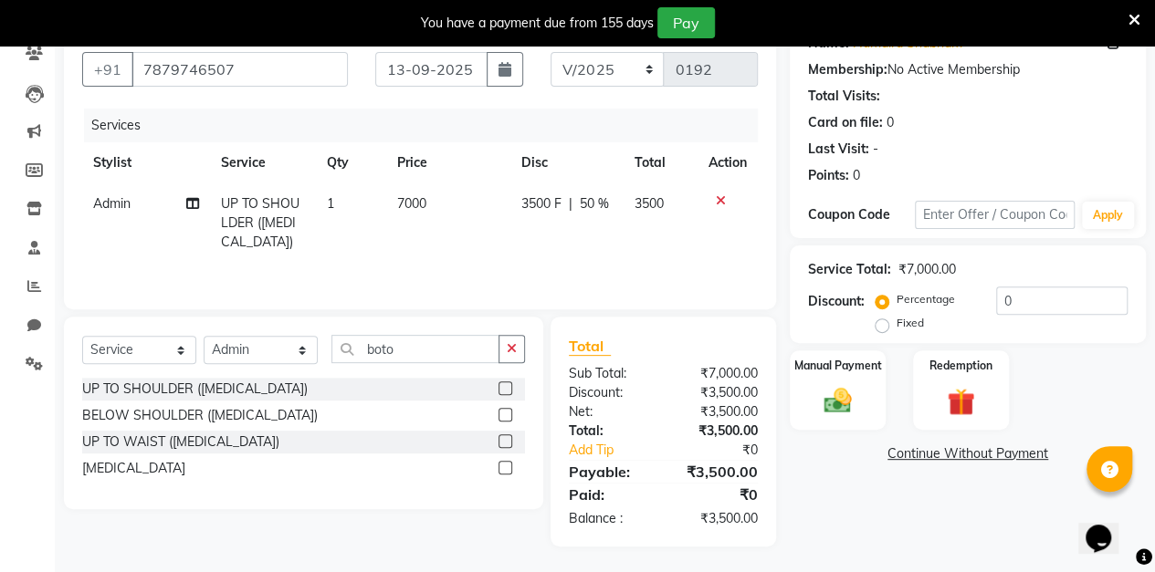
click at [599, 205] on span "50 %" at bounding box center [594, 203] width 29 height 19
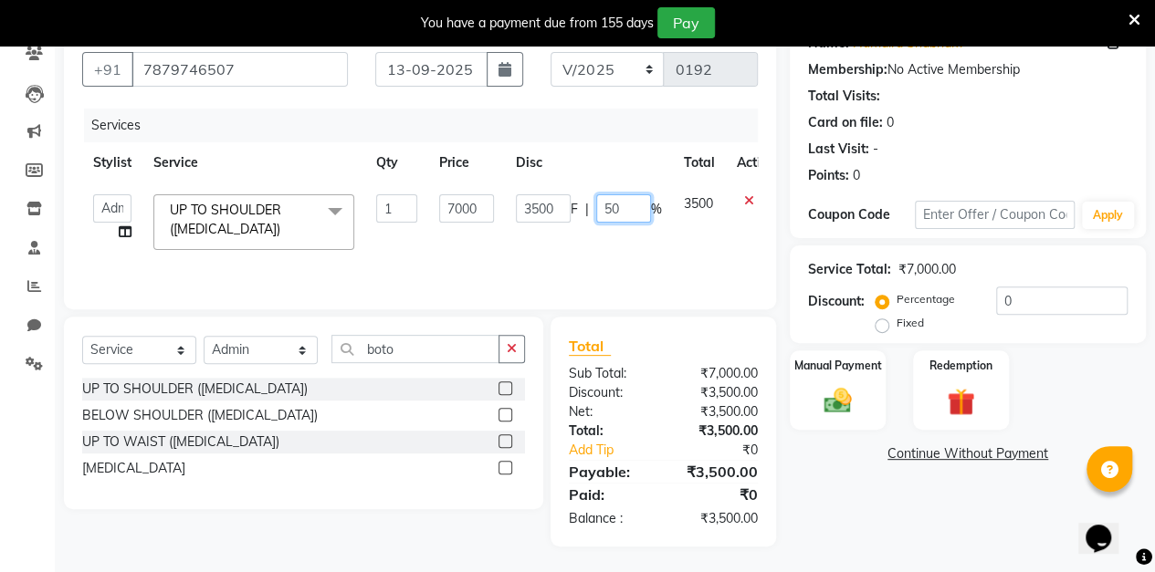
click at [626, 201] on input "50" at bounding box center [623, 208] width 55 height 28
click at [780, 232] on div "Client [PHONE_NUMBER] Date [DATE] Invoice Number V/2025 V/[PHONE_NUMBER] Servic…" at bounding box center [419, 283] width 739 height 528
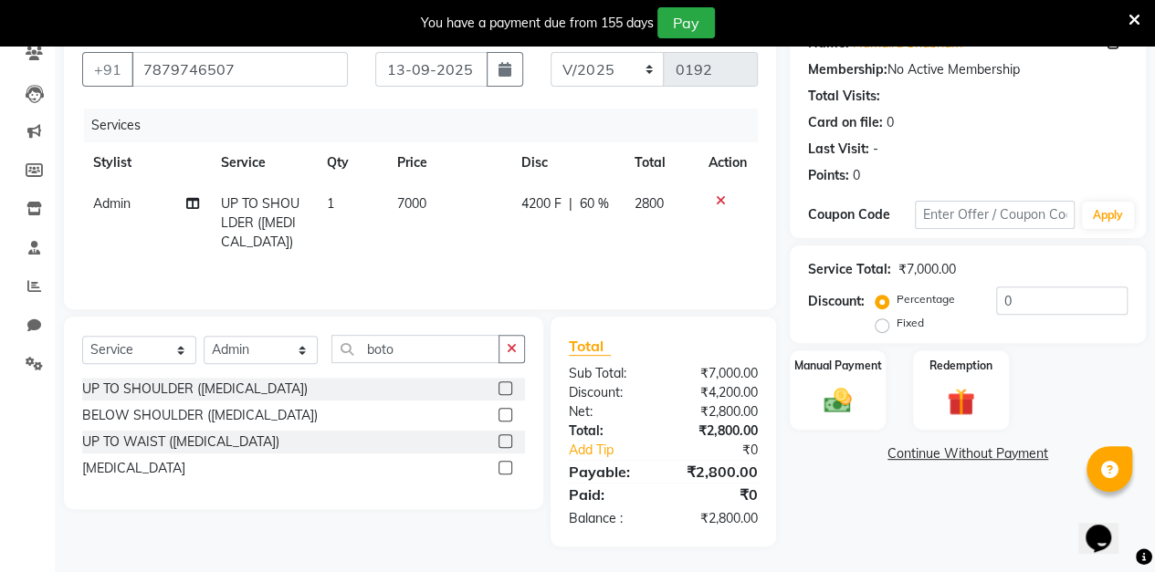
click at [599, 204] on span "60 %" at bounding box center [594, 203] width 29 height 19
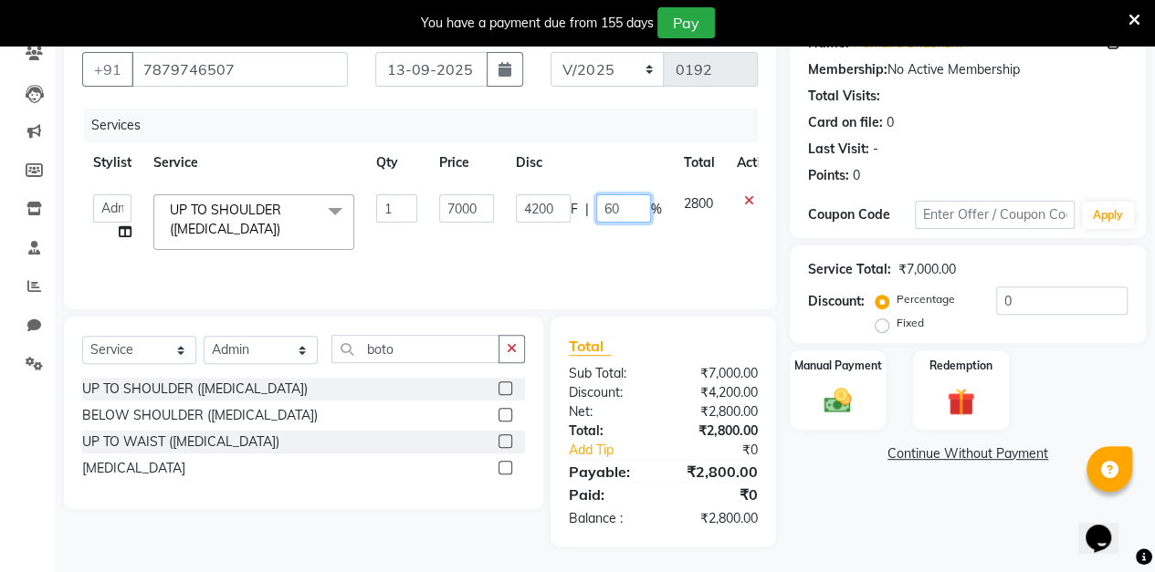
click at [636, 205] on input "60" at bounding box center [623, 208] width 55 height 28
click at [781, 228] on div "Client [PHONE_NUMBER] Date [DATE] Invoice Number V/2025 V/[PHONE_NUMBER] Servic…" at bounding box center [419, 283] width 739 height 528
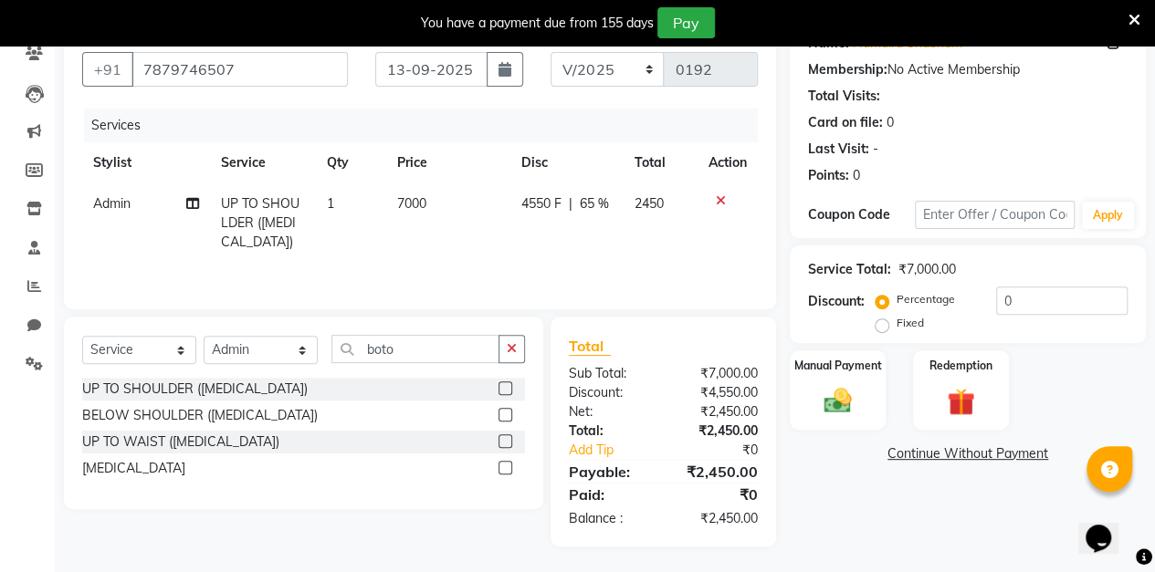
click at [598, 205] on span "65 %" at bounding box center [594, 203] width 29 height 19
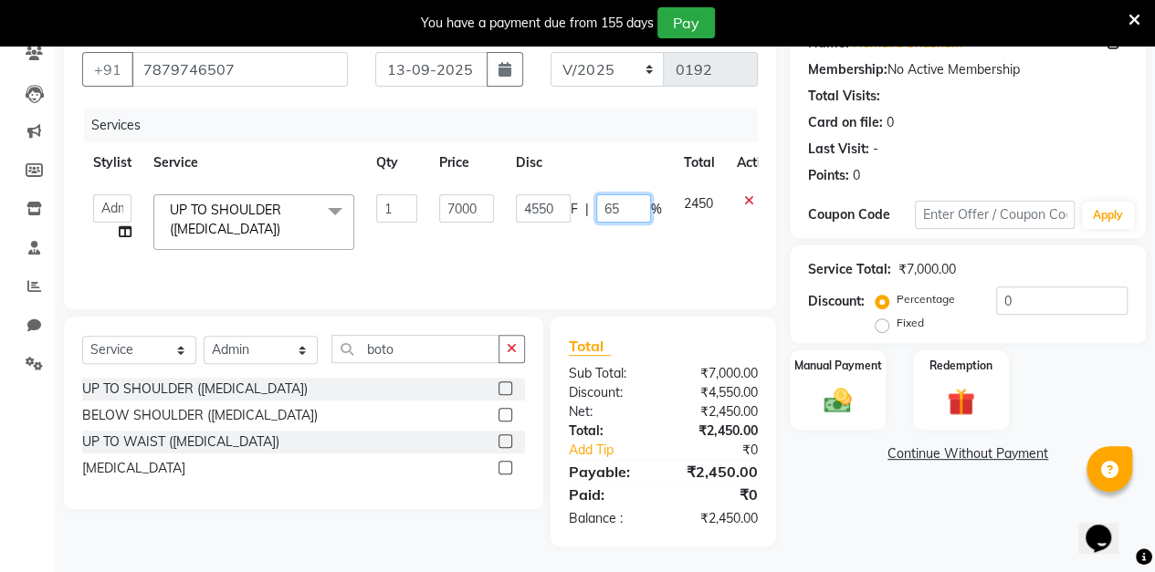
click at [632, 209] on input "65" at bounding box center [623, 208] width 55 height 28
click at [785, 251] on div "Client [PHONE_NUMBER] Date [DATE] Invoice Number V/2025 V/[PHONE_NUMBER] Servic…" at bounding box center [419, 283] width 739 height 528
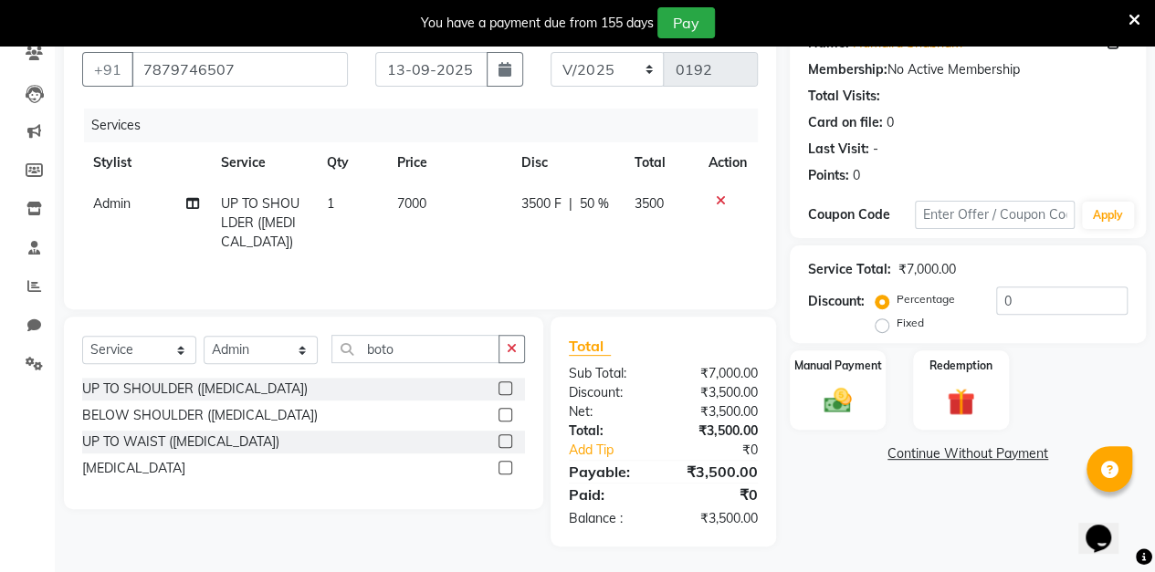
click at [506, 413] on label at bounding box center [505, 415] width 14 height 14
click at [506, 413] on input "checkbox" at bounding box center [504, 416] width 12 height 12
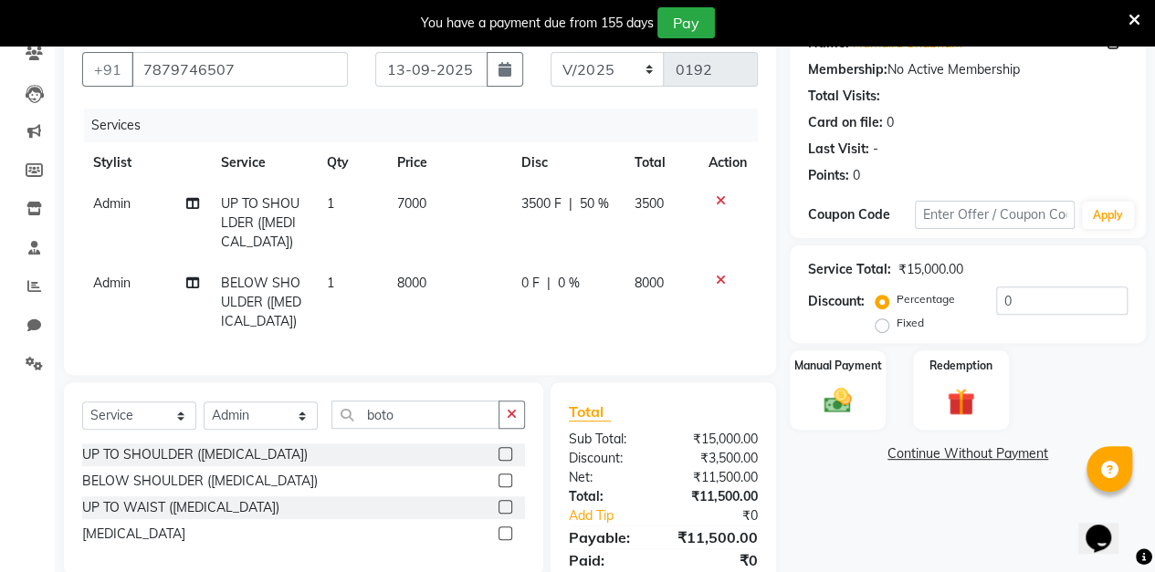
click at [723, 199] on icon at bounding box center [721, 200] width 10 height 13
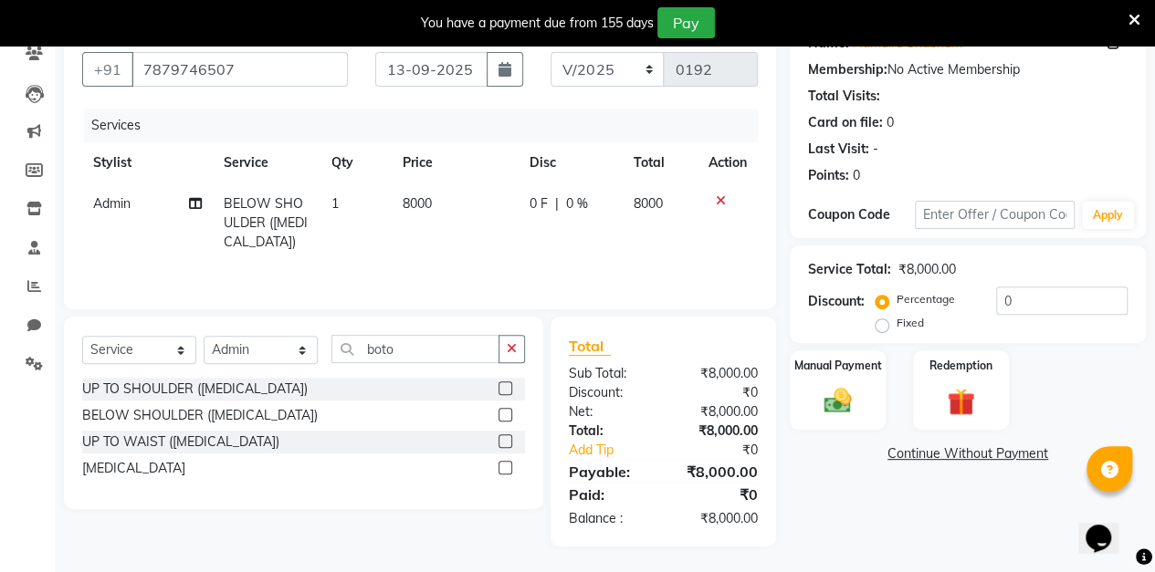
click at [586, 198] on span "0 %" at bounding box center [577, 203] width 22 height 19
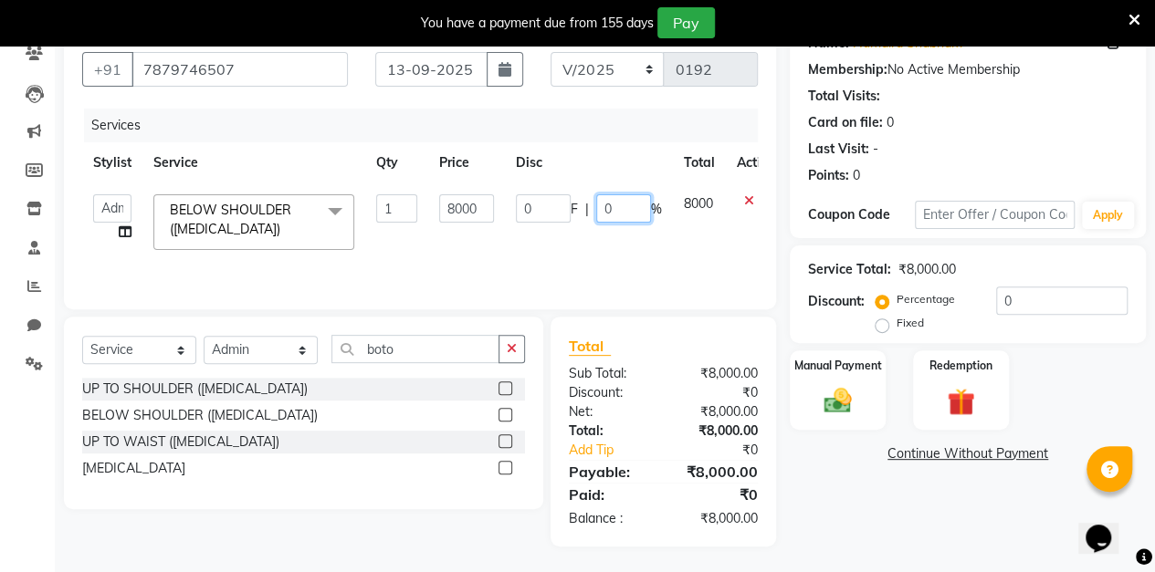
click at [632, 207] on input "0" at bounding box center [623, 208] width 55 height 28
click at [789, 243] on div "Name: [PERSON_NAME] [PERSON_NAME] Membership: No Active Membership Total Visits…" at bounding box center [974, 283] width 370 height 528
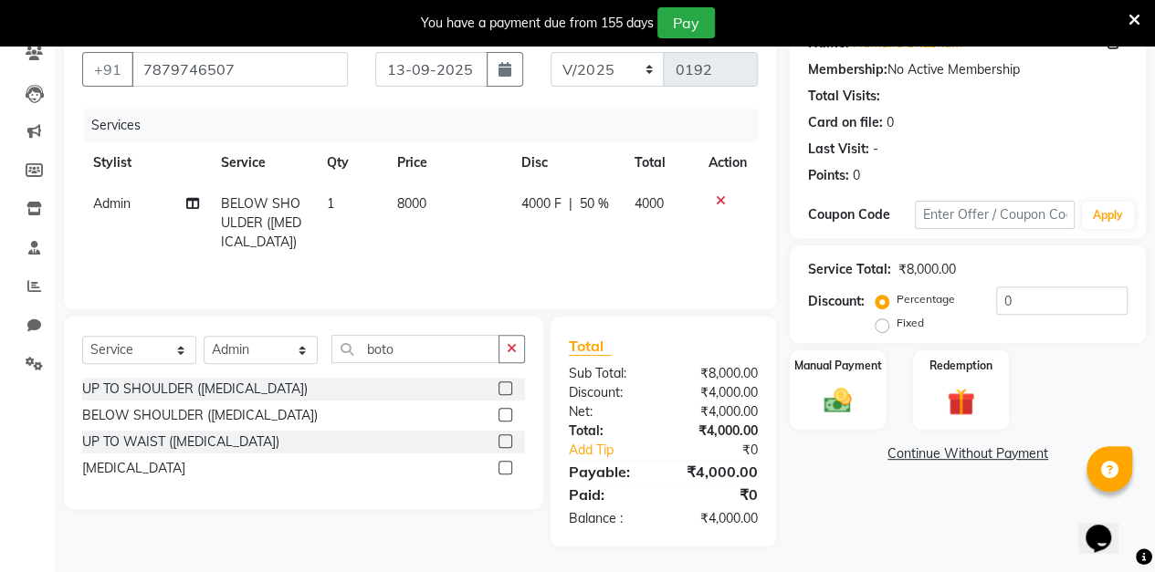
click at [507, 437] on label at bounding box center [505, 441] width 14 height 14
click at [507, 437] on input "checkbox" at bounding box center [504, 442] width 12 height 12
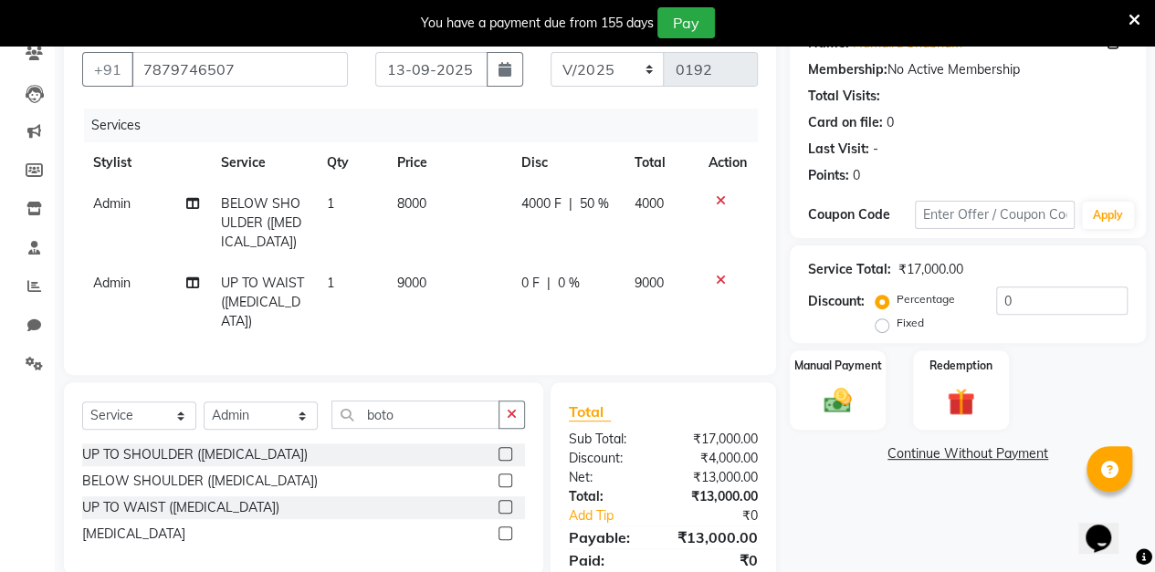
click at [722, 199] on icon at bounding box center [721, 200] width 10 height 13
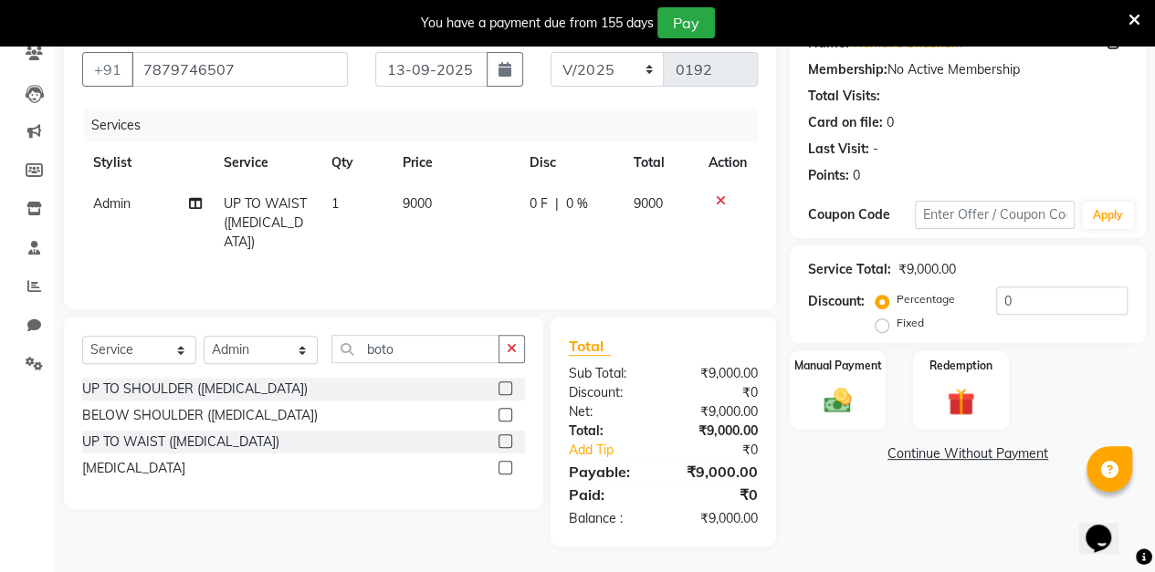
click at [589, 201] on div "0 F | 0 %" at bounding box center [570, 203] width 82 height 19
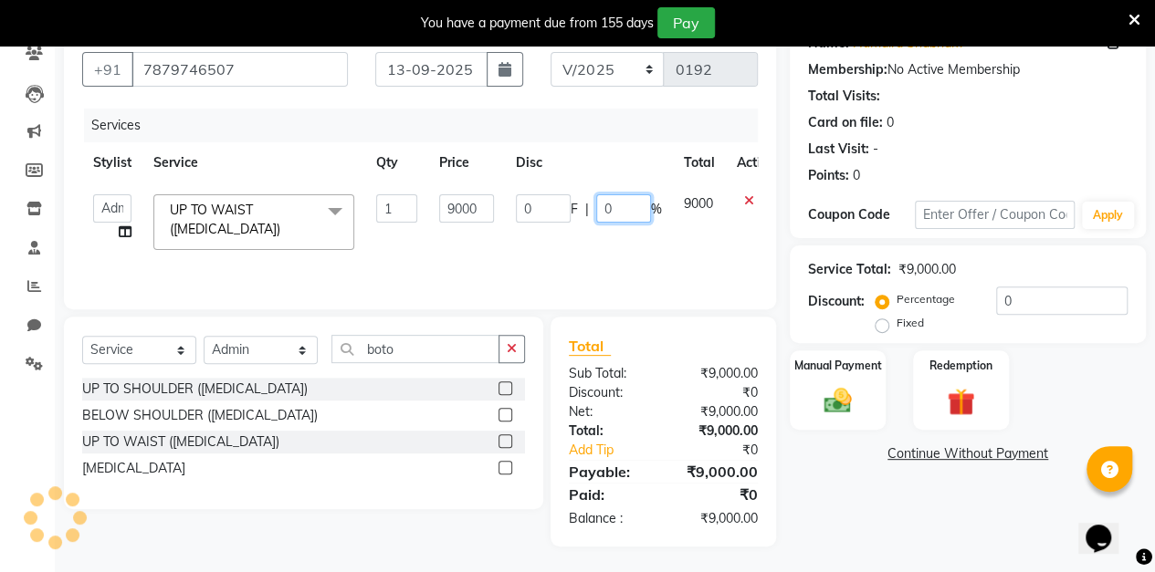
click at [624, 210] on input "0" at bounding box center [623, 208] width 55 height 28
click at [783, 247] on div "Client [PHONE_NUMBER] Date [DATE] Invoice Number V/2025 V/[PHONE_NUMBER] Servic…" at bounding box center [419, 283] width 739 height 528
